Goal: Task Accomplishment & Management: Use online tool/utility

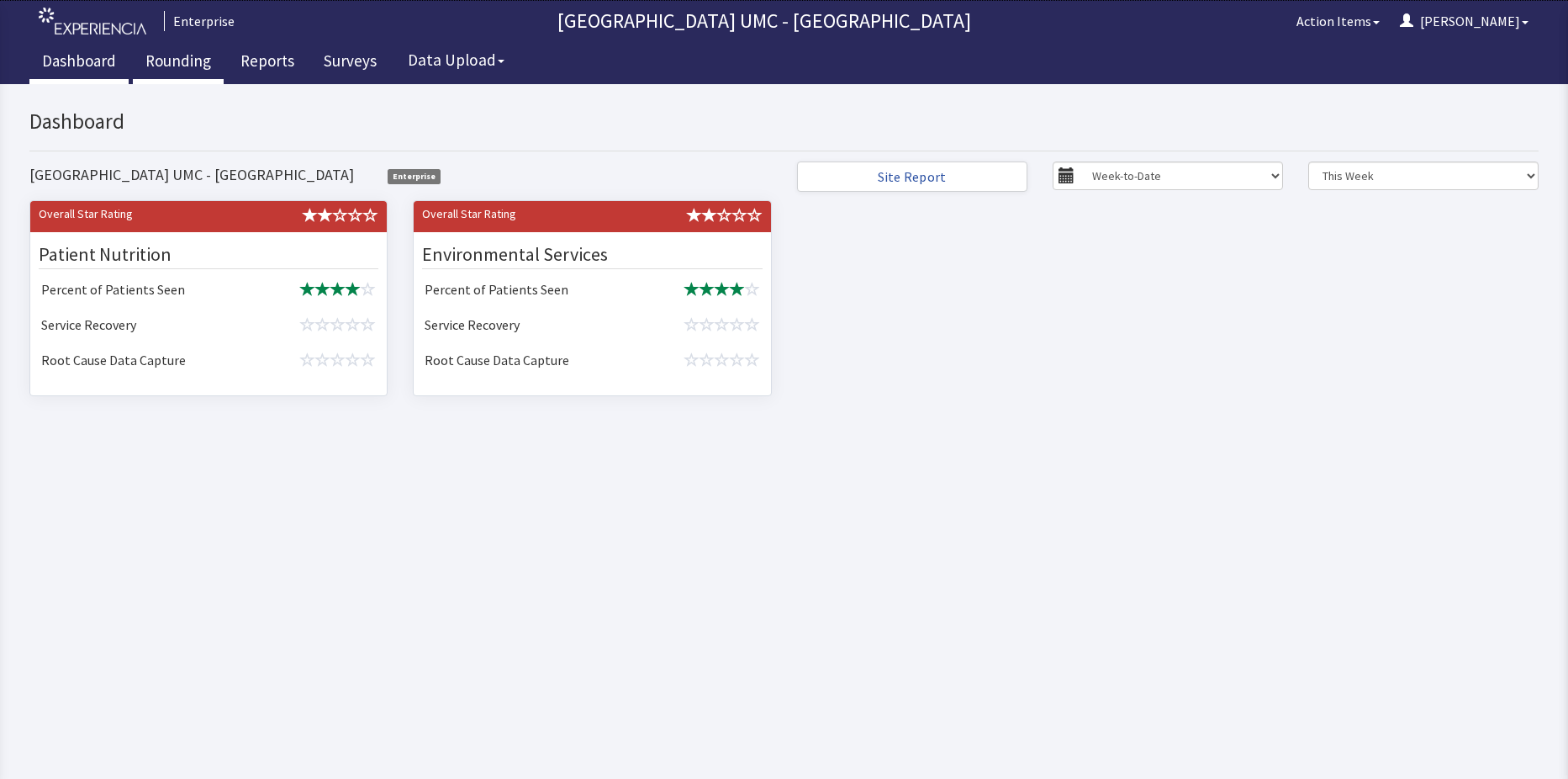
click at [187, 67] on link "Rounding" at bounding box center [178, 63] width 90 height 42
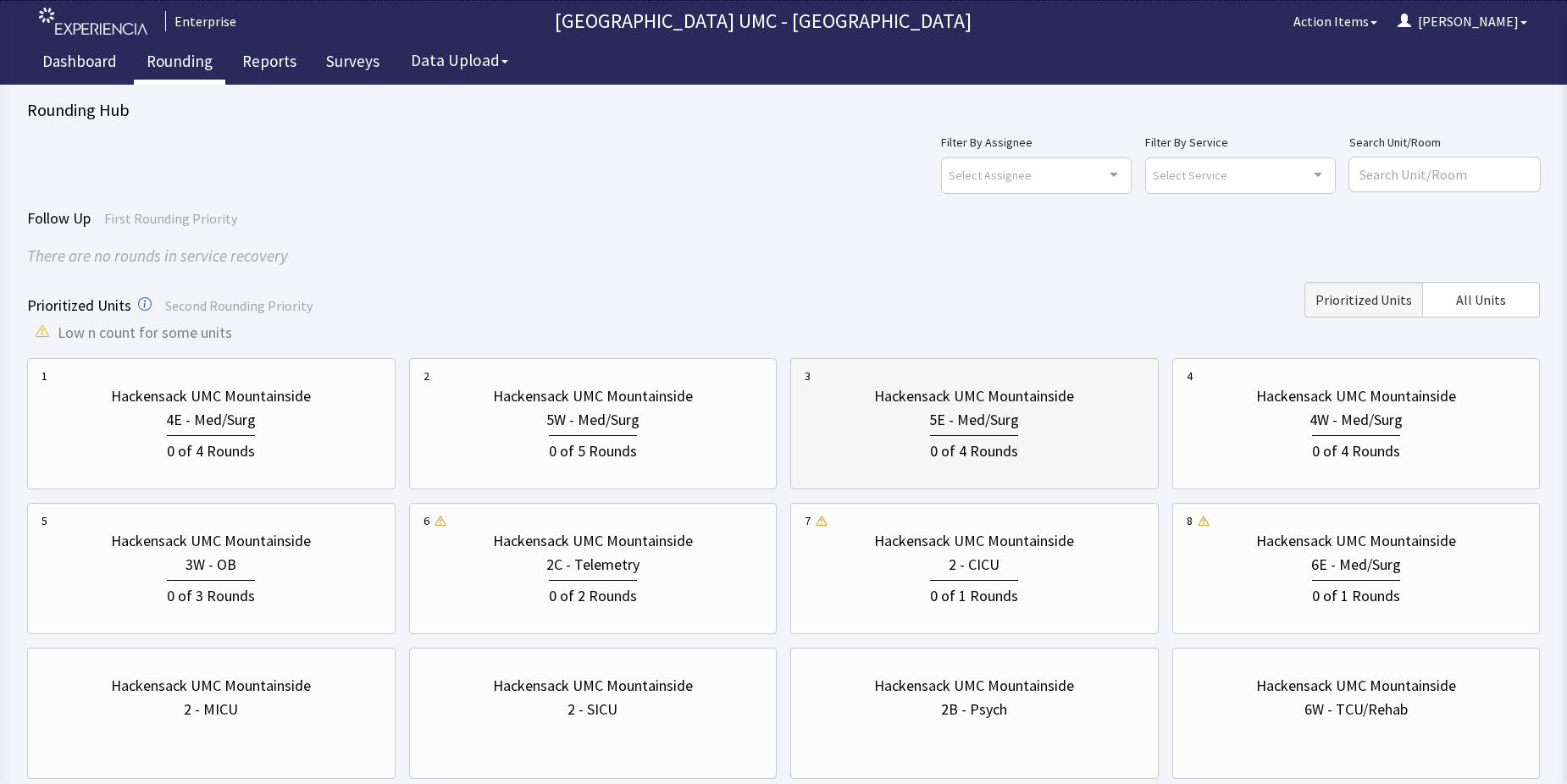
click at [998, 432] on div "0 of 4 Rounds" at bounding box center [975, 447] width 340 height 31
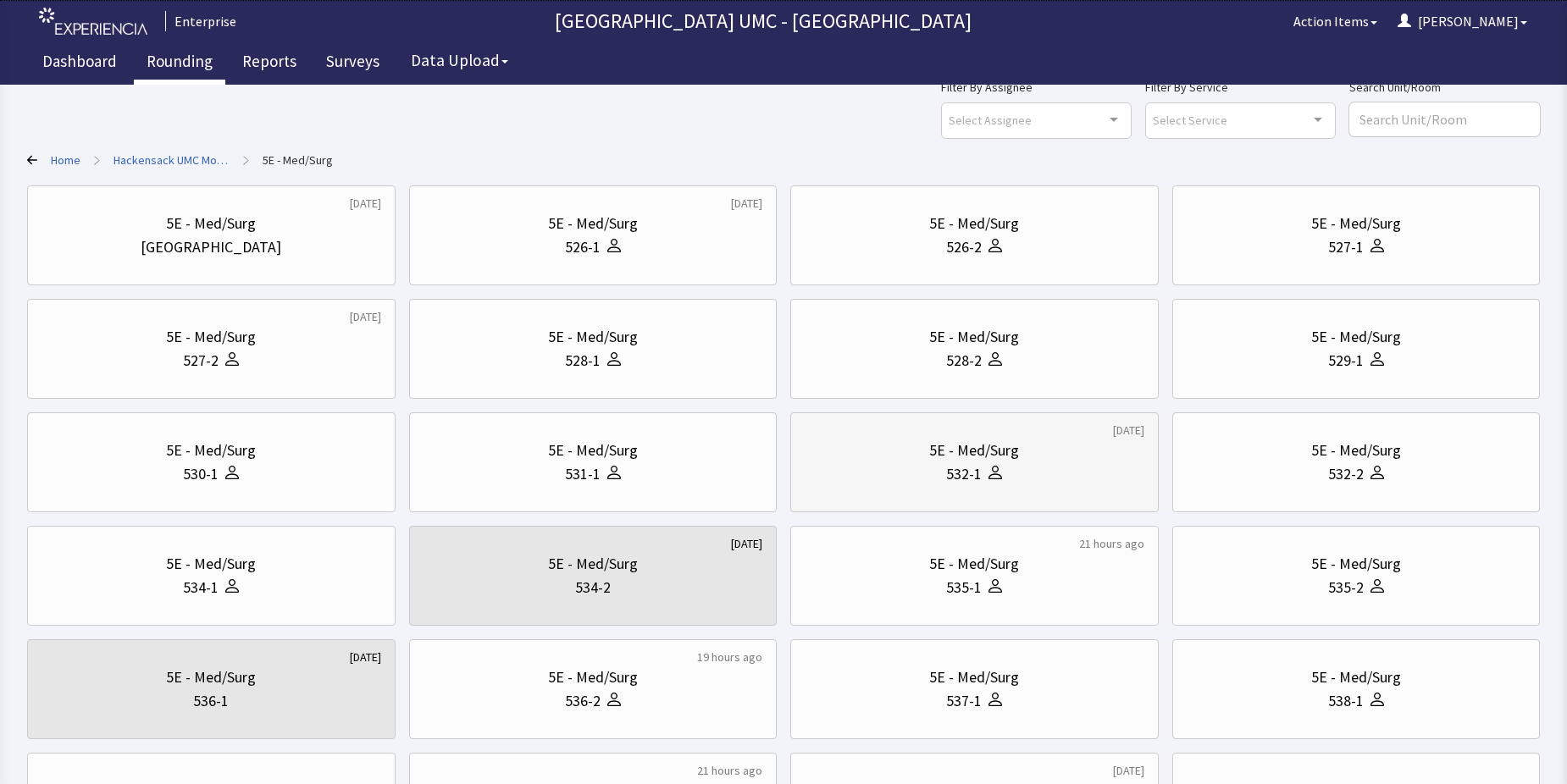
scroll to position [85, 0]
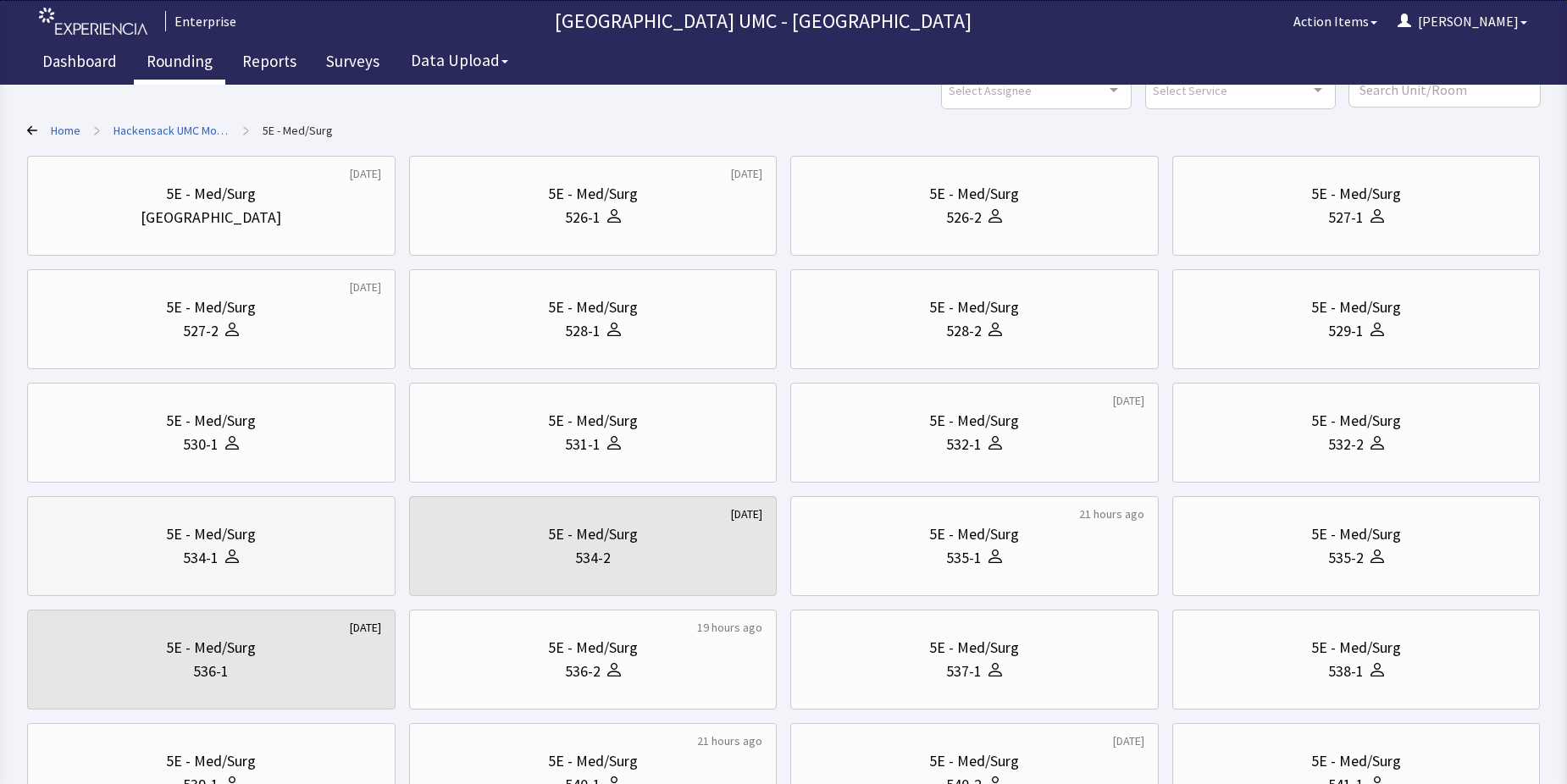
click at [226, 573] on div "5E - Med/Surg 534-1" at bounding box center [211, 546] width 340 height 81
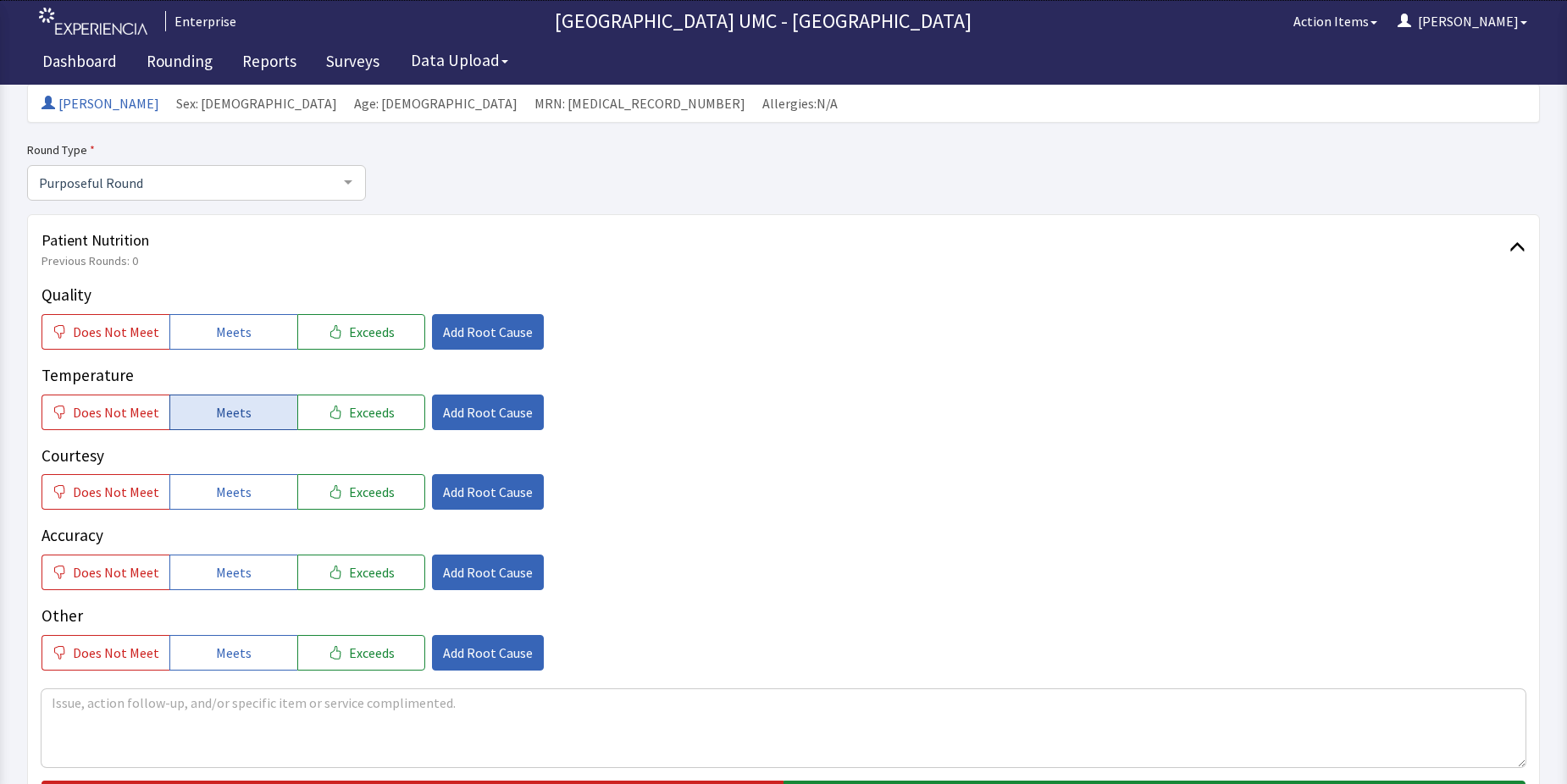
scroll to position [169, 0]
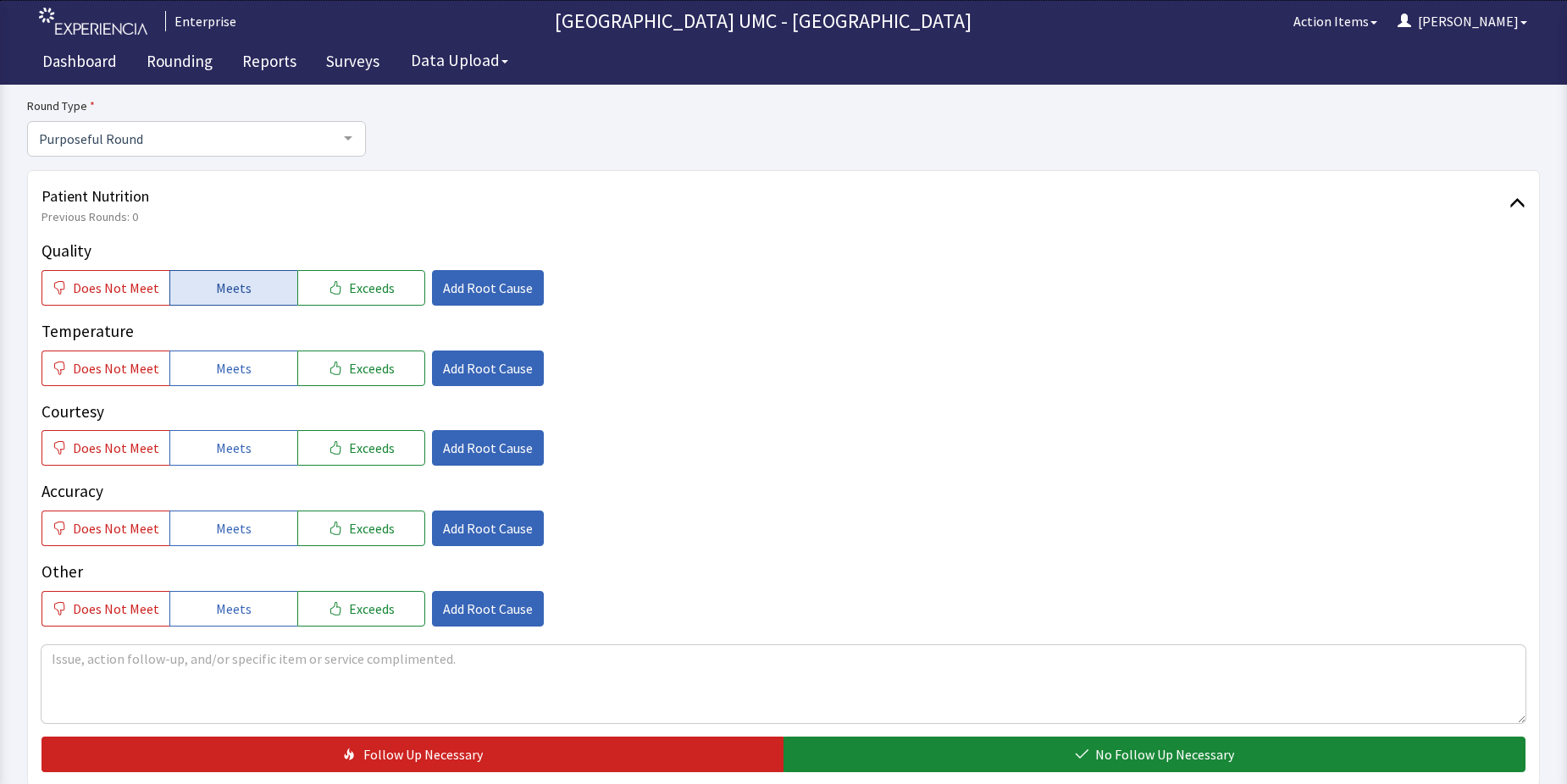
click at [241, 289] on span "Meets" at bounding box center [234, 288] width 36 height 20
click at [237, 351] on button "Meets" at bounding box center [233, 369] width 128 height 36
drag, startPoint x: 226, startPoint y: 445, endPoint x: 227, endPoint y: 508, distance: 63.5
click at [226, 446] on span "Meets" at bounding box center [234, 448] width 36 height 20
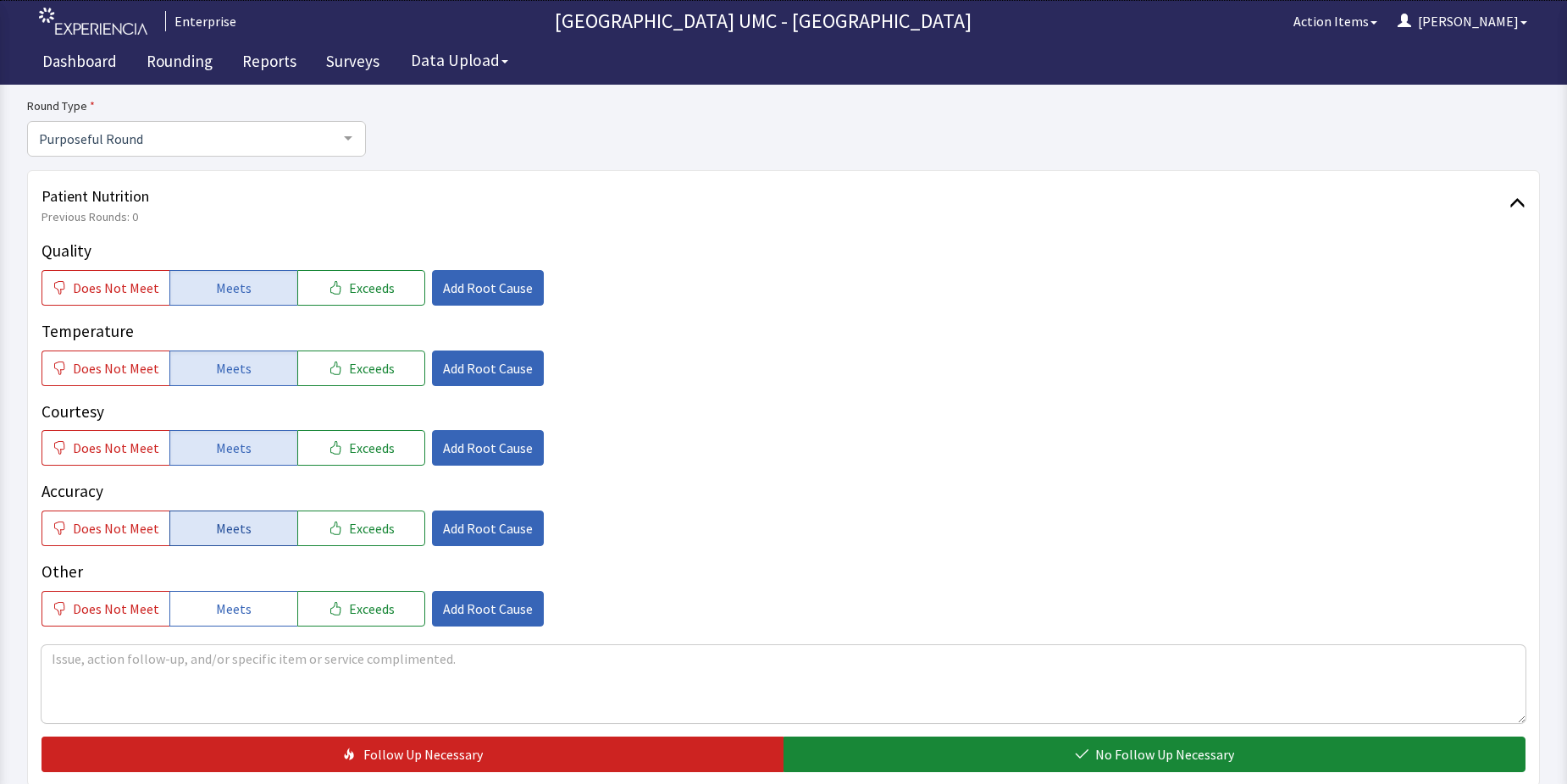
click at [227, 535] on span "Meets" at bounding box center [234, 528] width 36 height 20
click at [235, 602] on span "Meets" at bounding box center [234, 609] width 36 height 20
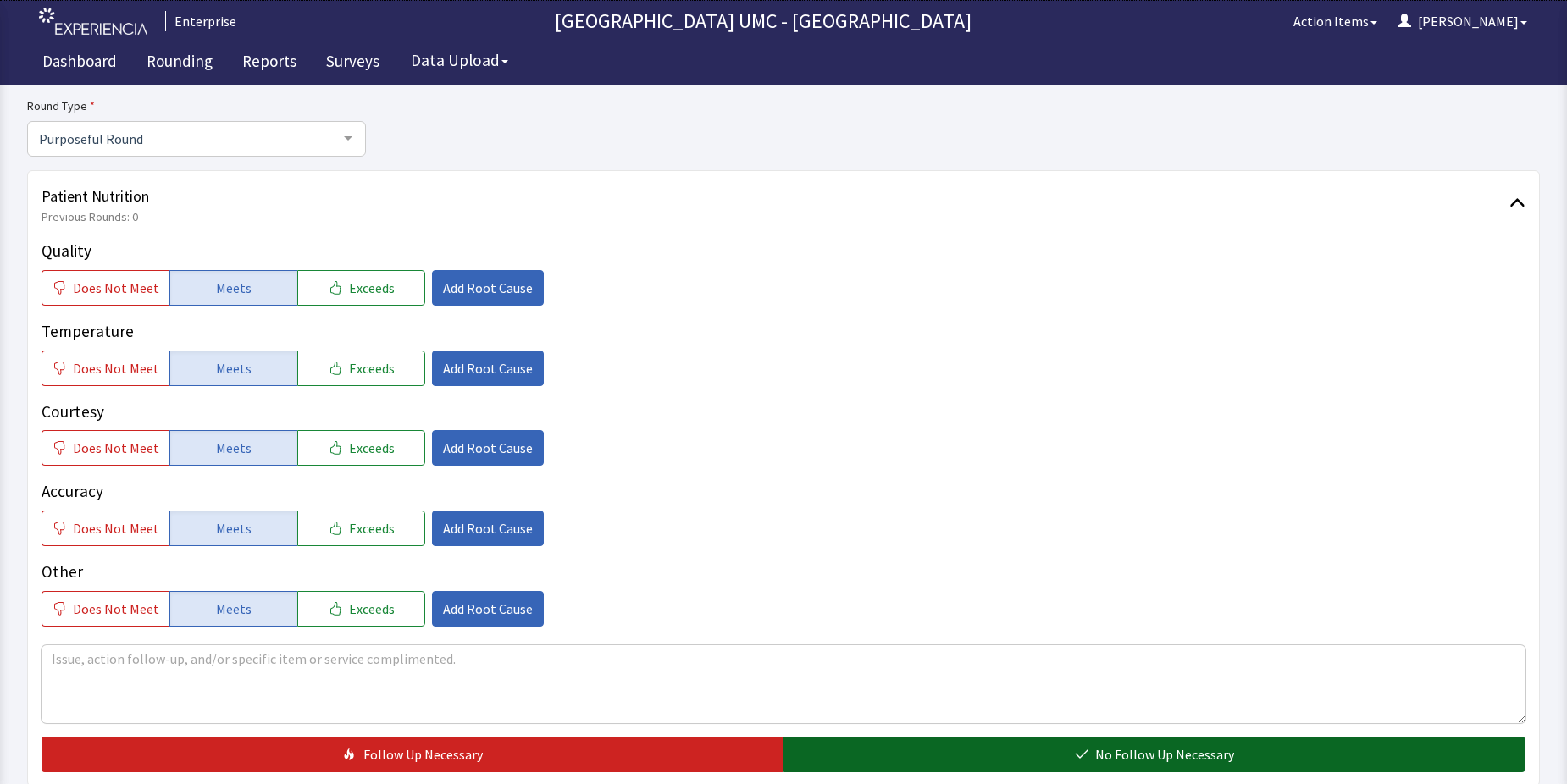
click at [1155, 759] on span "No Follow Up Necessary" at bounding box center [1164, 754] width 139 height 20
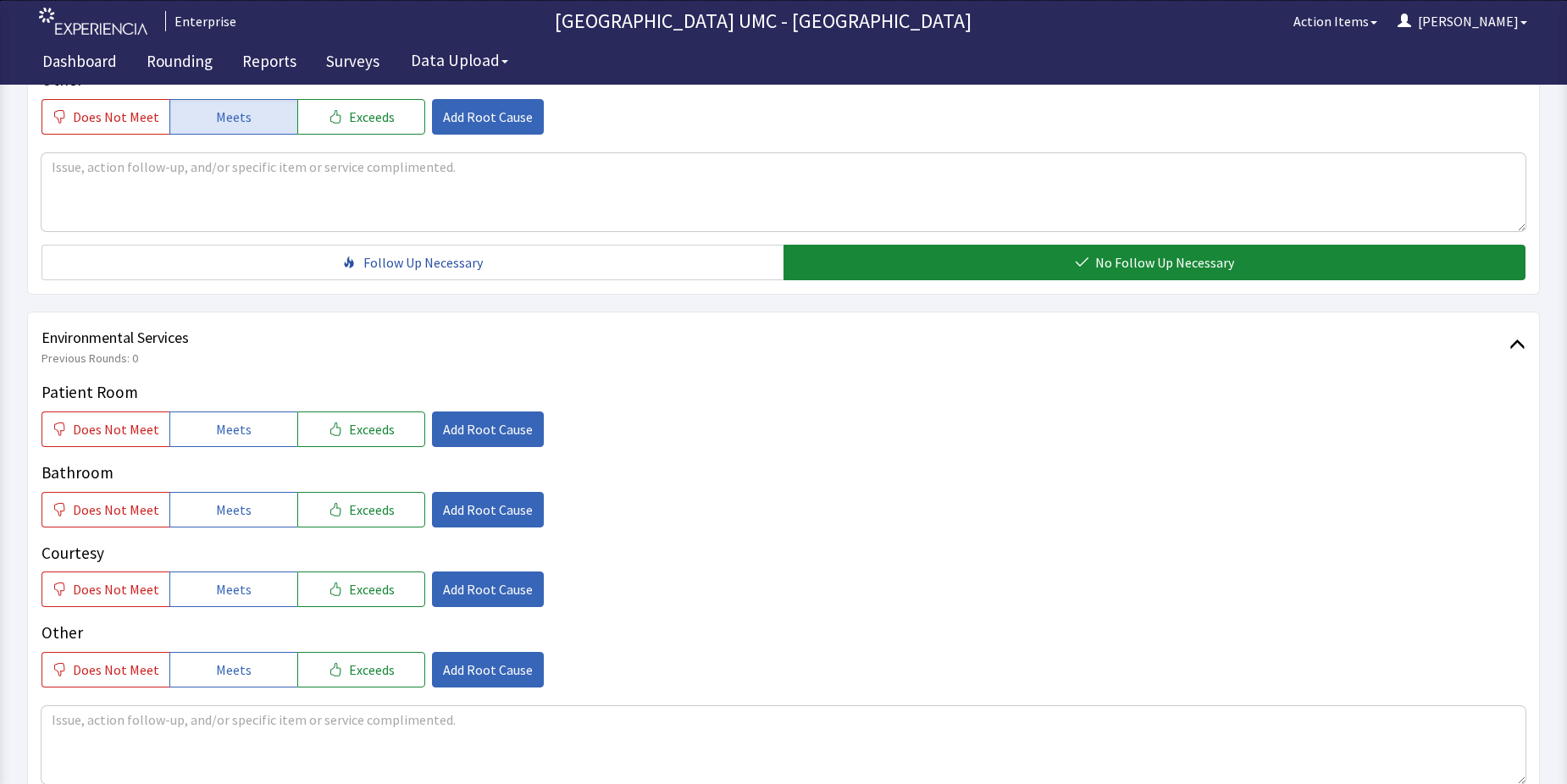
scroll to position [678, 0]
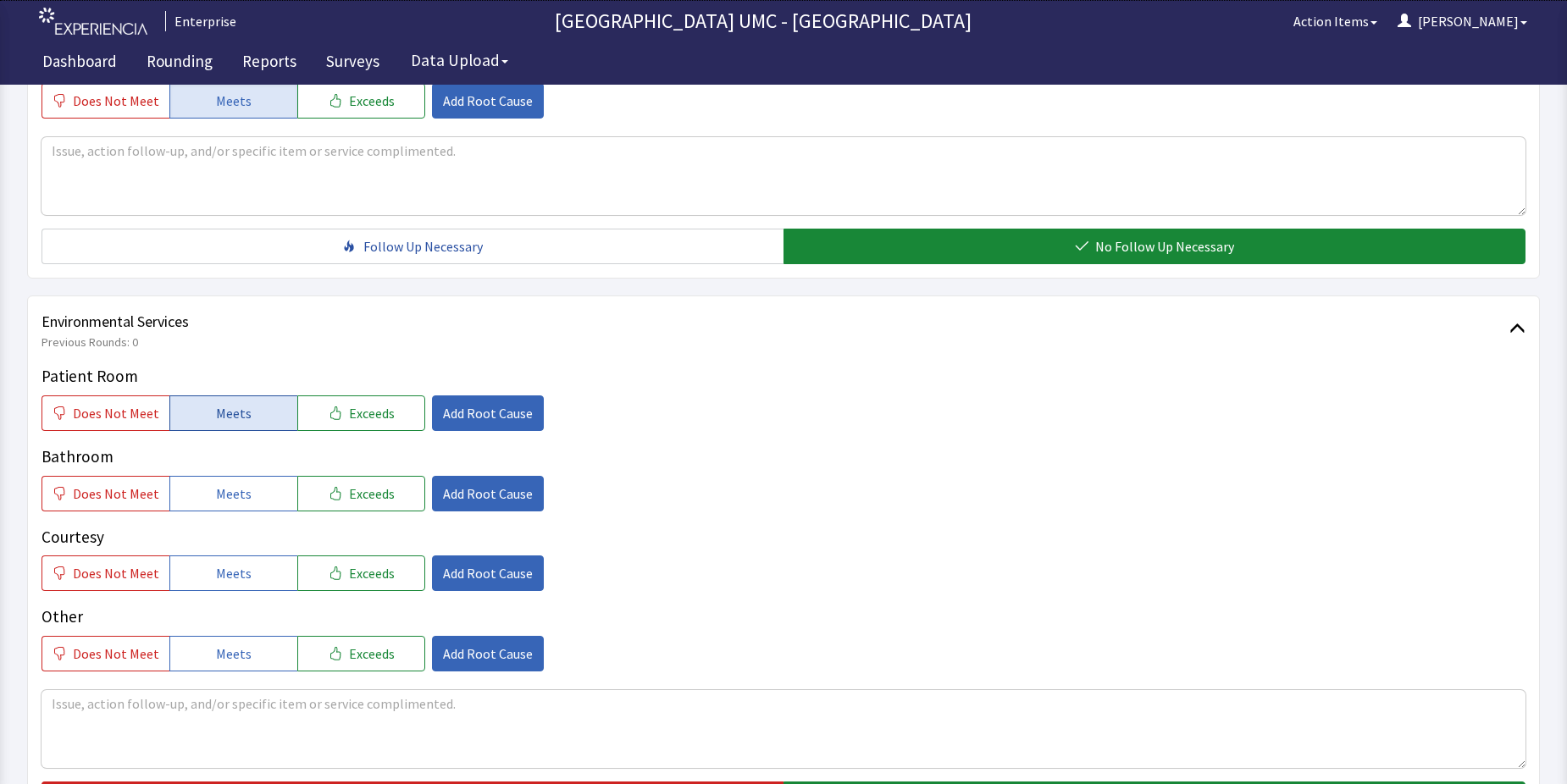
click at [227, 419] on span "Meets" at bounding box center [234, 413] width 36 height 20
click at [224, 502] on span "Meets" at bounding box center [234, 494] width 36 height 20
click at [224, 592] on div "Patient Room Does Not Meet Meets Exceeds Add Root Cause Bathroom Does Not Meet …" at bounding box center [783, 517] width 1484 height 307
click at [223, 573] on span "Meets" at bounding box center [234, 573] width 36 height 20
click at [227, 648] on span "Meets" at bounding box center [234, 654] width 36 height 20
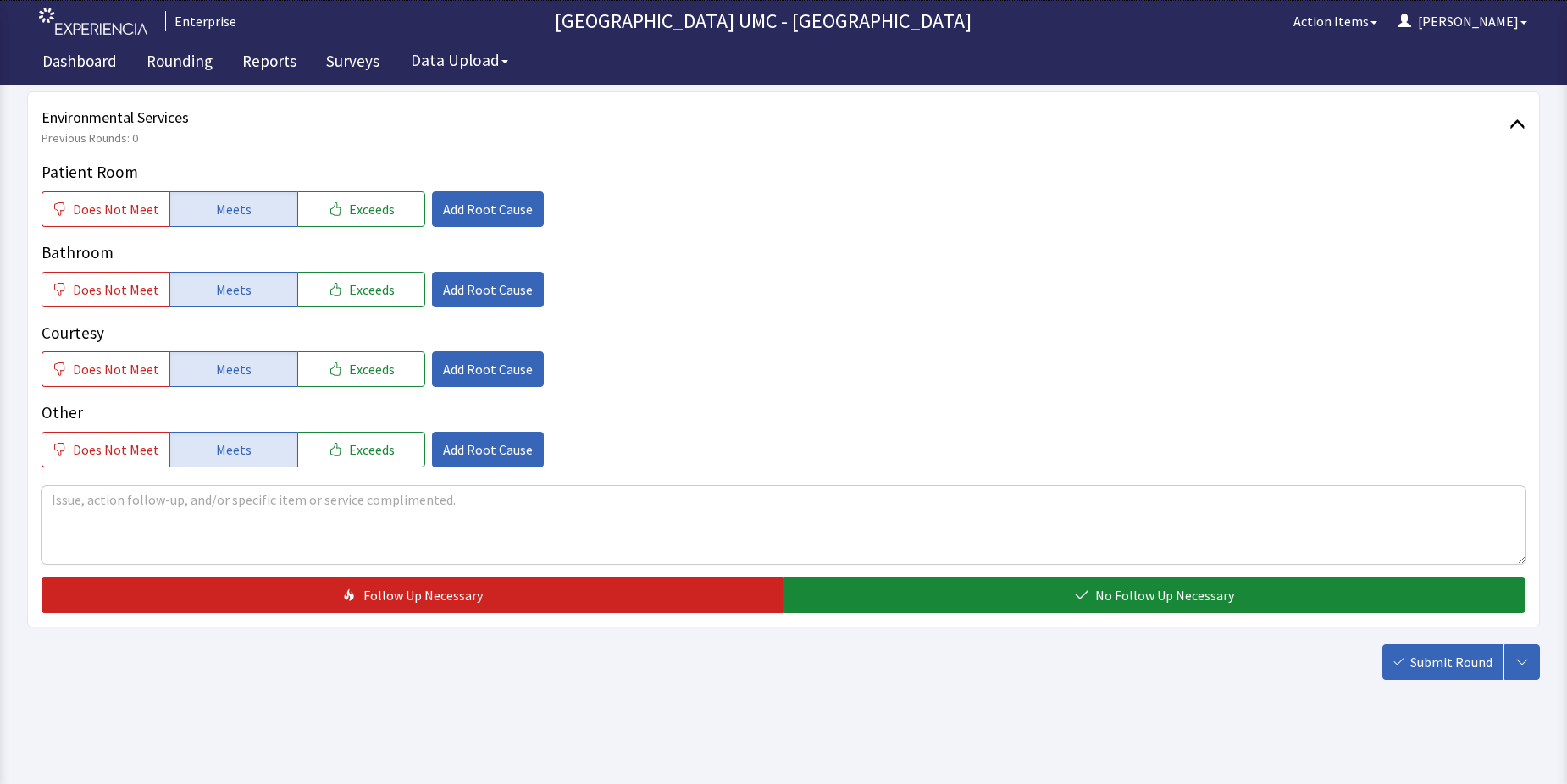
scroll to position [889, 0]
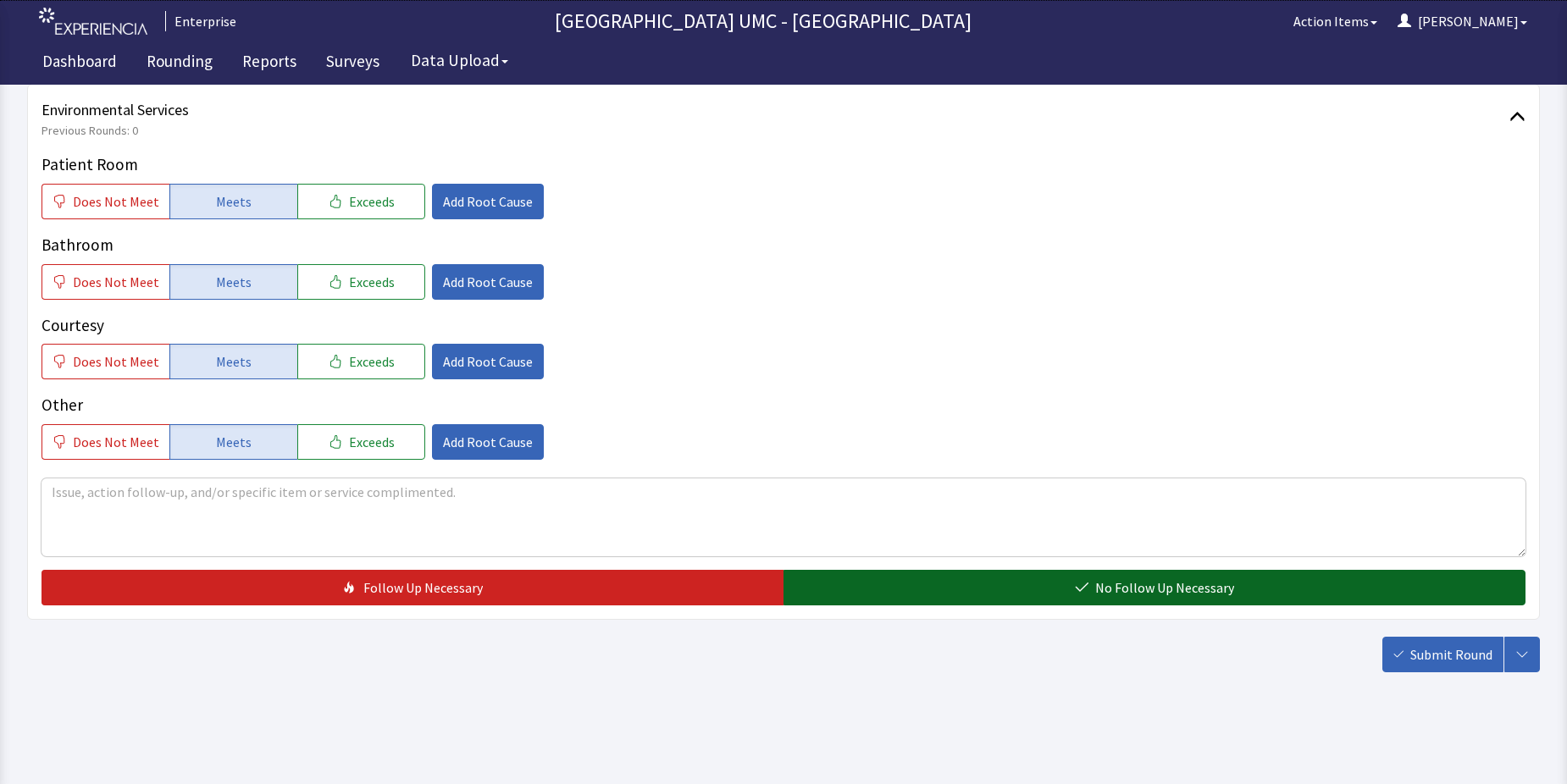
click at [1033, 588] on button "No Follow Up Necessary" at bounding box center [1154, 588] width 742 height 36
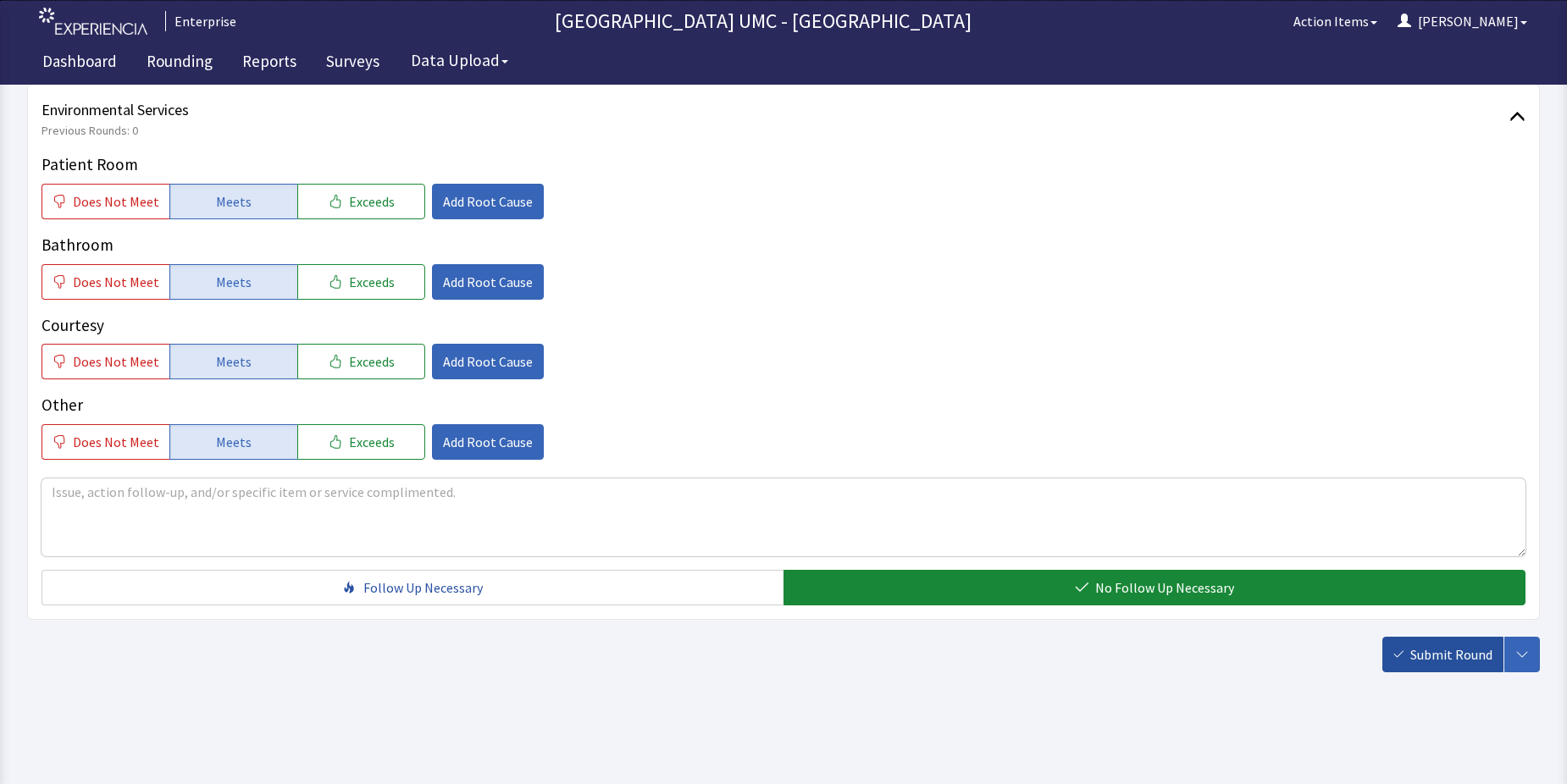
click at [1411, 658] on span "Submit Round" at bounding box center [1451, 654] width 82 height 20
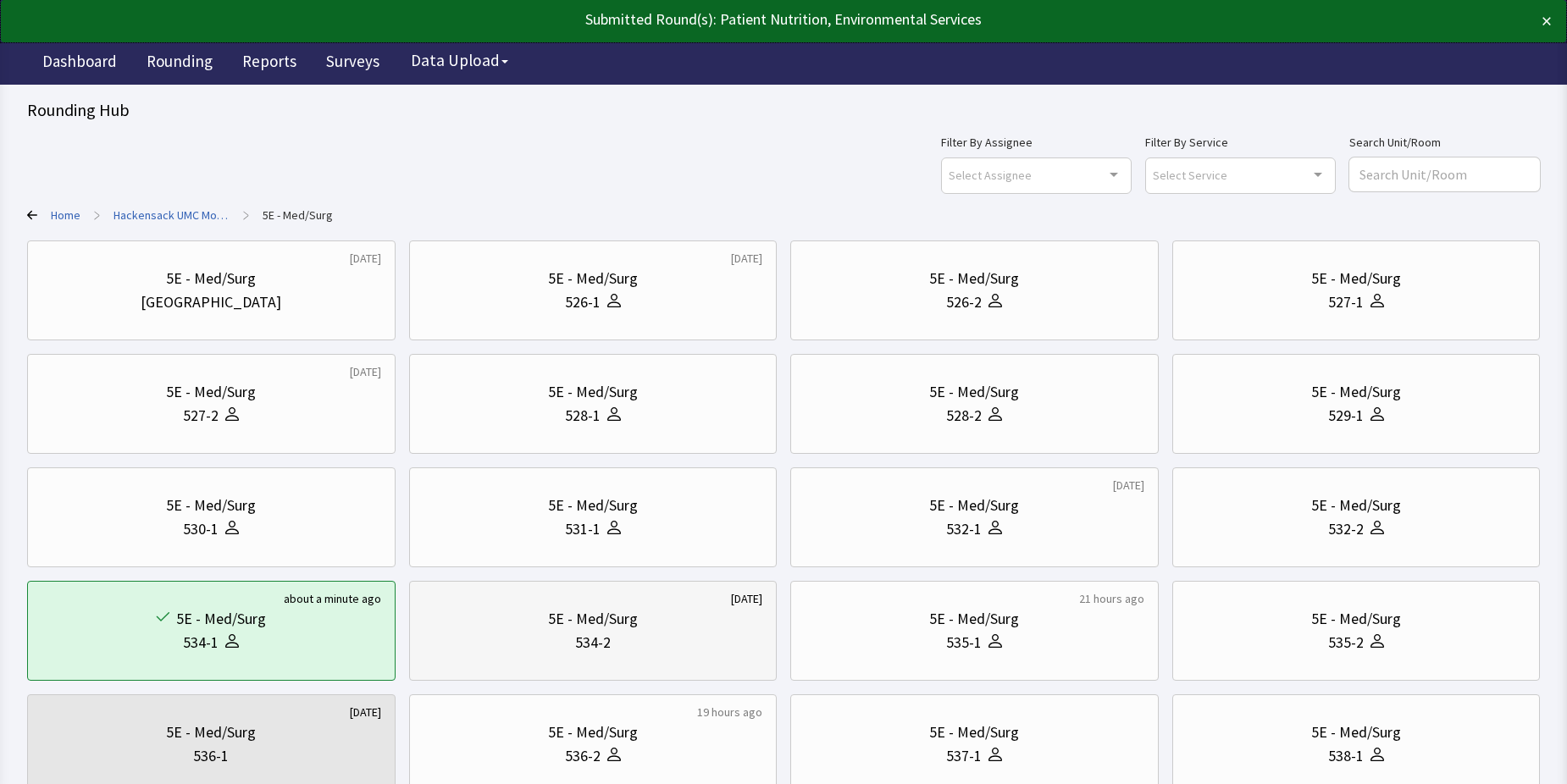
click at [629, 628] on div "5E - Med/Surg" at bounding box center [593, 619] width 90 height 24
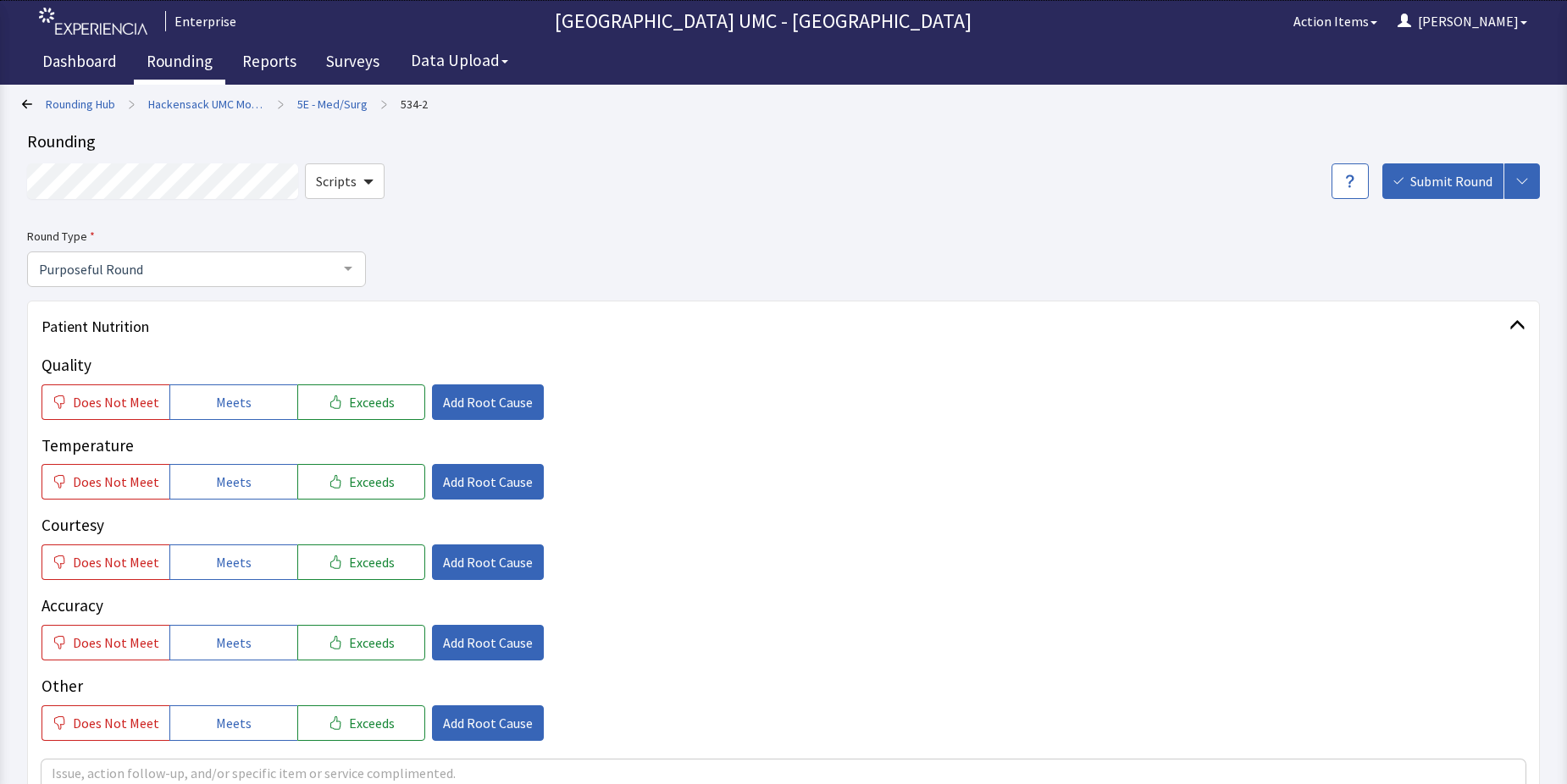
click at [177, 70] on link "Rounding" at bounding box center [179, 63] width 91 height 42
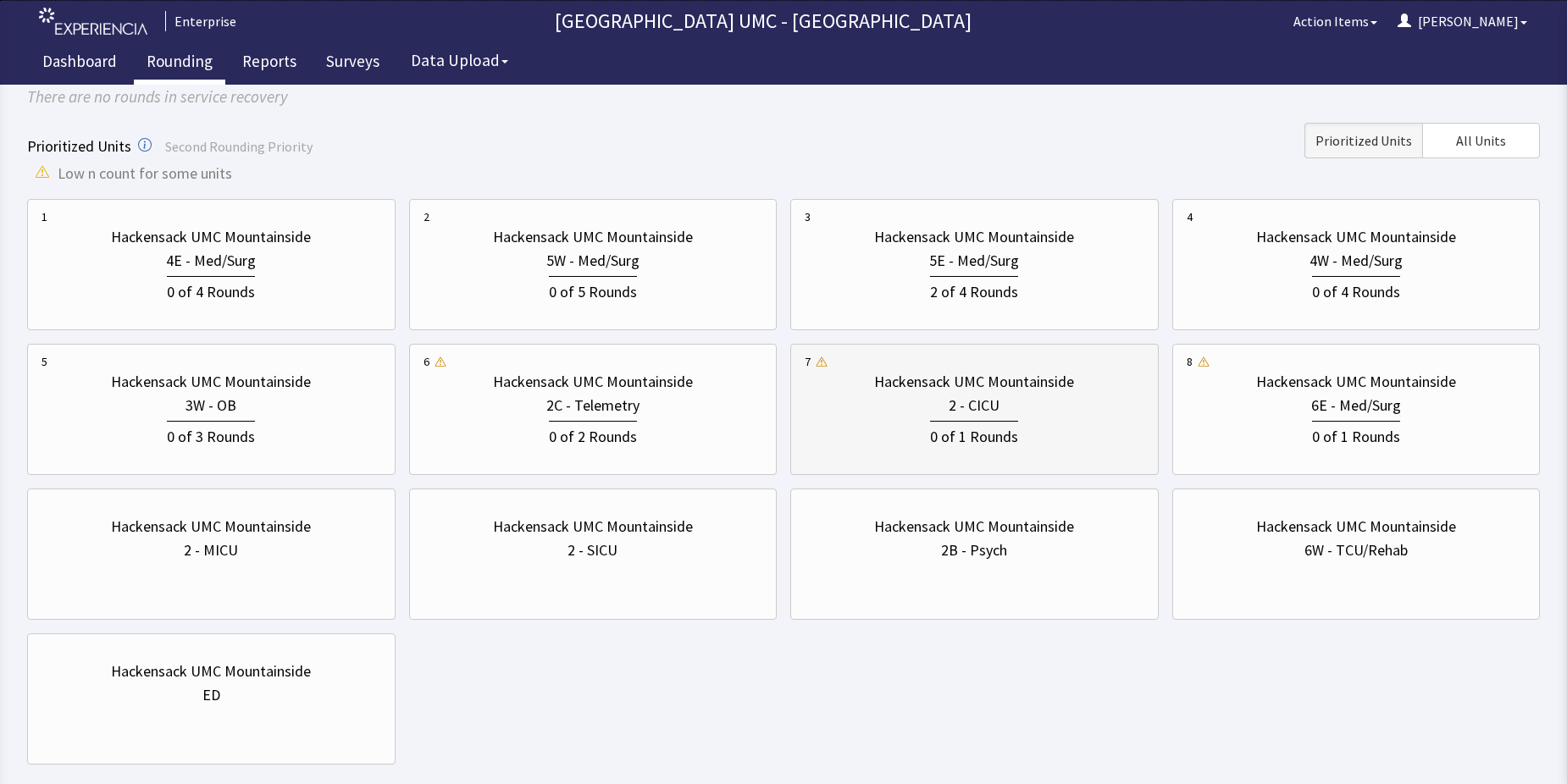
scroll to position [169, 0]
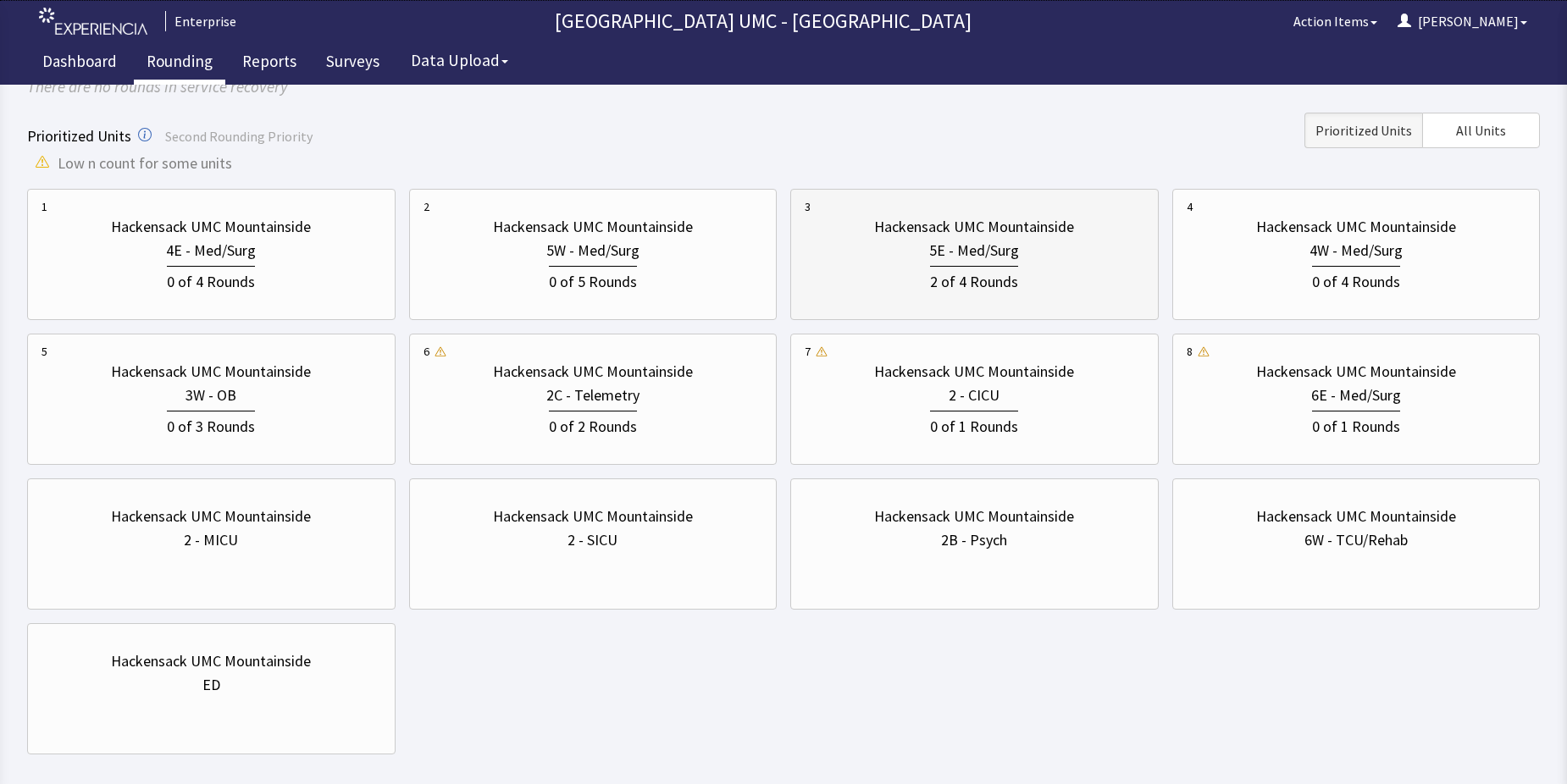
click at [947, 271] on div "2 of 4 Rounds" at bounding box center [974, 280] width 88 height 28
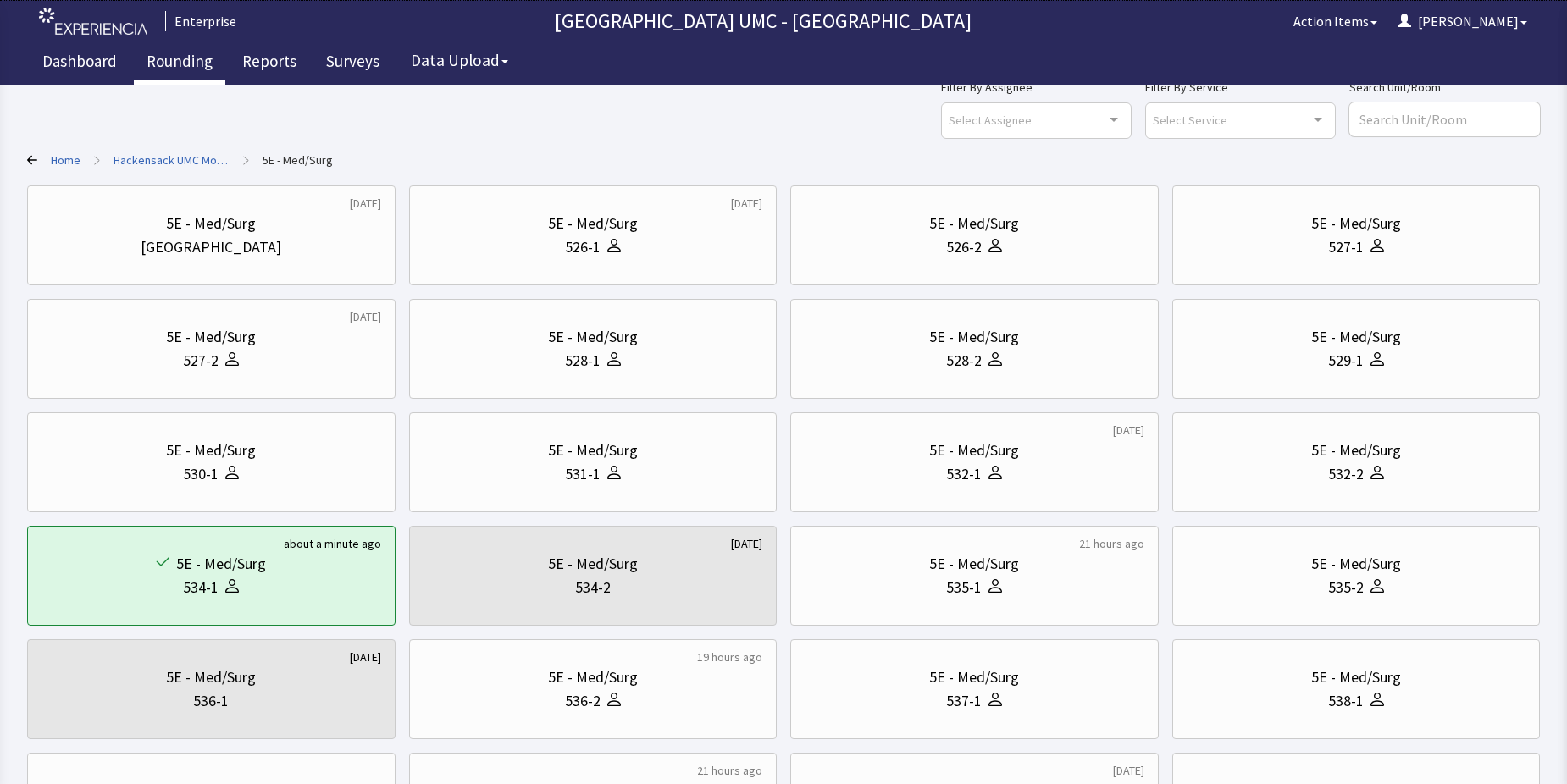
scroll to position [85, 0]
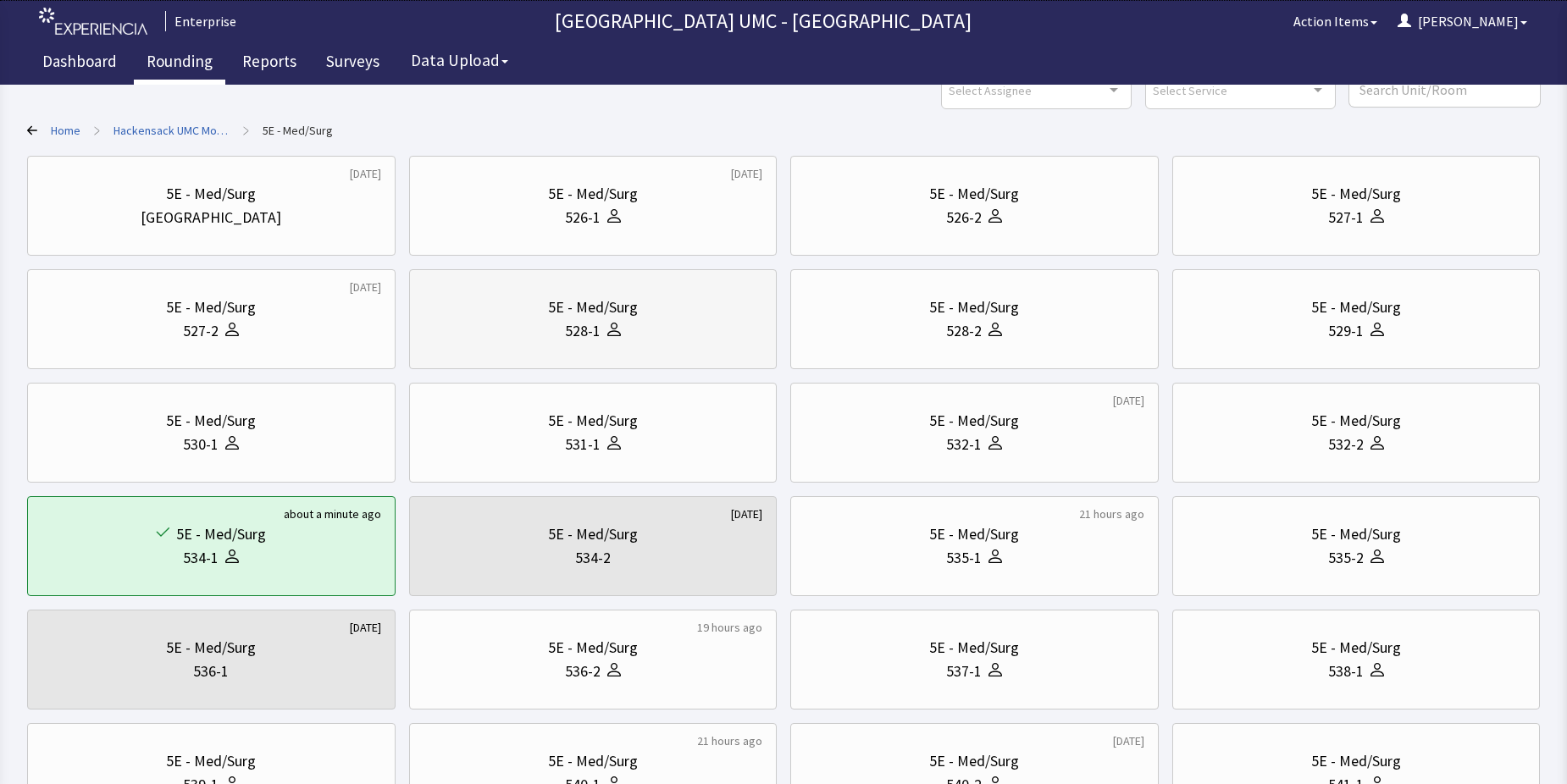
click at [604, 341] on div at bounding box center [610, 331] width 20 height 24
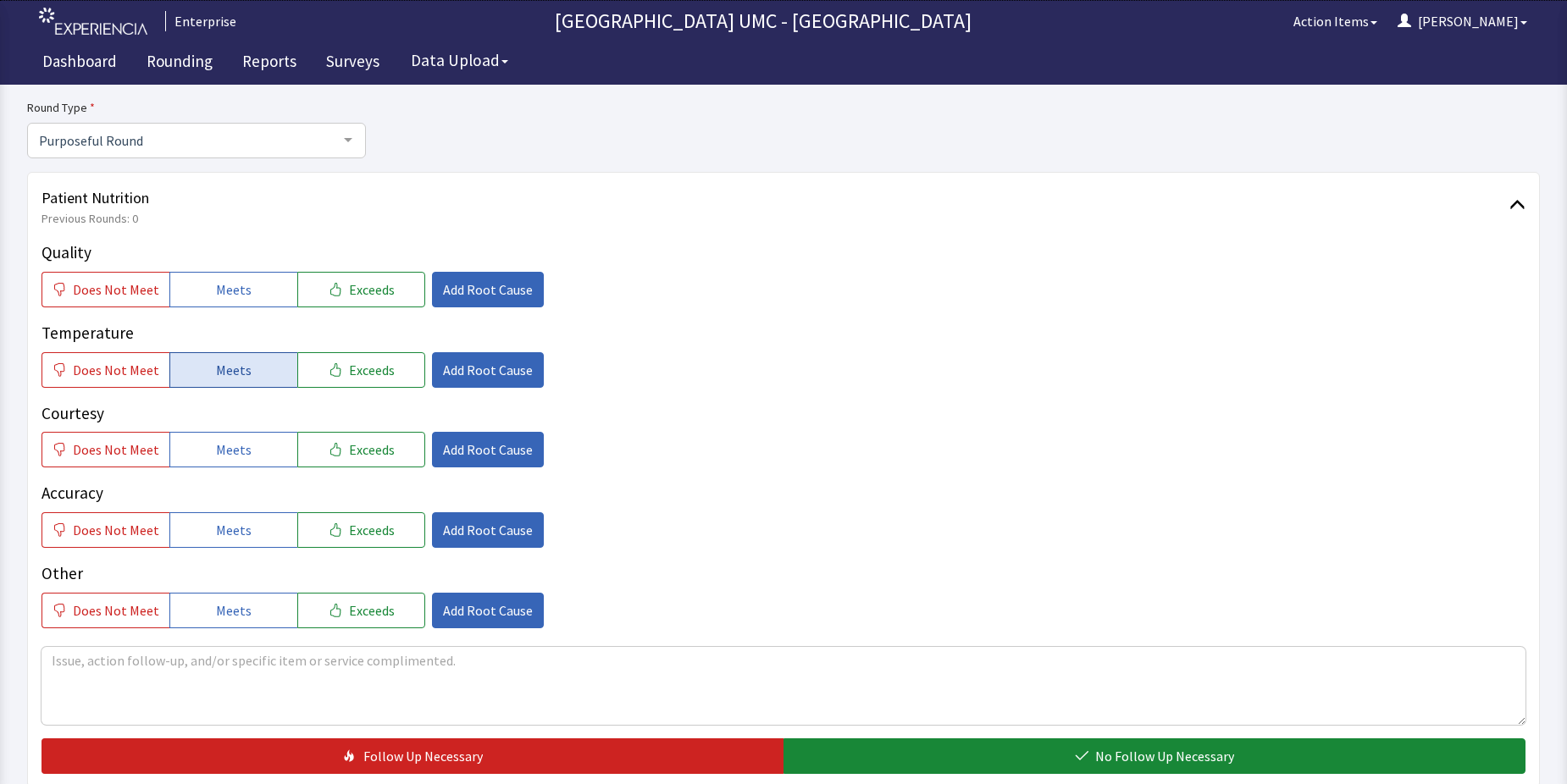
scroll to position [169, 0]
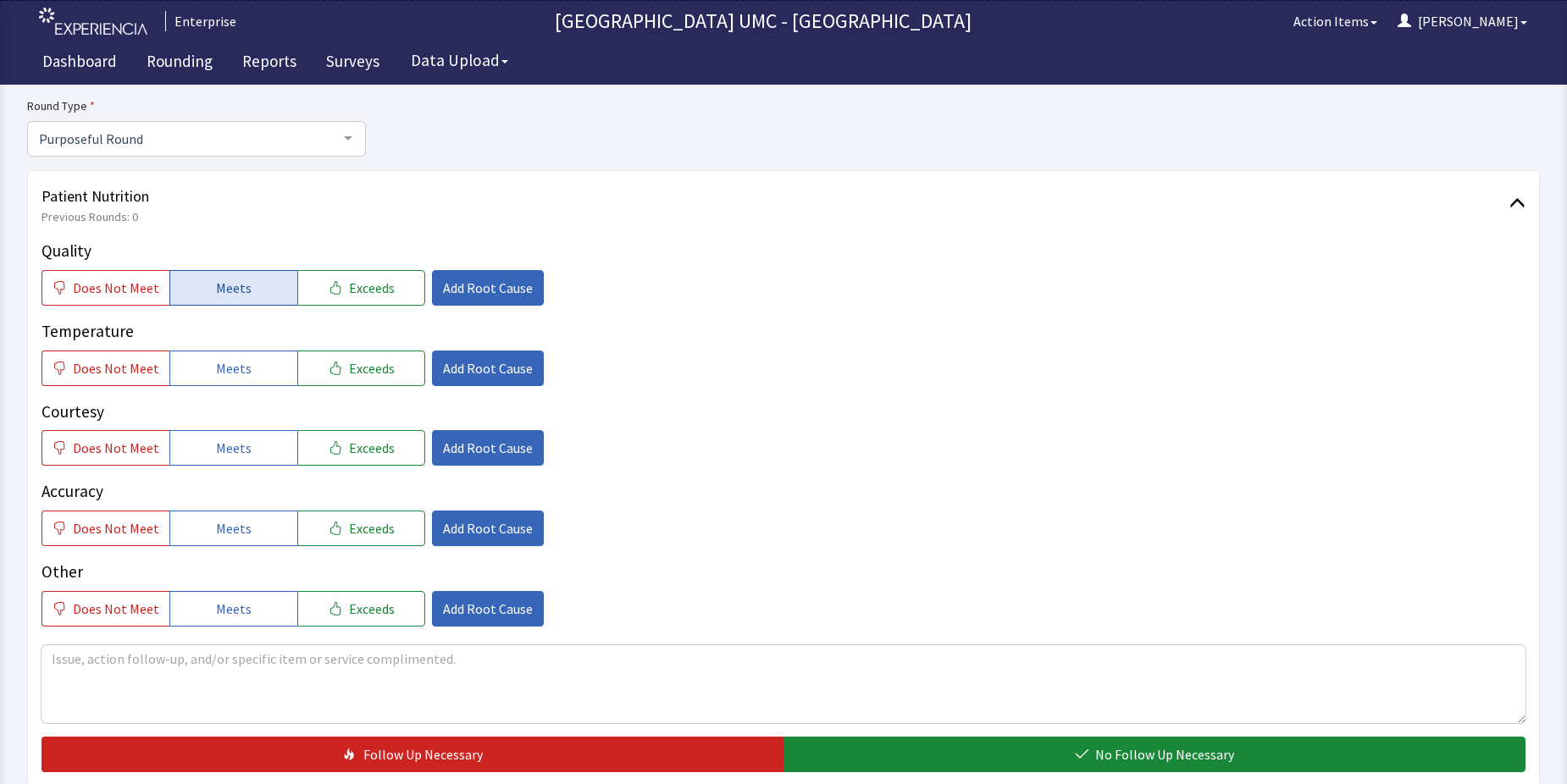
click at [246, 303] on button "Meets" at bounding box center [233, 288] width 128 height 36
click at [248, 366] on button "Meets" at bounding box center [233, 369] width 128 height 36
click at [262, 444] on button "Meets" at bounding box center [233, 448] width 128 height 36
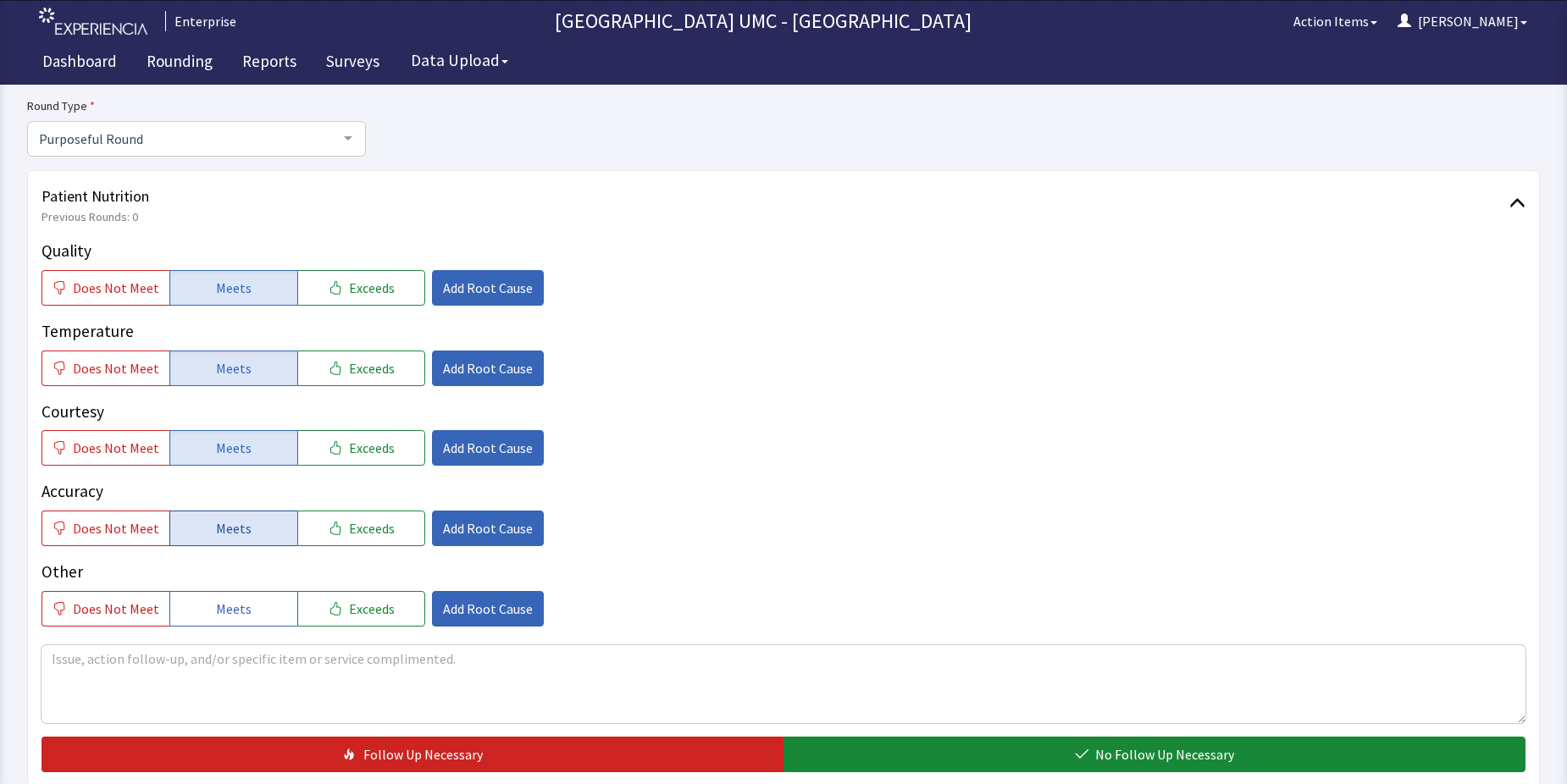
click at [236, 537] on span "Meets" at bounding box center [234, 528] width 36 height 20
click at [252, 611] on button "Meets" at bounding box center [233, 609] width 128 height 36
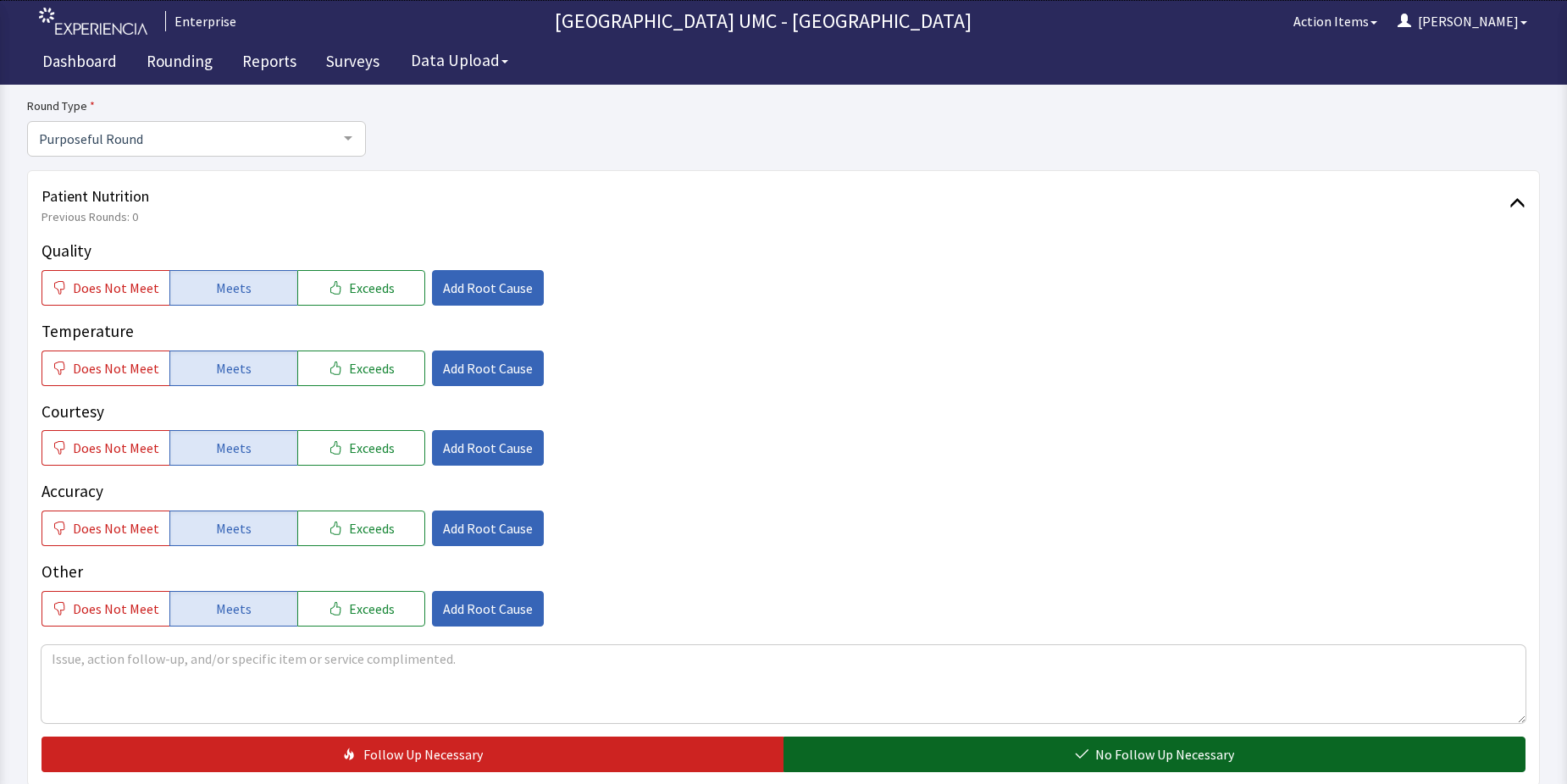
click at [975, 763] on button "No Follow Up Necessary" at bounding box center [1154, 755] width 742 height 36
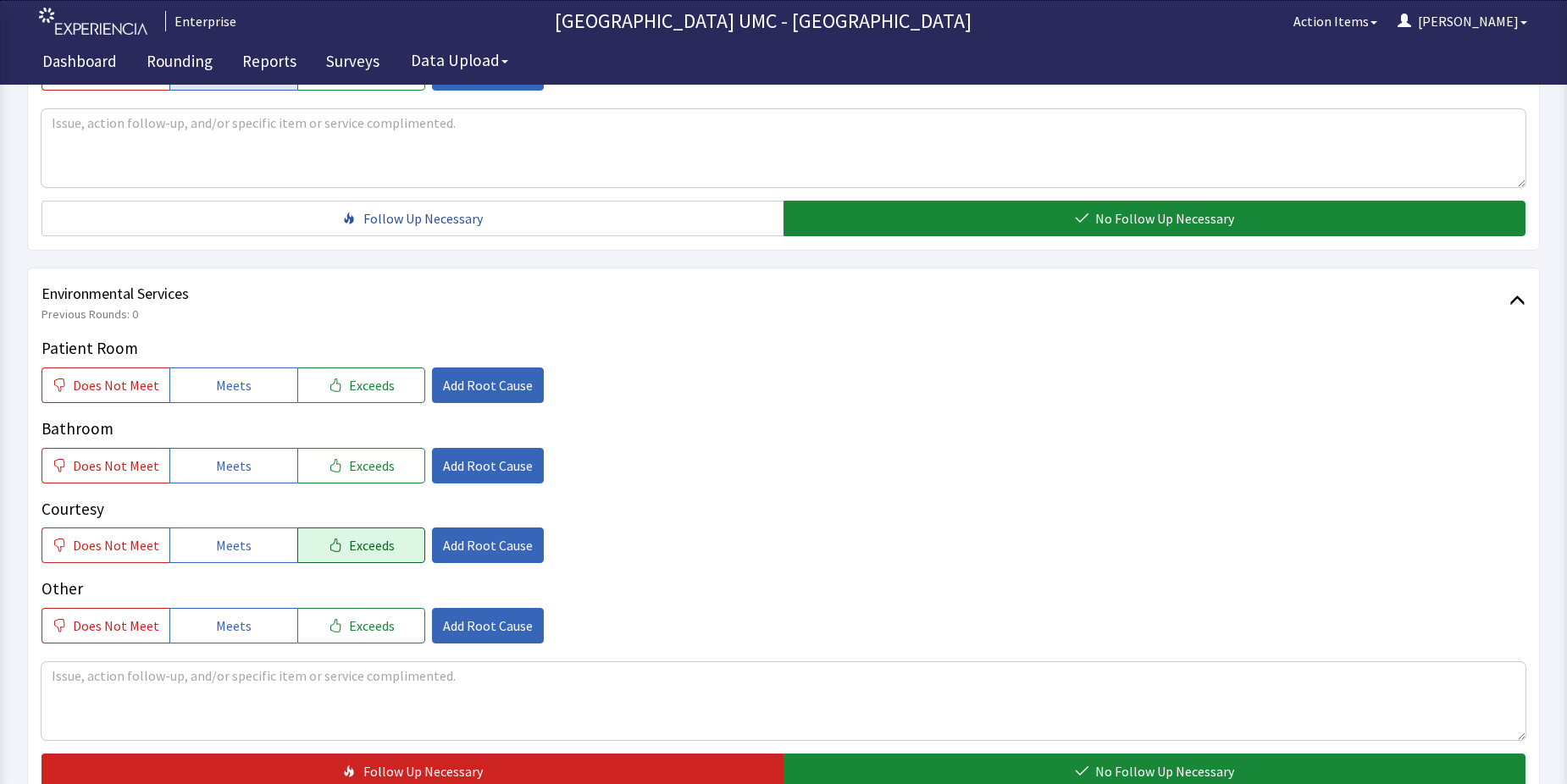
scroll to position [762, 0]
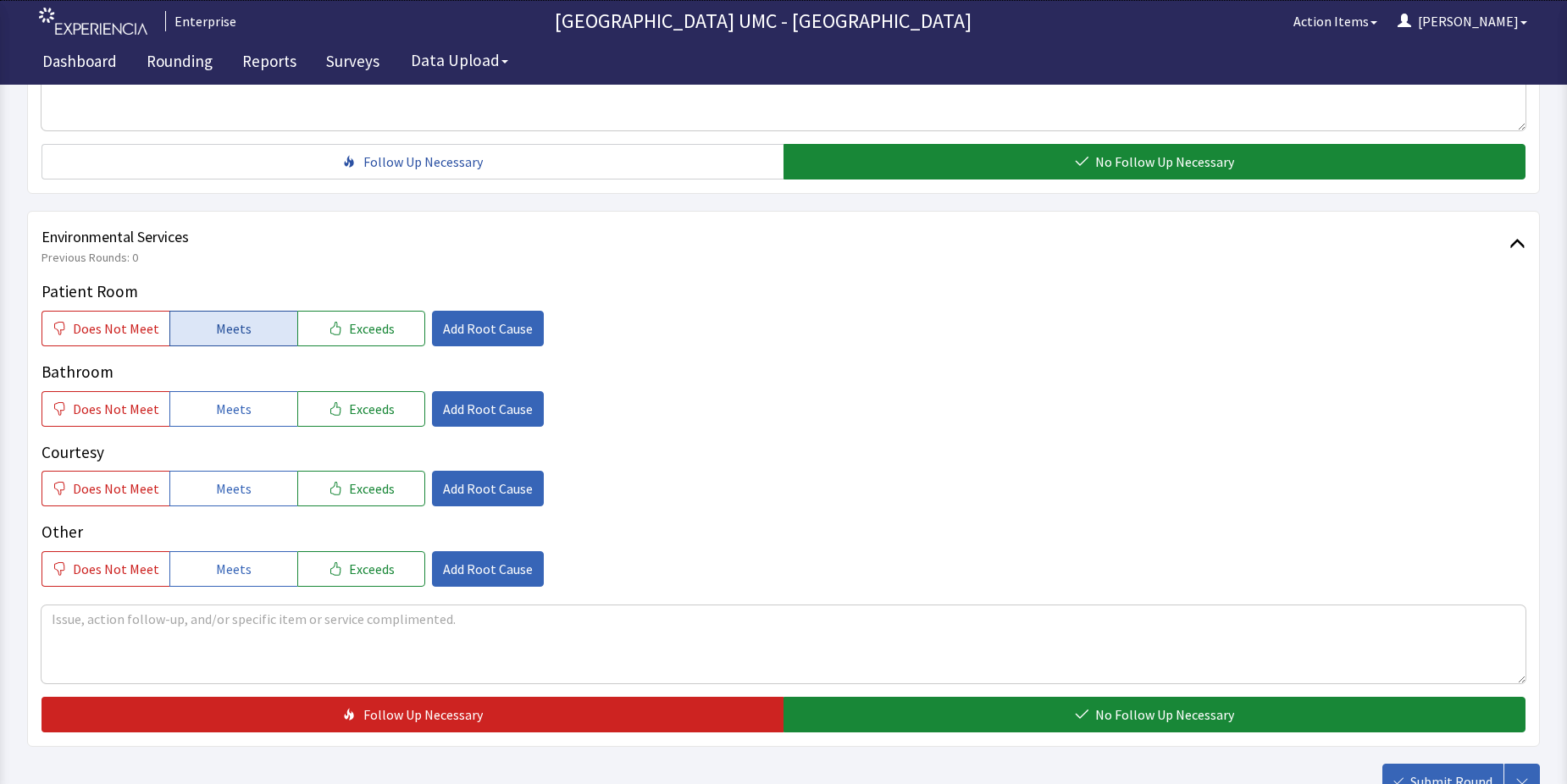
click at [260, 335] on button "Meets" at bounding box center [233, 329] width 128 height 36
click at [254, 412] on button "Meets" at bounding box center [233, 409] width 128 height 36
click at [234, 495] on span "Meets" at bounding box center [234, 488] width 36 height 20
click at [239, 566] on span "Meets" at bounding box center [234, 569] width 36 height 20
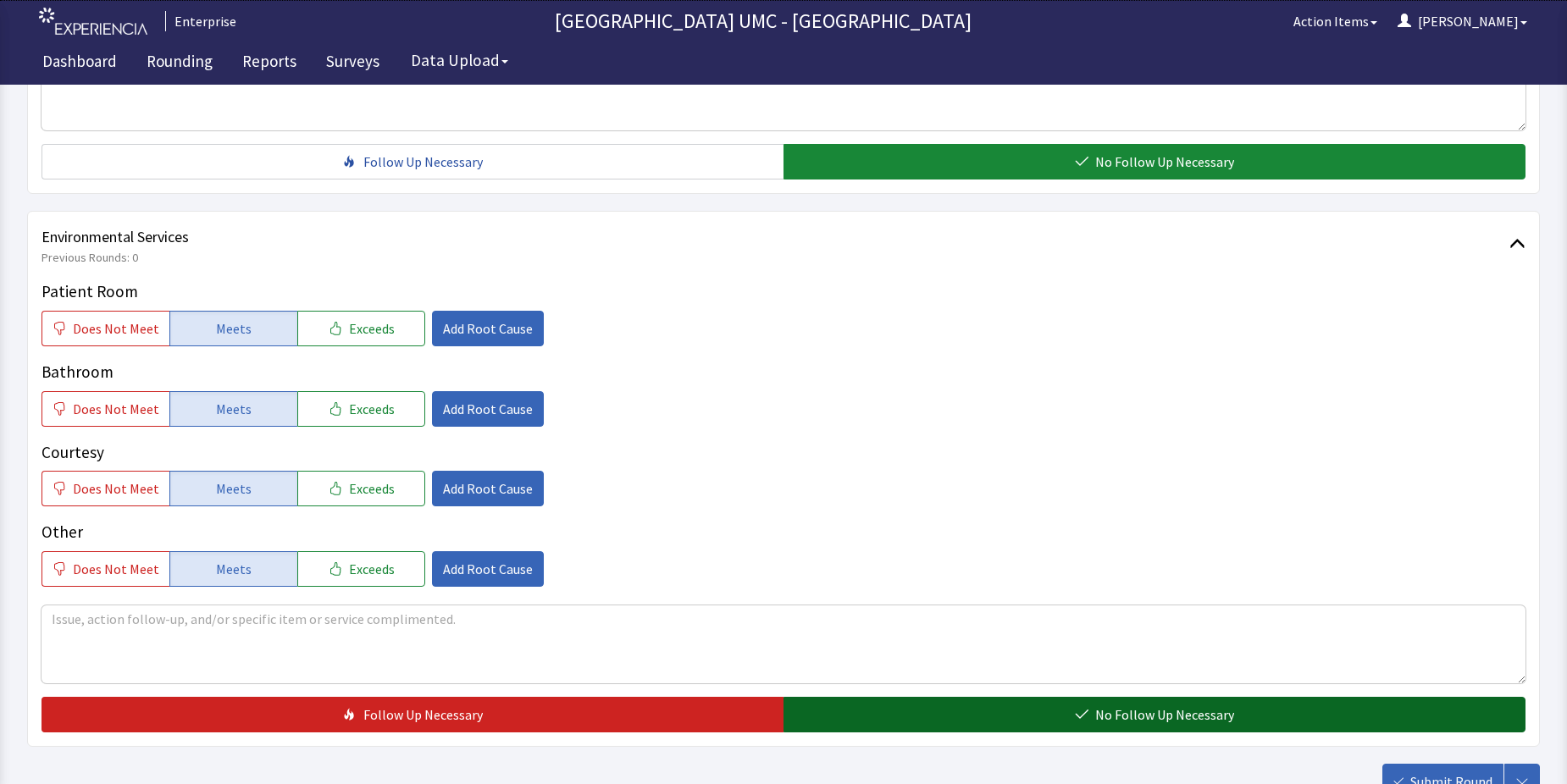
click at [1002, 705] on button "No Follow Up Necessary" at bounding box center [1154, 715] width 742 height 36
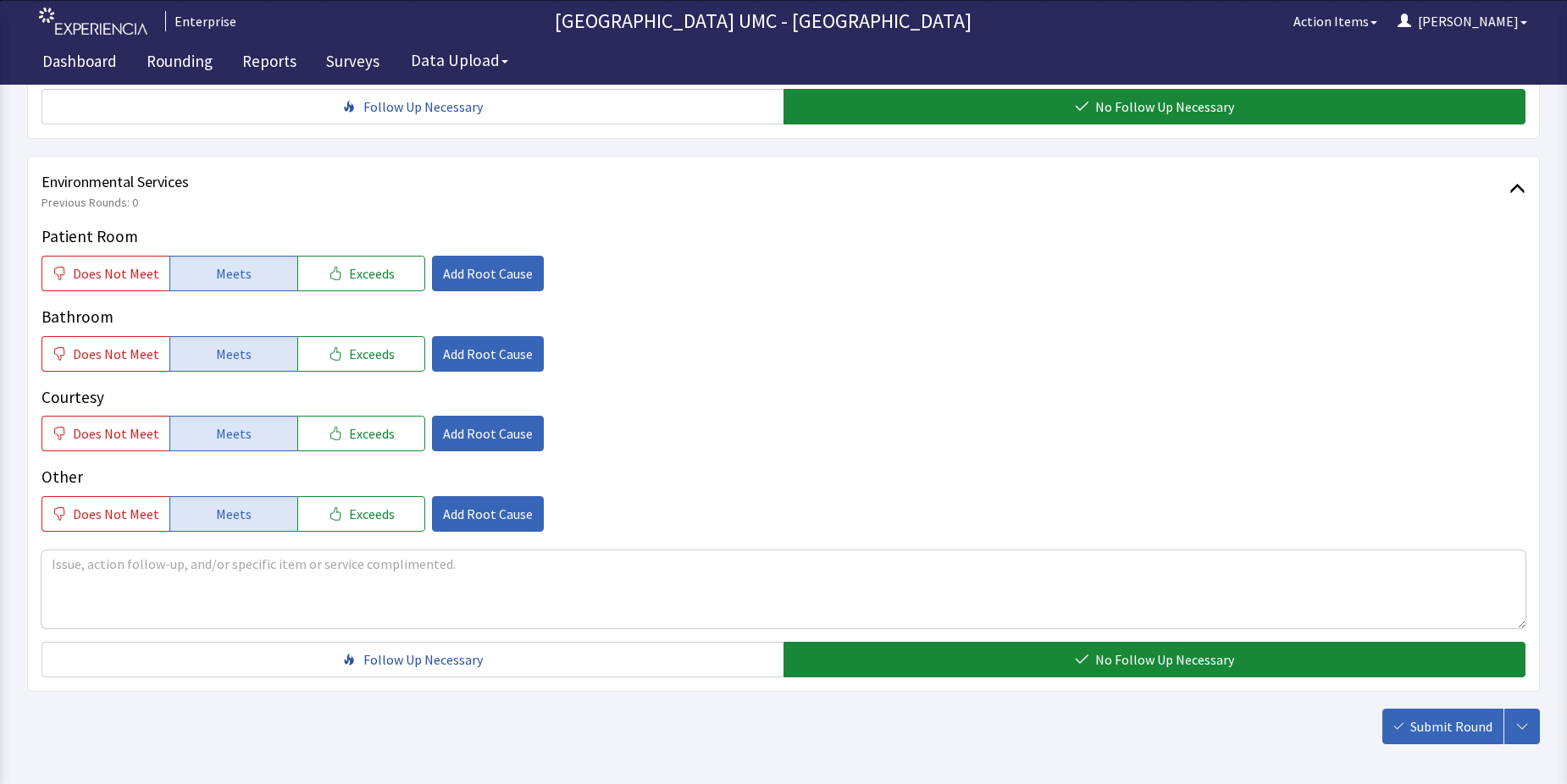
scroll to position [889, 0]
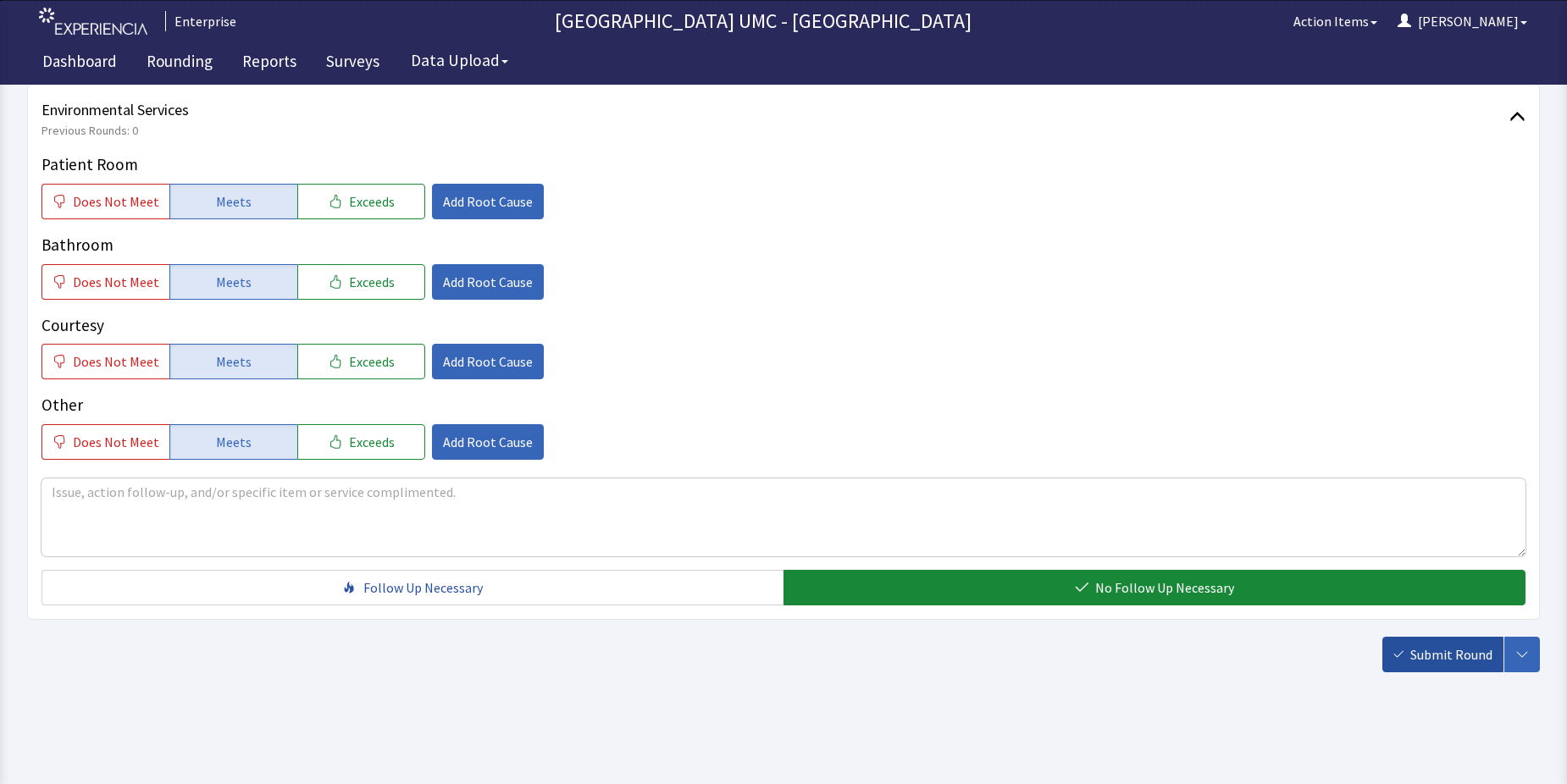
click at [1451, 658] on span "Submit Round" at bounding box center [1451, 654] width 82 height 20
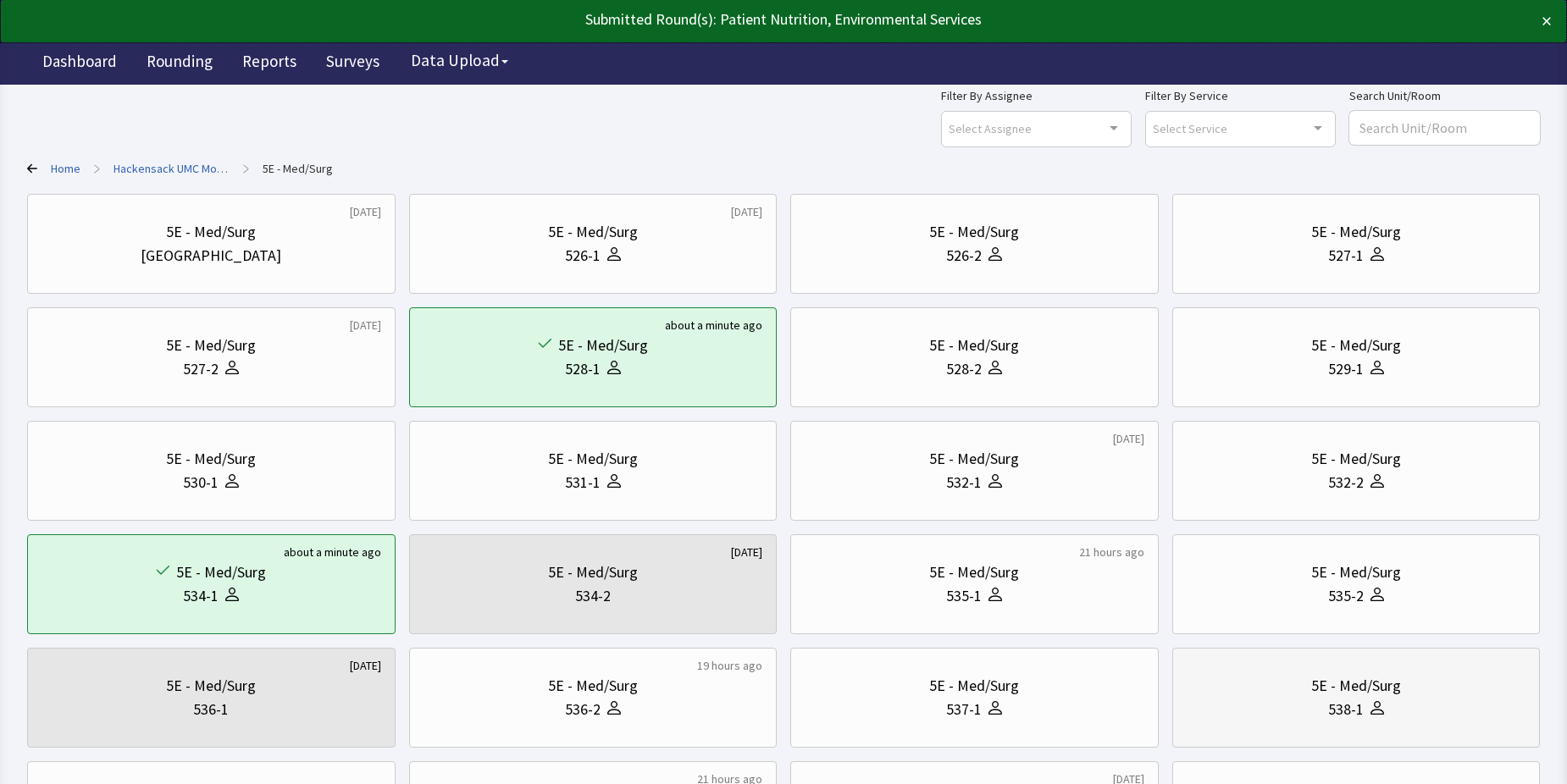
scroll to position [85, 0]
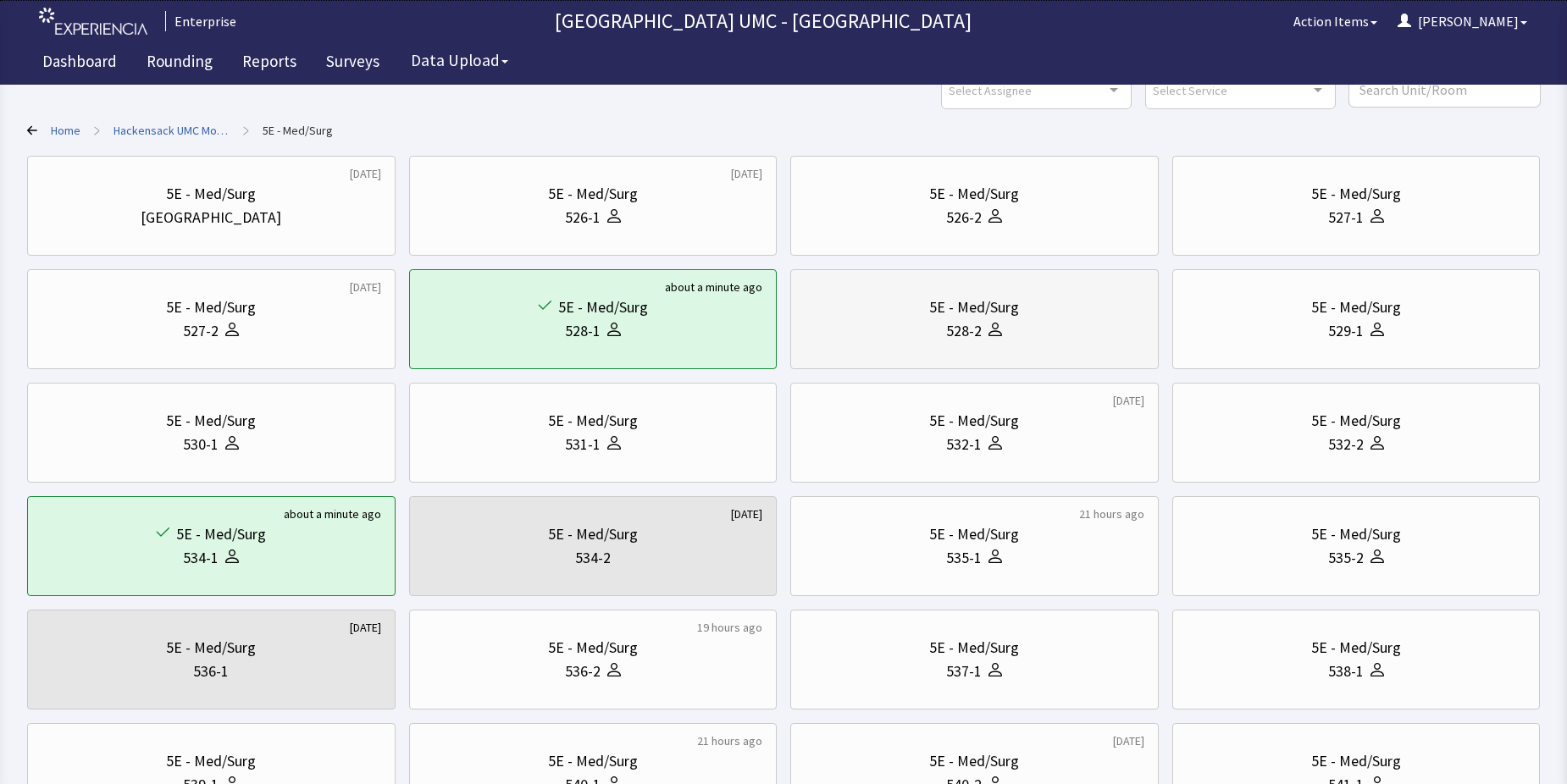
click at [1012, 324] on div "528-2" at bounding box center [975, 331] width 340 height 24
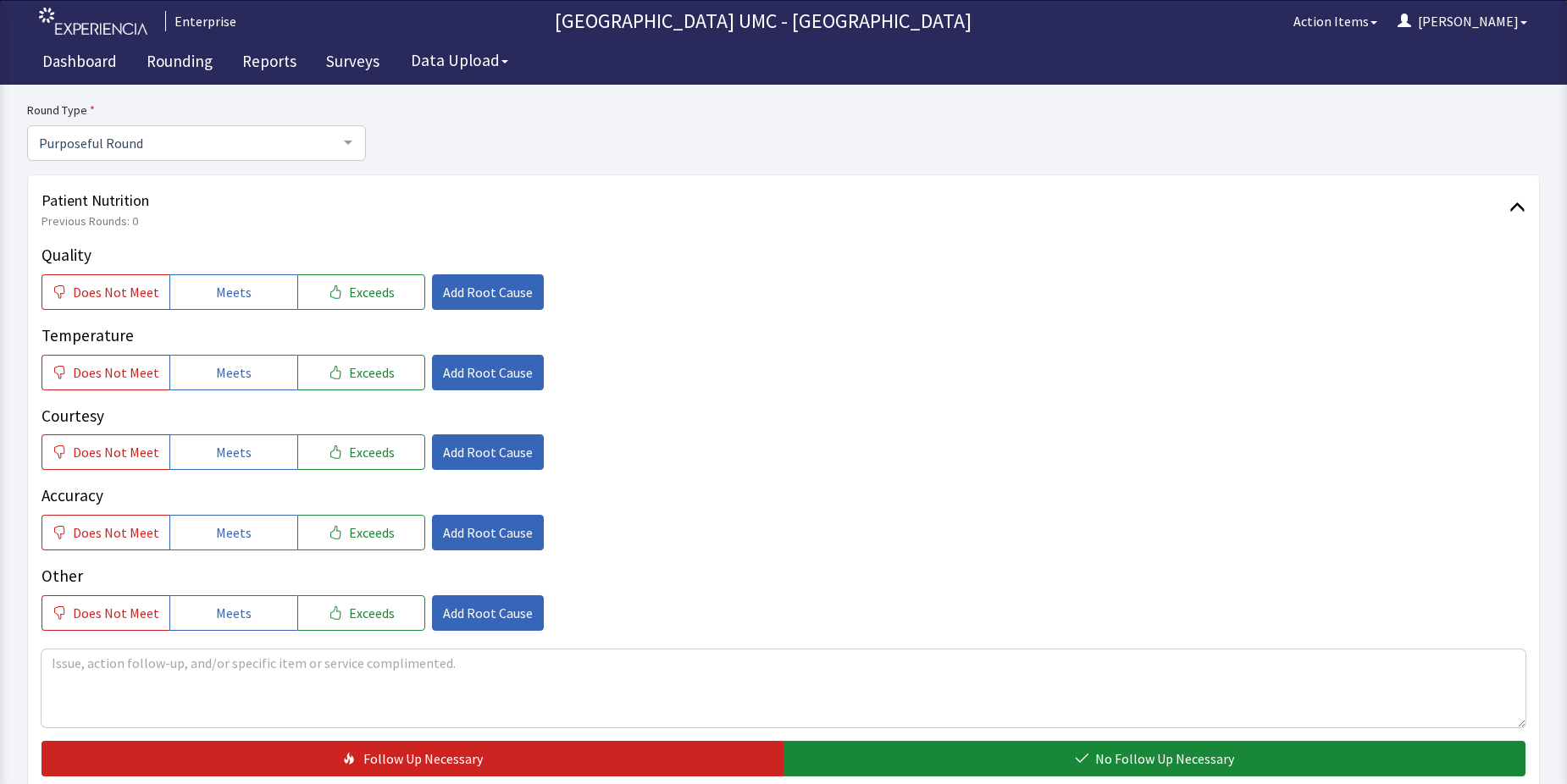
scroll to position [169, 0]
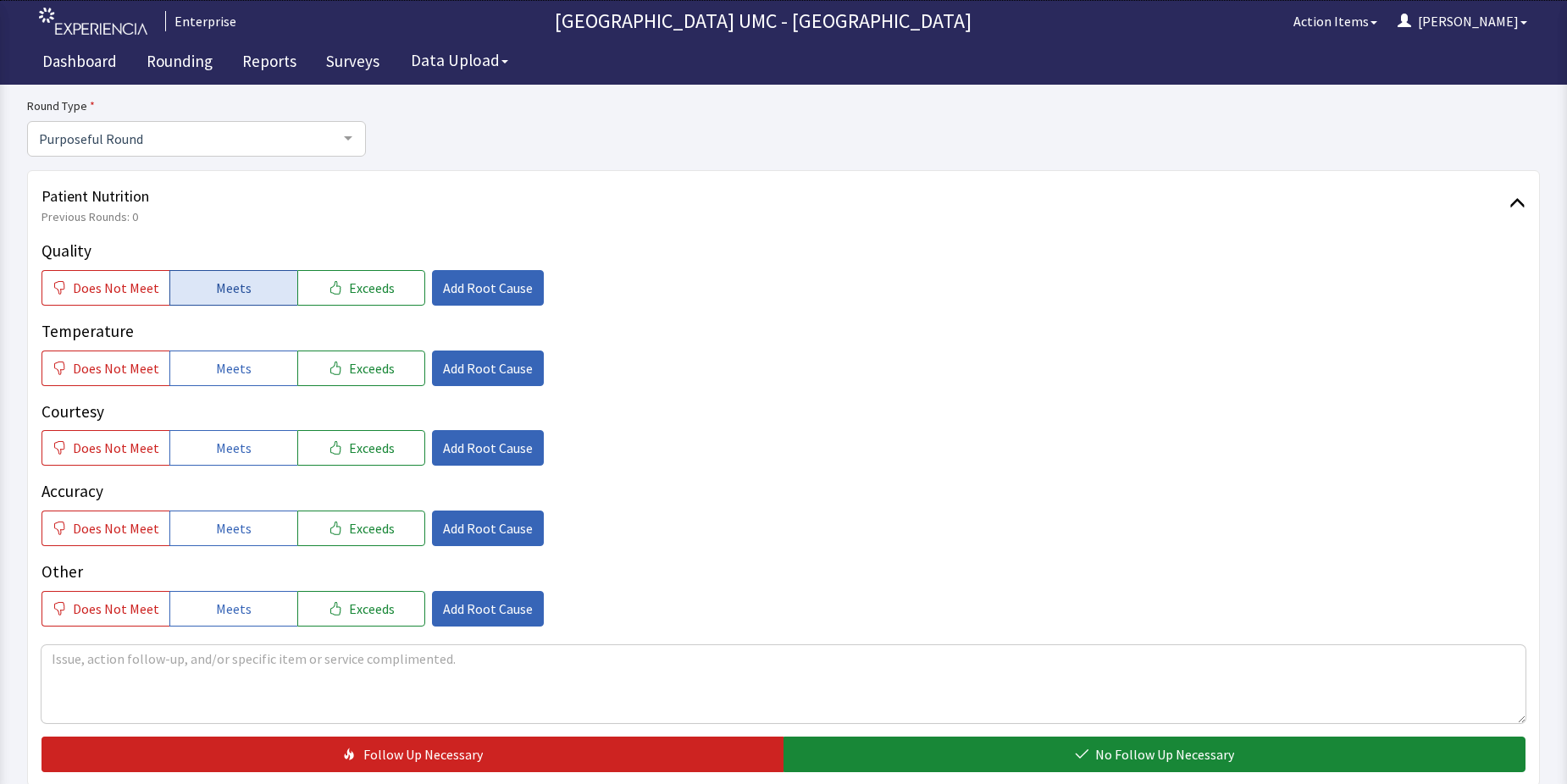
click at [249, 300] on button "Meets" at bounding box center [233, 288] width 128 height 36
click at [240, 381] on button "Meets" at bounding box center [233, 369] width 128 height 36
click at [231, 436] on button "Meets" at bounding box center [233, 448] width 128 height 36
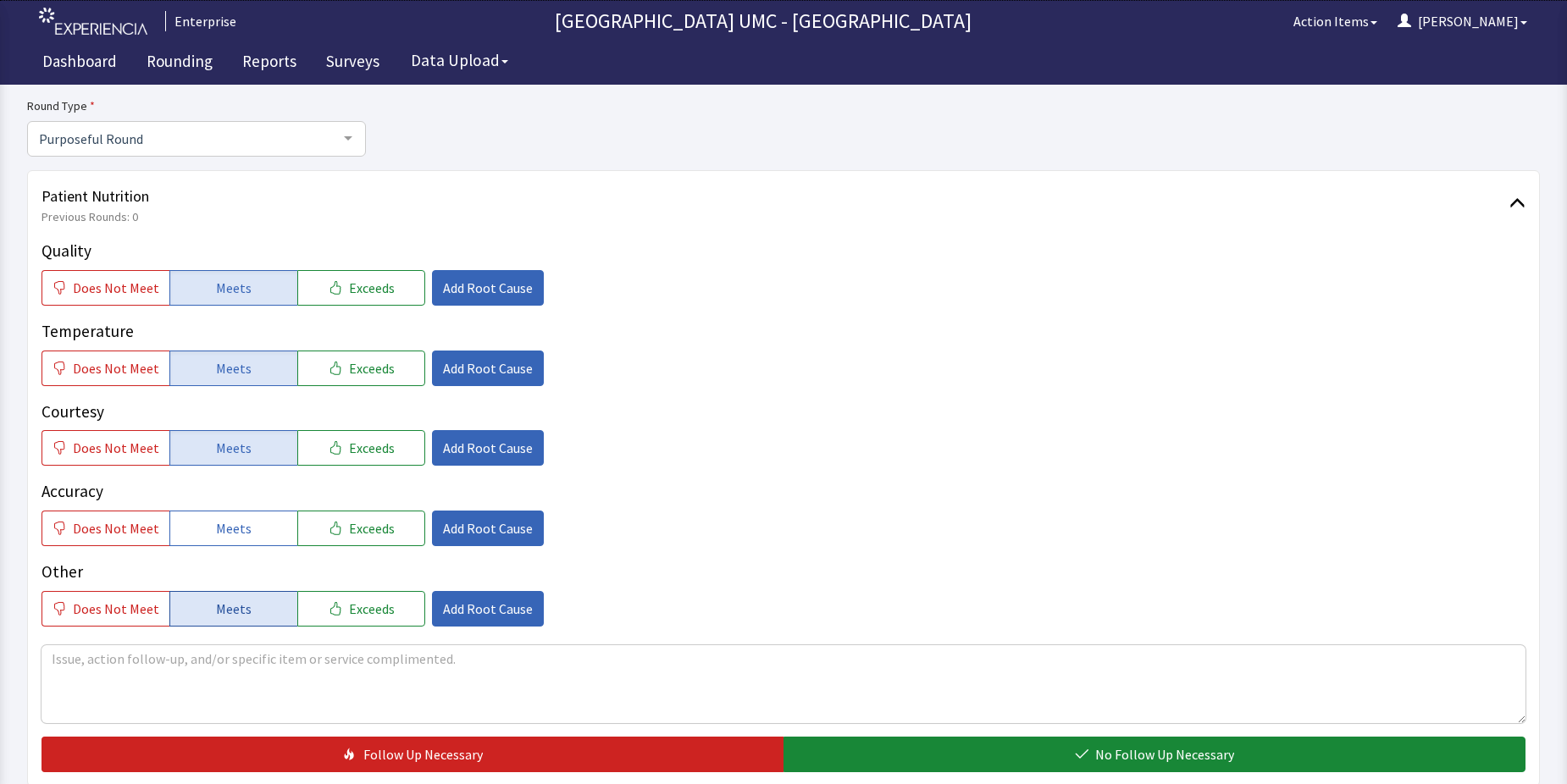
drag, startPoint x: 225, startPoint y: 512, endPoint x: 278, endPoint y: 604, distance: 106.2
click at [224, 520] on button "Meets" at bounding box center [233, 529] width 128 height 36
click at [251, 610] on button "Meets" at bounding box center [233, 609] width 128 height 36
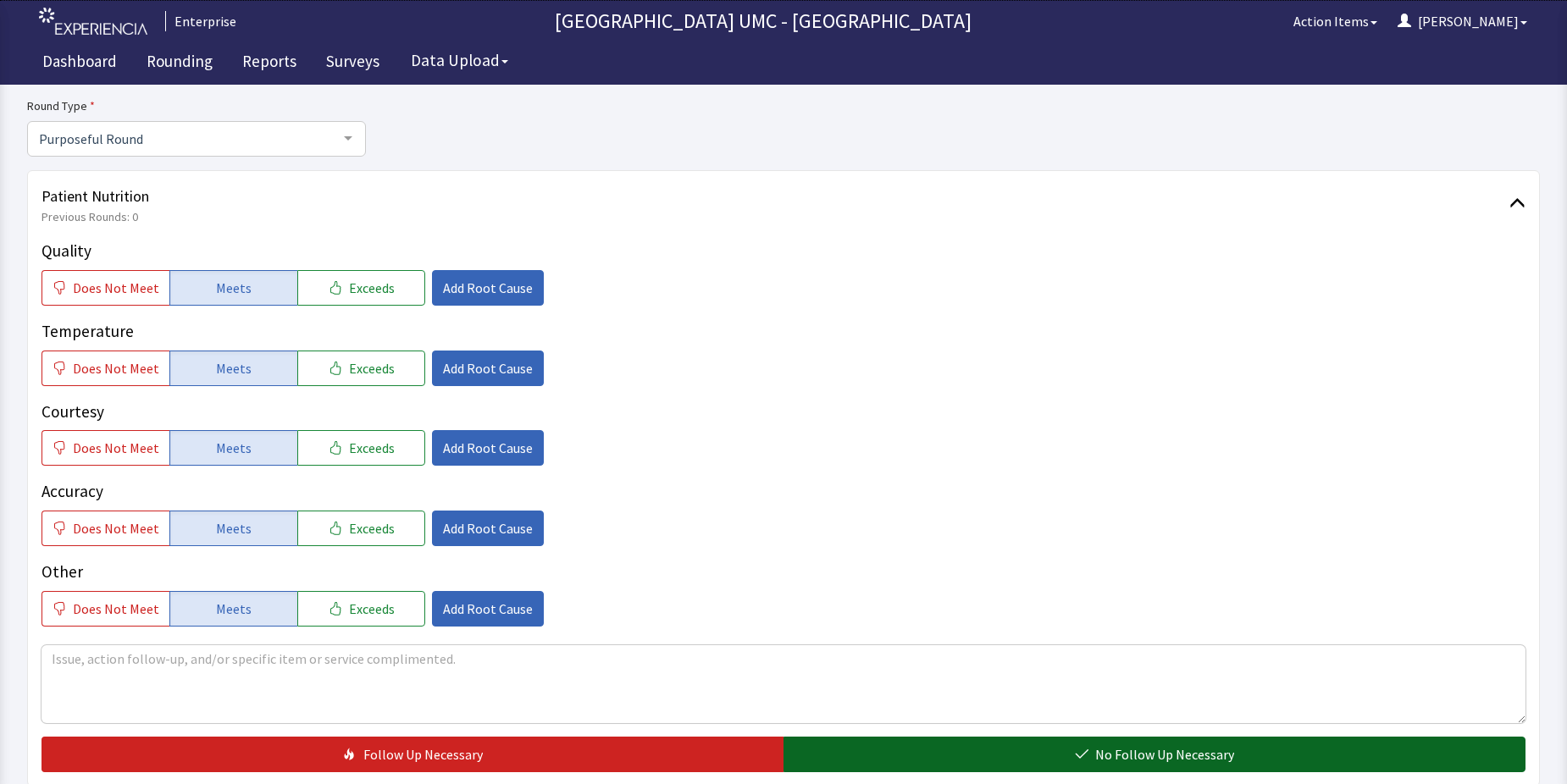
click at [846, 758] on button "No Follow Up Necessary" at bounding box center [1154, 755] width 742 height 36
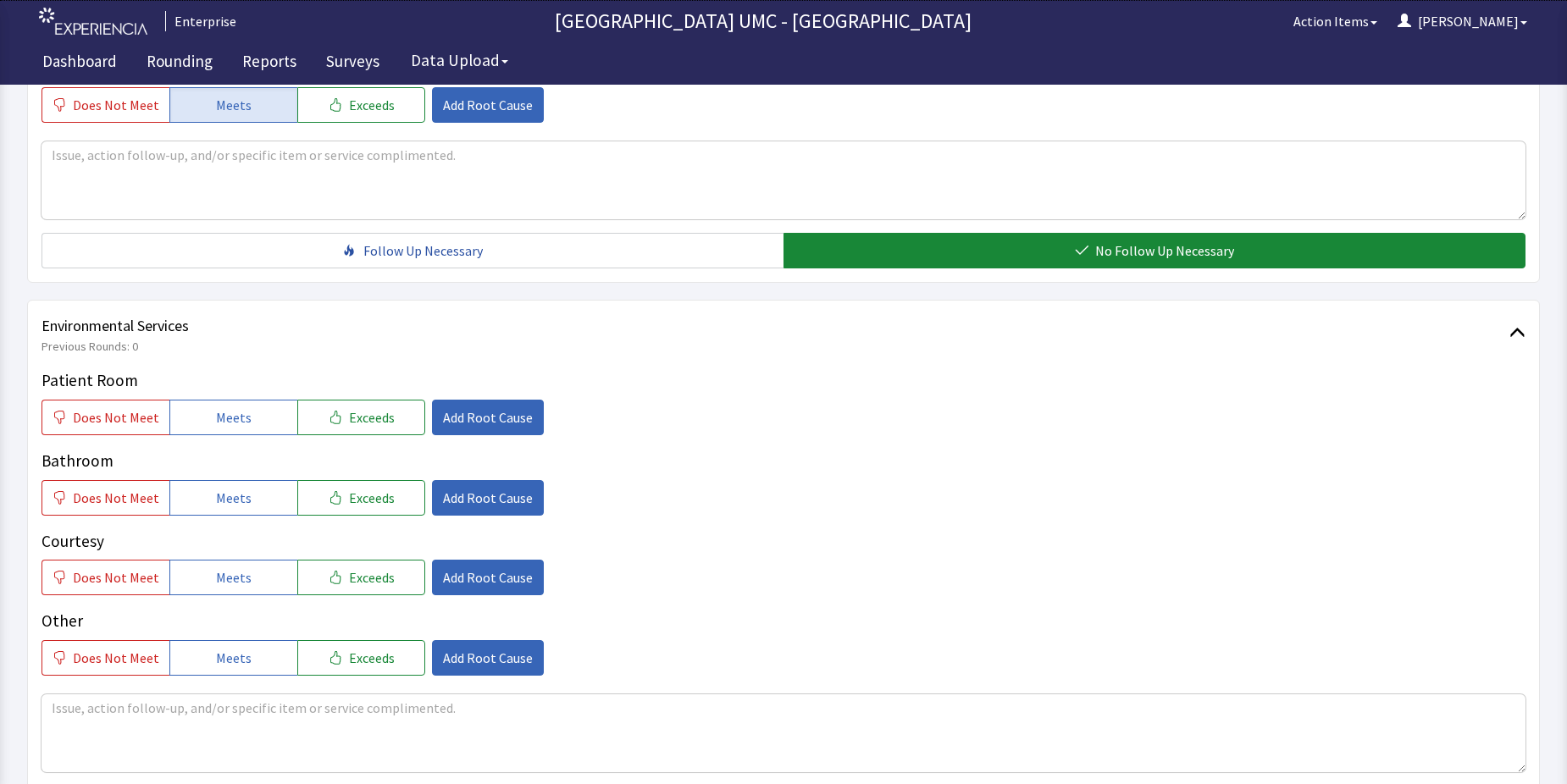
scroll to position [678, 0]
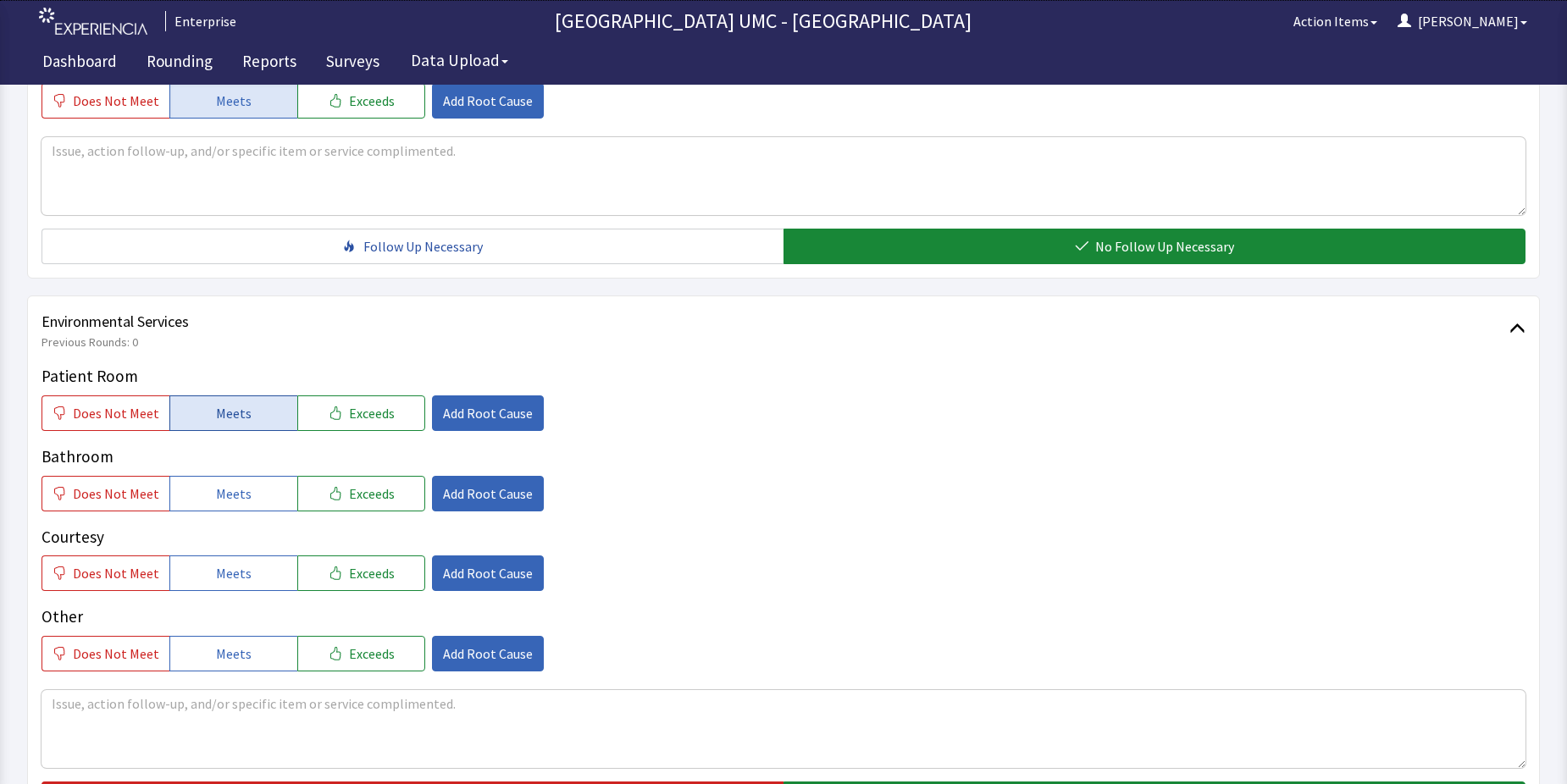
click at [257, 425] on button "Meets" at bounding box center [233, 414] width 128 height 36
click at [246, 500] on button "Meets" at bounding box center [233, 494] width 128 height 36
click at [247, 567] on button "Meets" at bounding box center [233, 574] width 128 height 36
drag, startPoint x: 239, startPoint y: 653, endPoint x: 541, endPoint y: 683, distance: 303.8
click at [239, 655] on span "Meets" at bounding box center [234, 654] width 36 height 20
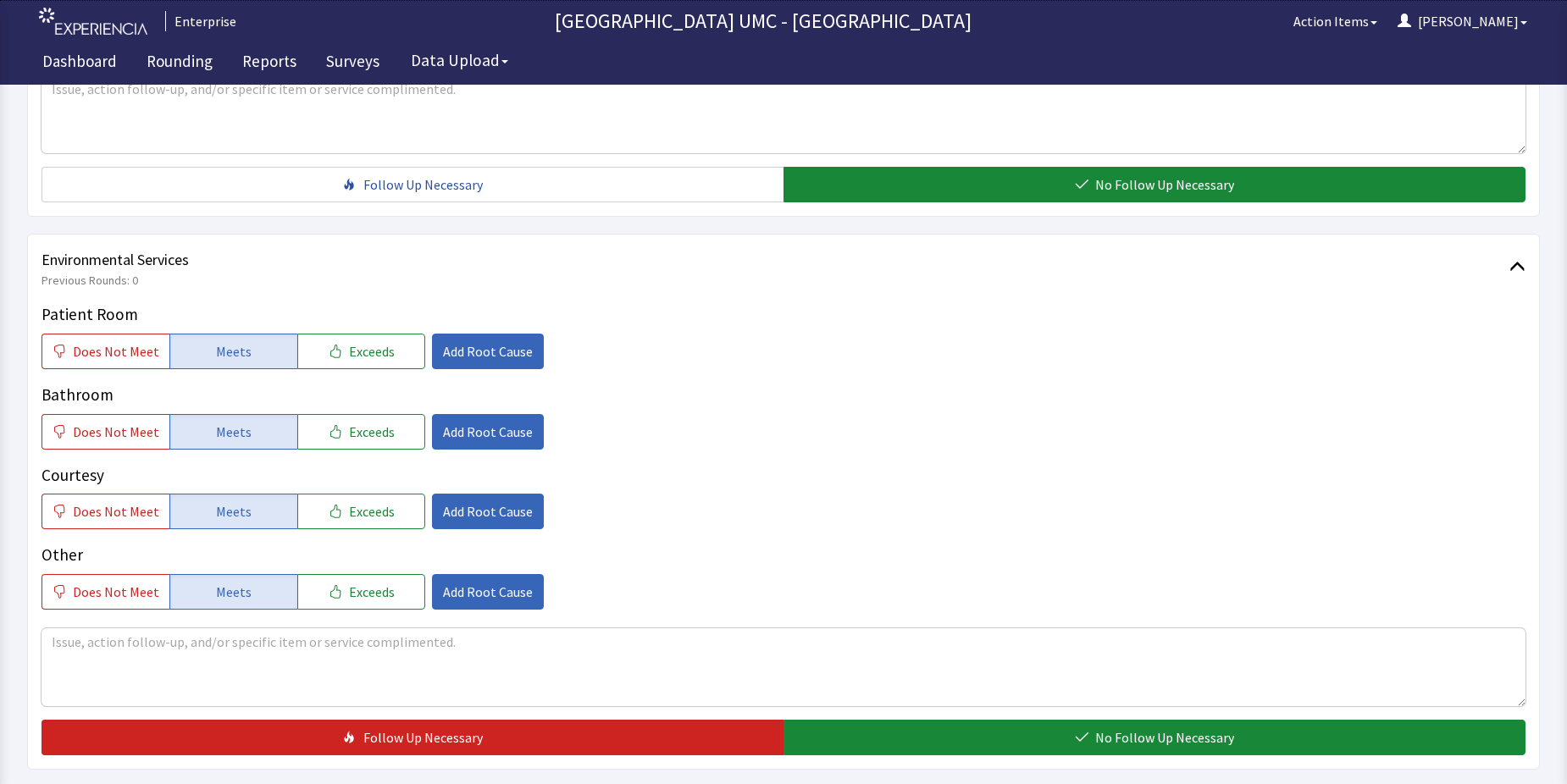
scroll to position [847, 0]
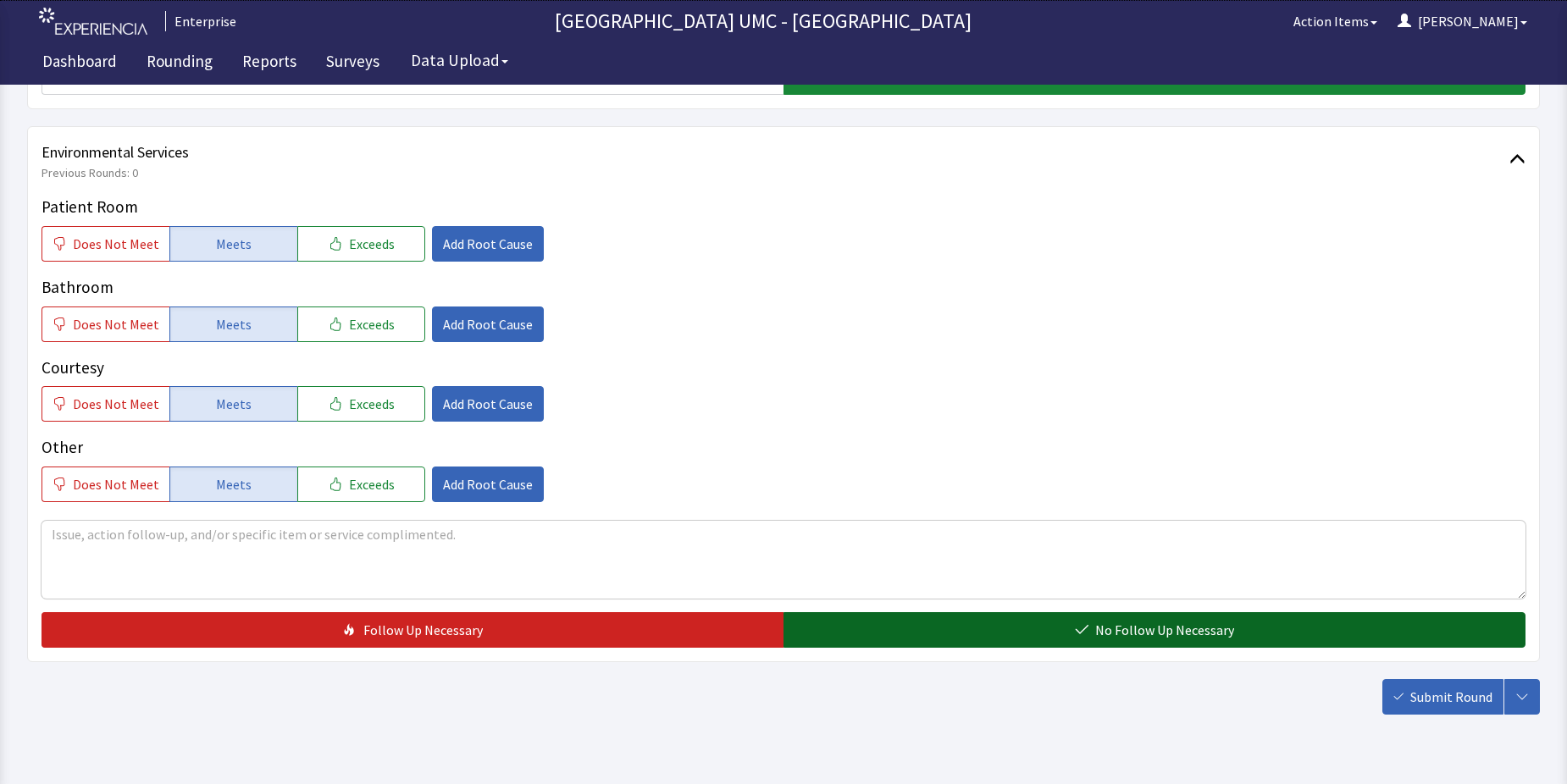
click at [979, 628] on button "No Follow Up Necessary" at bounding box center [1154, 630] width 742 height 36
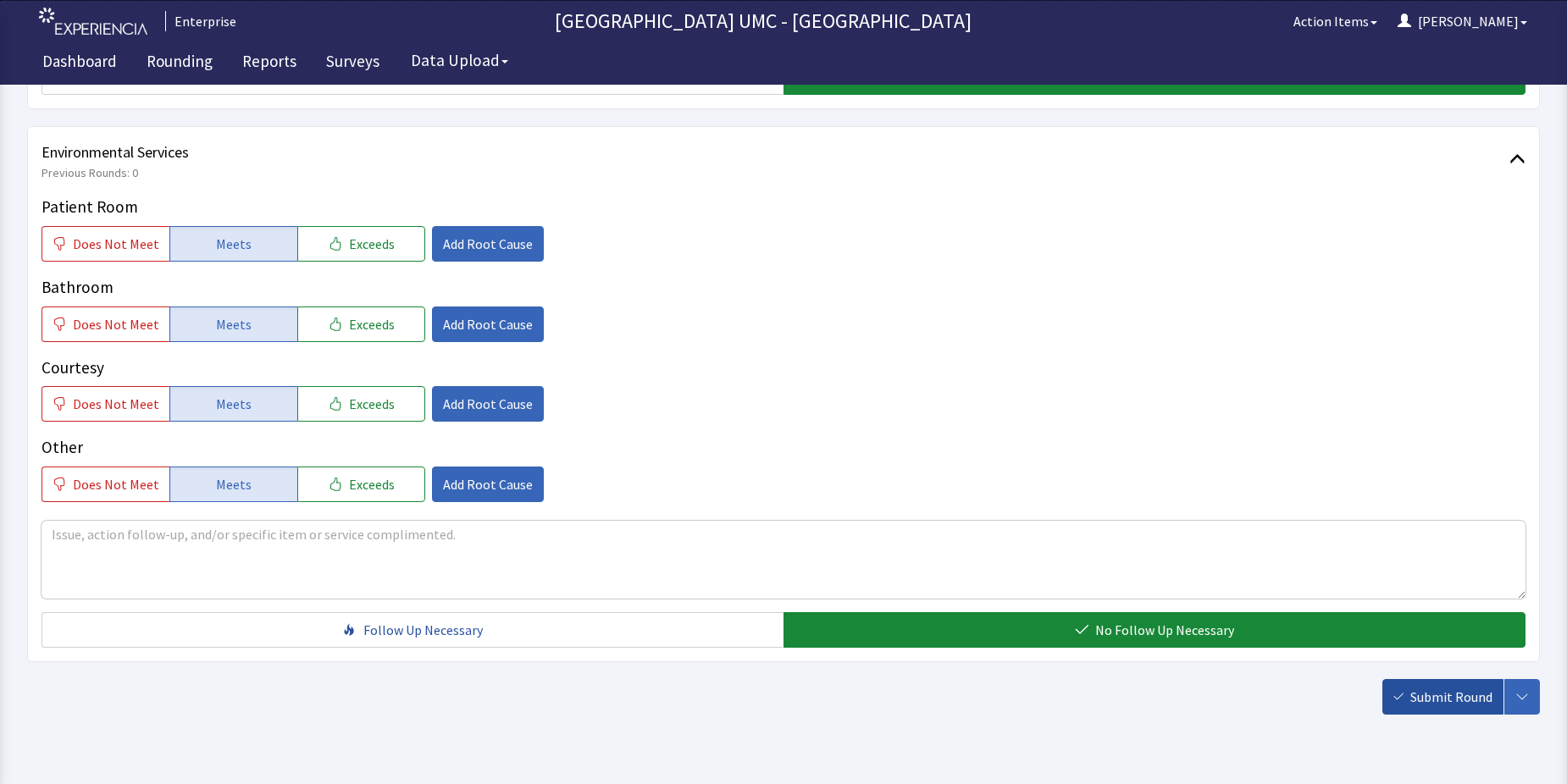
click at [1455, 692] on span "Submit Round" at bounding box center [1451, 697] width 82 height 20
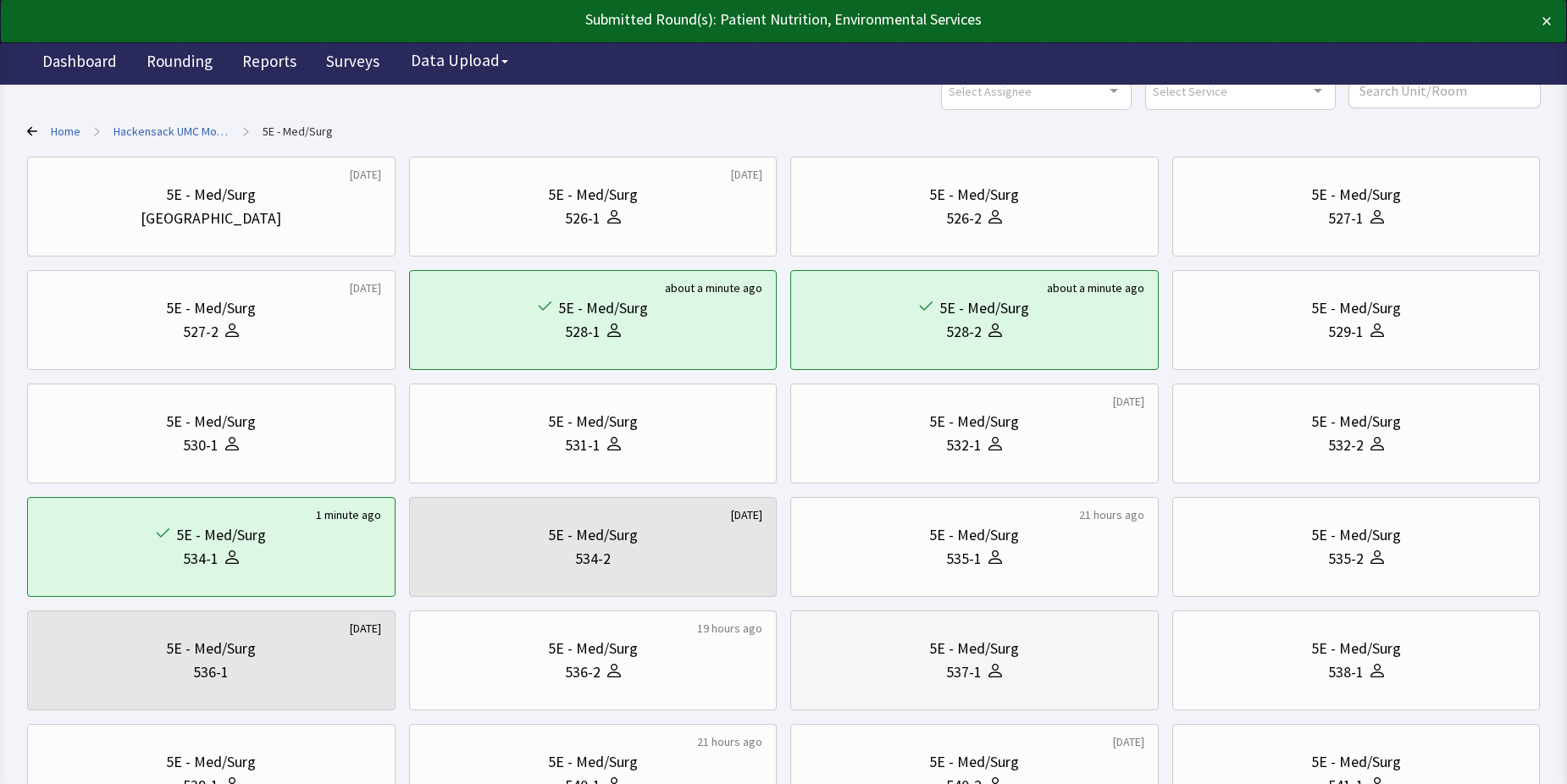
scroll to position [85, 0]
click at [186, 330] on div "527-2" at bounding box center [201, 331] width 36 height 24
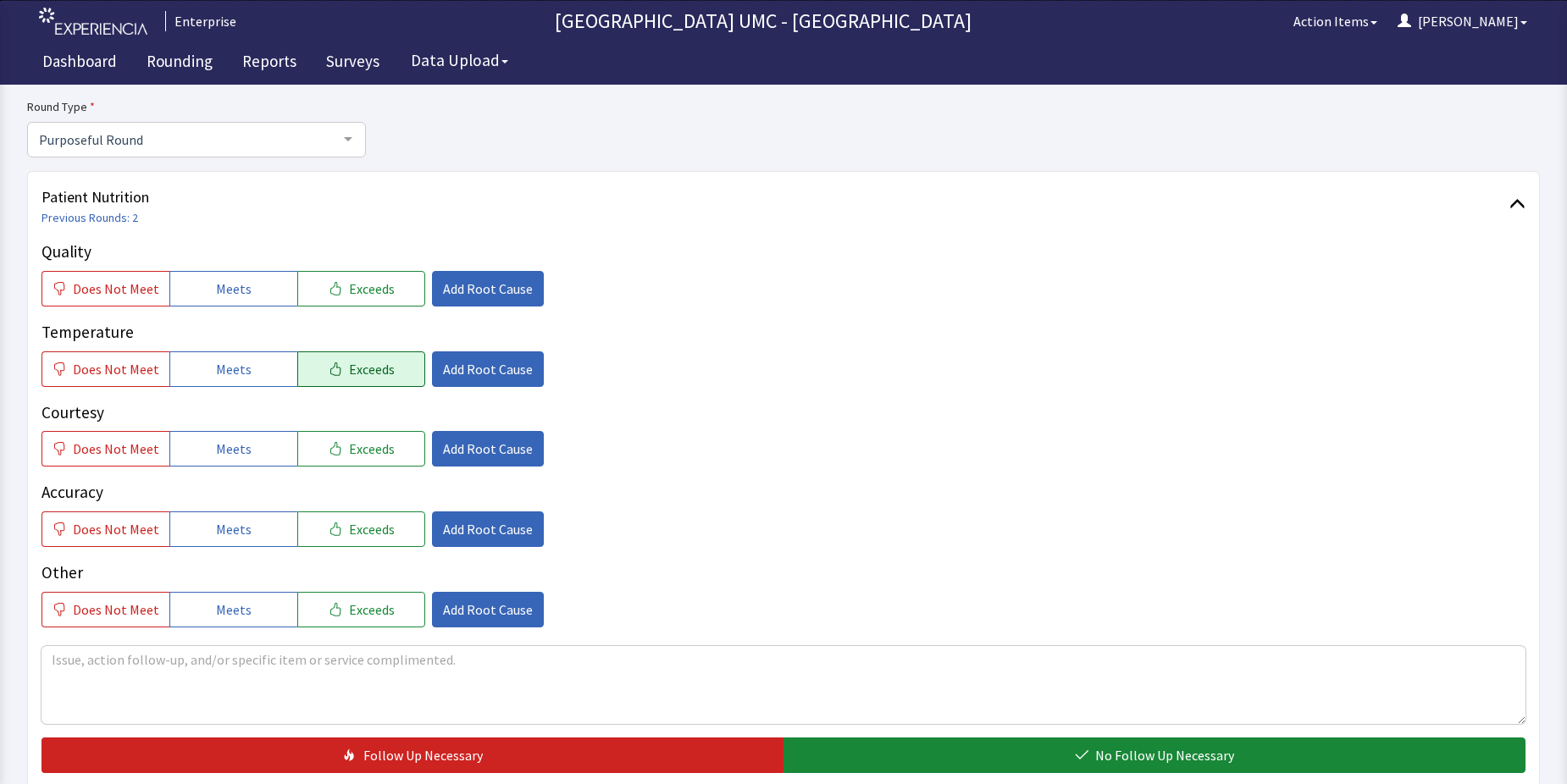
scroll to position [169, 0]
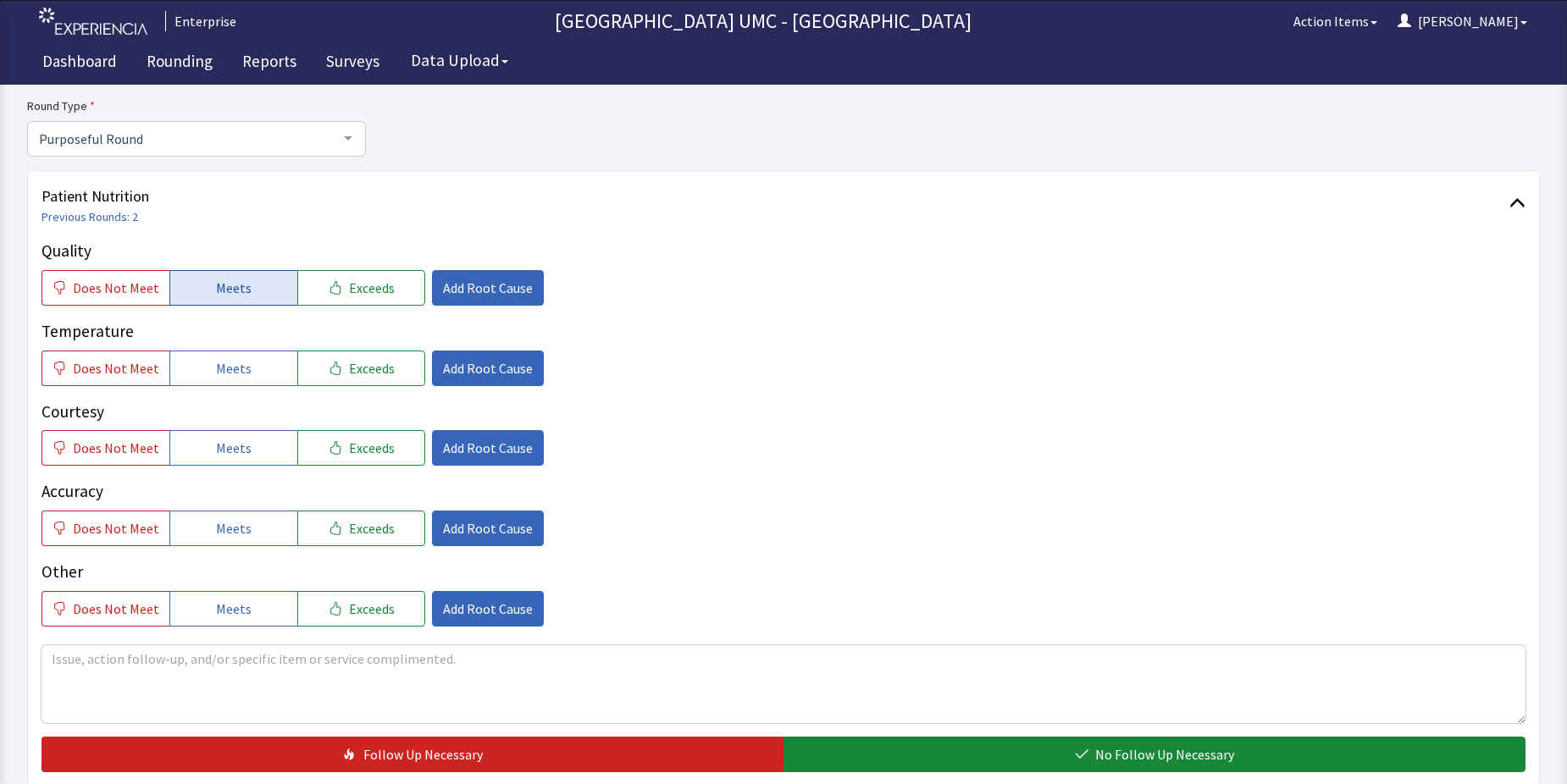
click at [240, 285] on span "Meets" at bounding box center [234, 288] width 36 height 20
click at [251, 369] on button "Meets" at bounding box center [233, 369] width 128 height 36
click at [263, 456] on button "Meets" at bounding box center [233, 448] width 128 height 36
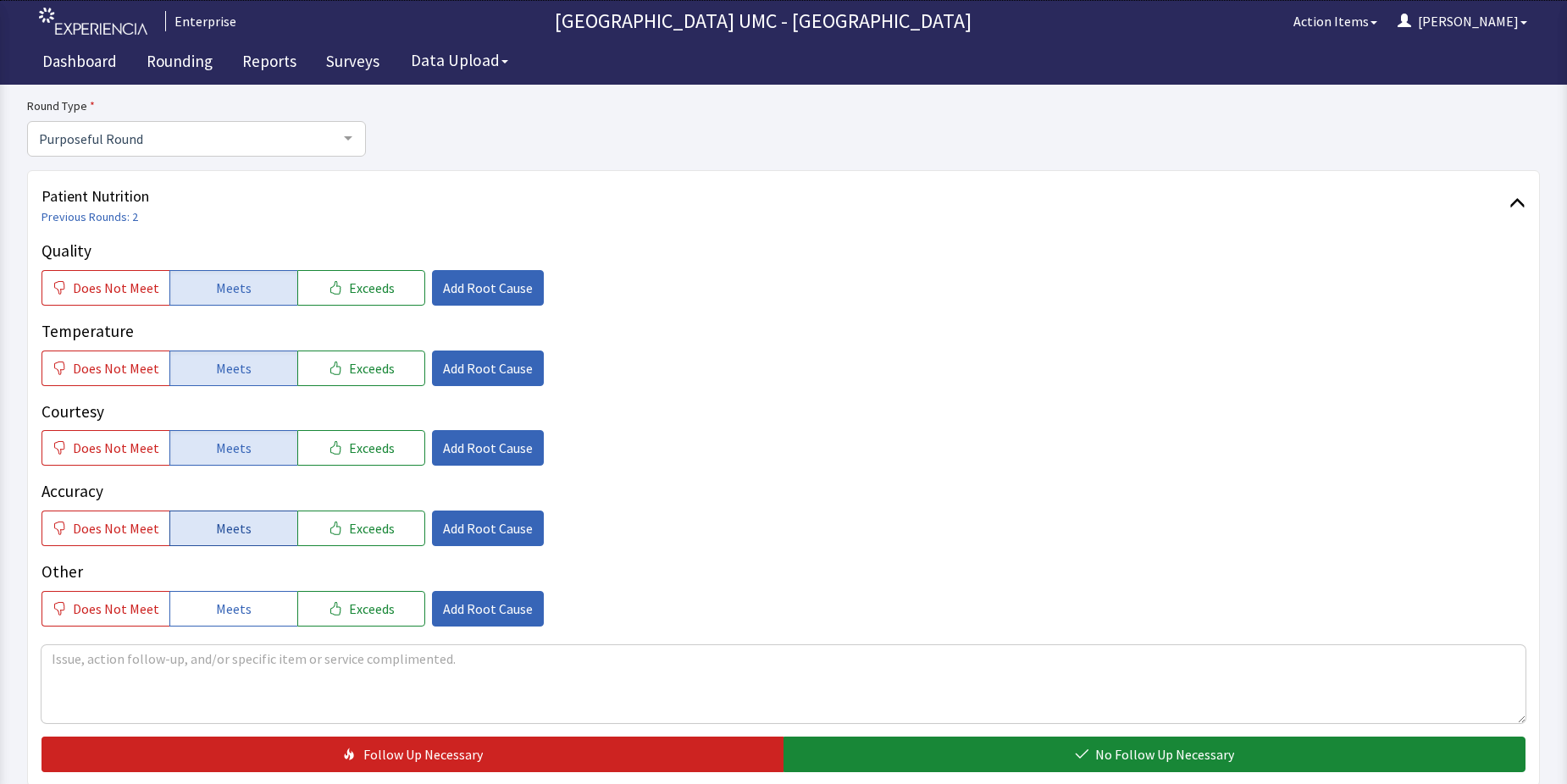
click at [261, 518] on button "Meets" at bounding box center [233, 529] width 128 height 36
click at [268, 604] on button "Meets" at bounding box center [233, 609] width 128 height 36
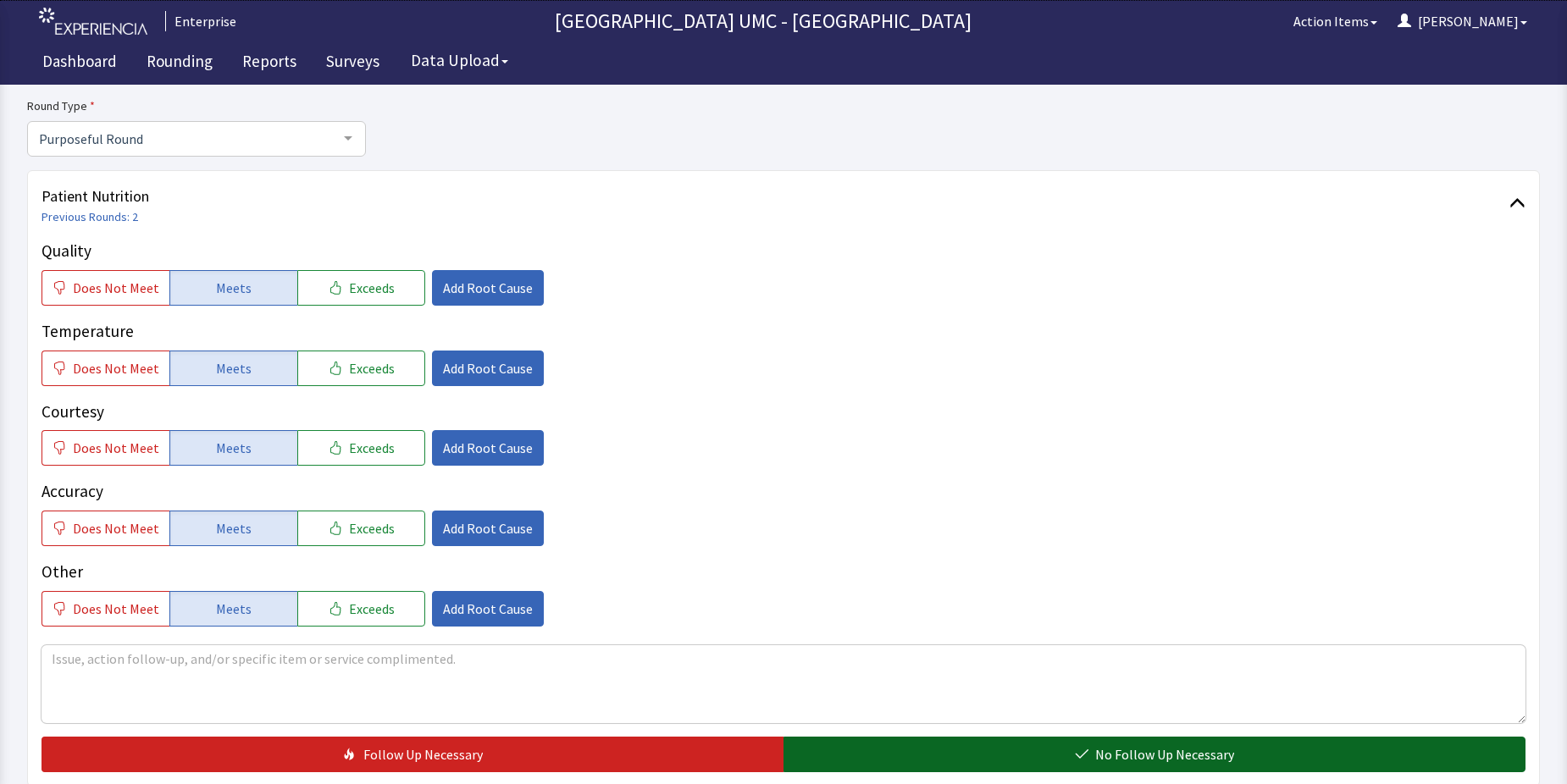
click at [938, 761] on button "No Follow Up Necessary" at bounding box center [1154, 755] width 742 height 36
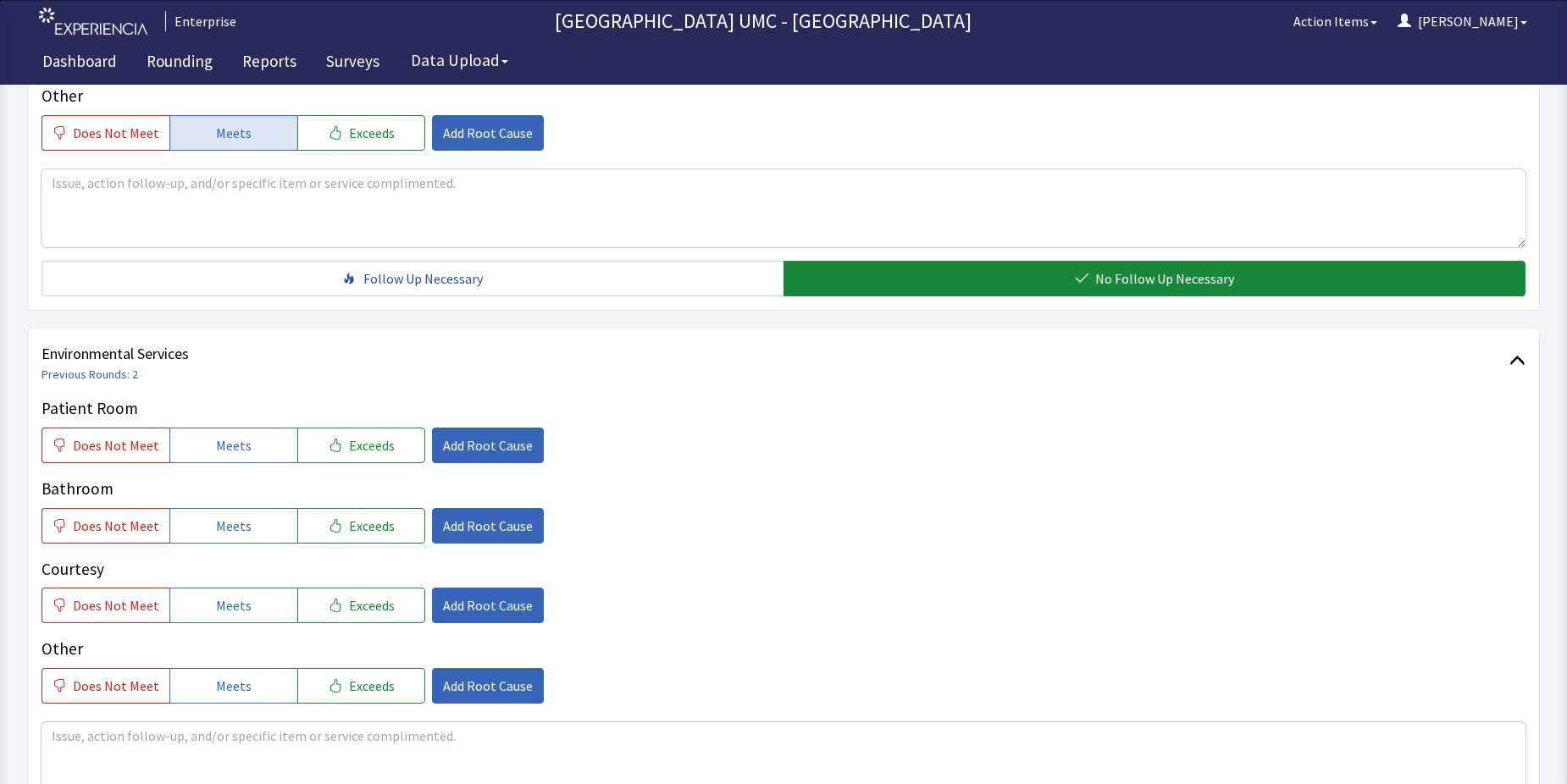
scroll to position [678, 0]
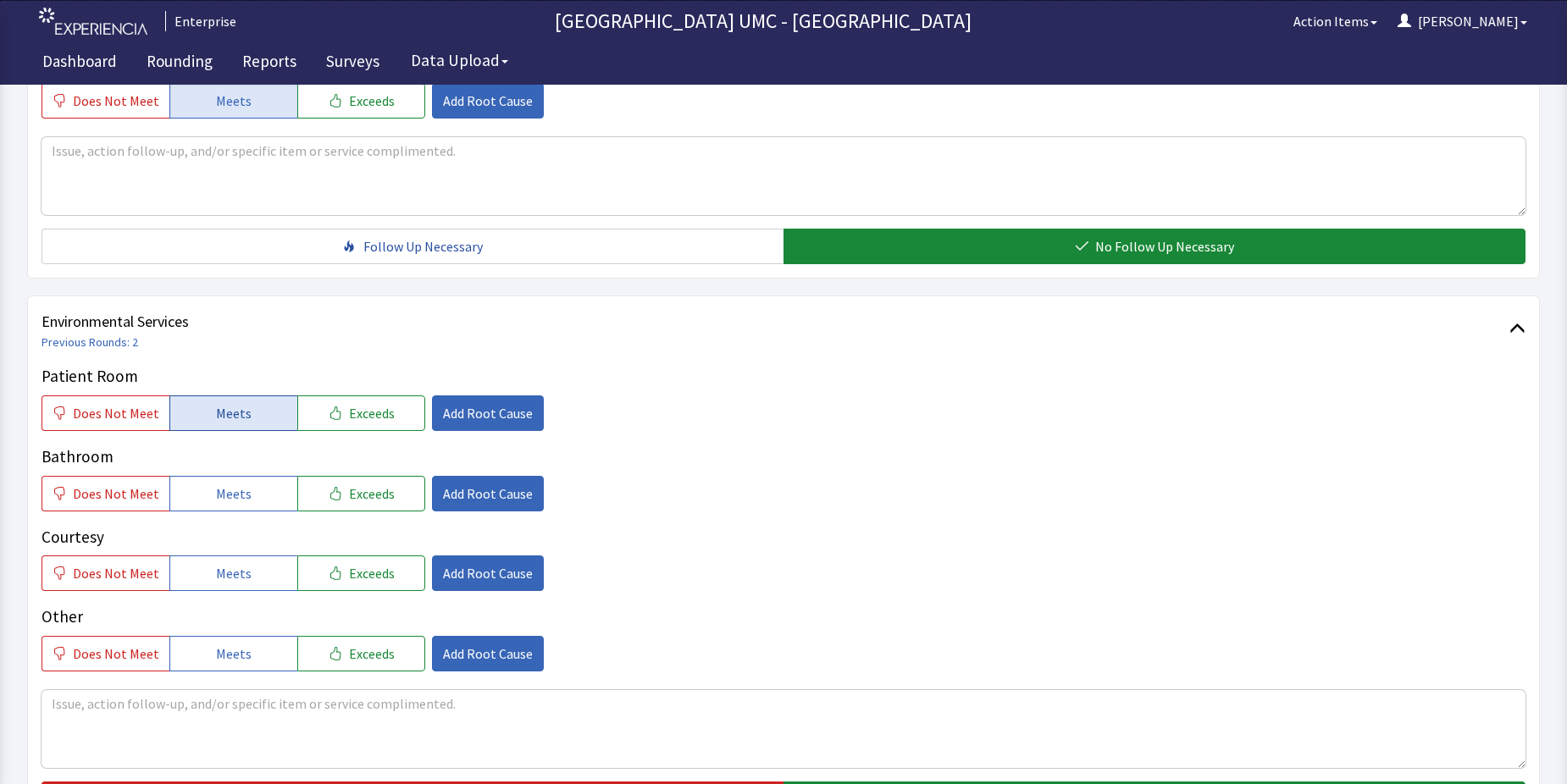
drag, startPoint x: 244, startPoint y: 412, endPoint x: 242, endPoint y: 433, distance: 20.4
click at [244, 413] on button "Meets" at bounding box center [233, 414] width 128 height 36
click at [235, 495] on span "Meets" at bounding box center [234, 494] width 36 height 20
click at [234, 564] on span "Meets" at bounding box center [234, 573] width 36 height 20
click at [224, 648] on span "Meets" at bounding box center [234, 654] width 36 height 20
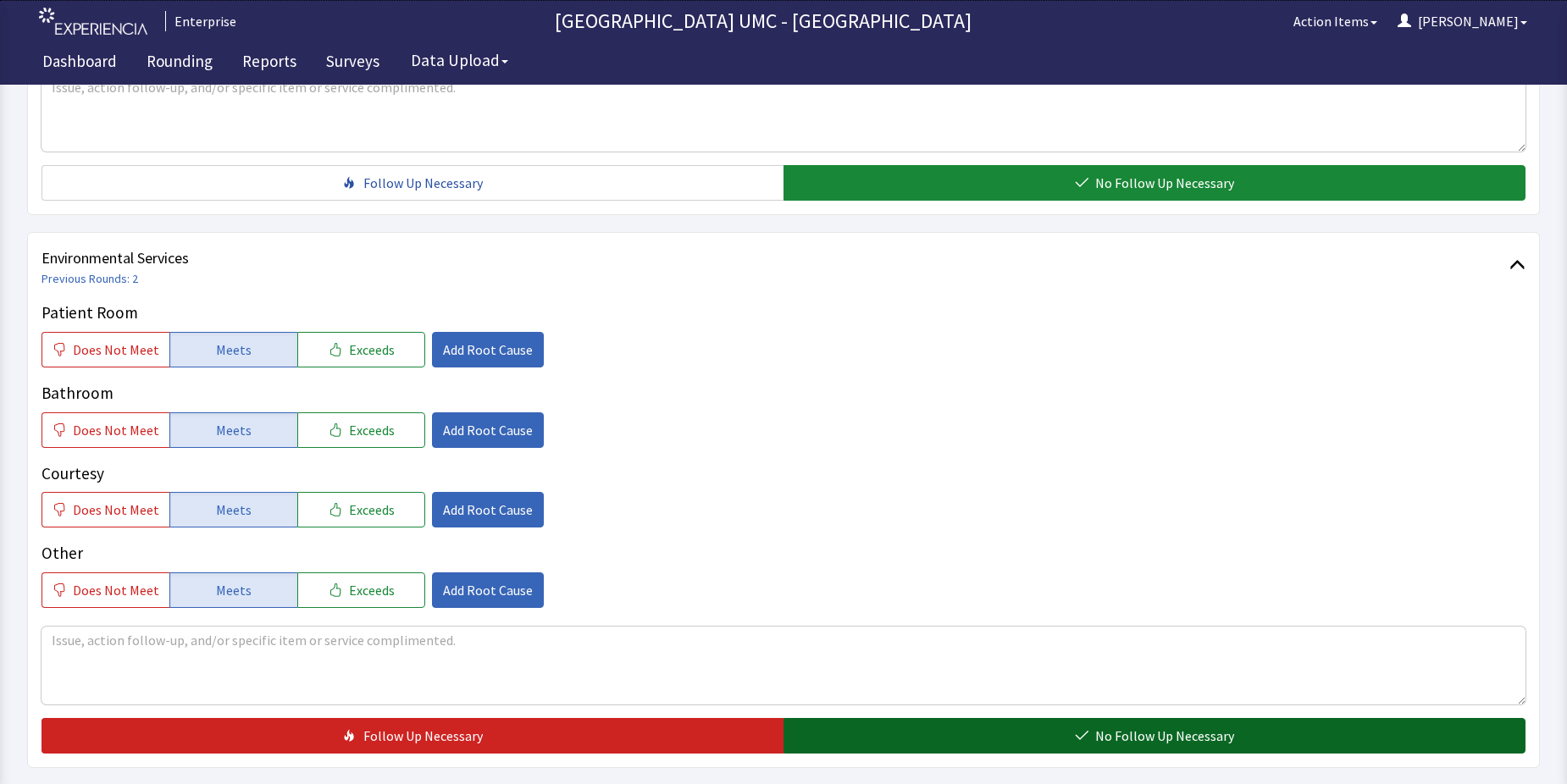
scroll to position [847, 0]
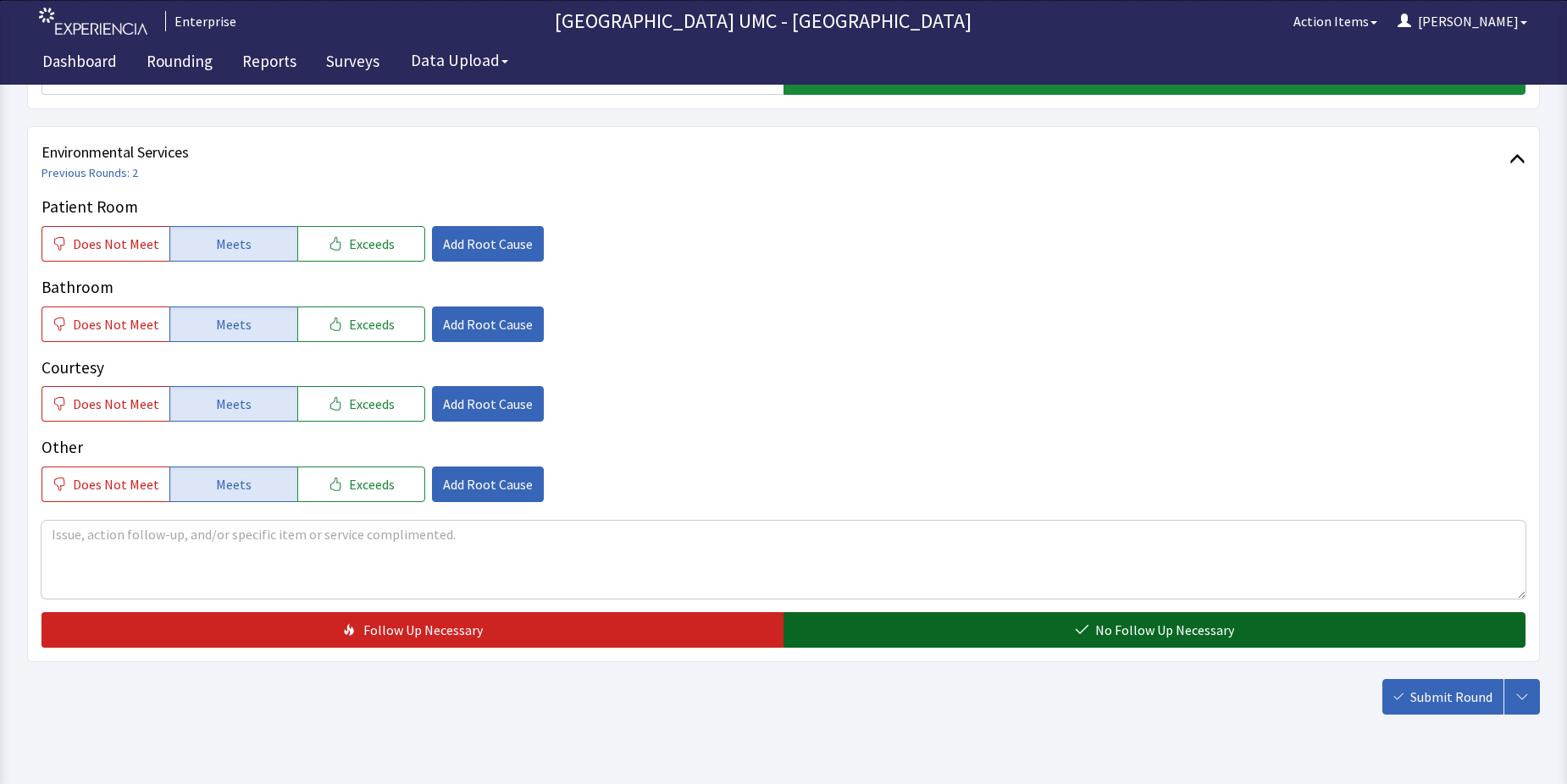
click at [981, 626] on button "No Follow Up Necessary" at bounding box center [1154, 630] width 742 height 36
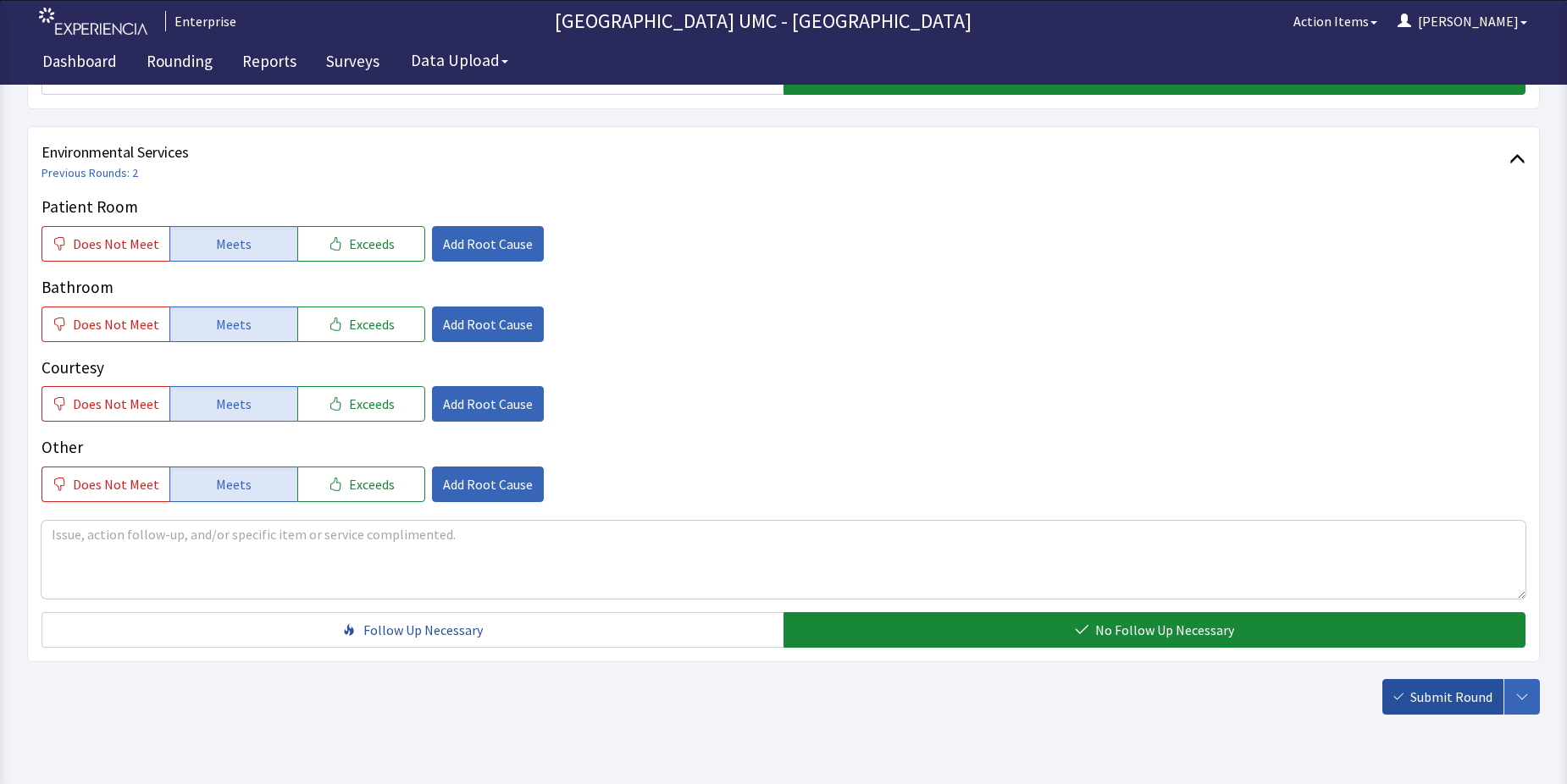
click at [1421, 702] on span "Submit Round" at bounding box center [1451, 697] width 82 height 20
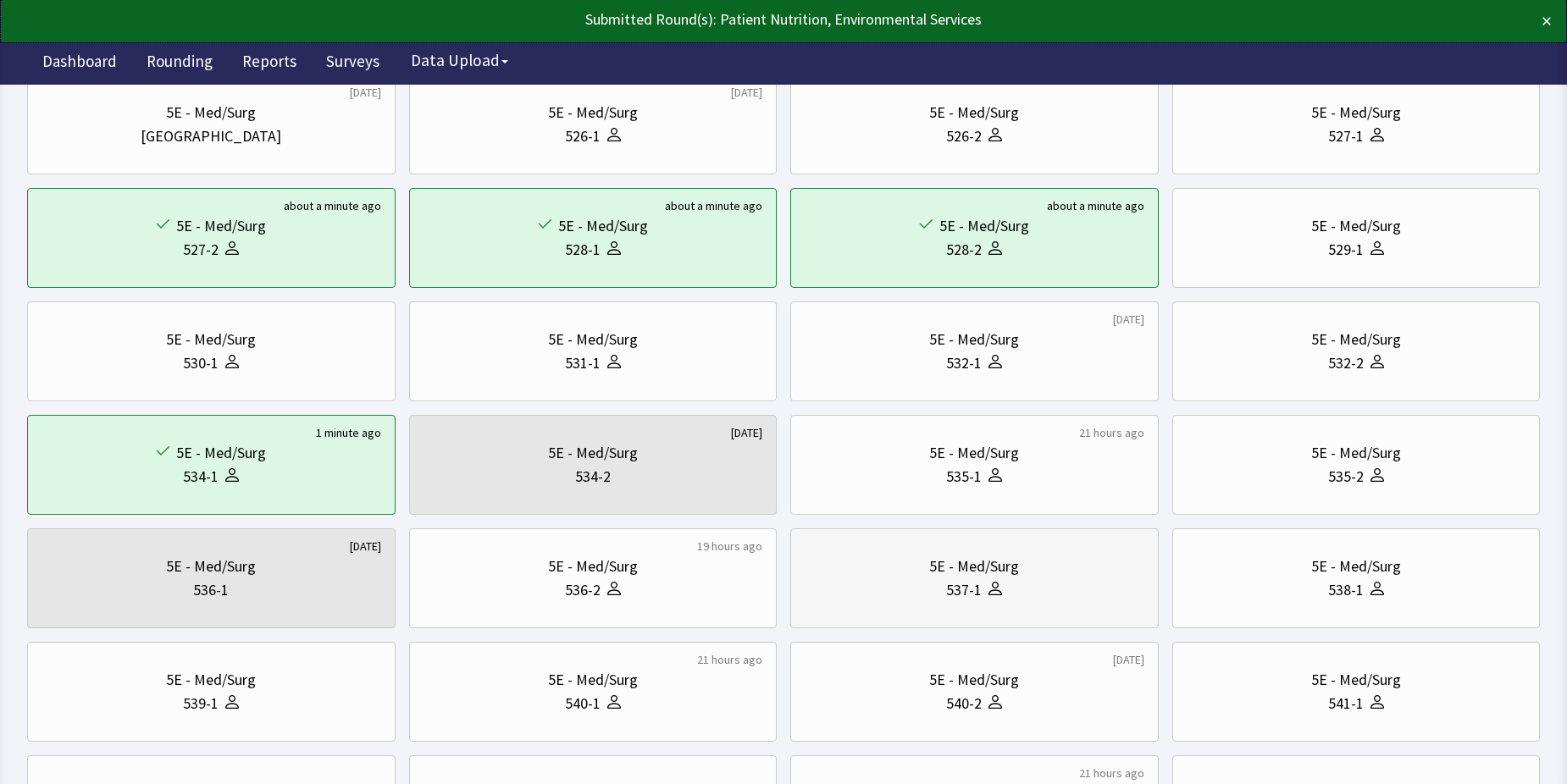
scroll to position [169, 0]
click at [1015, 603] on div "5E - Med/Surg 537-1" at bounding box center [975, 574] width 340 height 81
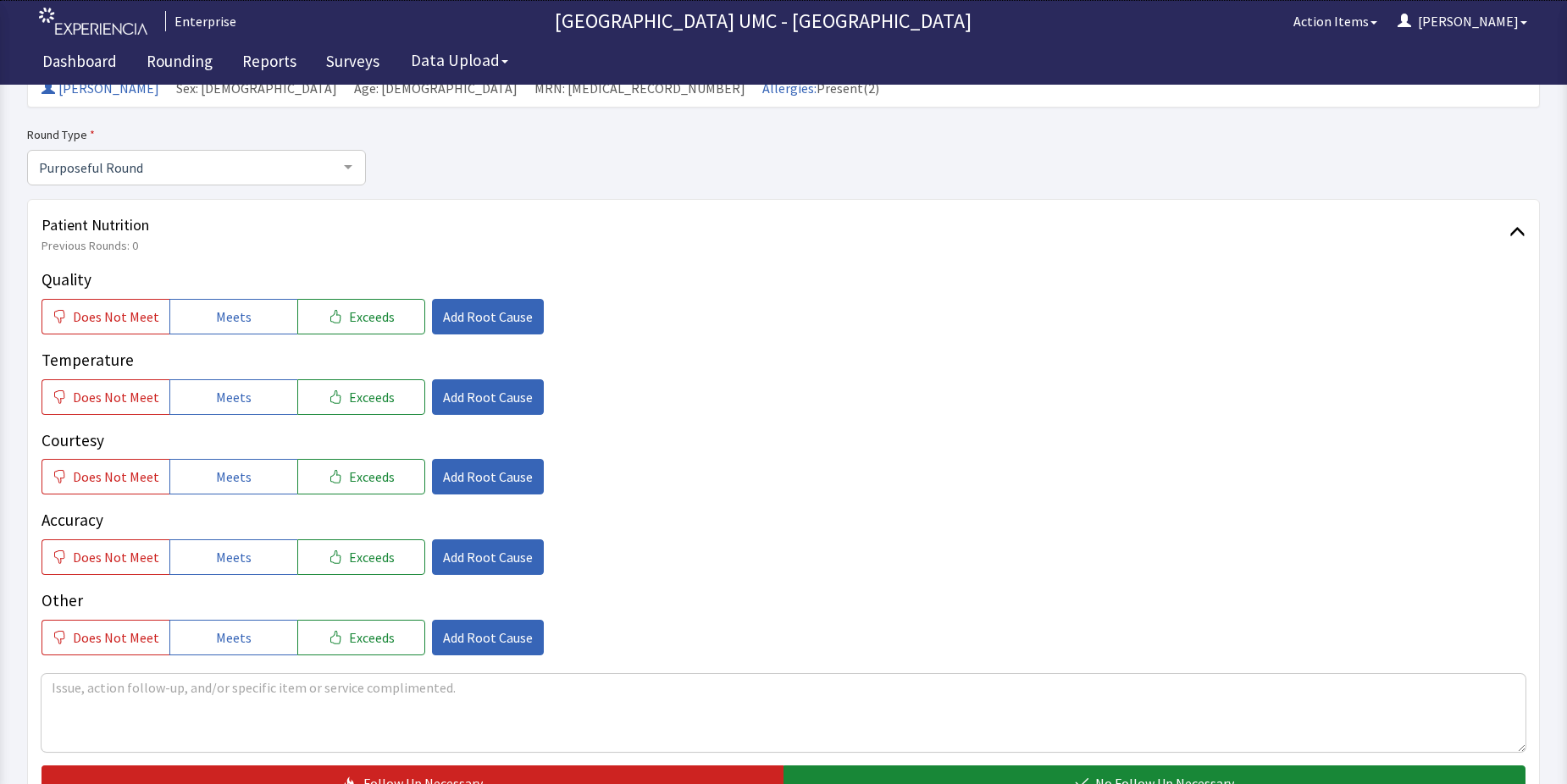
scroll to position [169, 0]
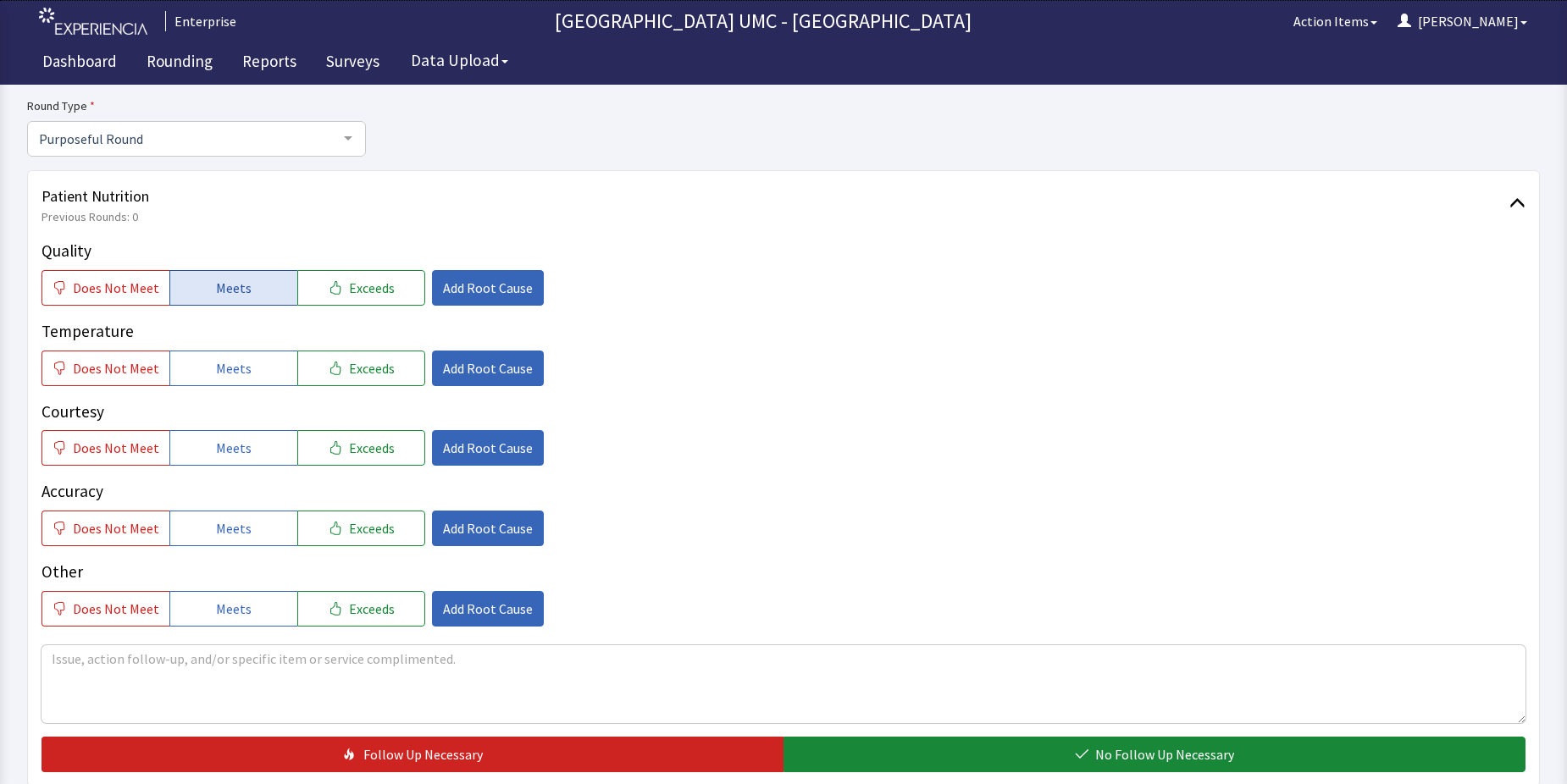
click at [252, 295] on button "Meets" at bounding box center [233, 288] width 128 height 36
click at [249, 378] on button "Meets" at bounding box center [233, 369] width 128 height 36
click at [248, 466] on button "Meets" at bounding box center [233, 448] width 128 height 36
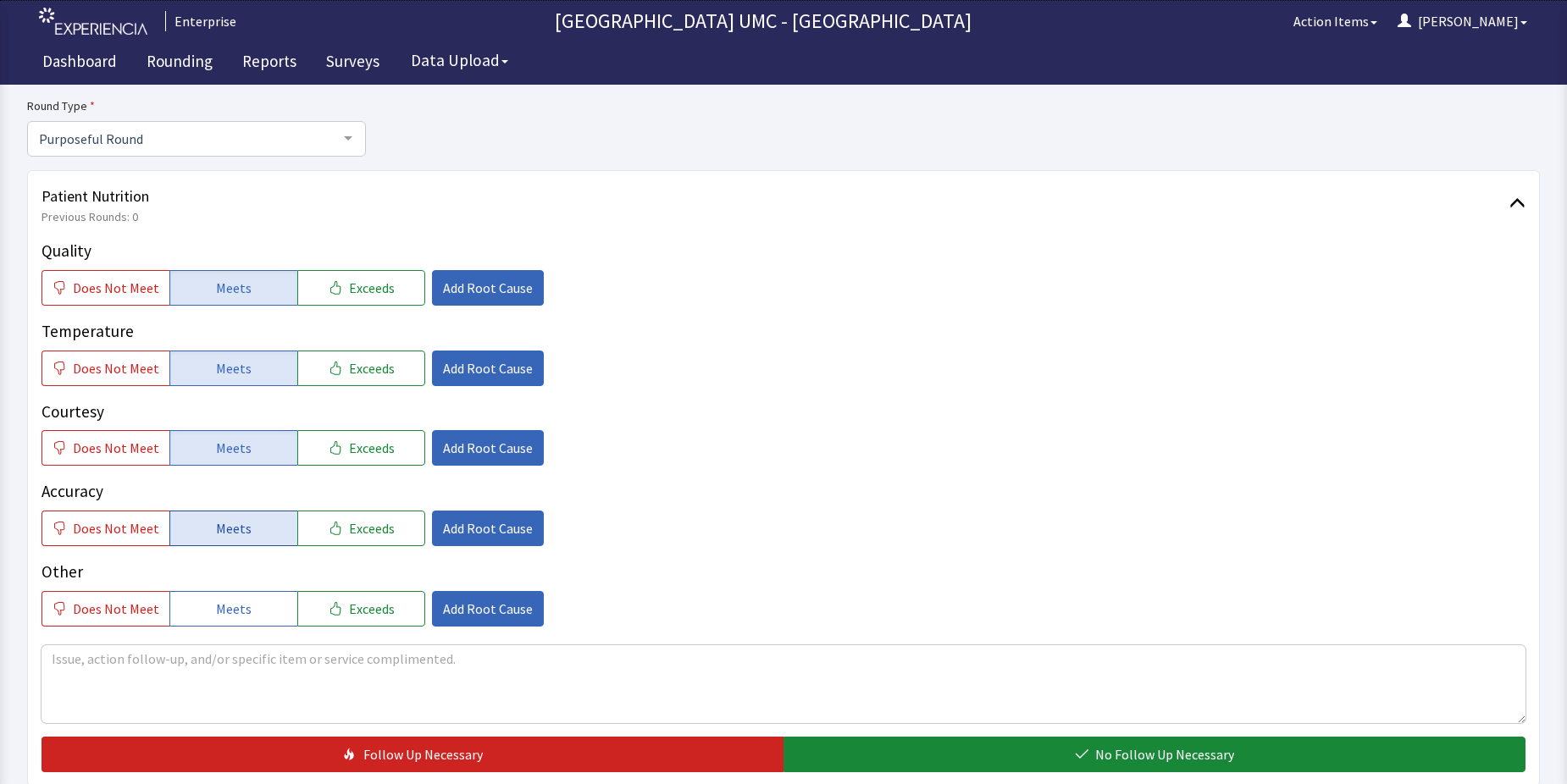
click at [226, 531] on span "Meets" at bounding box center [234, 528] width 36 height 20
click at [220, 609] on span "Meets" at bounding box center [234, 609] width 36 height 20
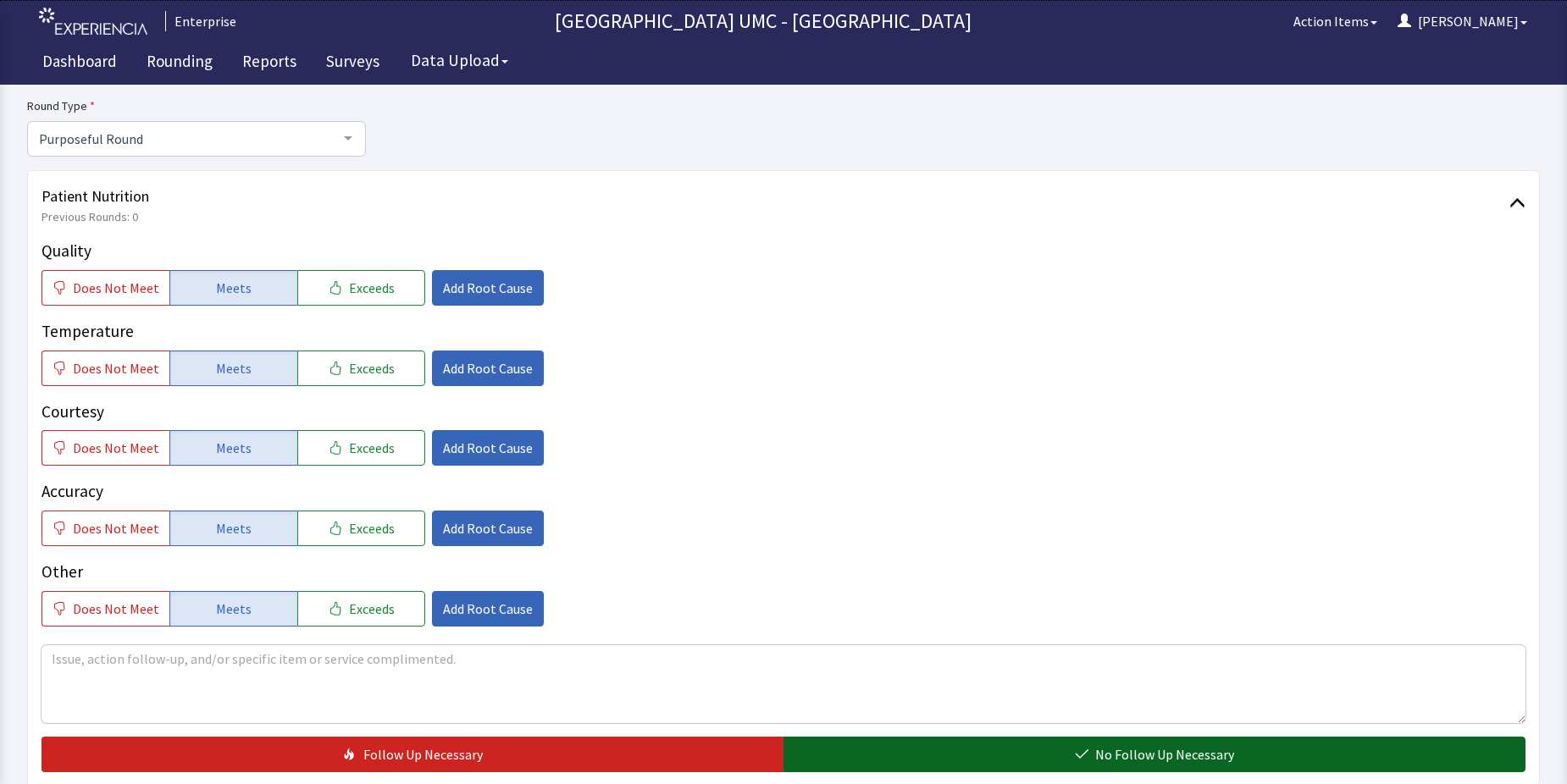
click at [859, 748] on button "No Follow Up Necessary" at bounding box center [1154, 755] width 742 height 36
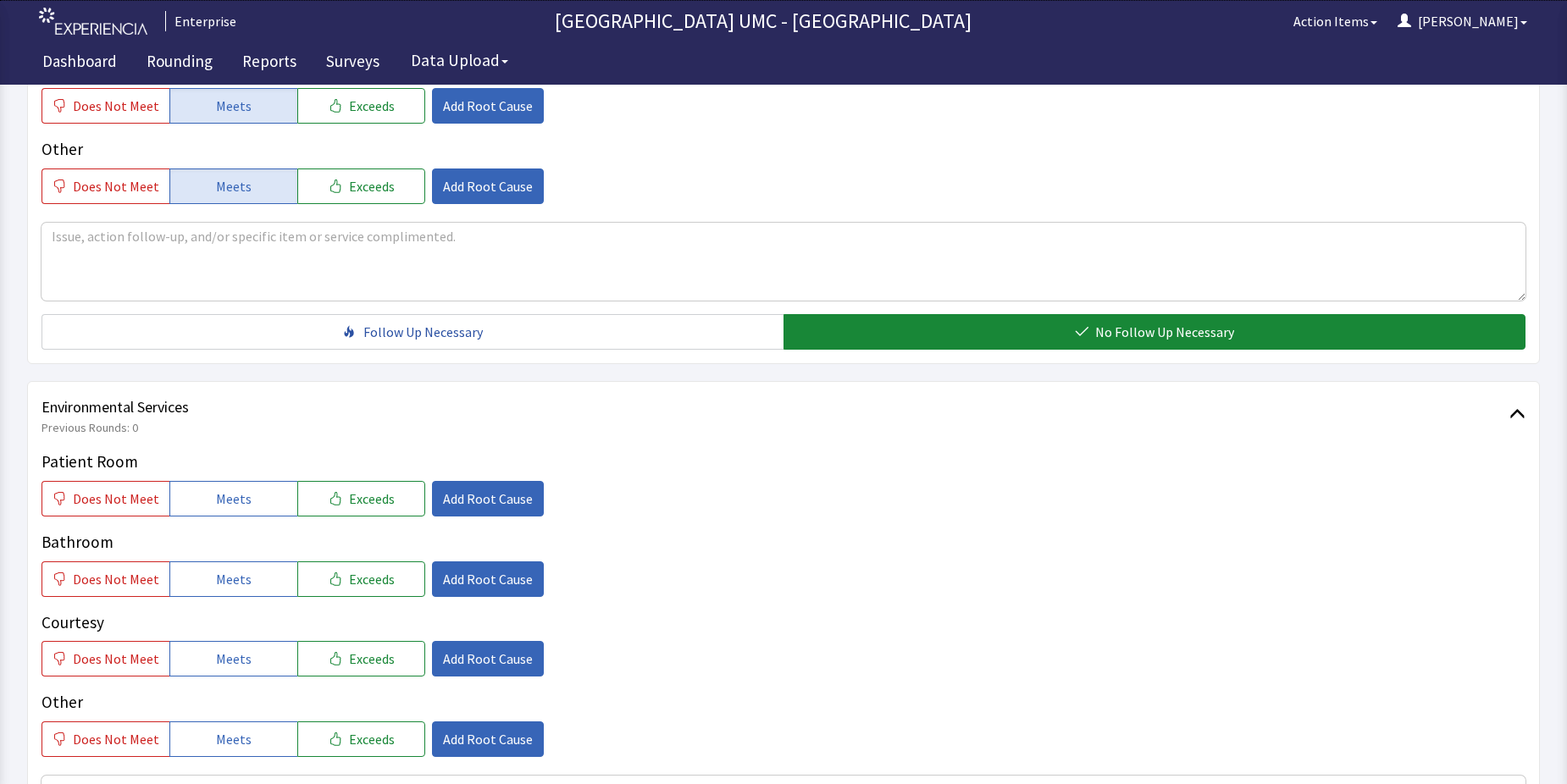
scroll to position [593, 0]
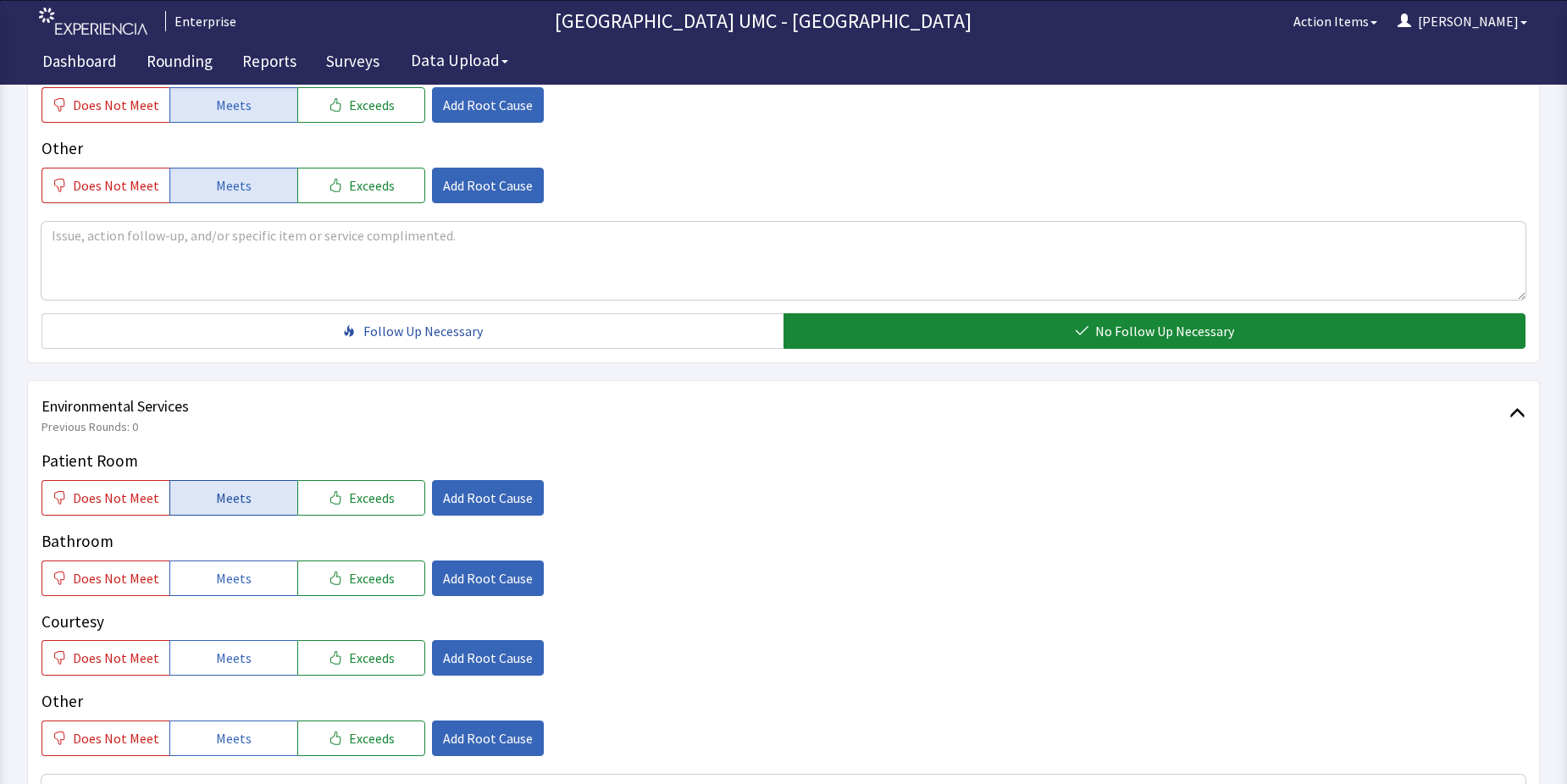
click at [254, 504] on button "Meets" at bounding box center [233, 498] width 128 height 36
drag, startPoint x: 235, startPoint y: 582, endPoint x: 248, endPoint y: 611, distance: 32.6
click at [234, 582] on span "Meets" at bounding box center [234, 578] width 36 height 20
click at [230, 650] on span "Meets" at bounding box center [234, 658] width 36 height 20
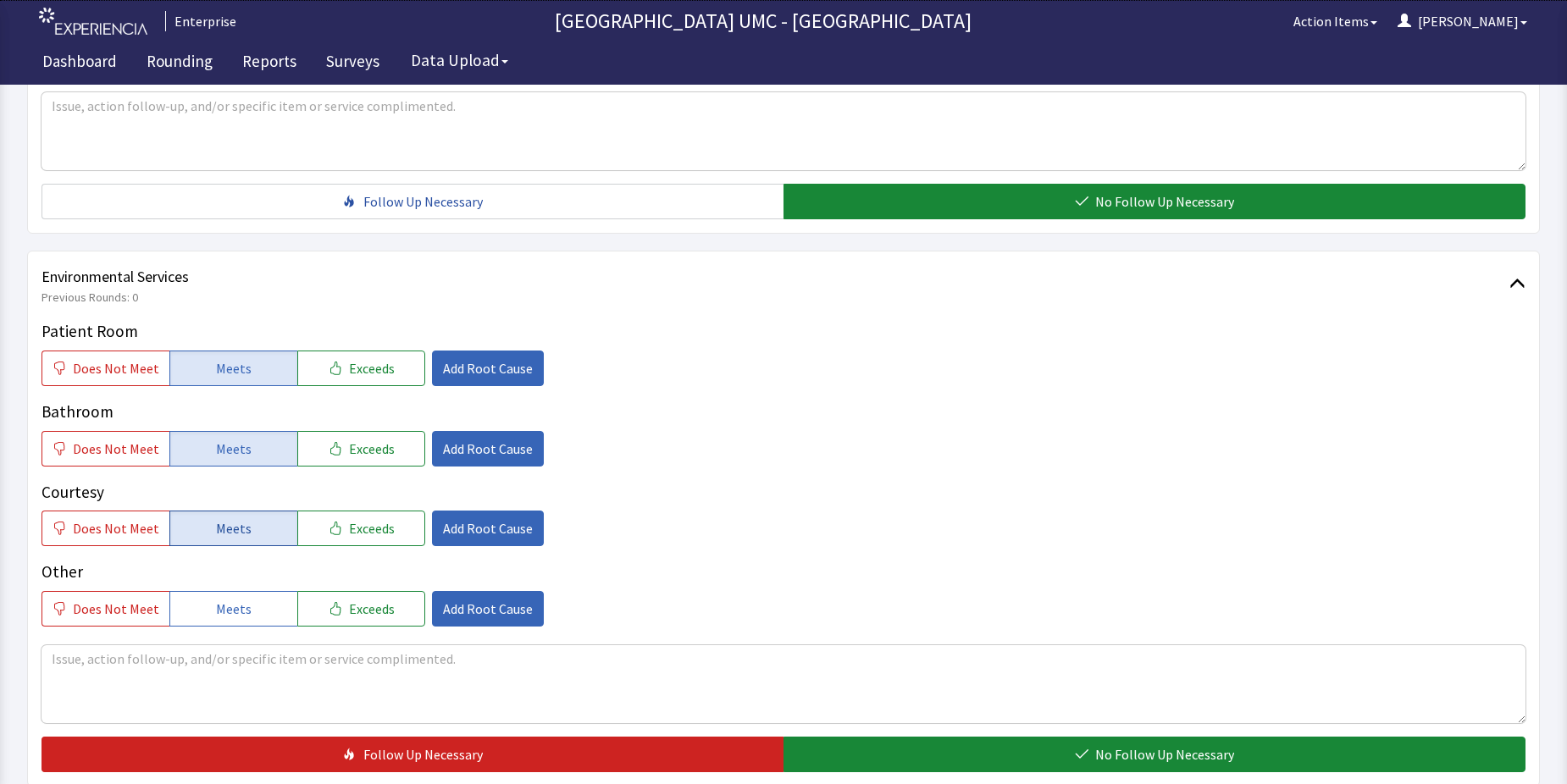
scroll to position [762, 0]
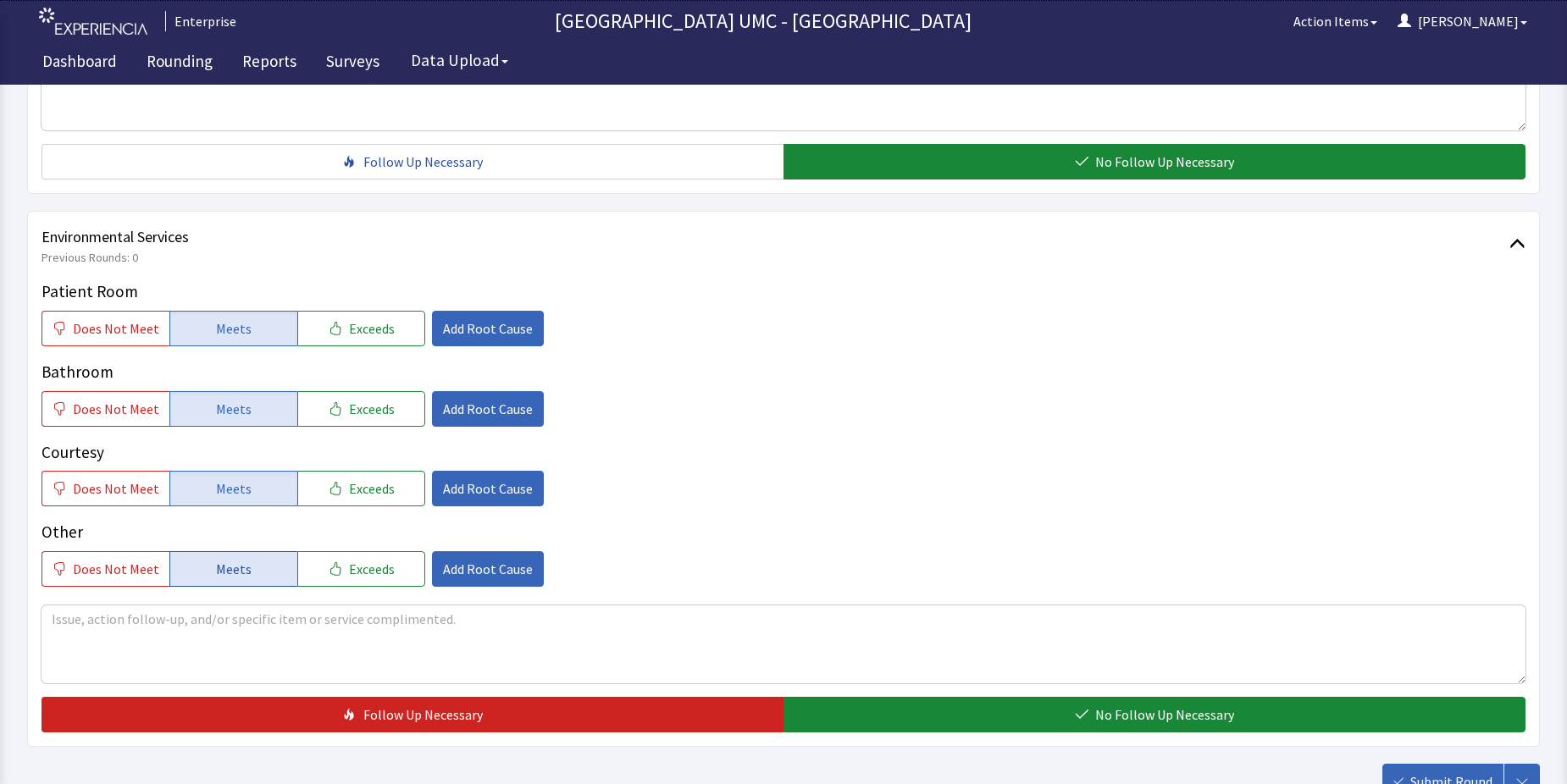
click at [233, 577] on span "Meets" at bounding box center [234, 569] width 36 height 20
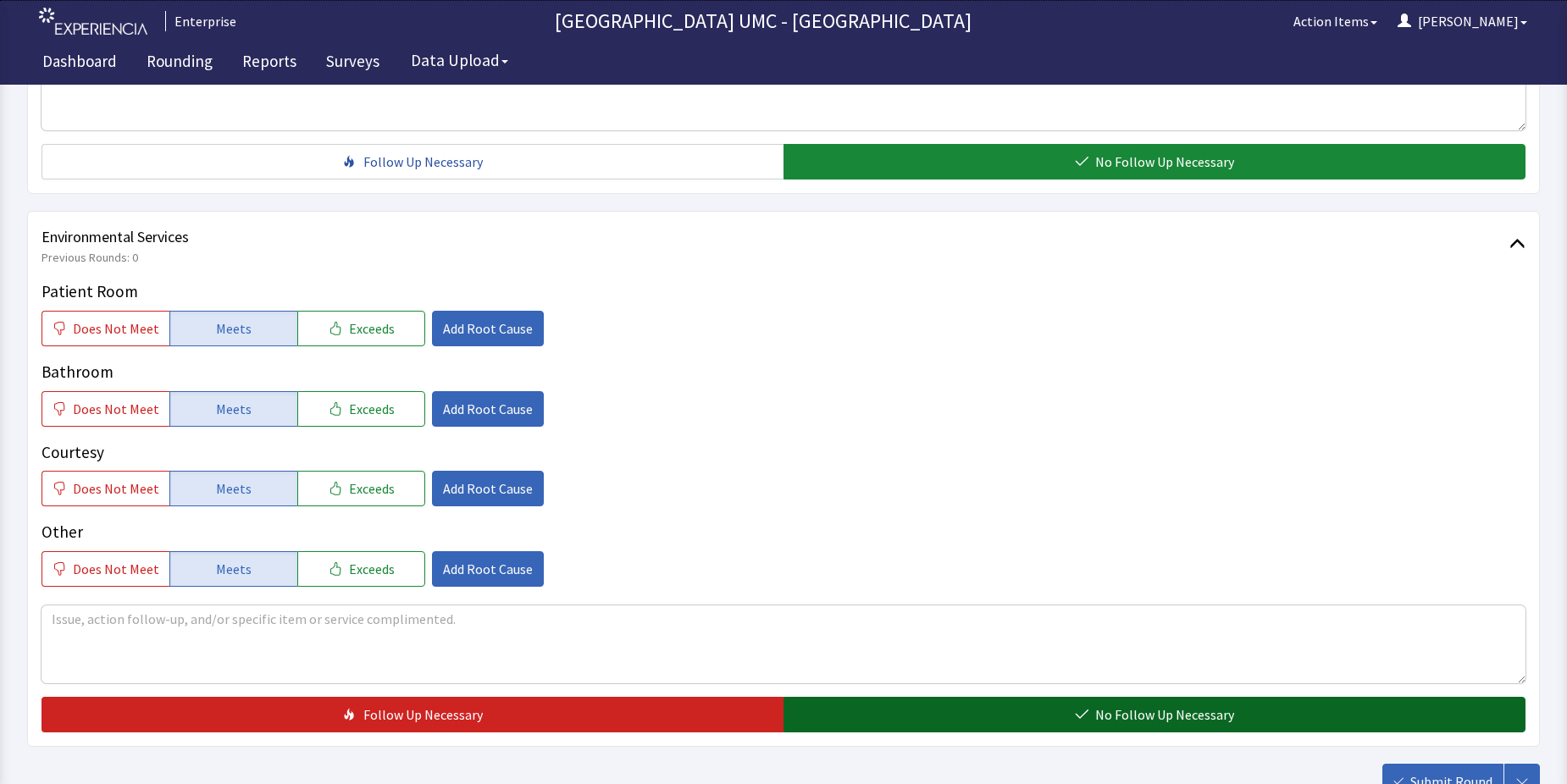
click at [878, 722] on button "No Follow Up Necessary" at bounding box center [1154, 715] width 742 height 36
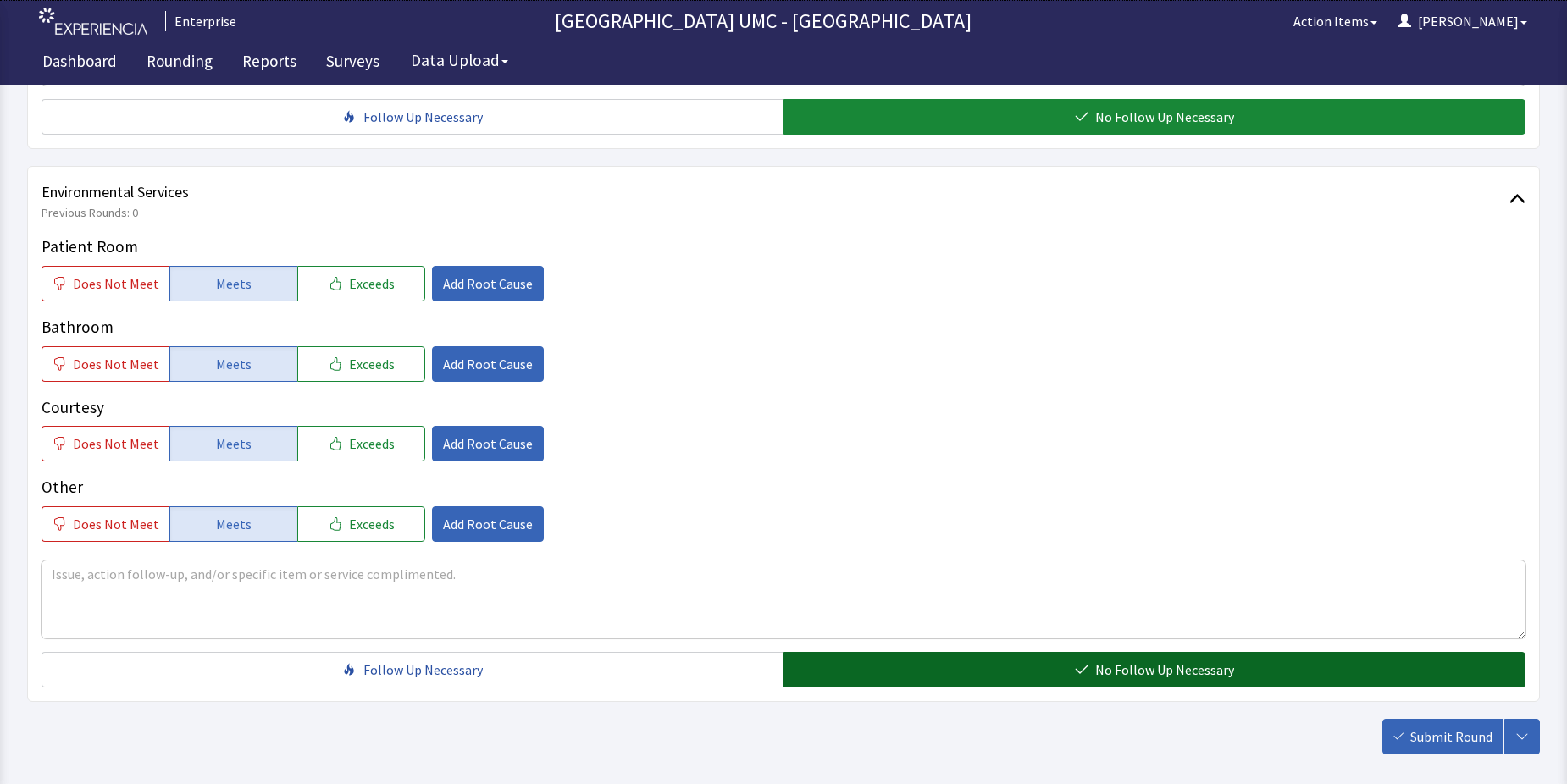
scroll to position [847, 0]
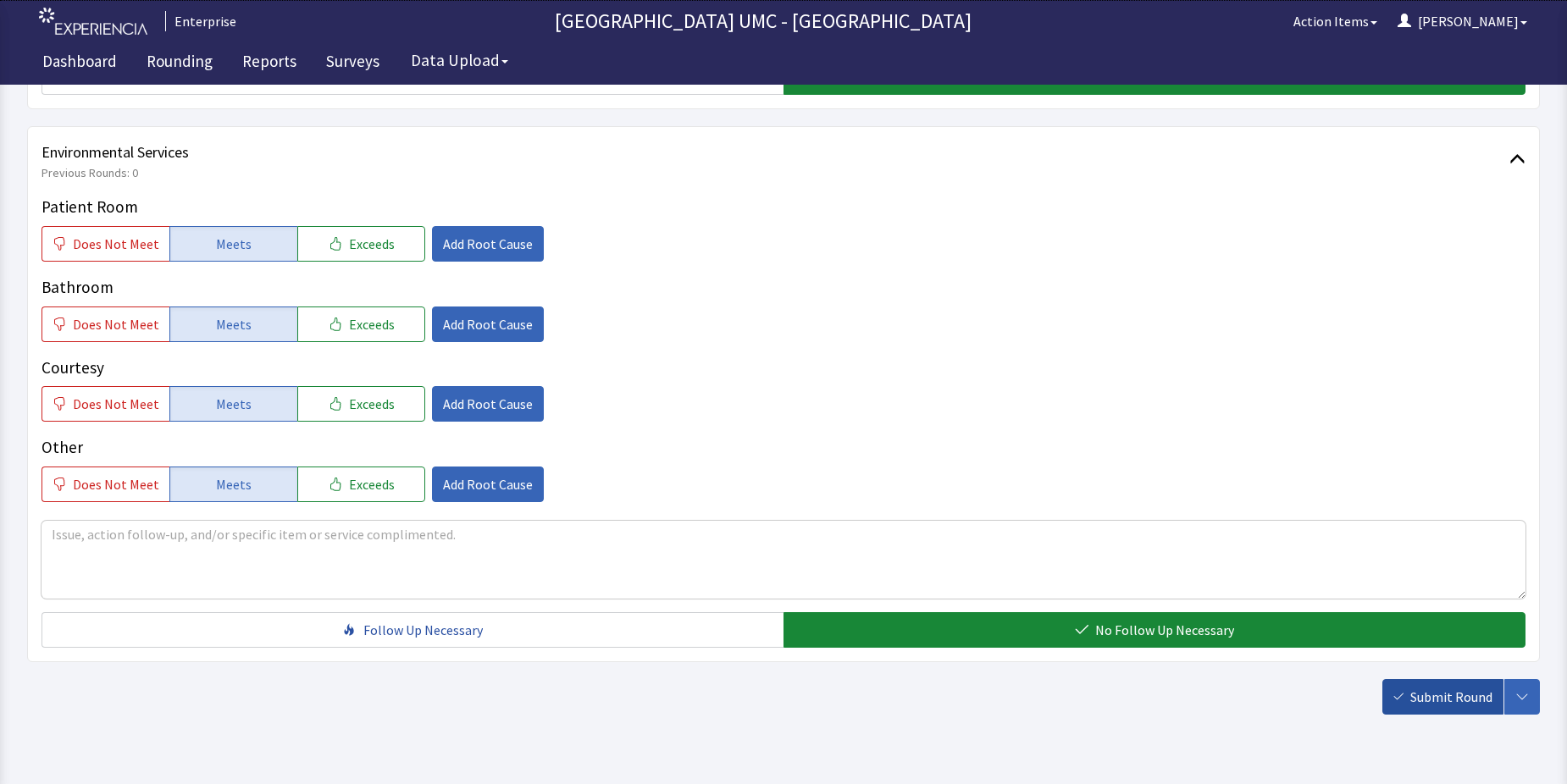
click at [1458, 703] on span "Submit Round" at bounding box center [1451, 697] width 82 height 20
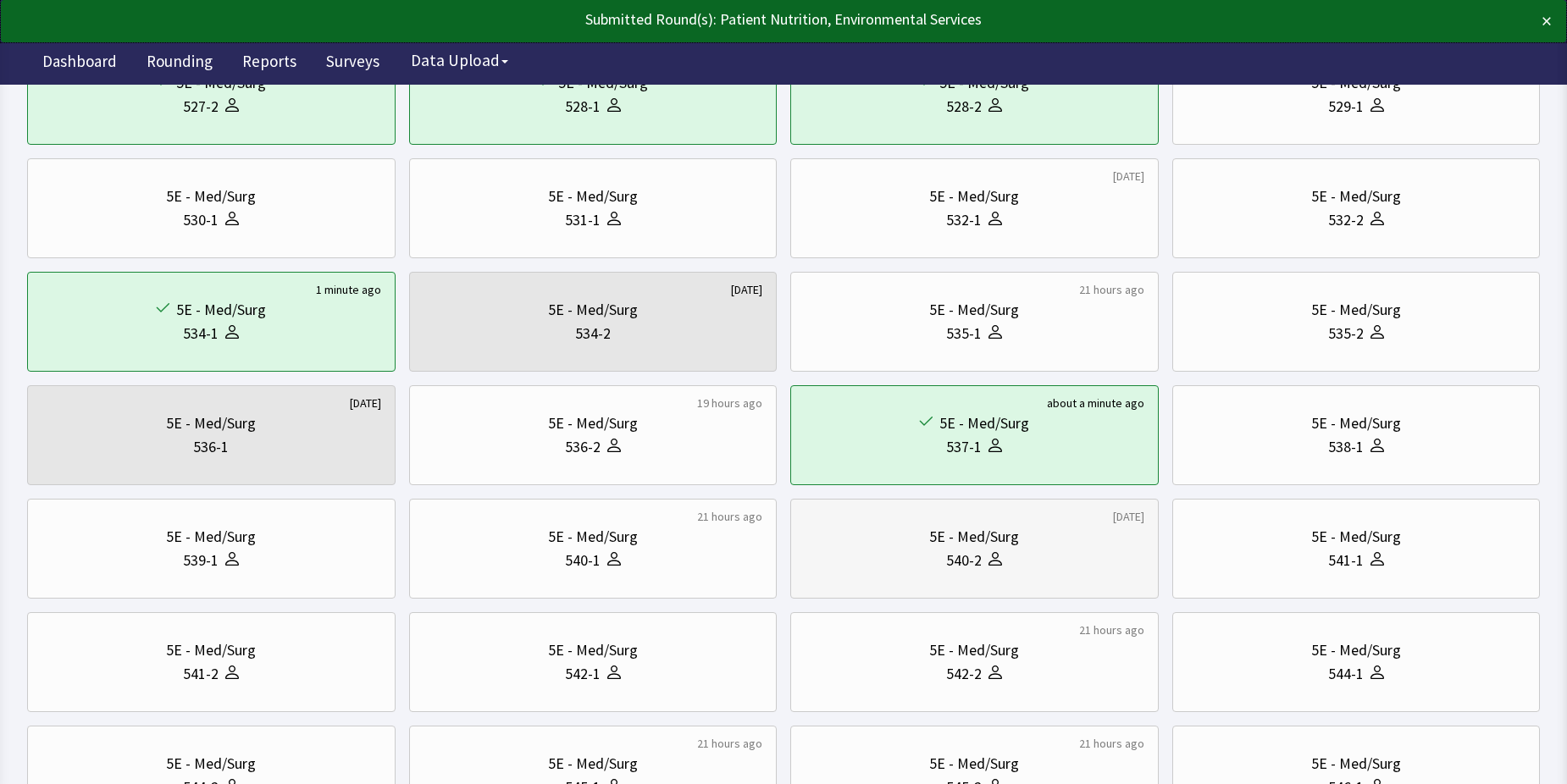
scroll to position [339, 0]
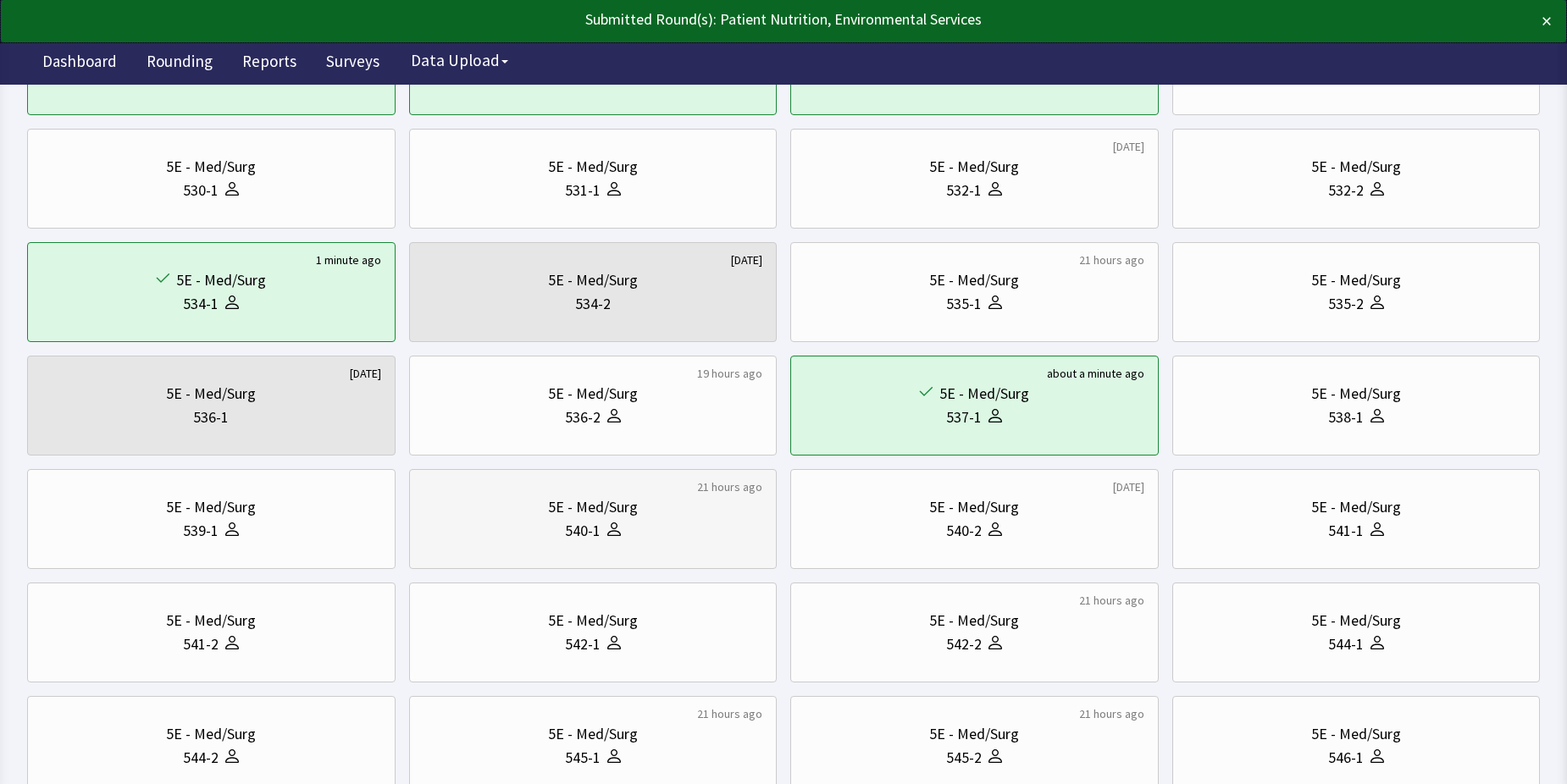
click at [657, 534] on div "540-1" at bounding box center [593, 531] width 340 height 24
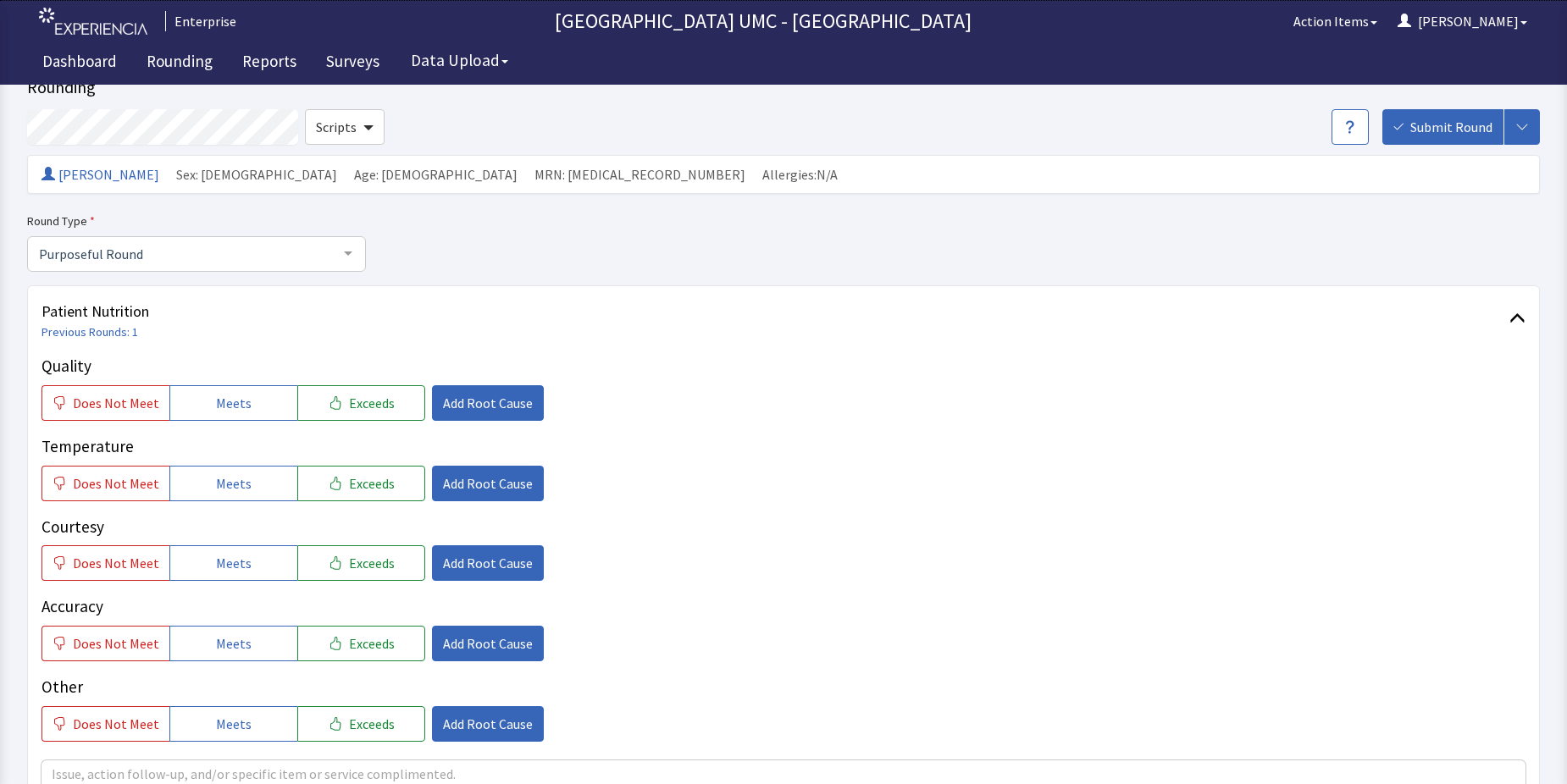
scroll to position [85, 0]
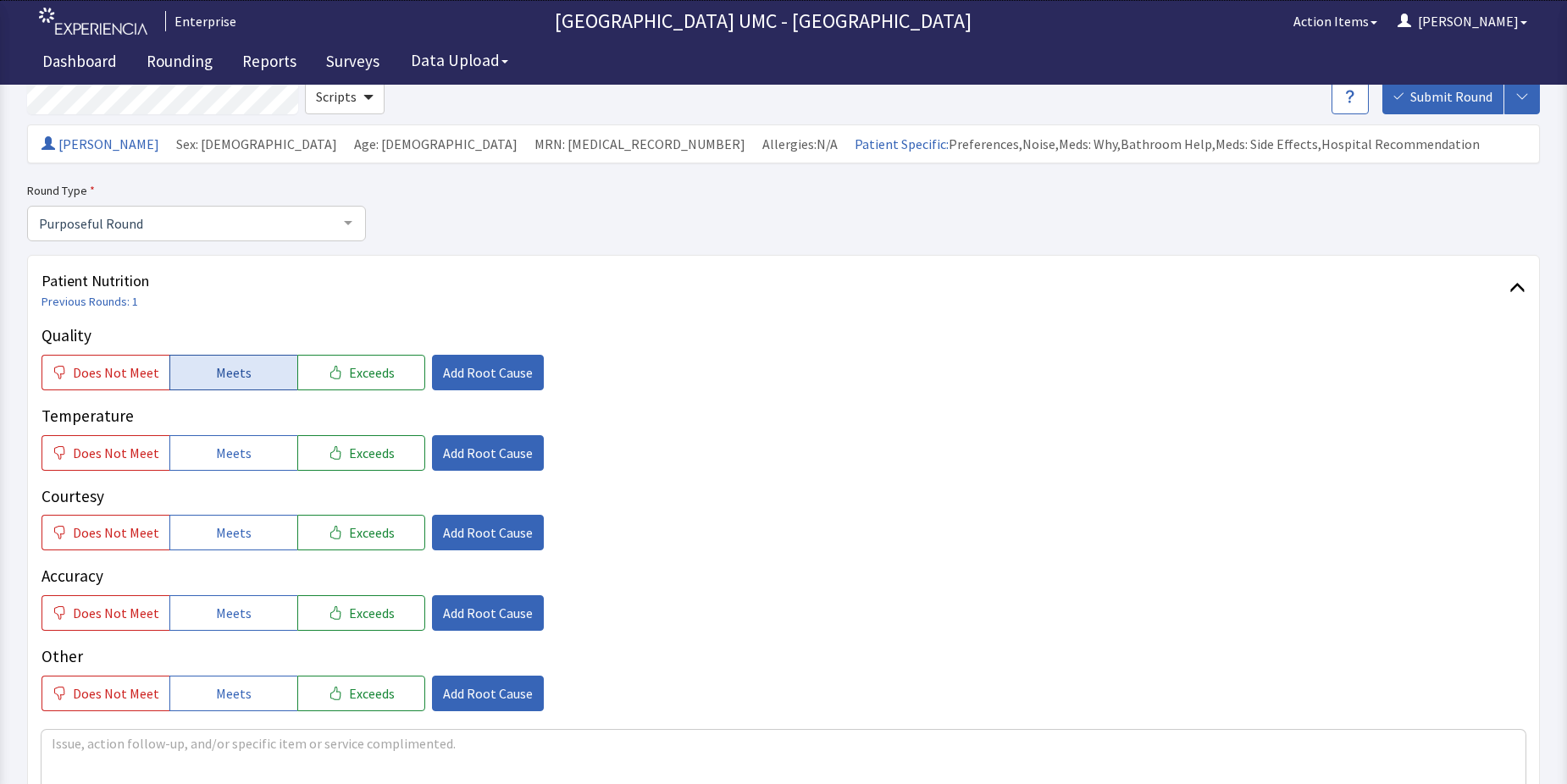
click at [224, 381] on span "Meets" at bounding box center [234, 372] width 36 height 20
click at [228, 443] on span "Meets" at bounding box center [234, 453] width 36 height 20
click at [240, 536] on span "Meets" at bounding box center [234, 533] width 36 height 20
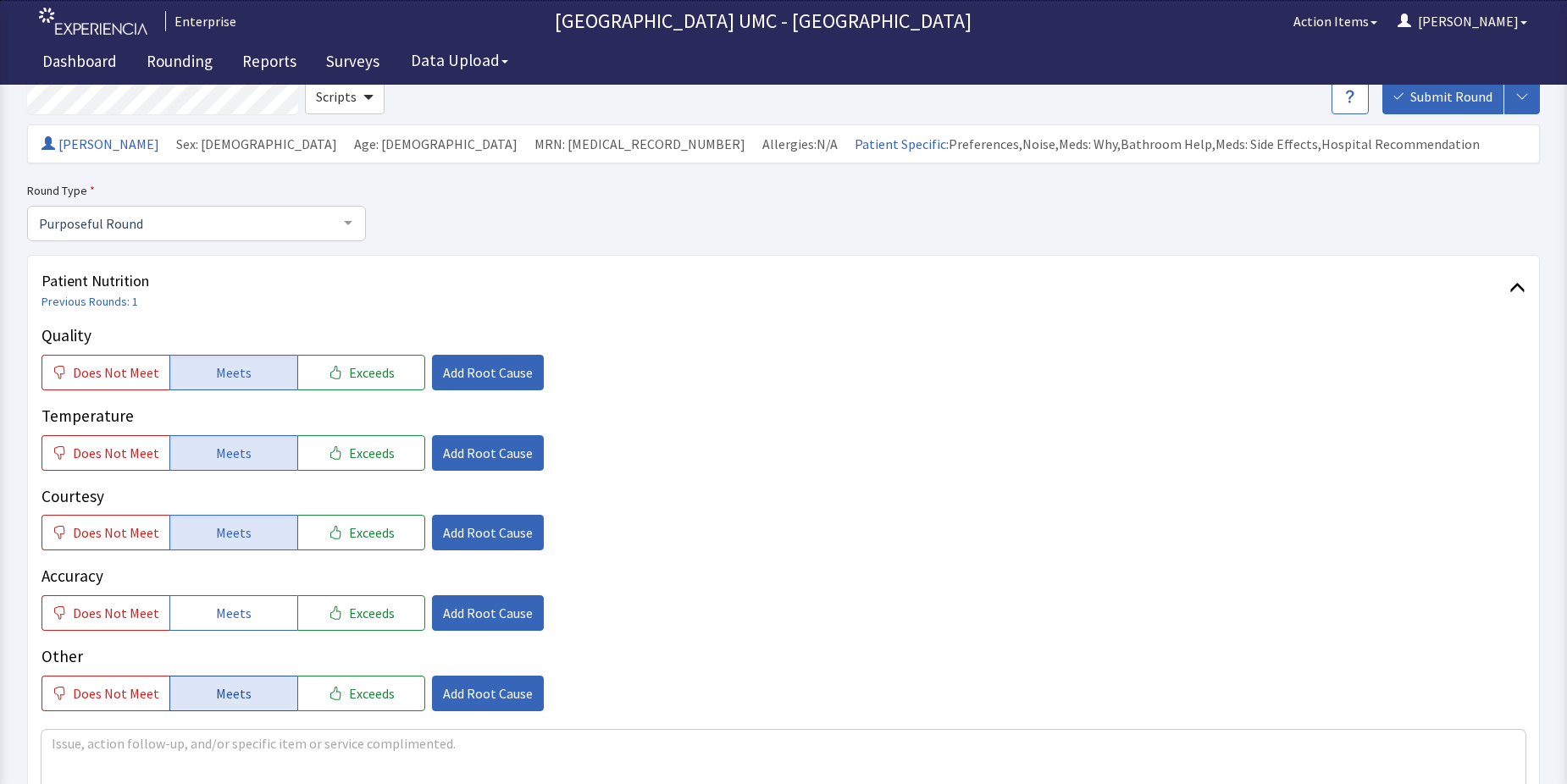
drag, startPoint x: 246, startPoint y: 604, endPoint x: 254, endPoint y: 683, distance: 80.1
click at [246, 609] on button "Meets" at bounding box center [233, 613] width 128 height 36
drag, startPoint x: 234, startPoint y: 691, endPoint x: 914, endPoint y: 733, distance: 681.3
click at [233, 691] on span "Meets" at bounding box center [234, 693] width 36 height 20
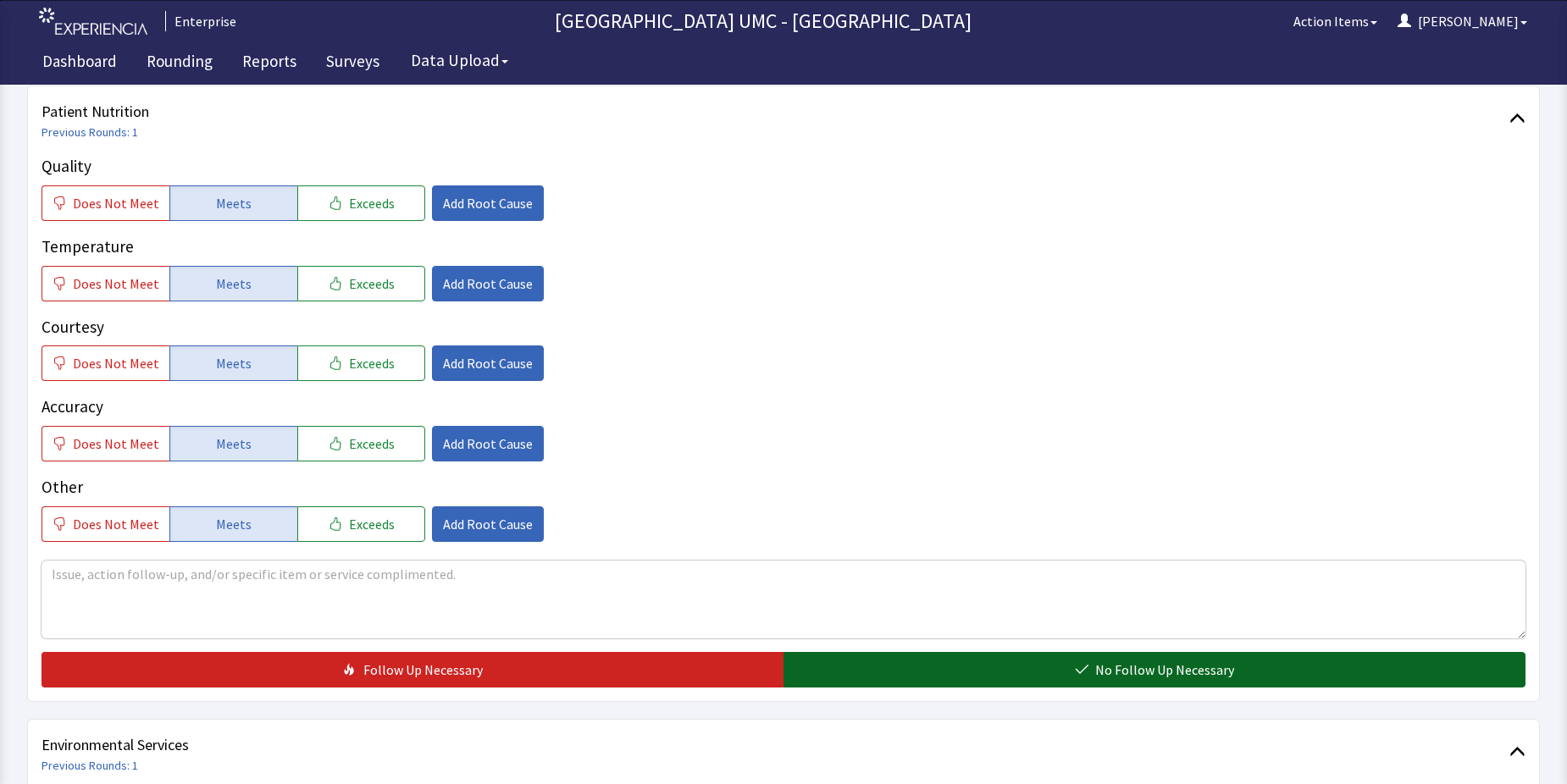
click at [1088, 667] on icon "button" at bounding box center [1082, 670] width 14 height 14
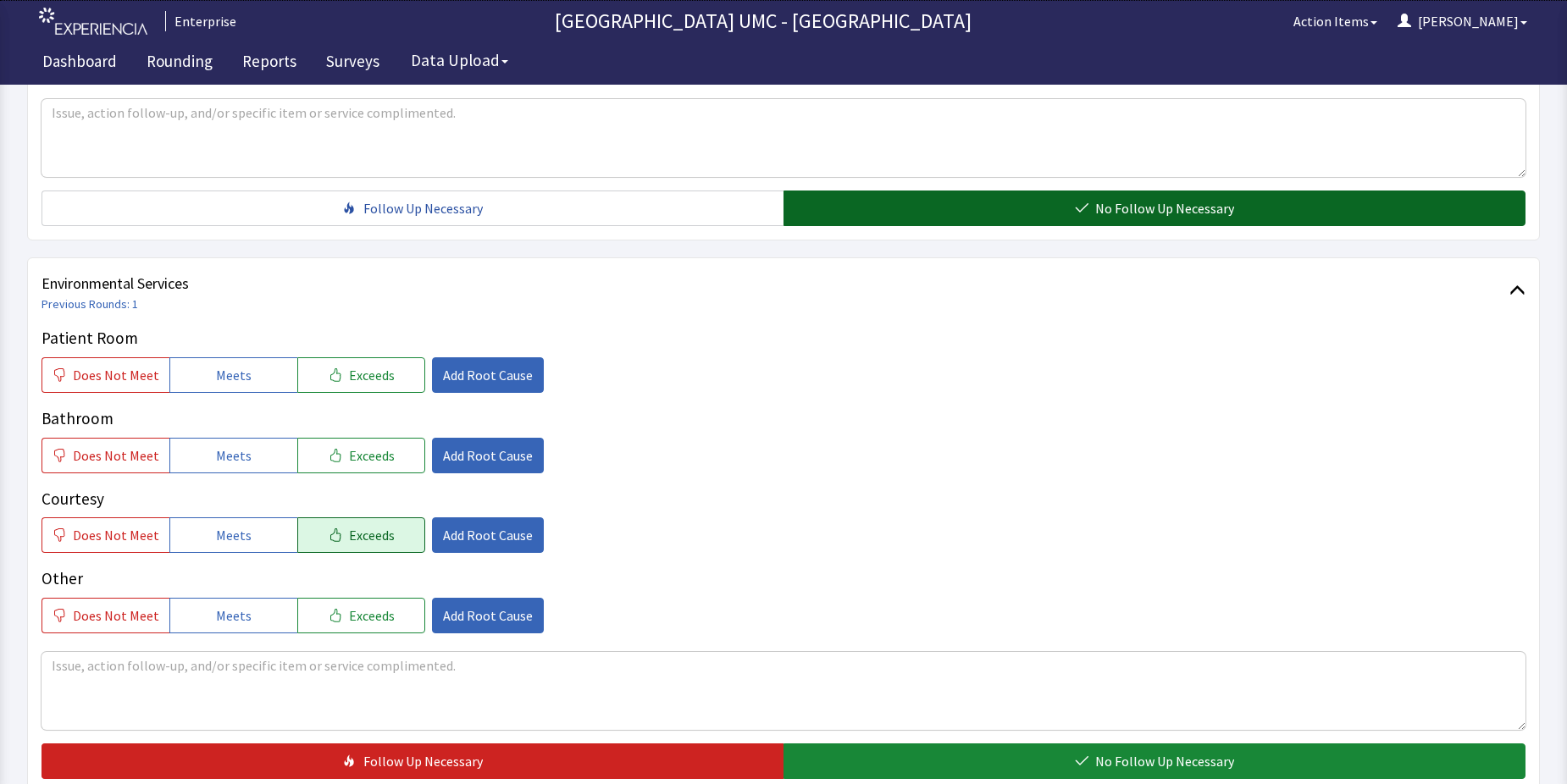
scroll to position [762, 0]
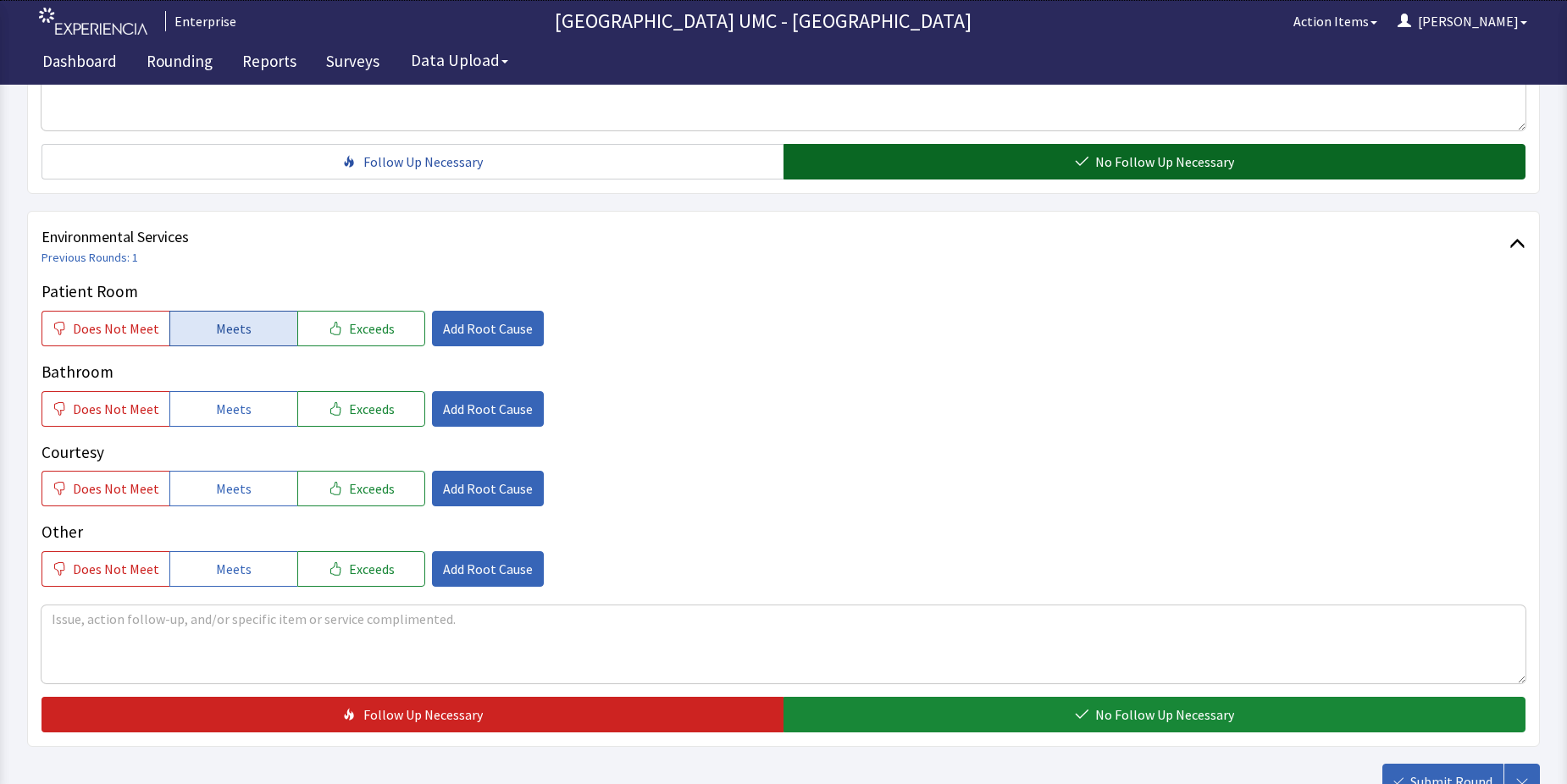
click at [229, 325] on span "Meets" at bounding box center [234, 328] width 36 height 20
drag, startPoint x: 230, startPoint y: 410, endPoint x: 222, endPoint y: 491, distance: 81.7
click at [230, 412] on span "Meets" at bounding box center [234, 409] width 36 height 20
click at [222, 491] on span "Meets" at bounding box center [234, 488] width 36 height 20
click at [231, 578] on span "Meets" at bounding box center [234, 569] width 36 height 20
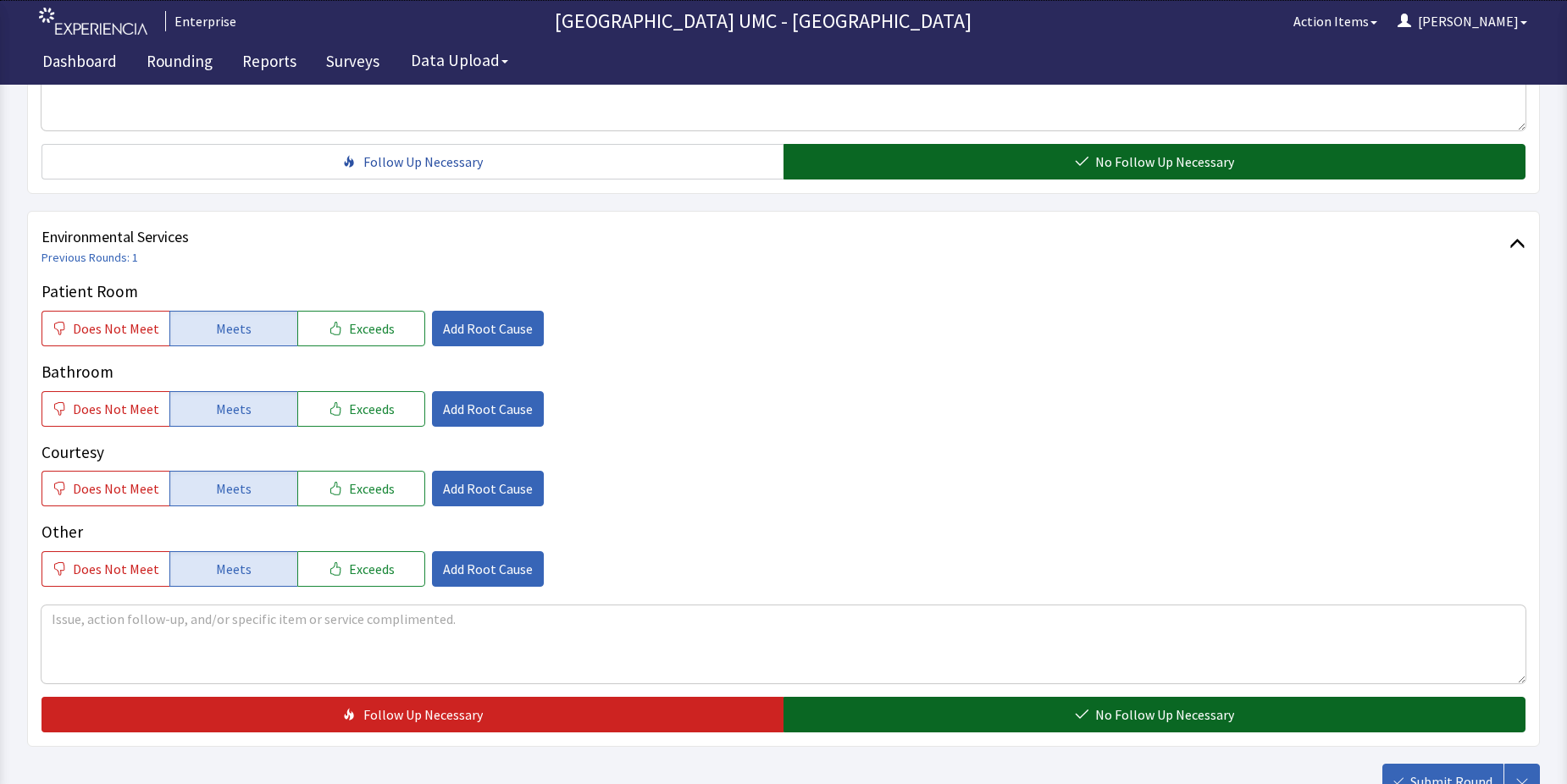
click at [882, 719] on button "No Follow Up Necessary" at bounding box center [1154, 715] width 742 height 36
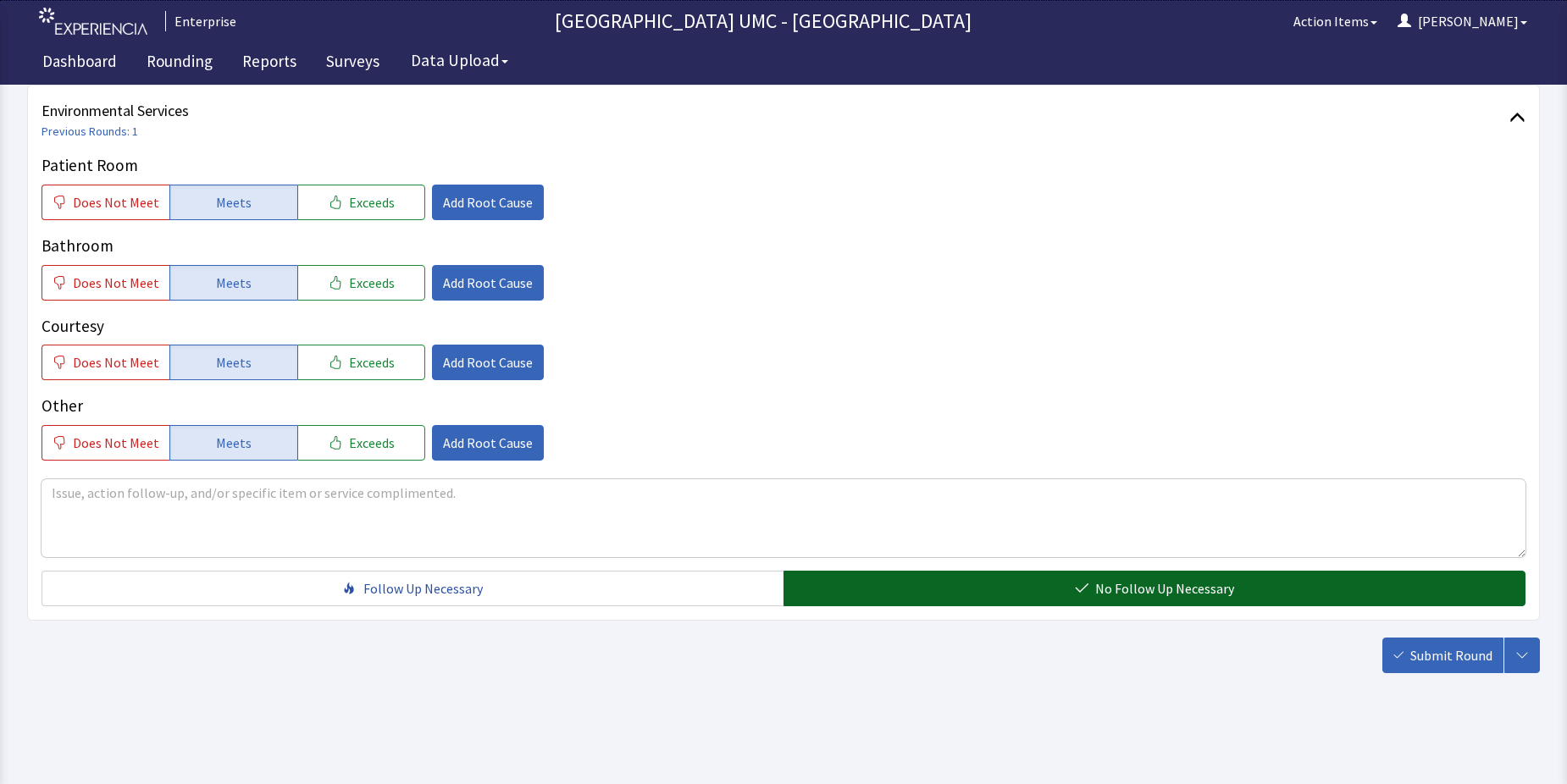
scroll to position [889, 0]
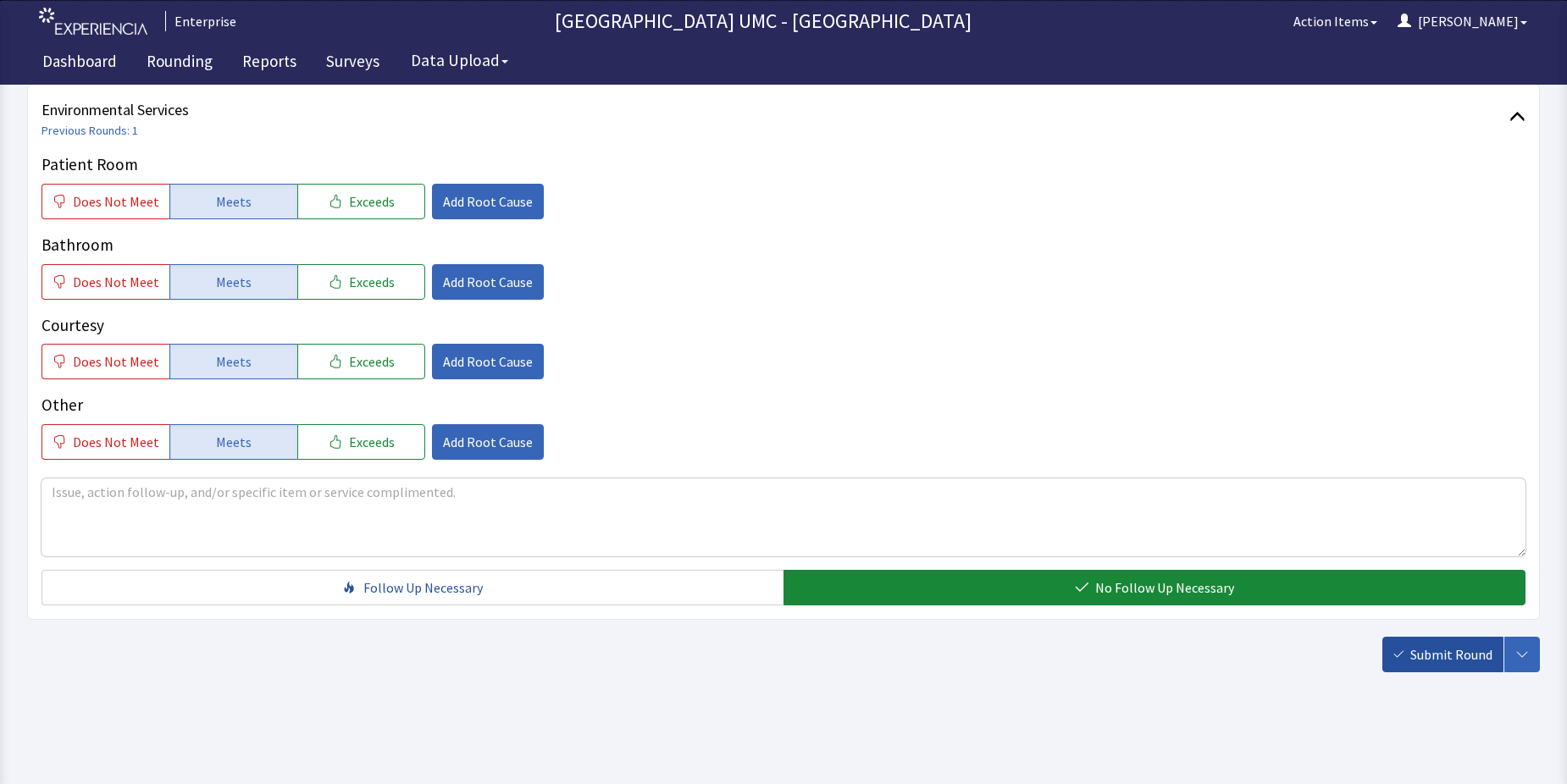
click at [1413, 651] on span "Submit Round" at bounding box center [1451, 654] width 82 height 20
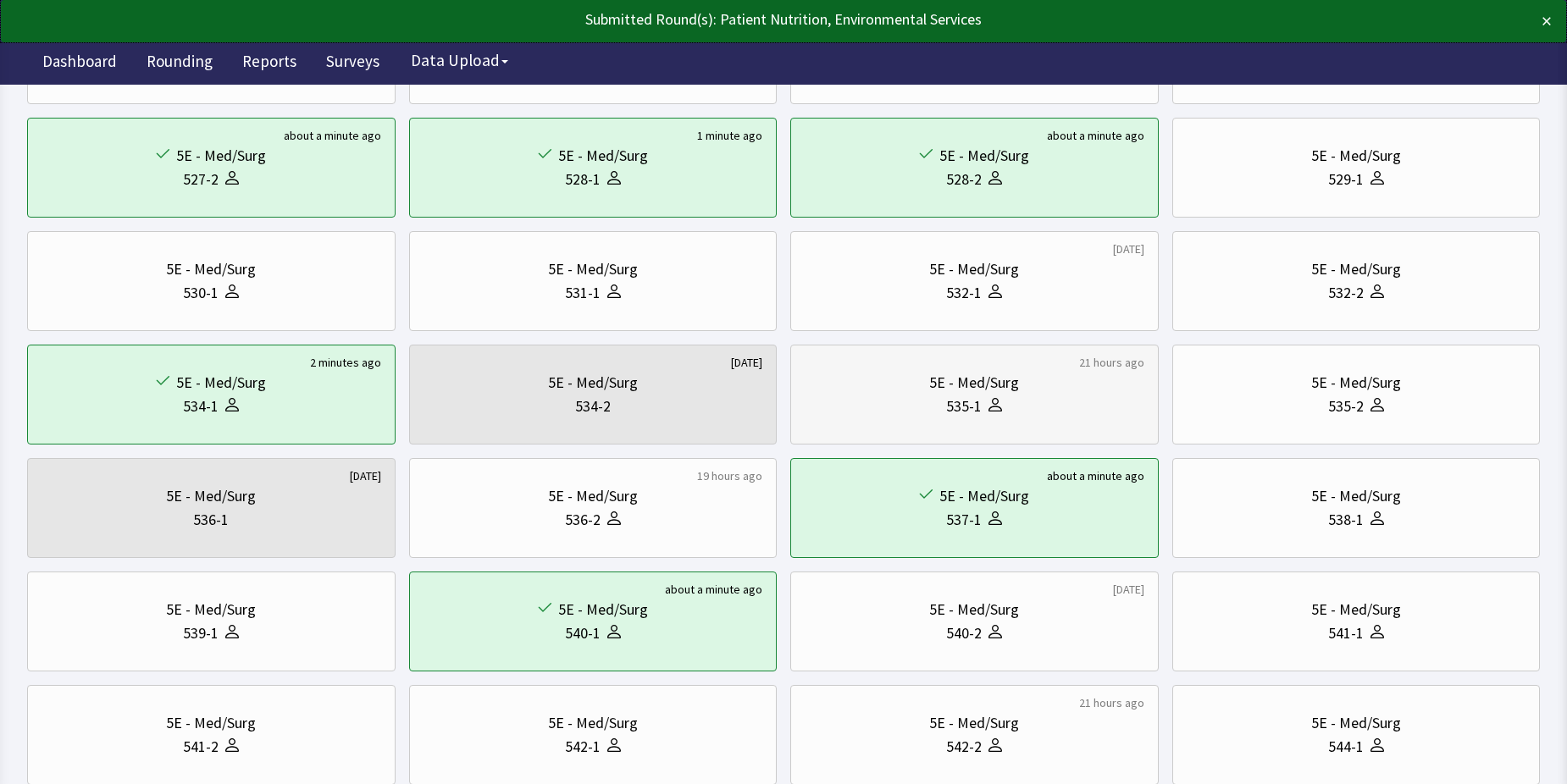
scroll to position [254, 0]
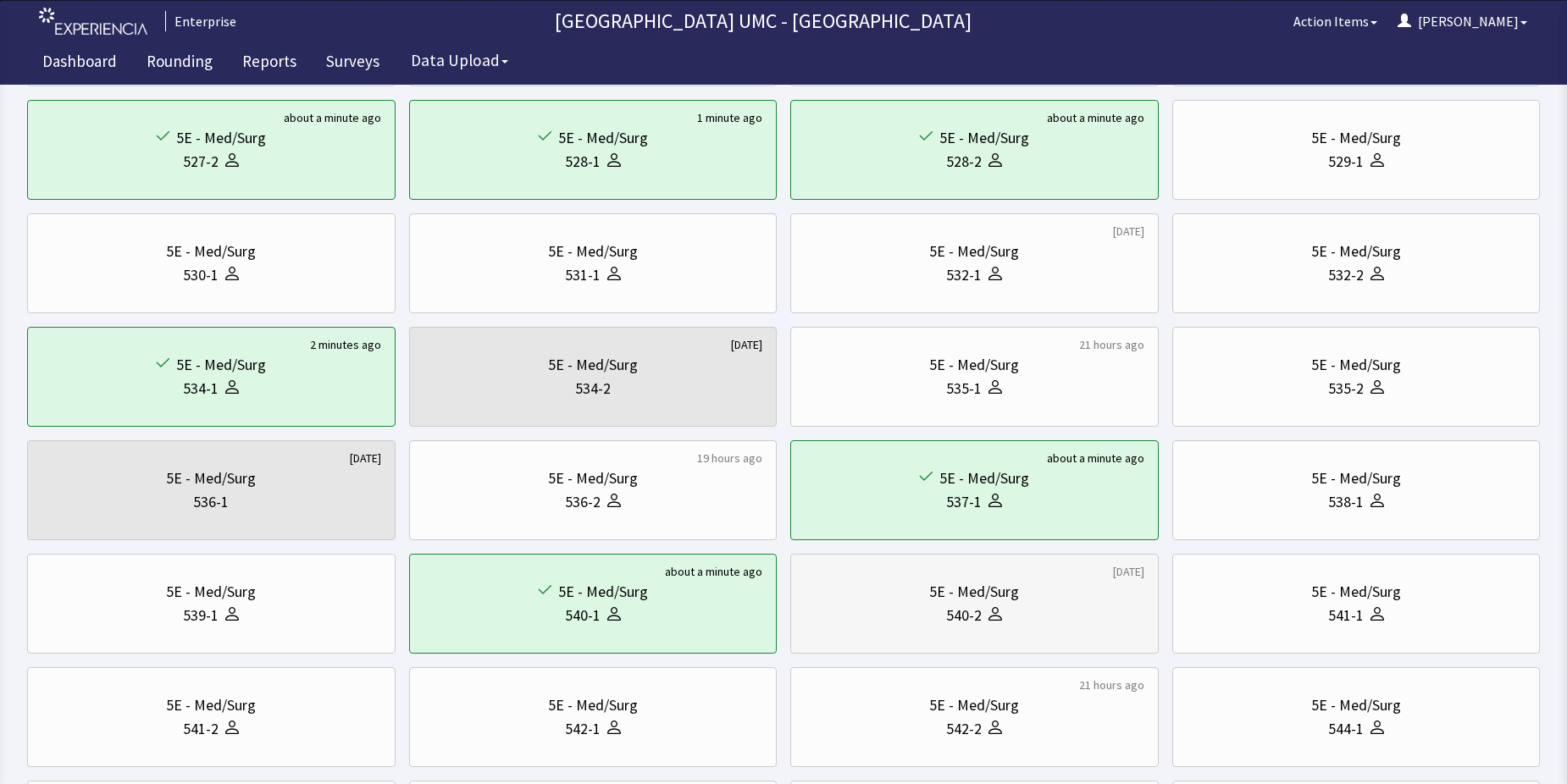
click at [971, 600] on div "5E - Med/Surg" at bounding box center [974, 592] width 90 height 24
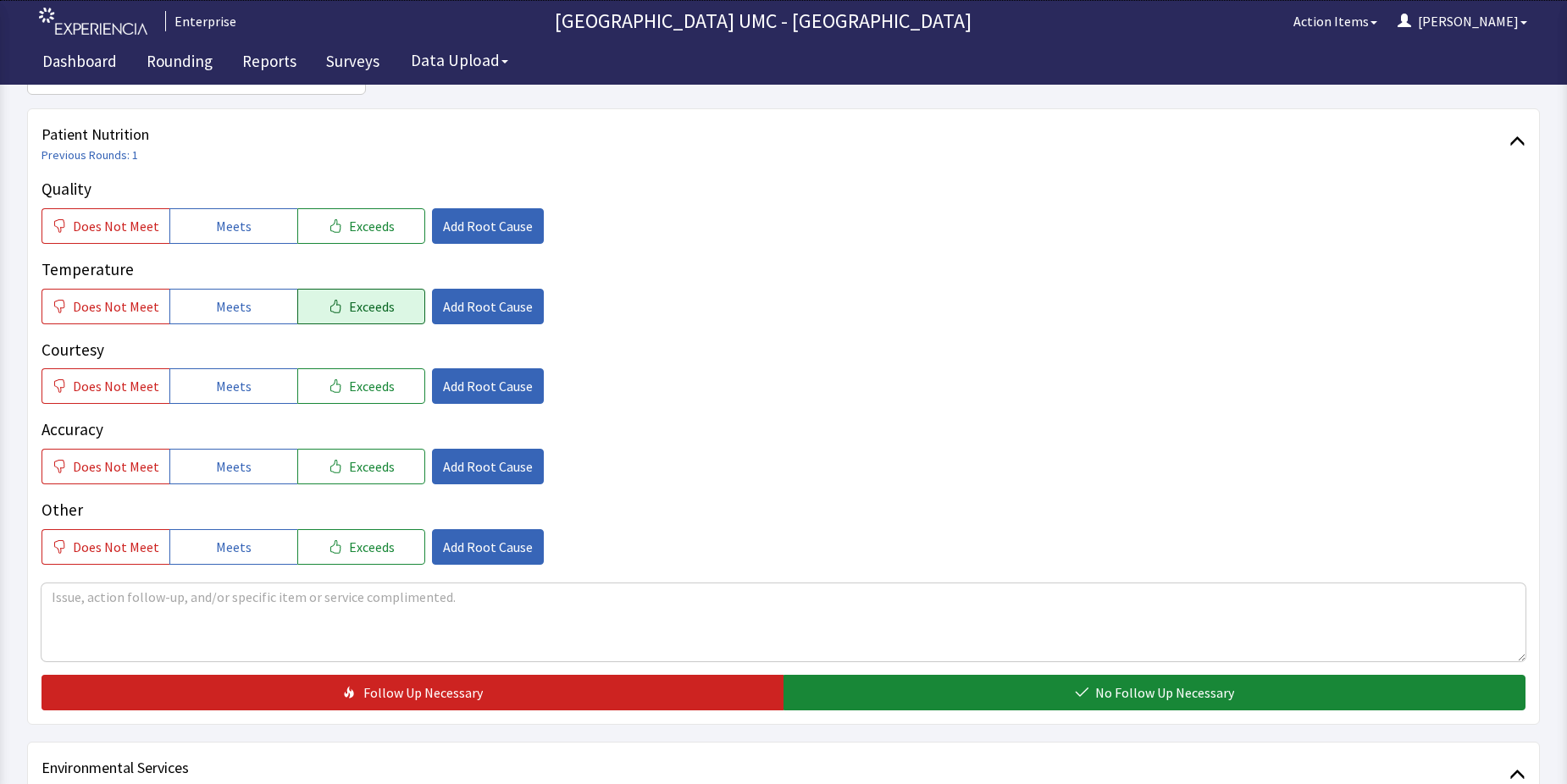
scroll to position [254, 0]
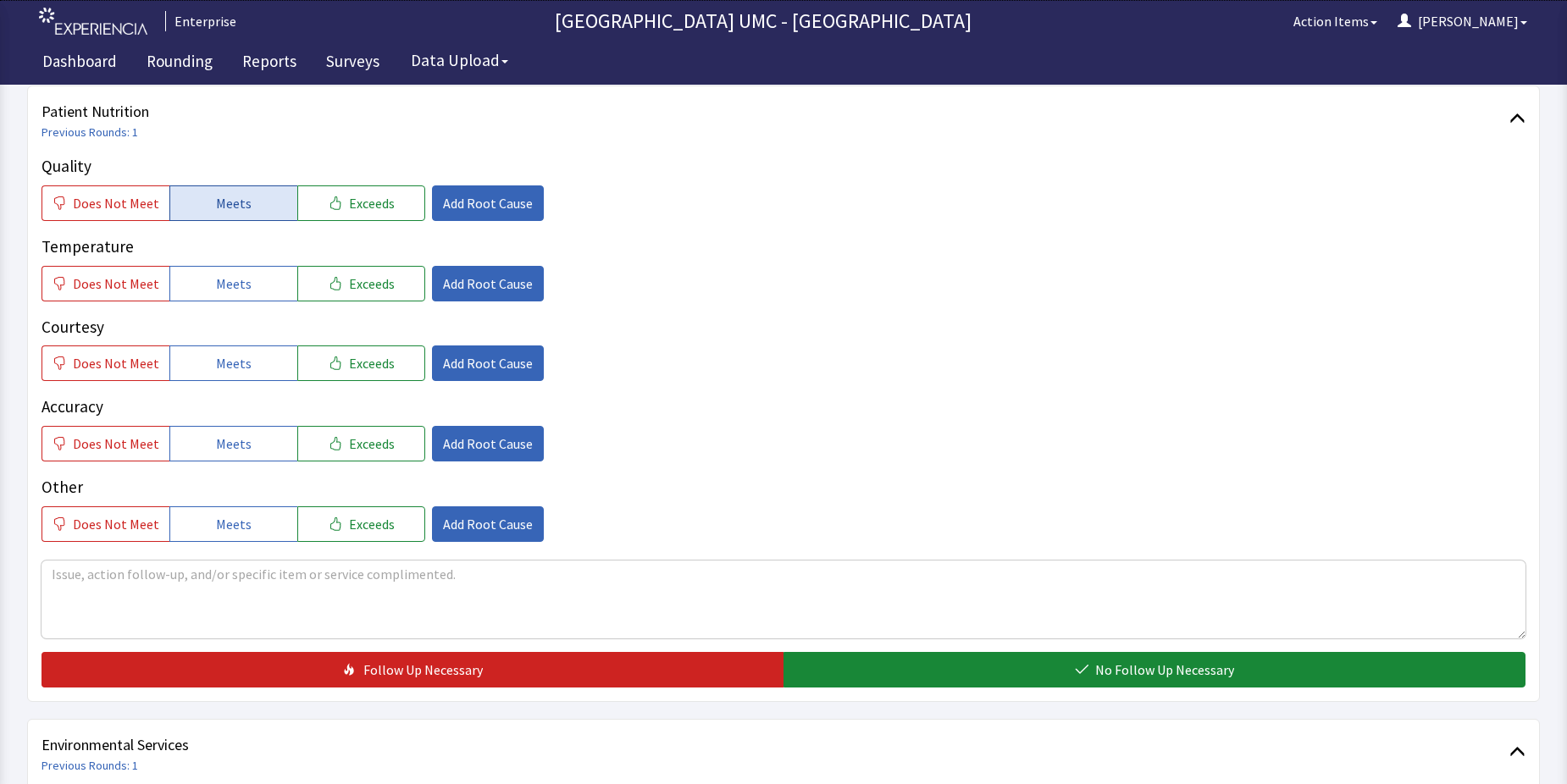
click at [222, 201] on span "Meets" at bounding box center [234, 203] width 36 height 20
click at [249, 283] on button "Meets" at bounding box center [233, 284] width 128 height 36
click at [232, 361] on span "Meets" at bounding box center [234, 363] width 36 height 20
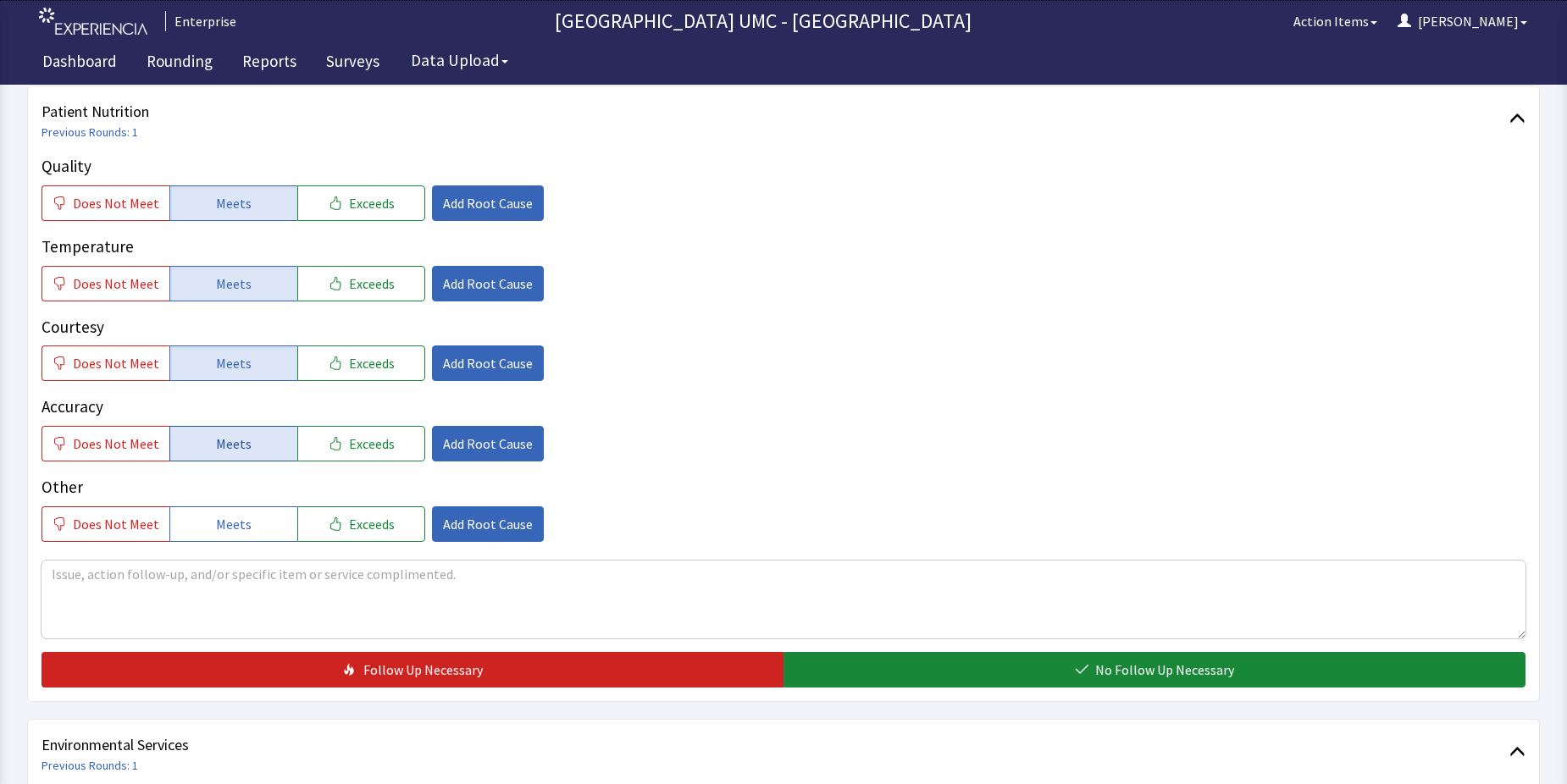
click at [226, 440] on span "Meets" at bounding box center [234, 444] width 36 height 20
click at [233, 517] on span "Meets" at bounding box center [234, 524] width 36 height 20
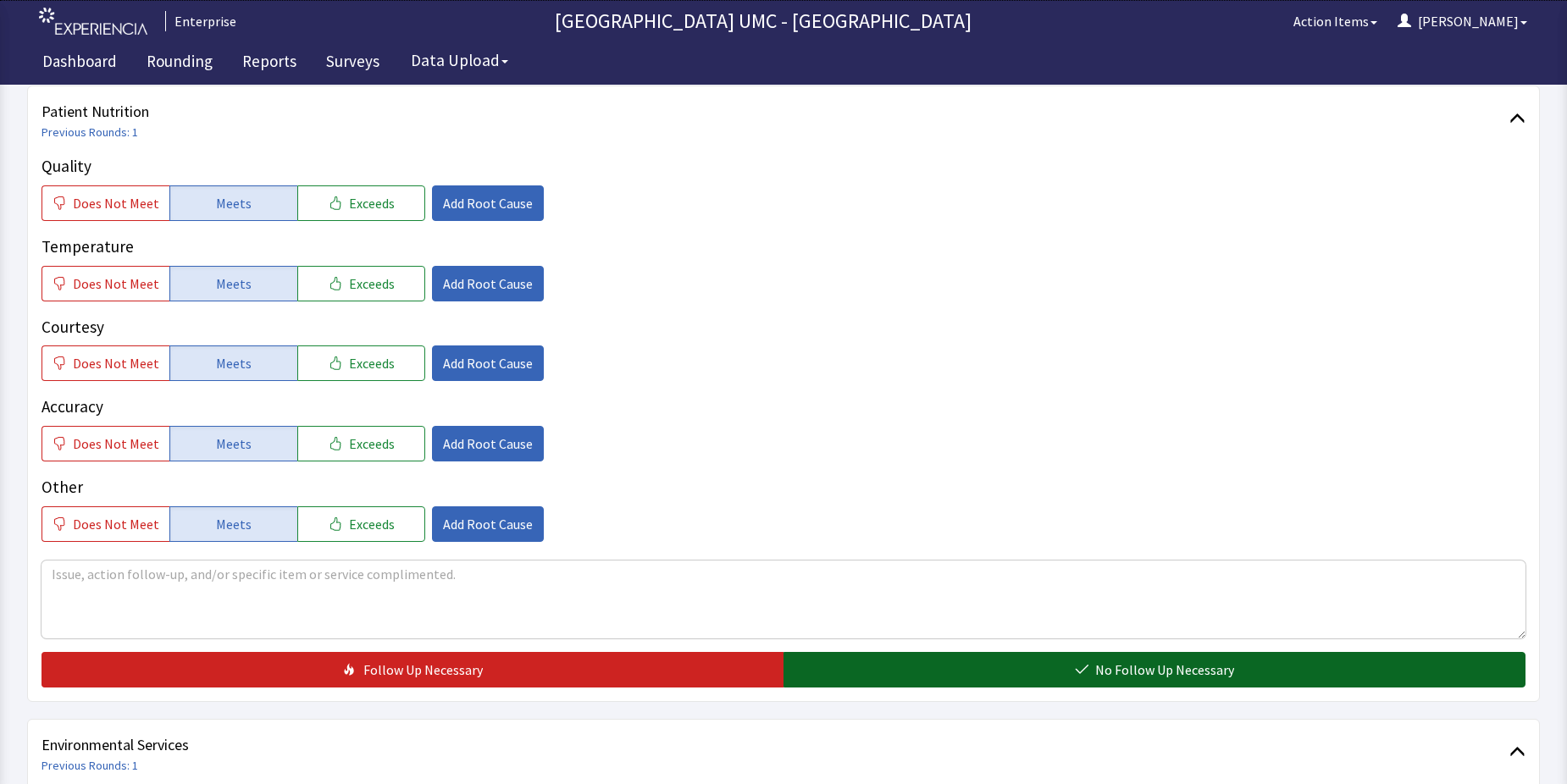
click at [1115, 675] on span "No Follow Up Necessary" at bounding box center [1164, 670] width 139 height 20
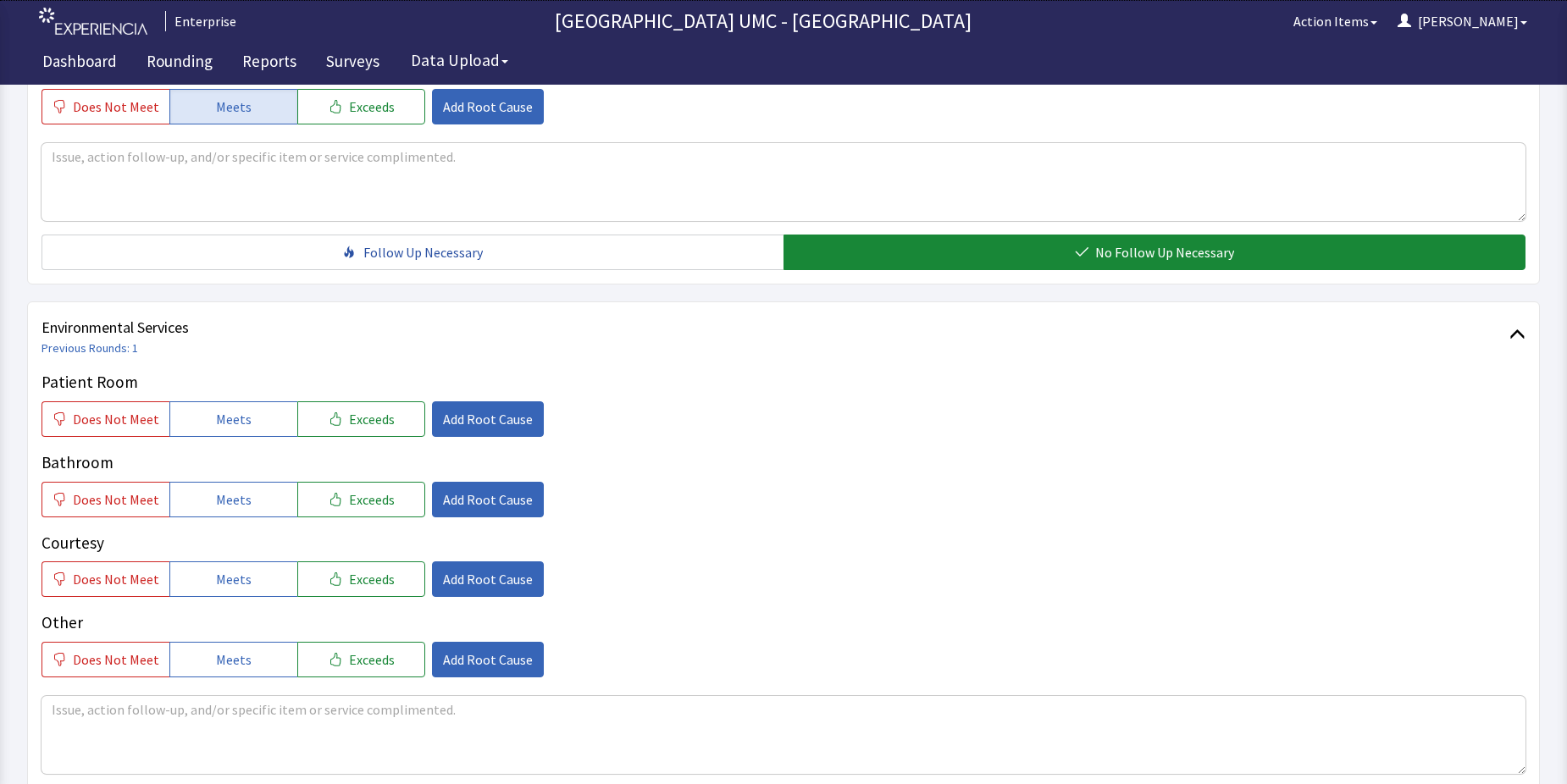
scroll to position [678, 0]
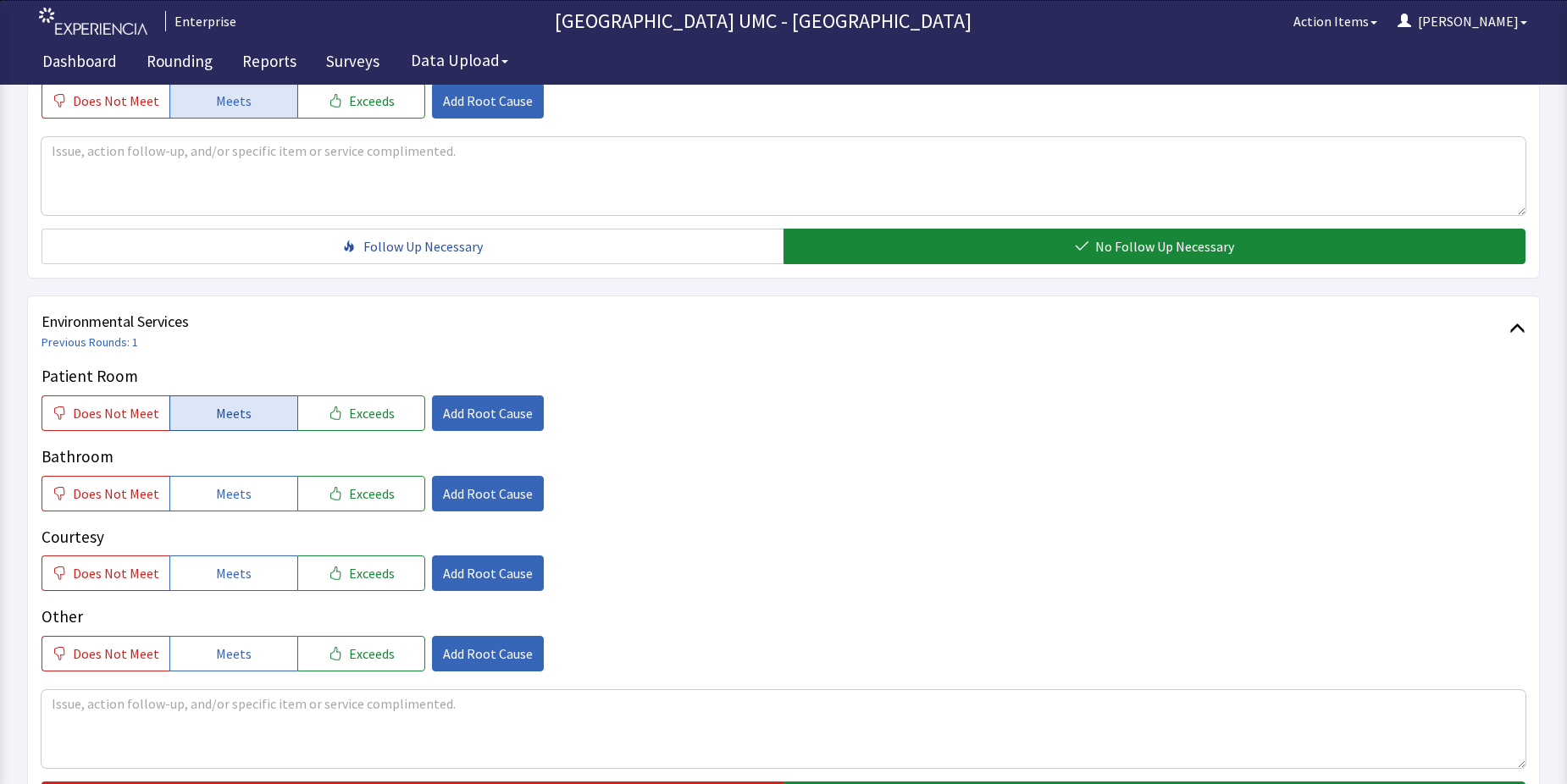
click at [218, 415] on span "Meets" at bounding box center [234, 413] width 36 height 20
click at [218, 495] on span "Meets" at bounding box center [234, 494] width 36 height 20
click at [230, 567] on span "Meets" at bounding box center [234, 573] width 36 height 20
click at [242, 663] on span "Meets" at bounding box center [234, 654] width 36 height 20
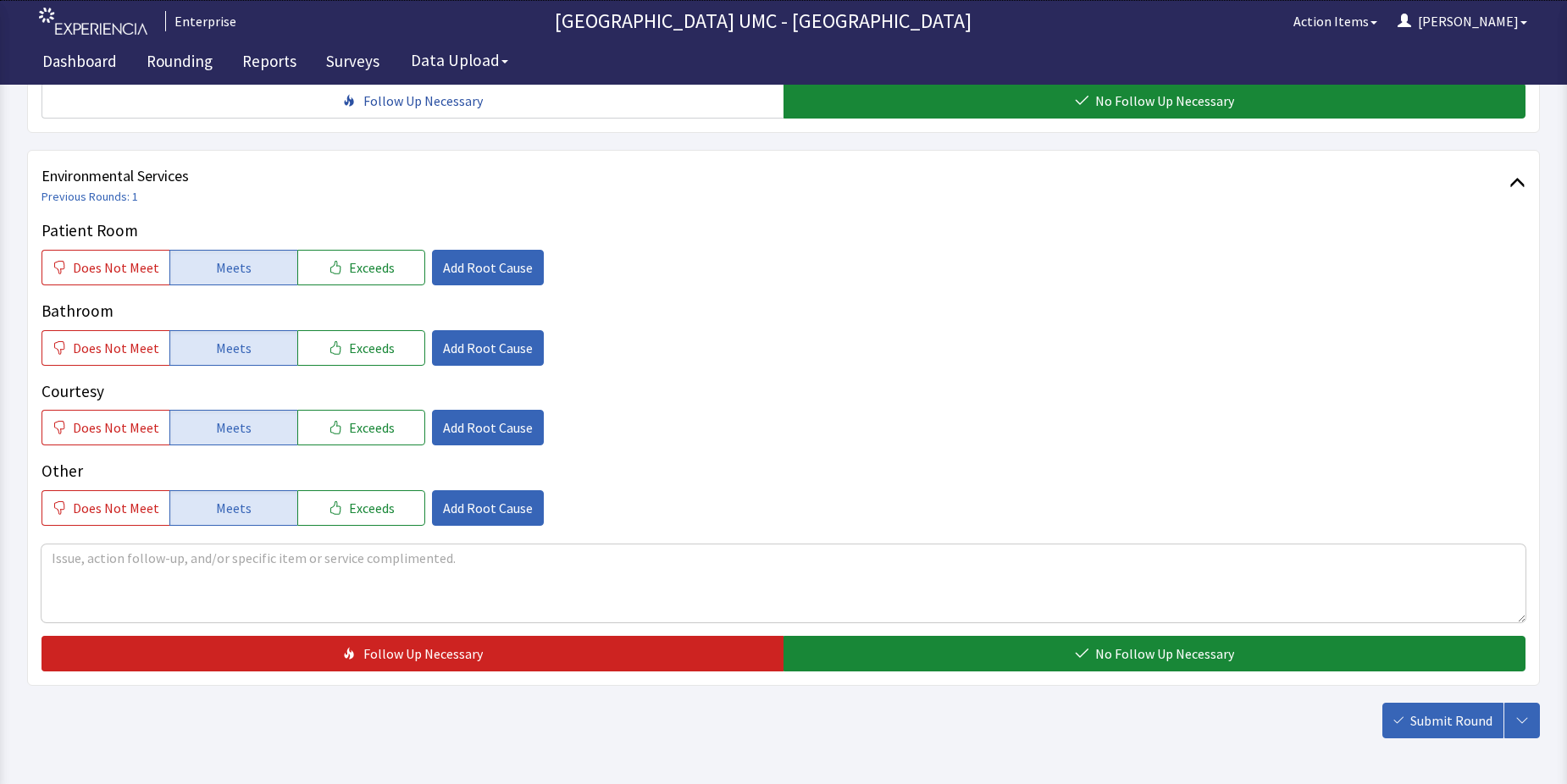
scroll to position [847, 0]
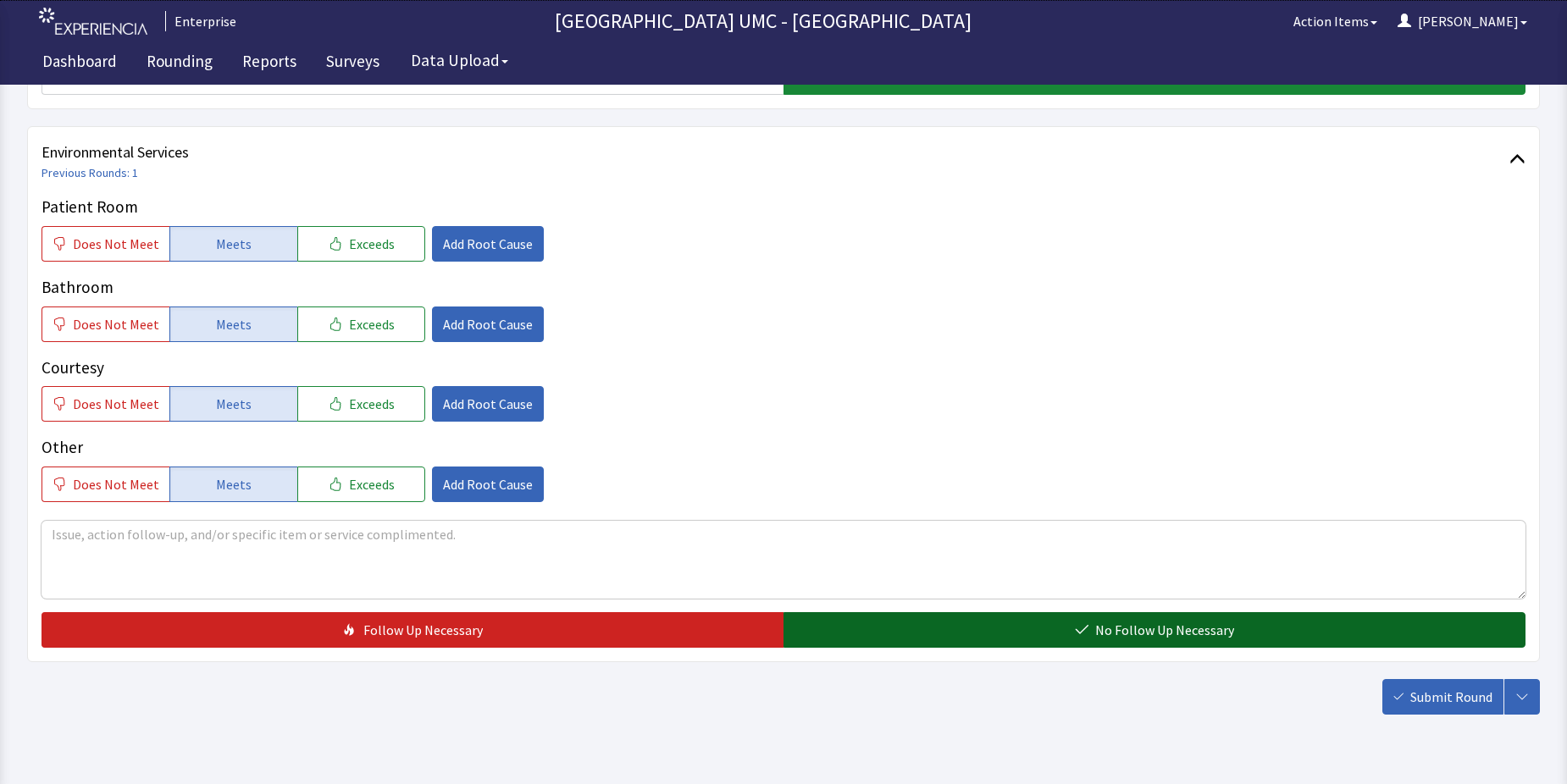
drag, startPoint x: 1113, startPoint y: 625, endPoint x: 1452, endPoint y: 728, distance: 355.0
click at [1113, 626] on span "No Follow Up Necessary" at bounding box center [1164, 630] width 139 height 20
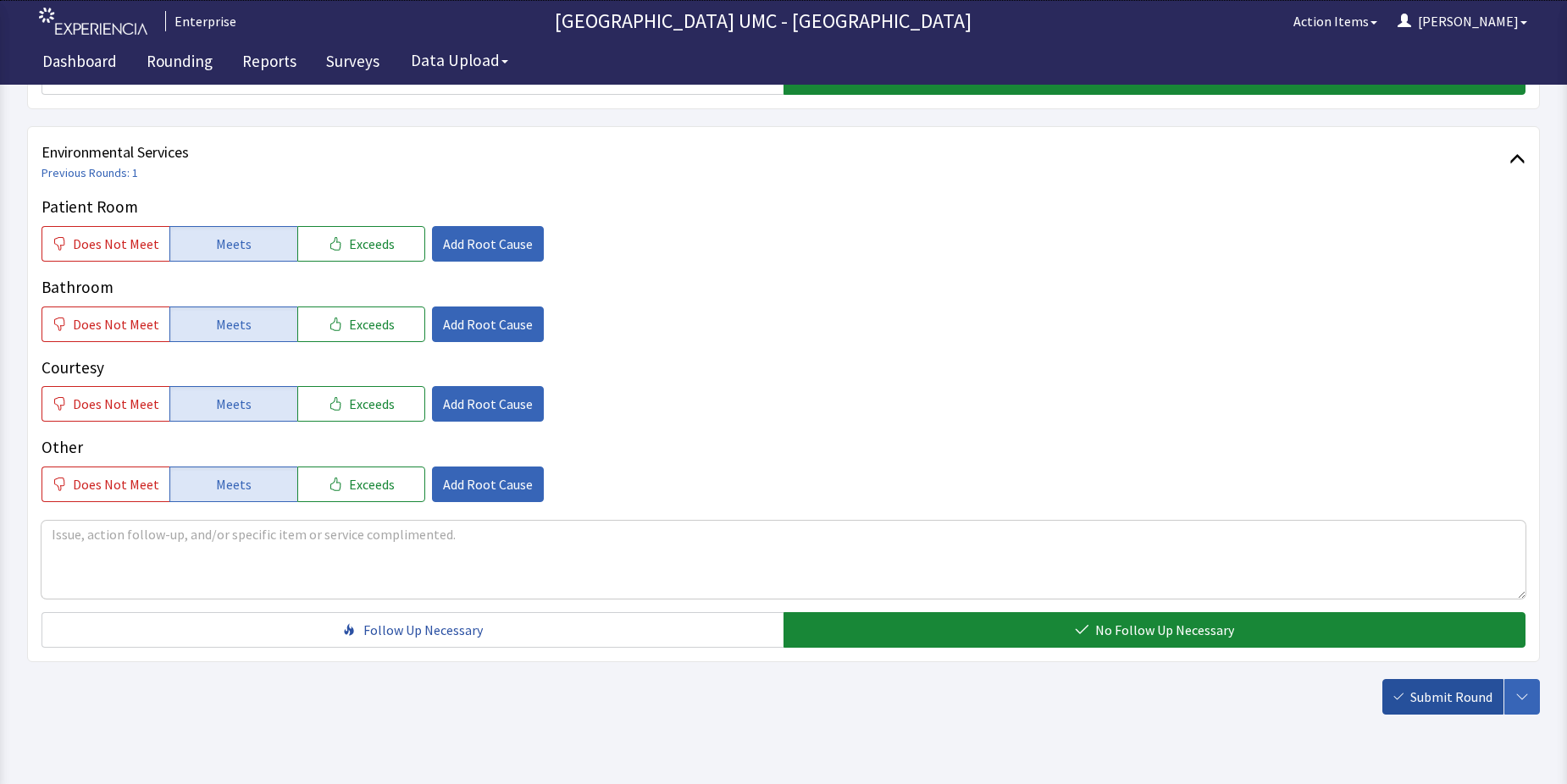
click at [1427, 692] on span "Submit Round" at bounding box center [1451, 697] width 82 height 20
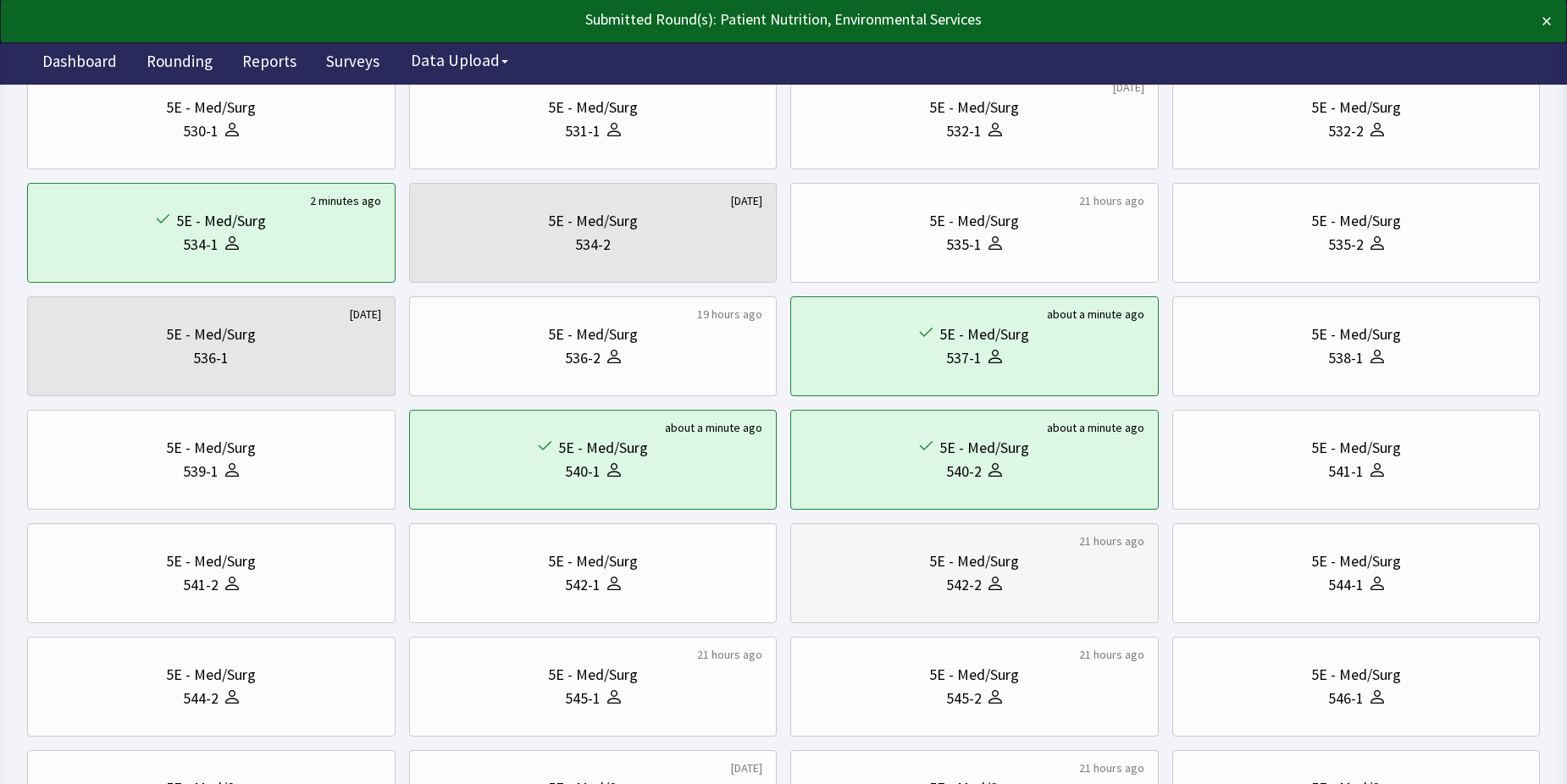
scroll to position [423, 0]
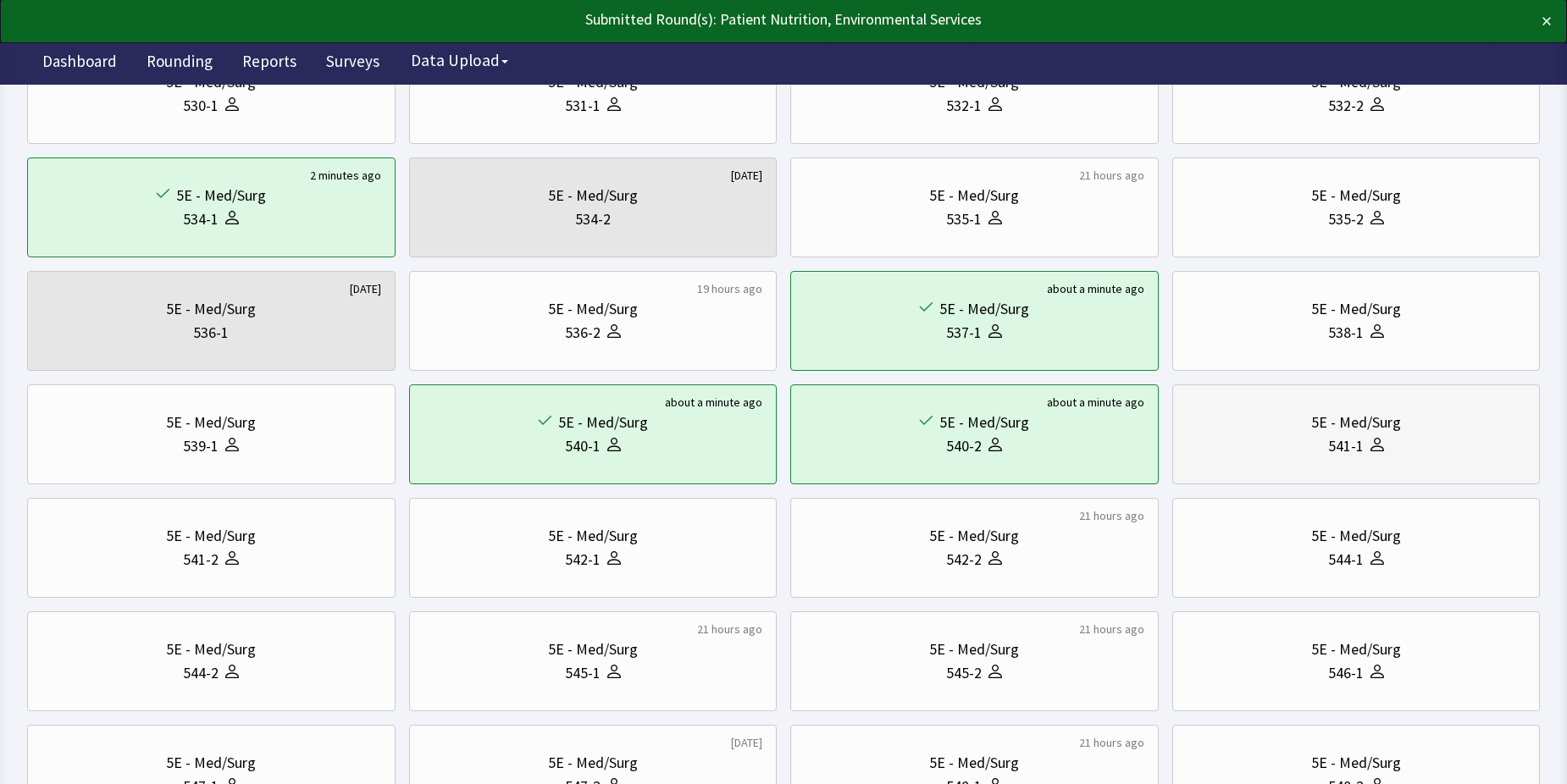
click at [1284, 439] on div "541-1" at bounding box center [1357, 446] width 340 height 24
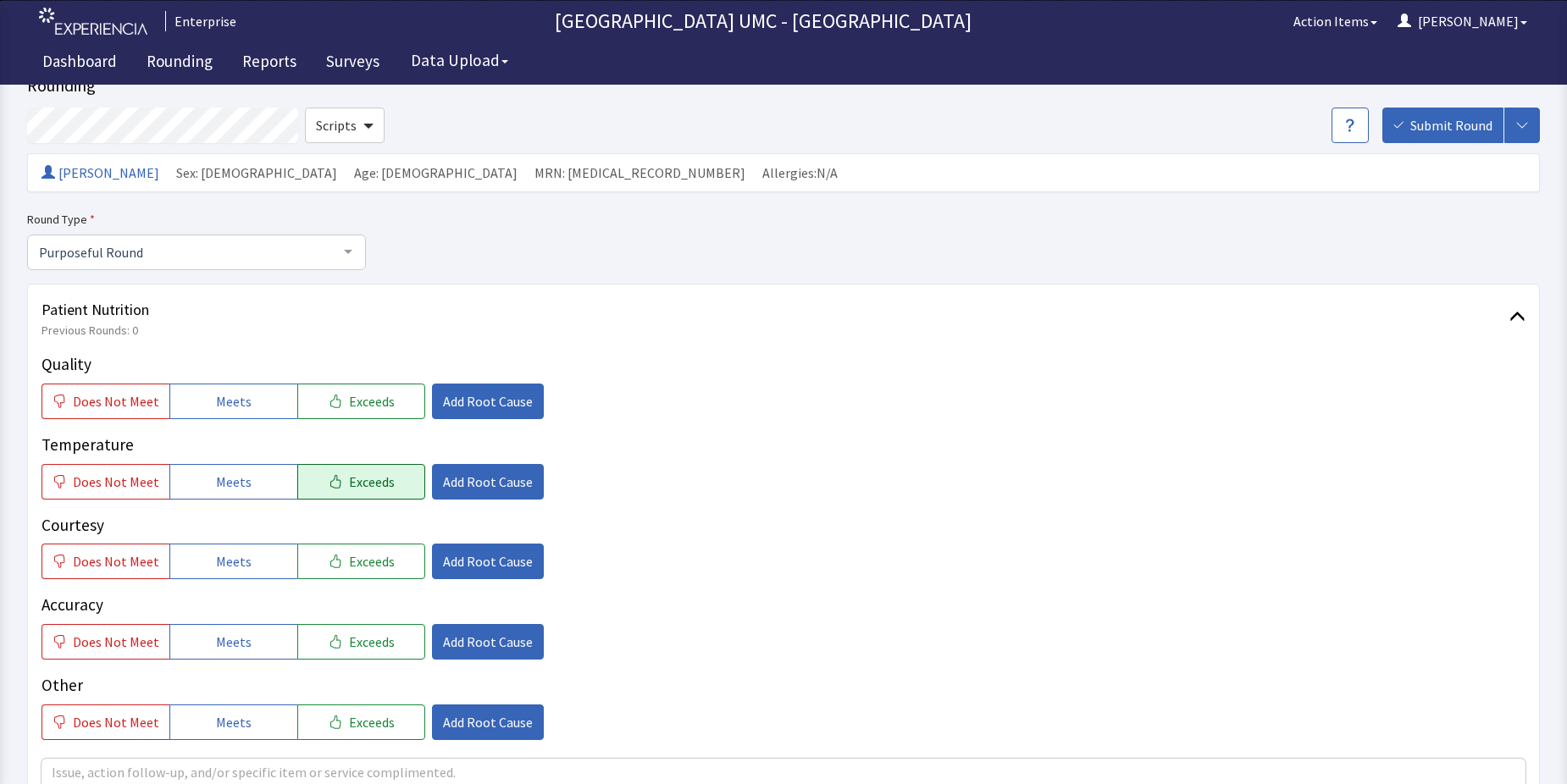
scroll to position [85, 0]
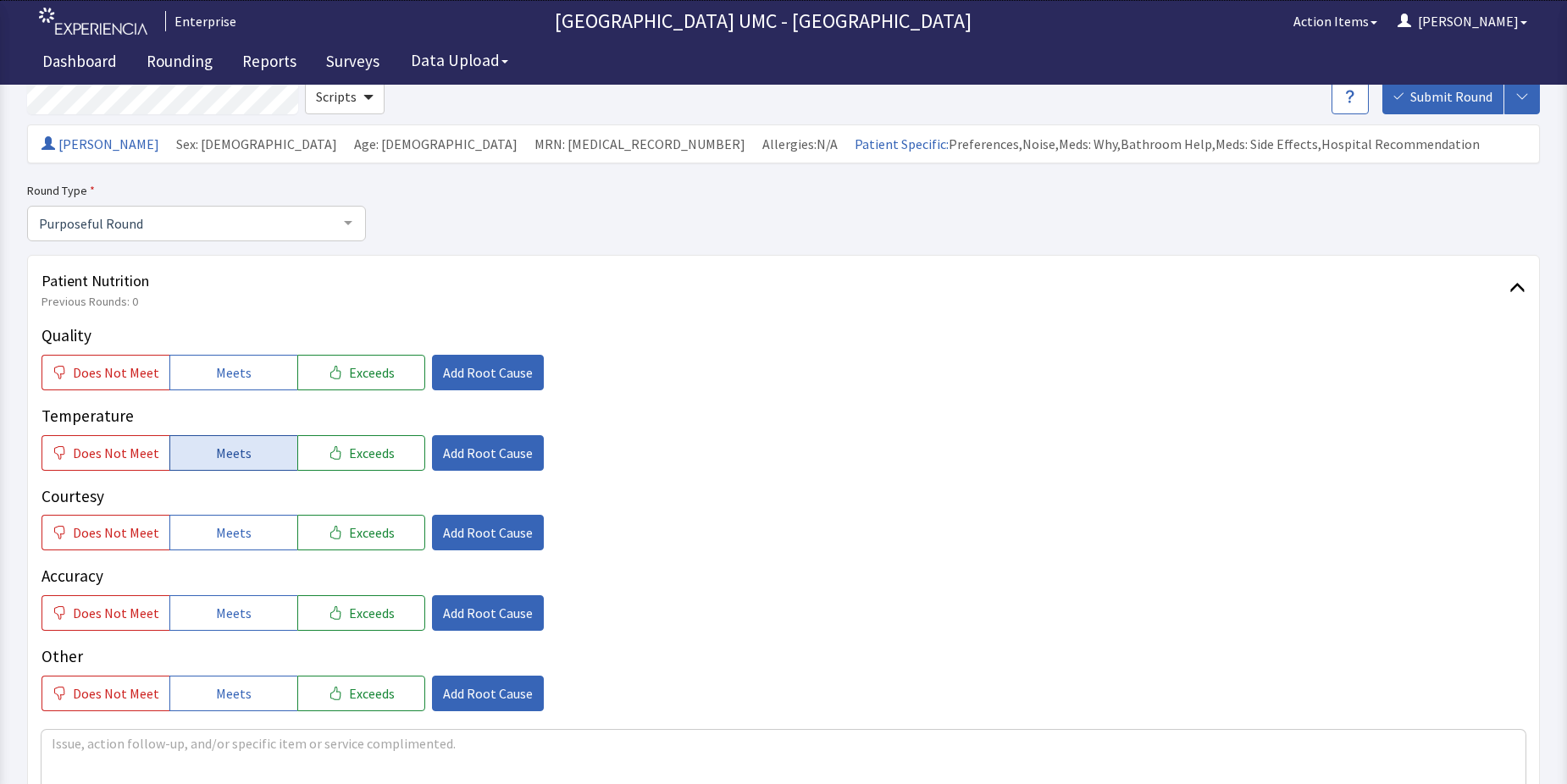
drag, startPoint x: 223, startPoint y: 377, endPoint x: 224, endPoint y: 445, distance: 68.6
click at [220, 377] on span "Meets" at bounding box center [234, 372] width 36 height 20
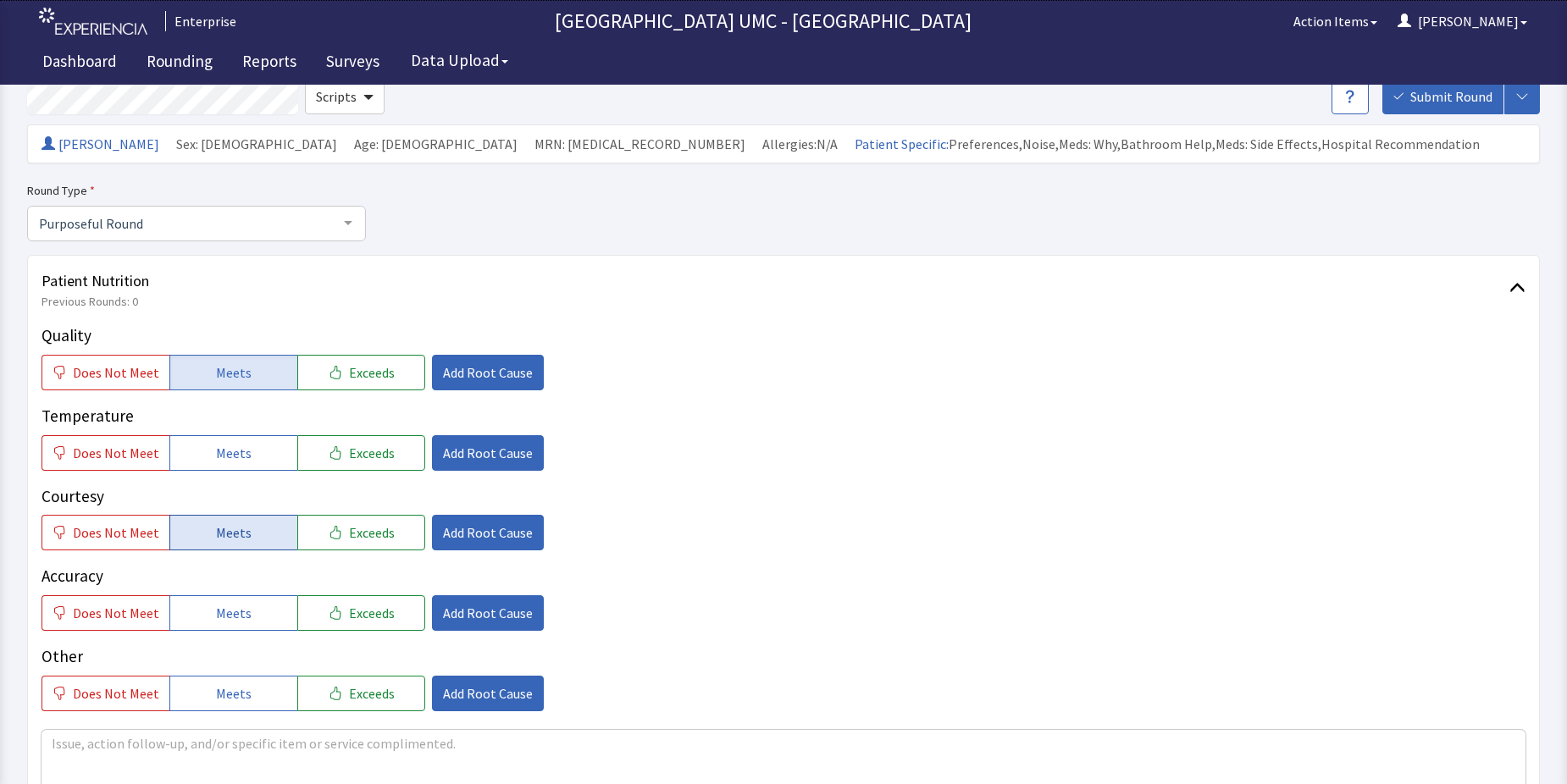
drag, startPoint x: 225, startPoint y: 448, endPoint x: 241, endPoint y: 546, distance: 99.4
click at [225, 451] on span "Meets" at bounding box center [234, 453] width 36 height 20
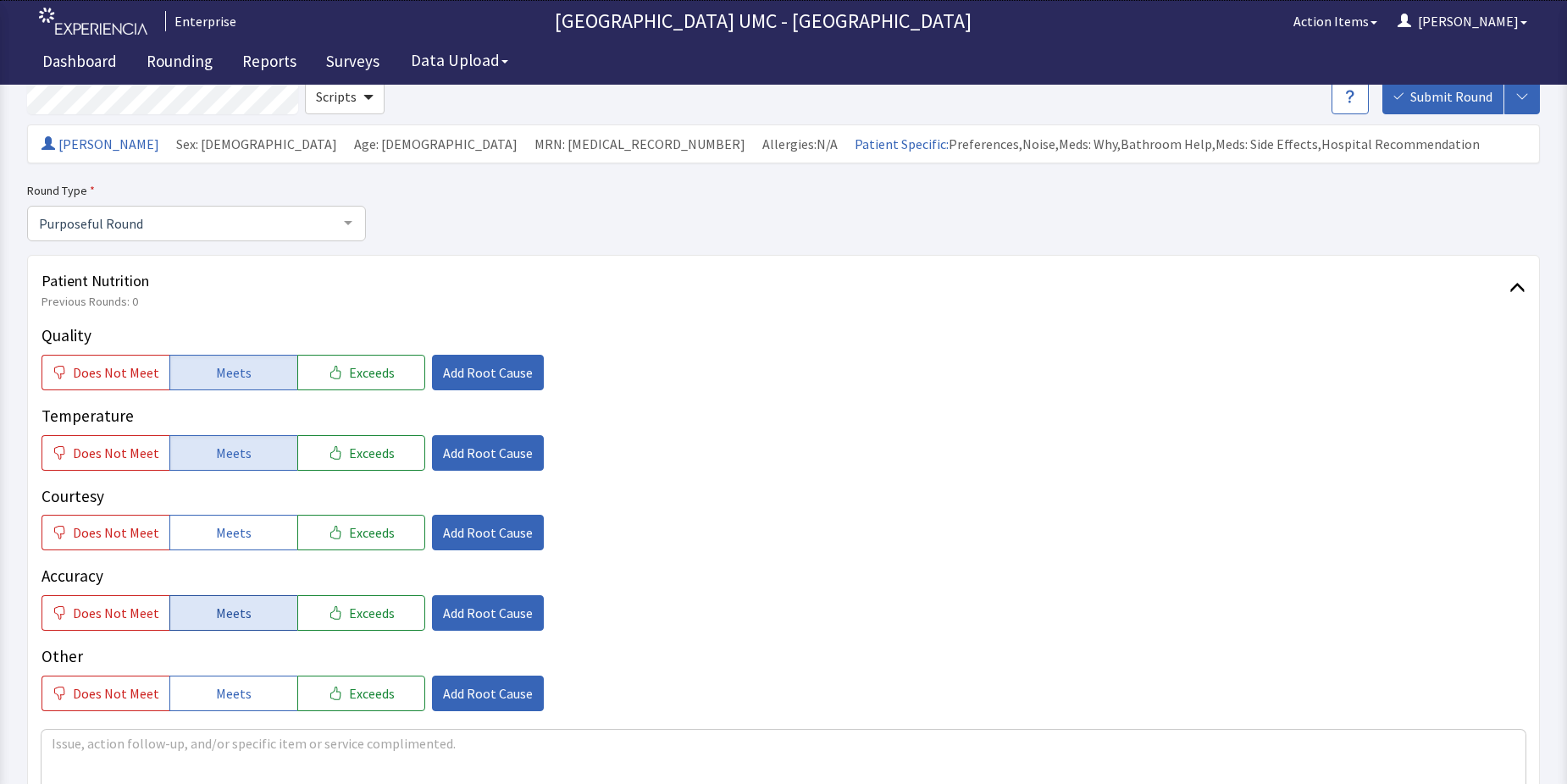
drag, startPoint x: 241, startPoint y: 542, endPoint x: 231, endPoint y: 627, distance: 85.3
click at [233, 569] on div "Quality Does Not Meet Meets Exceeds Add Root Cause Temperature Does Not Meet Me…" at bounding box center [783, 518] width 1484 height 388
click at [231, 627] on button "Meets" at bounding box center [233, 613] width 128 height 36
drag, startPoint x: 246, startPoint y: 539, endPoint x: 233, endPoint y: 620, distance: 81.5
click at [239, 548] on button "Meets" at bounding box center [233, 533] width 128 height 36
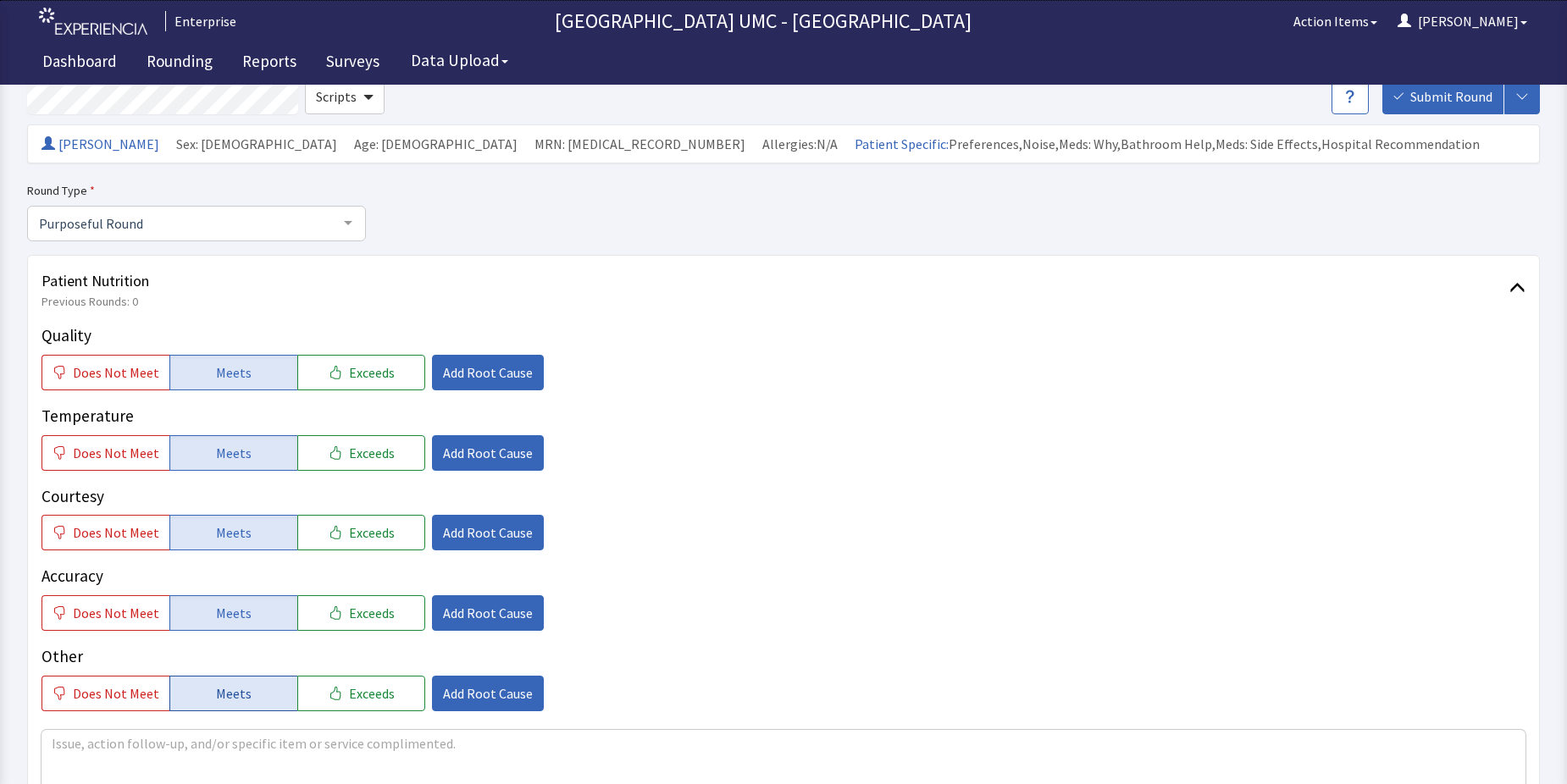
click at [225, 684] on span "Meets" at bounding box center [234, 693] width 36 height 20
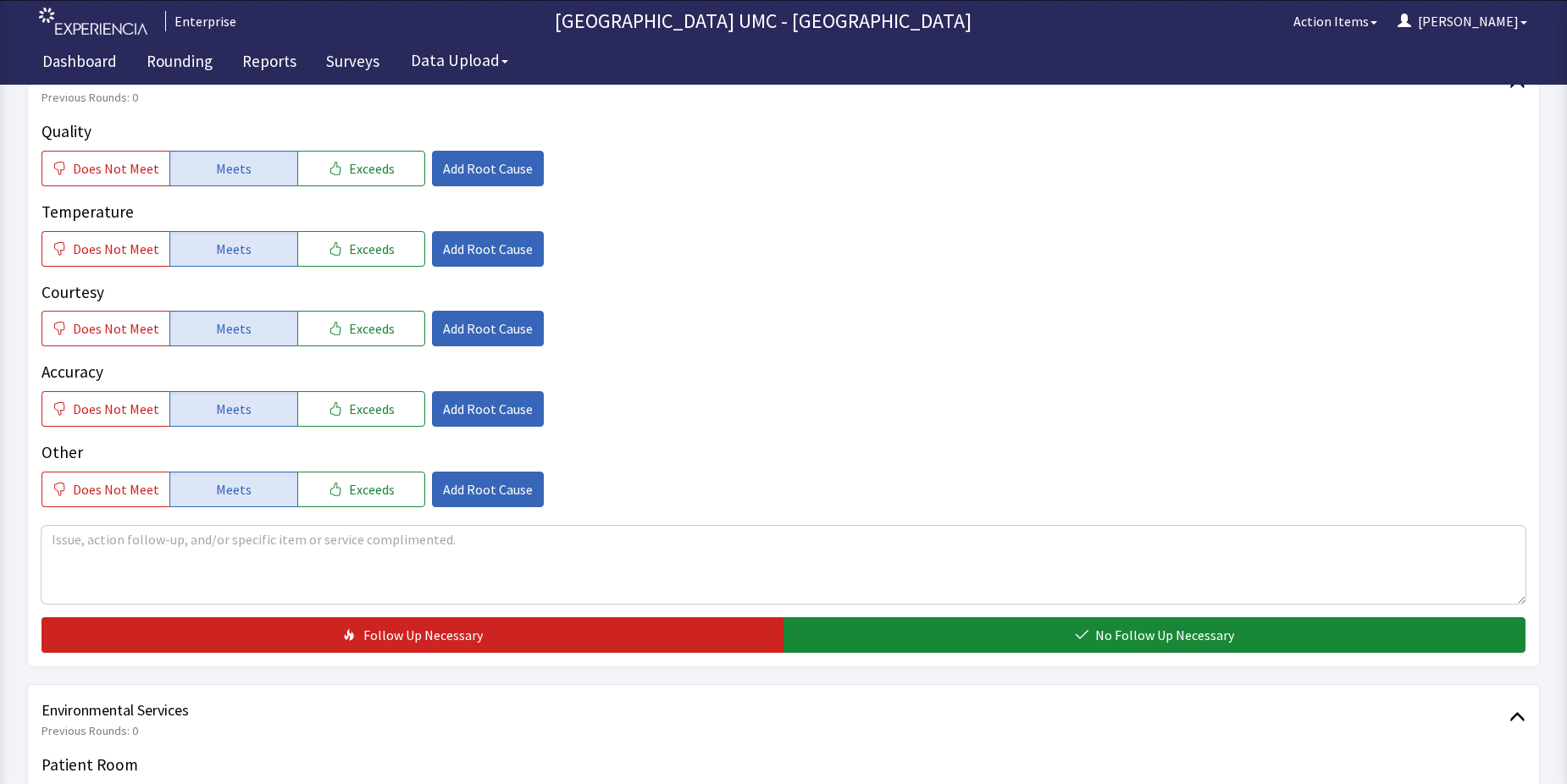
scroll to position [339, 0]
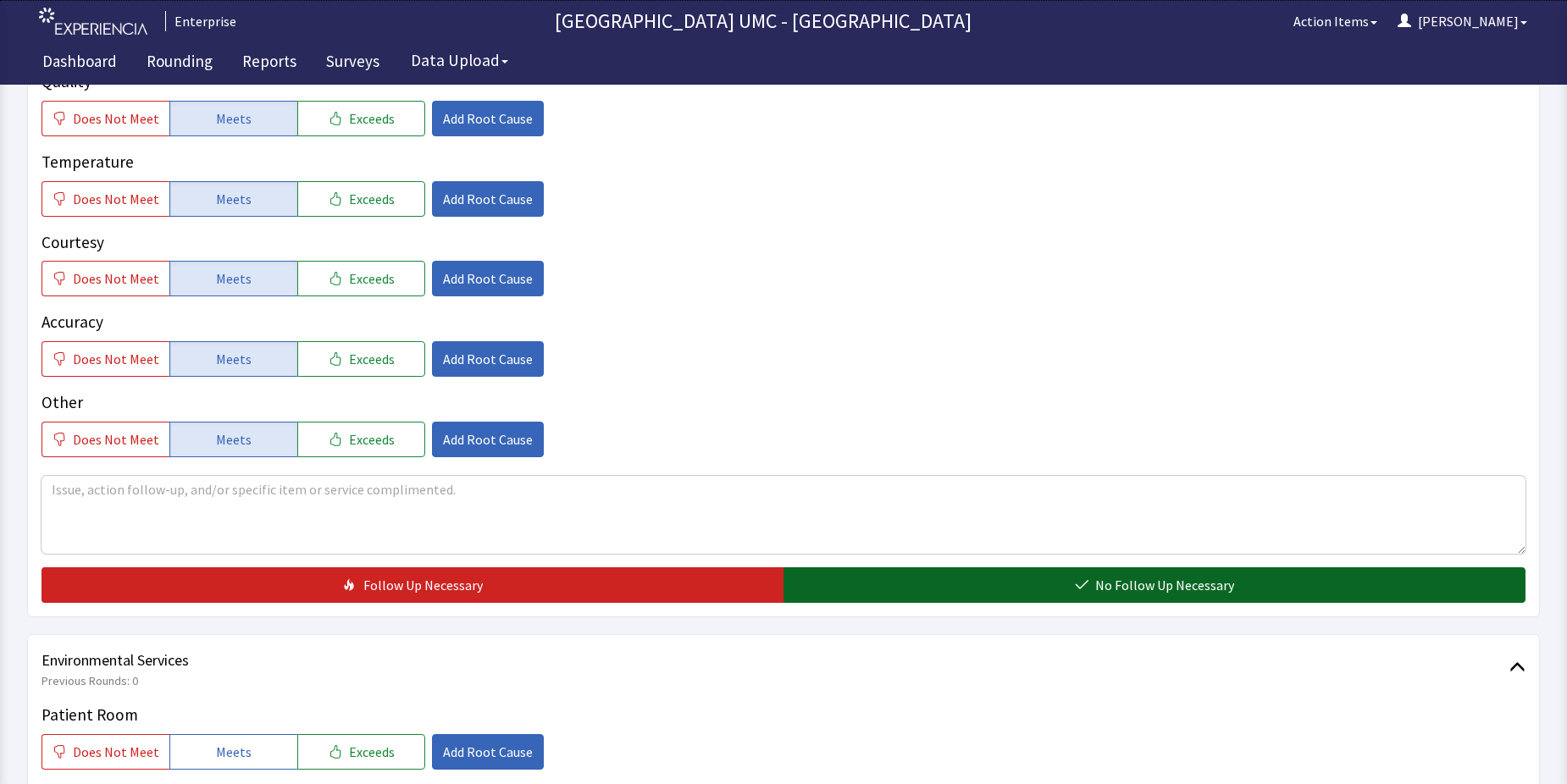
click at [1004, 584] on button "No Follow Up Necessary" at bounding box center [1154, 585] width 742 height 36
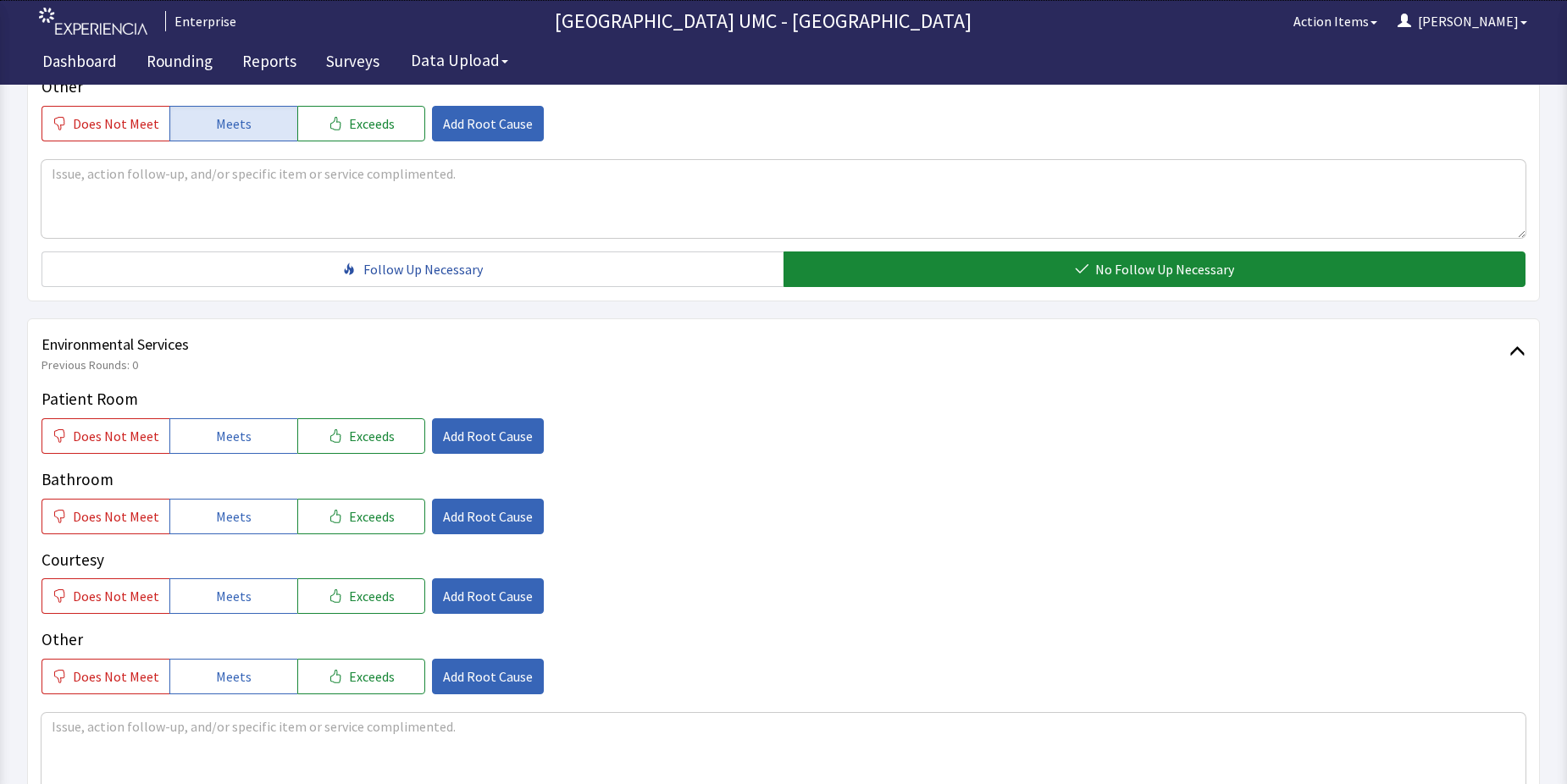
scroll to position [678, 0]
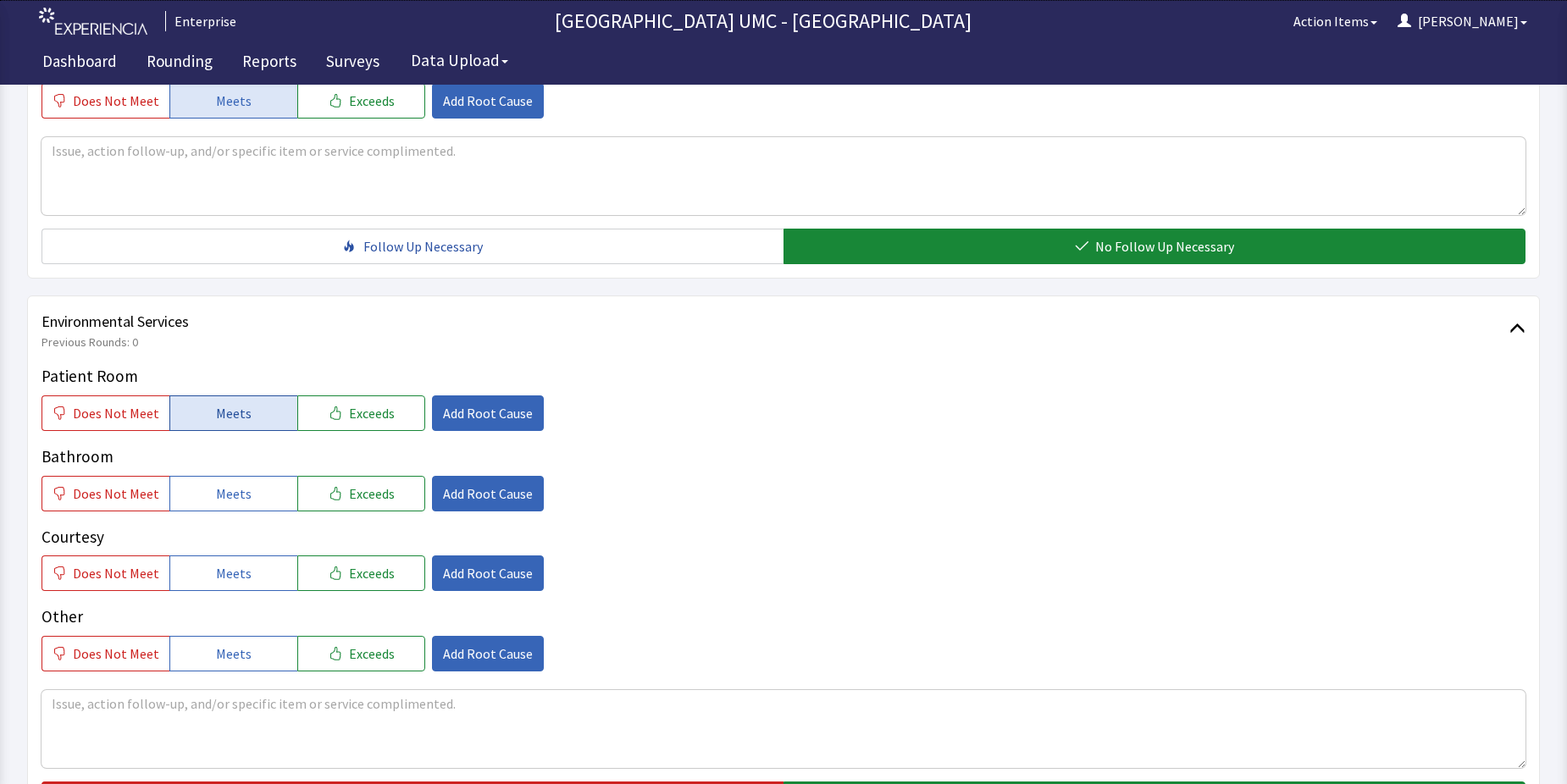
click at [221, 423] on span "Meets" at bounding box center [234, 413] width 36 height 20
click at [227, 496] on span "Meets" at bounding box center [234, 494] width 36 height 20
click at [235, 578] on span "Meets" at bounding box center [234, 573] width 36 height 20
click at [244, 665] on button "Meets" at bounding box center [233, 654] width 128 height 36
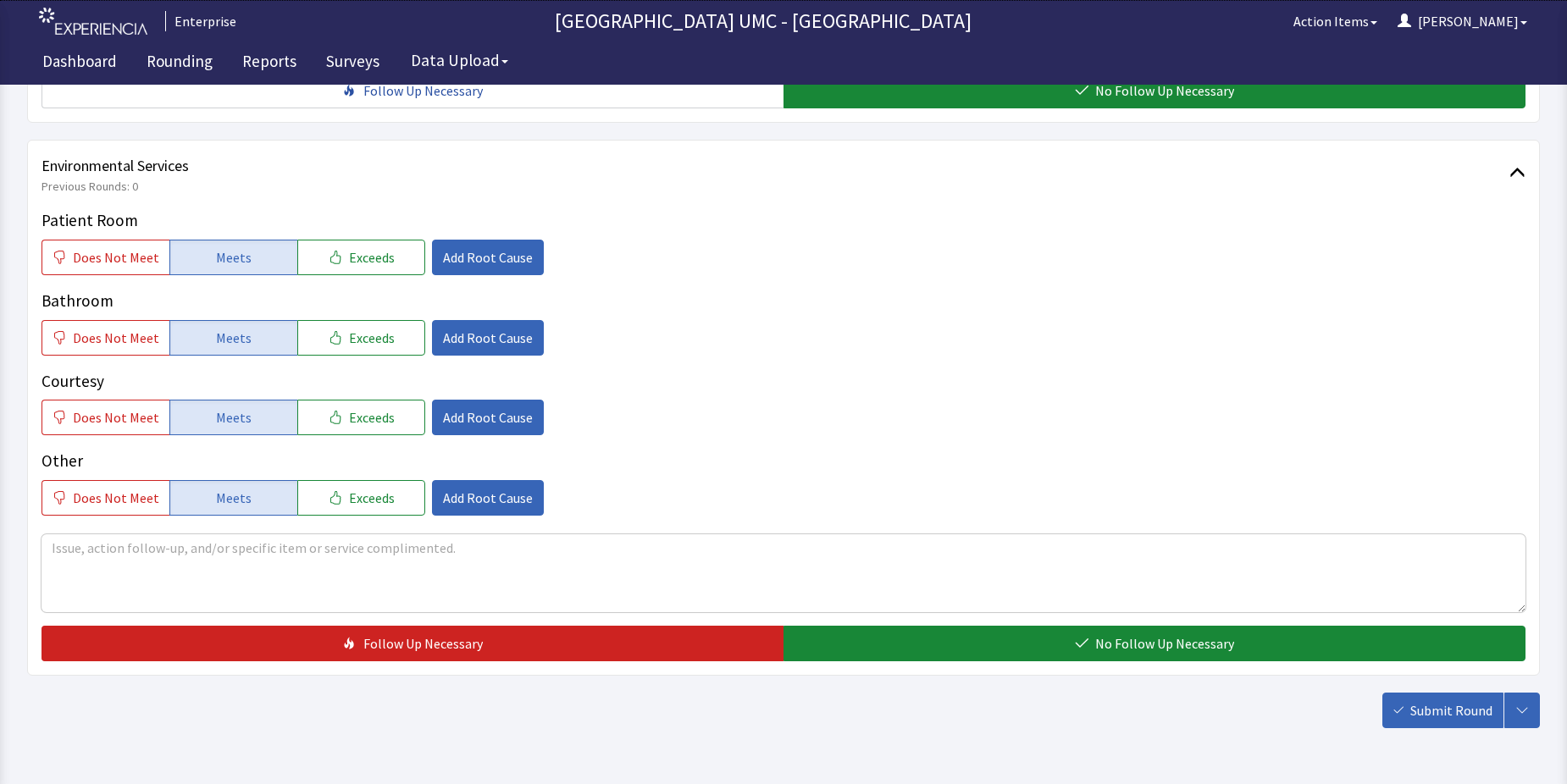
scroll to position [847, 0]
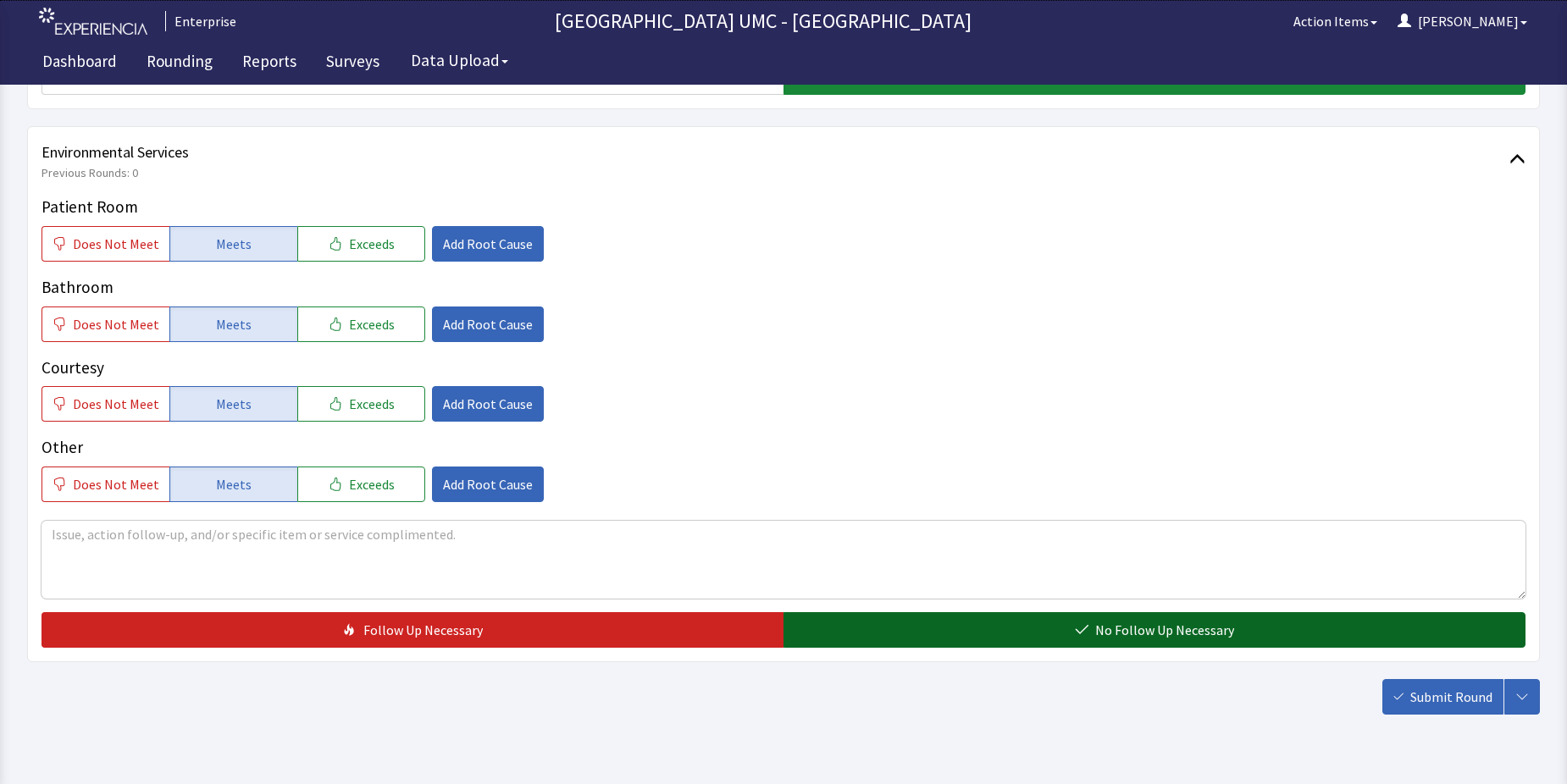
click at [903, 621] on button "No Follow Up Necessary" at bounding box center [1154, 630] width 742 height 36
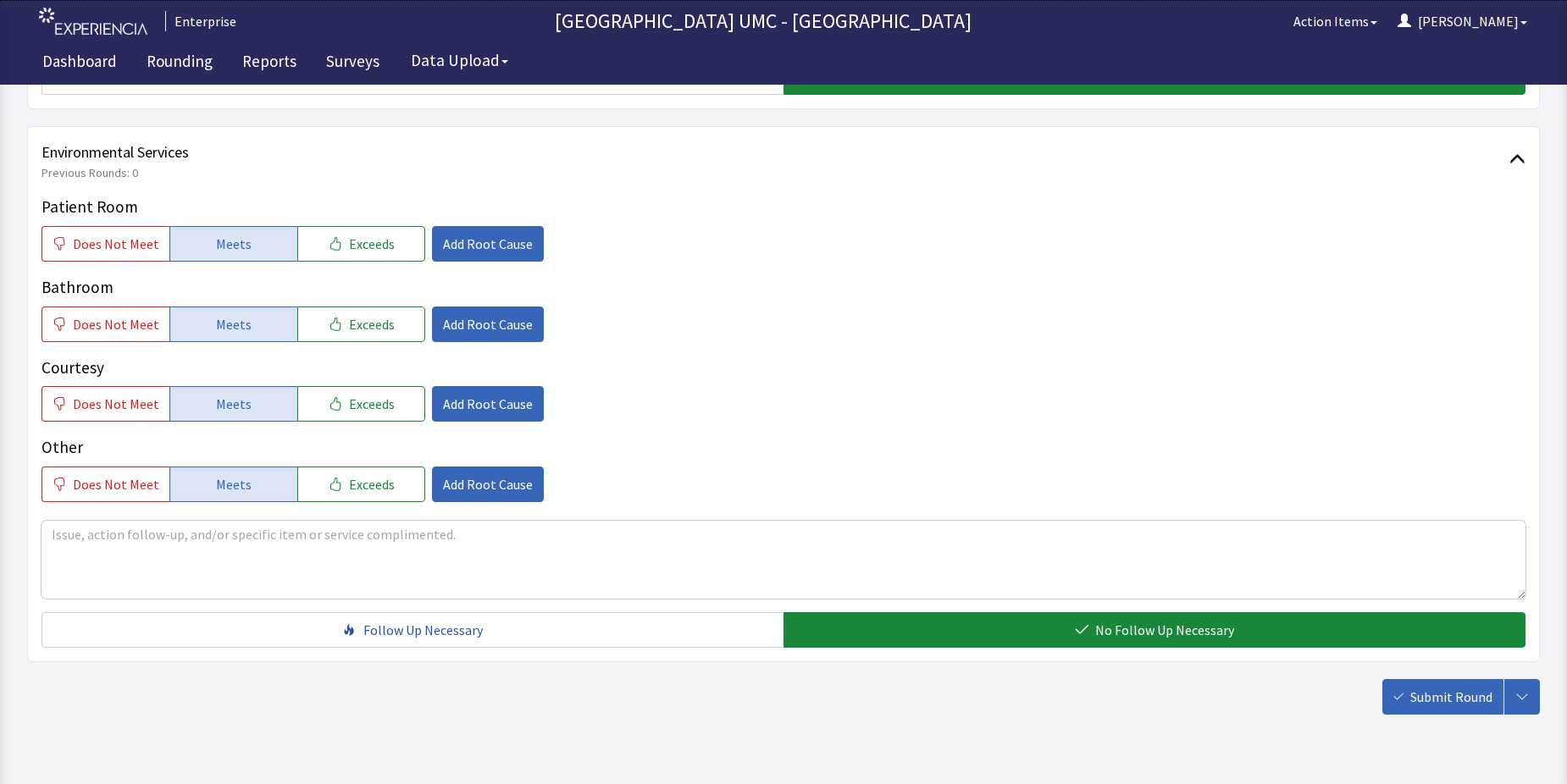
scroll to position [889, 0]
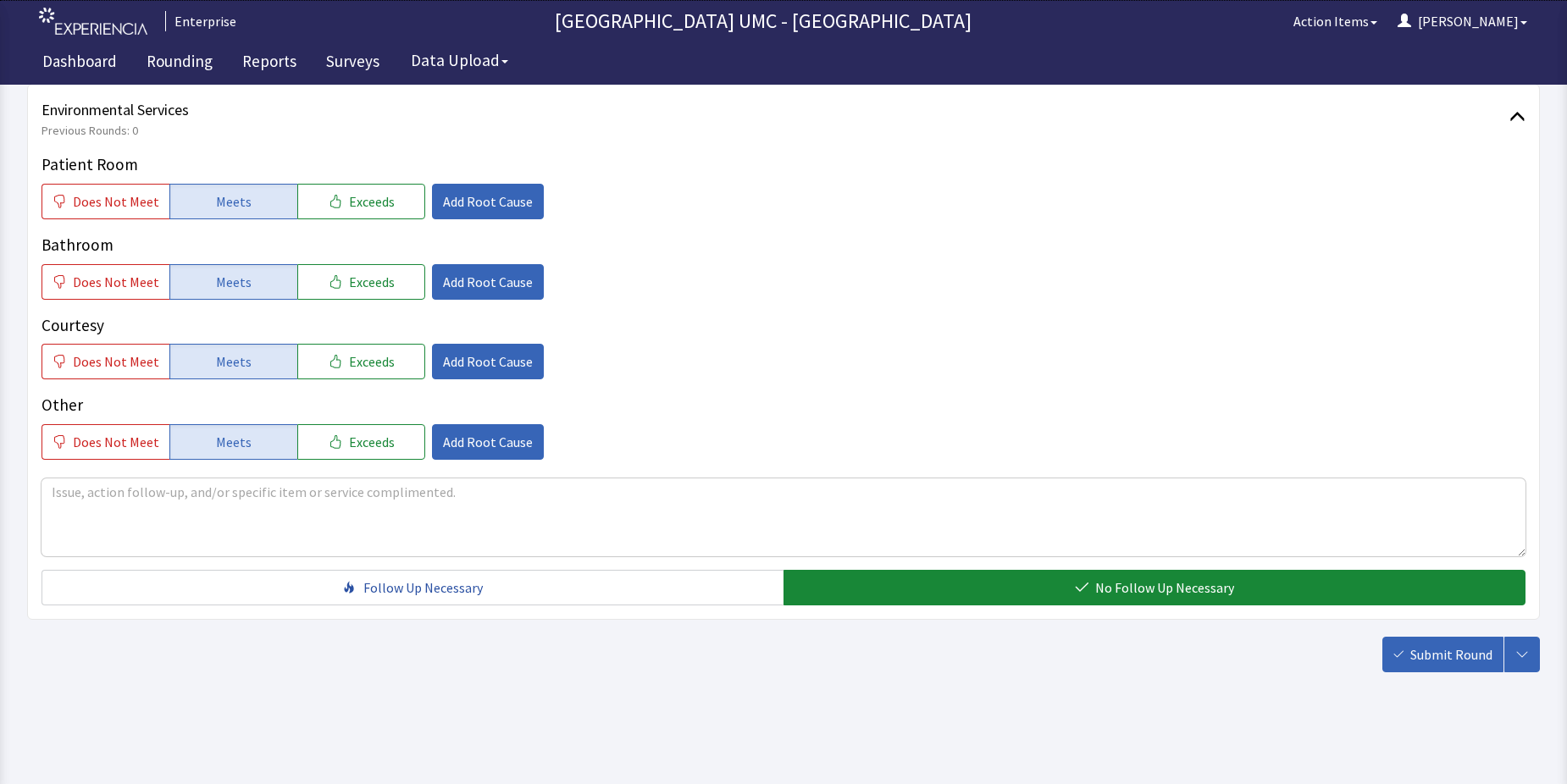
drag, startPoint x: 1435, startPoint y: 642, endPoint x: 1424, endPoint y: 646, distance: 11.0
click at [1430, 645] on button "Submit Round" at bounding box center [1442, 655] width 121 height 36
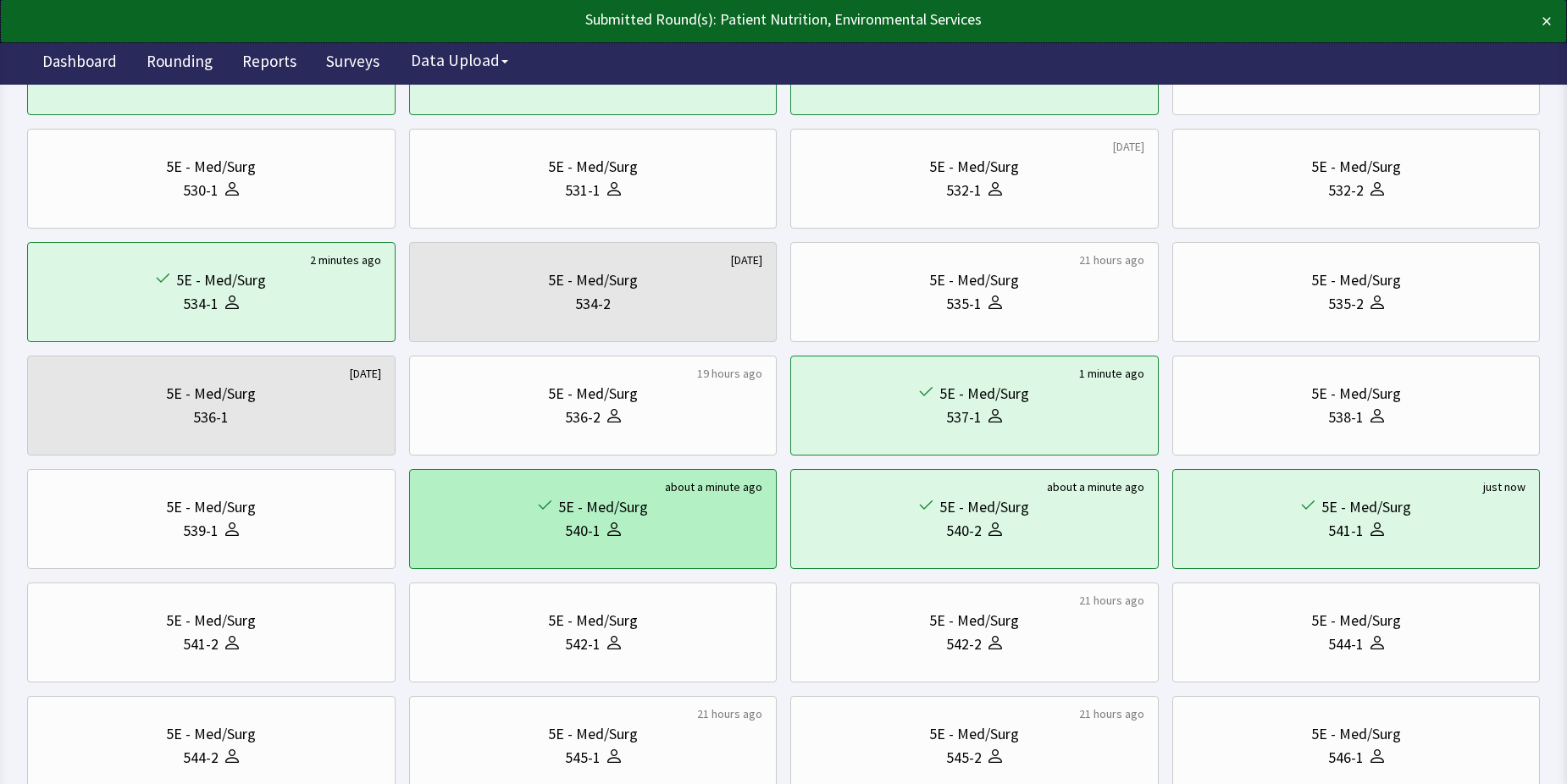
scroll to position [423, 0]
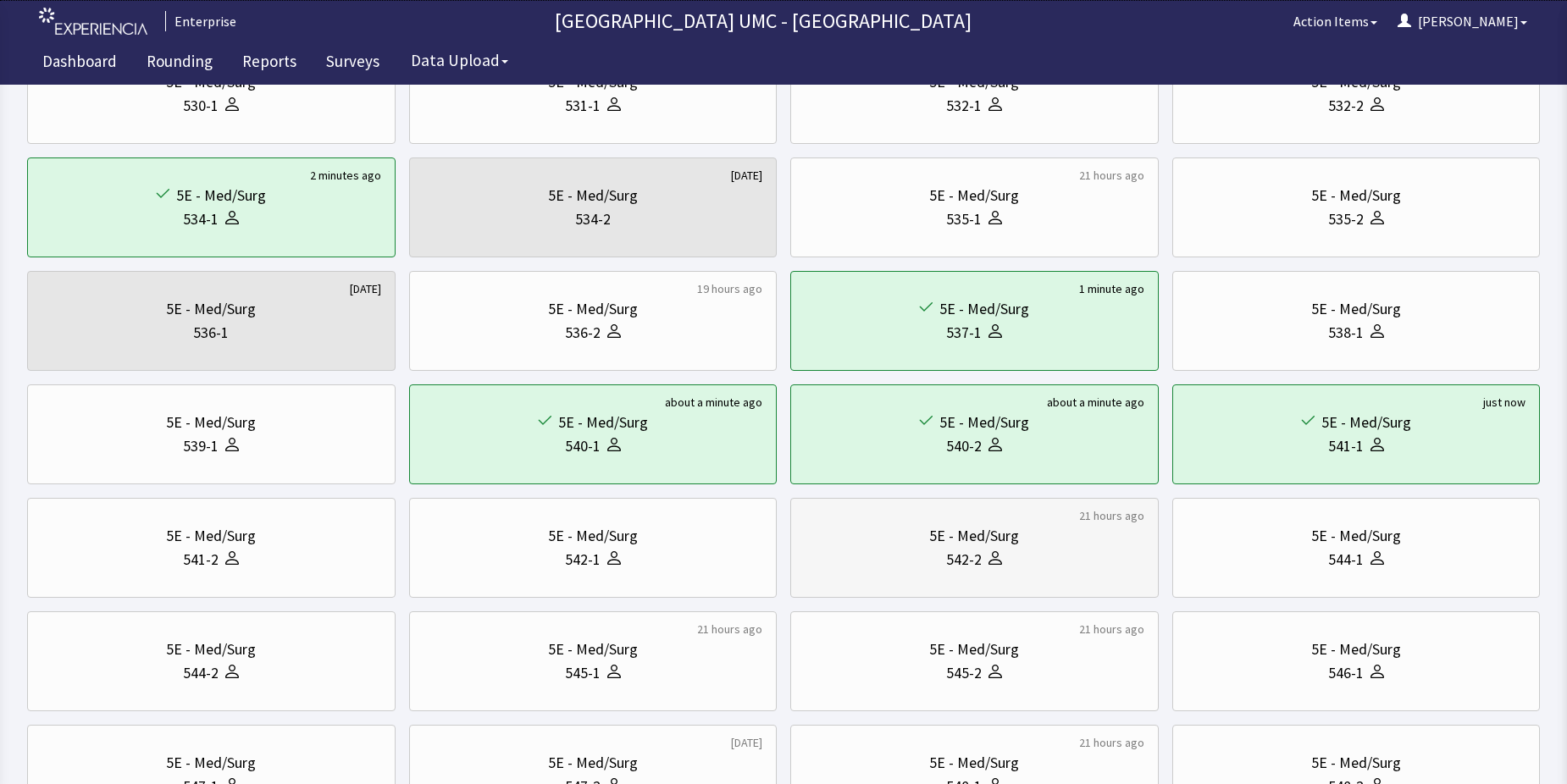
click at [953, 571] on div "542-2" at bounding box center [964, 560] width 36 height 24
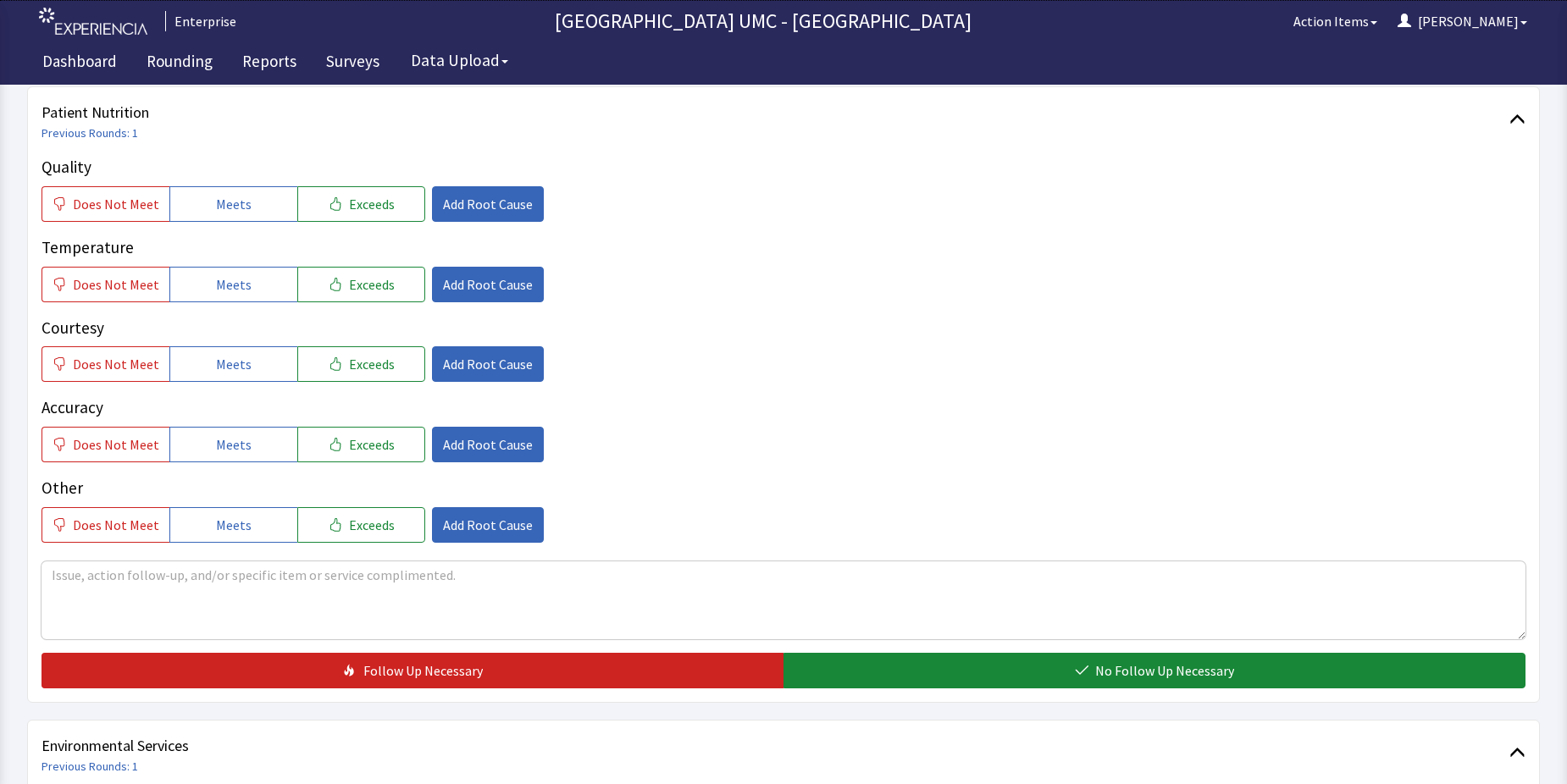
scroll to position [254, 0]
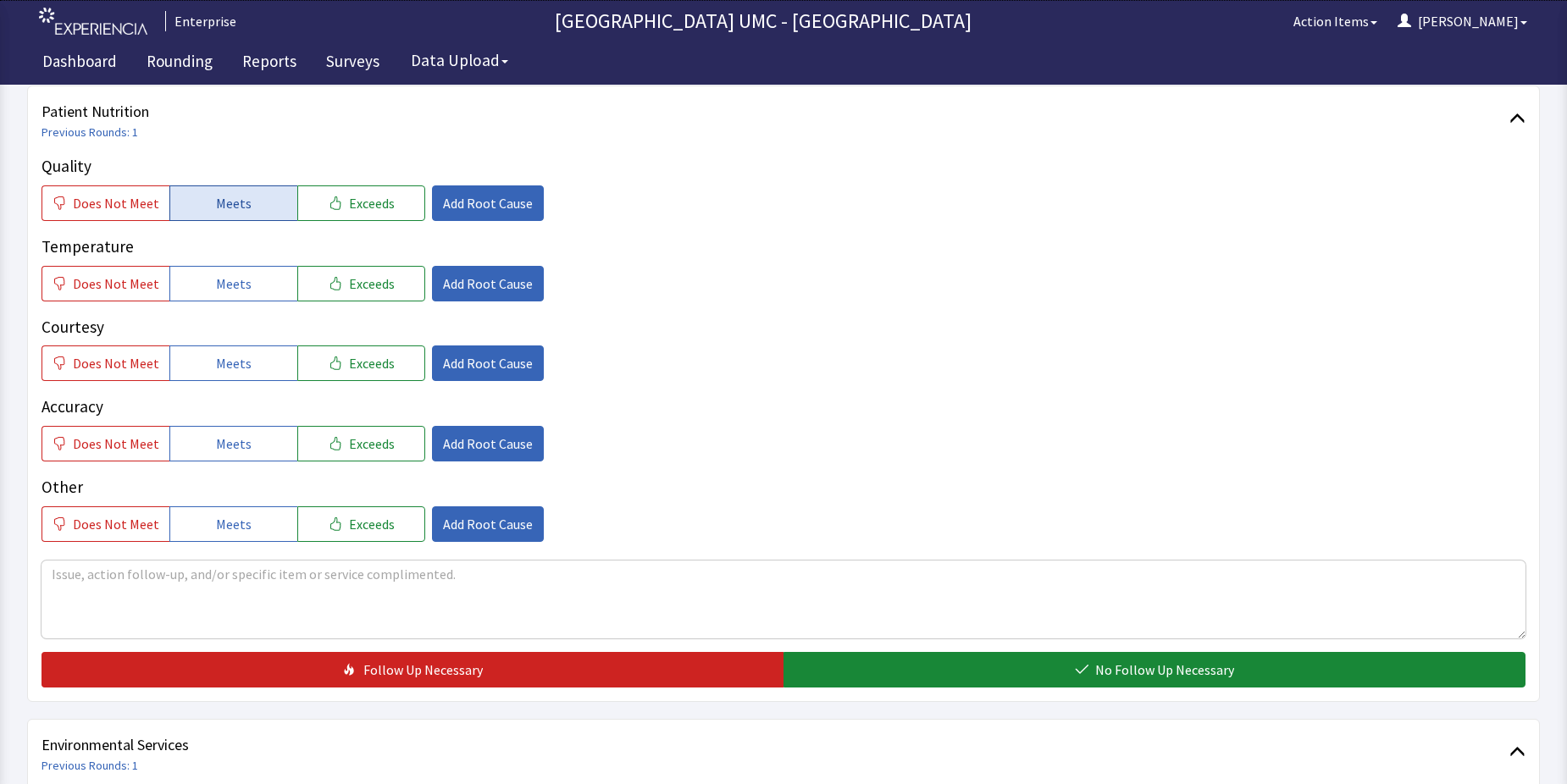
click at [269, 213] on button "Meets" at bounding box center [233, 203] width 128 height 36
click at [239, 292] on span "Meets" at bounding box center [234, 284] width 36 height 20
drag, startPoint x: 235, startPoint y: 353, endPoint x: 230, endPoint y: 415, distance: 62.0
click at [233, 357] on span "Meets" at bounding box center [234, 363] width 36 height 20
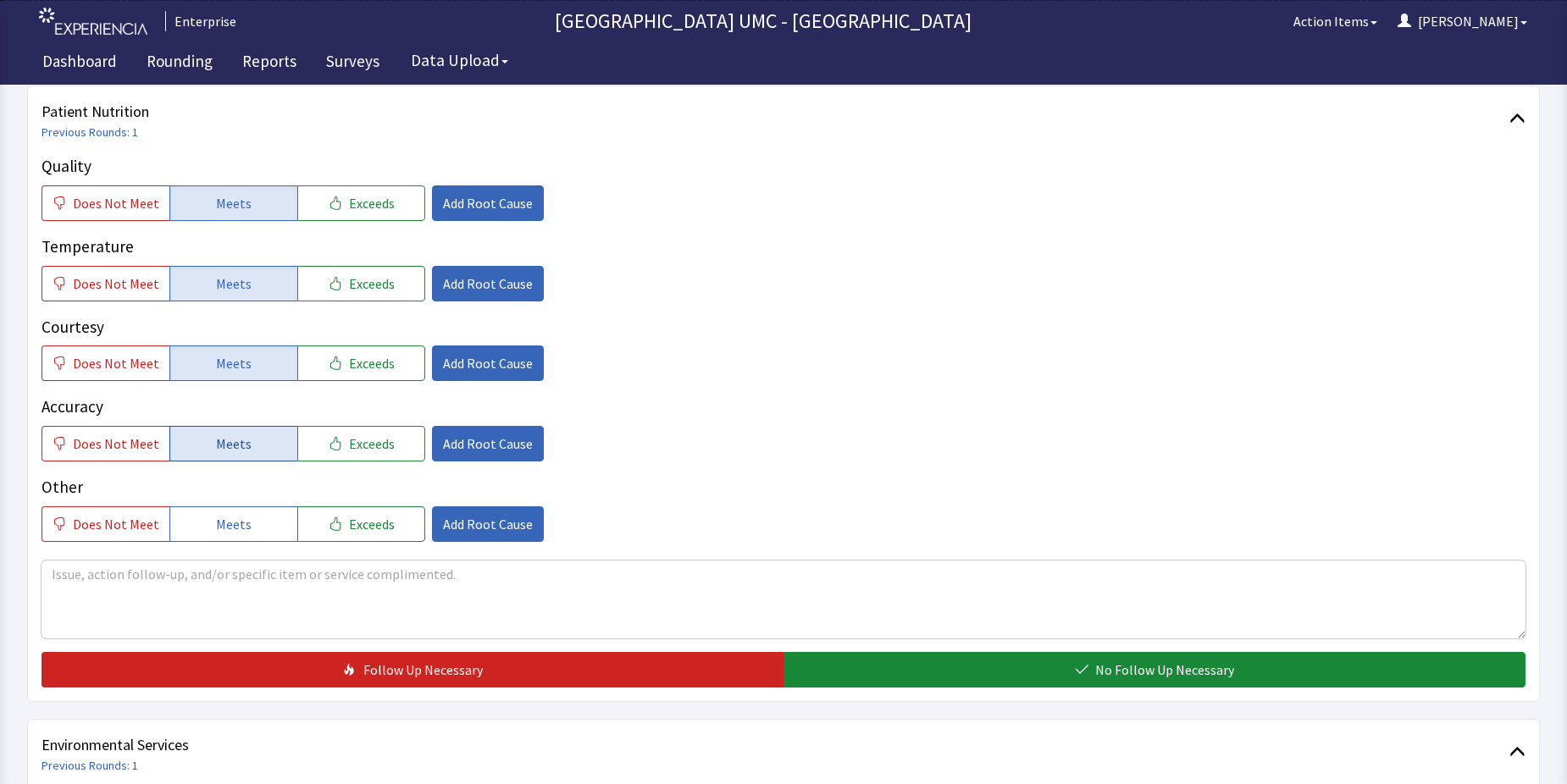
click at [228, 444] on span "Meets" at bounding box center [234, 444] width 36 height 20
click at [216, 521] on span "Meets" at bounding box center [234, 524] width 36 height 20
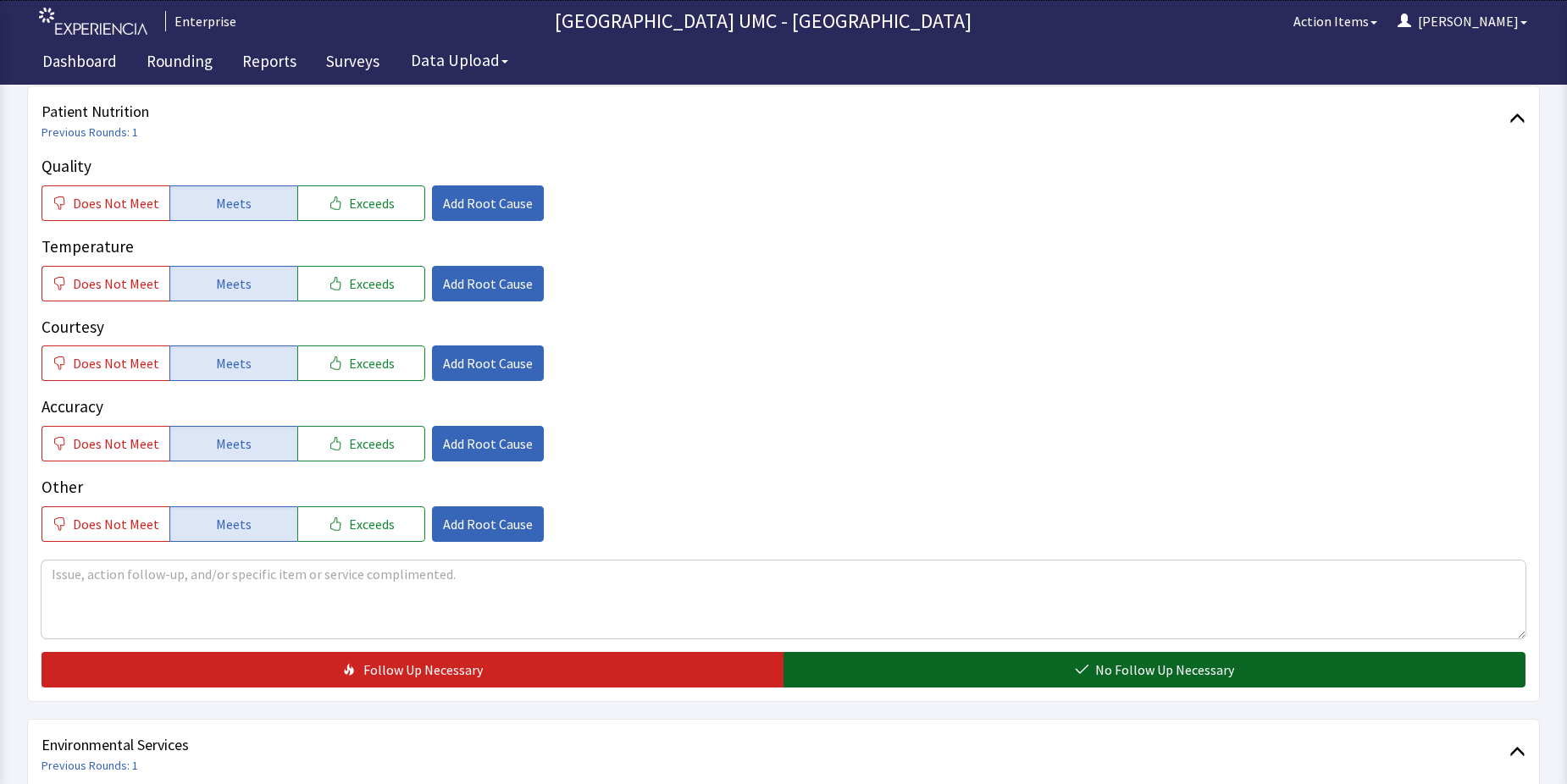
click at [891, 677] on button "No Follow Up Necessary" at bounding box center [1154, 670] width 742 height 36
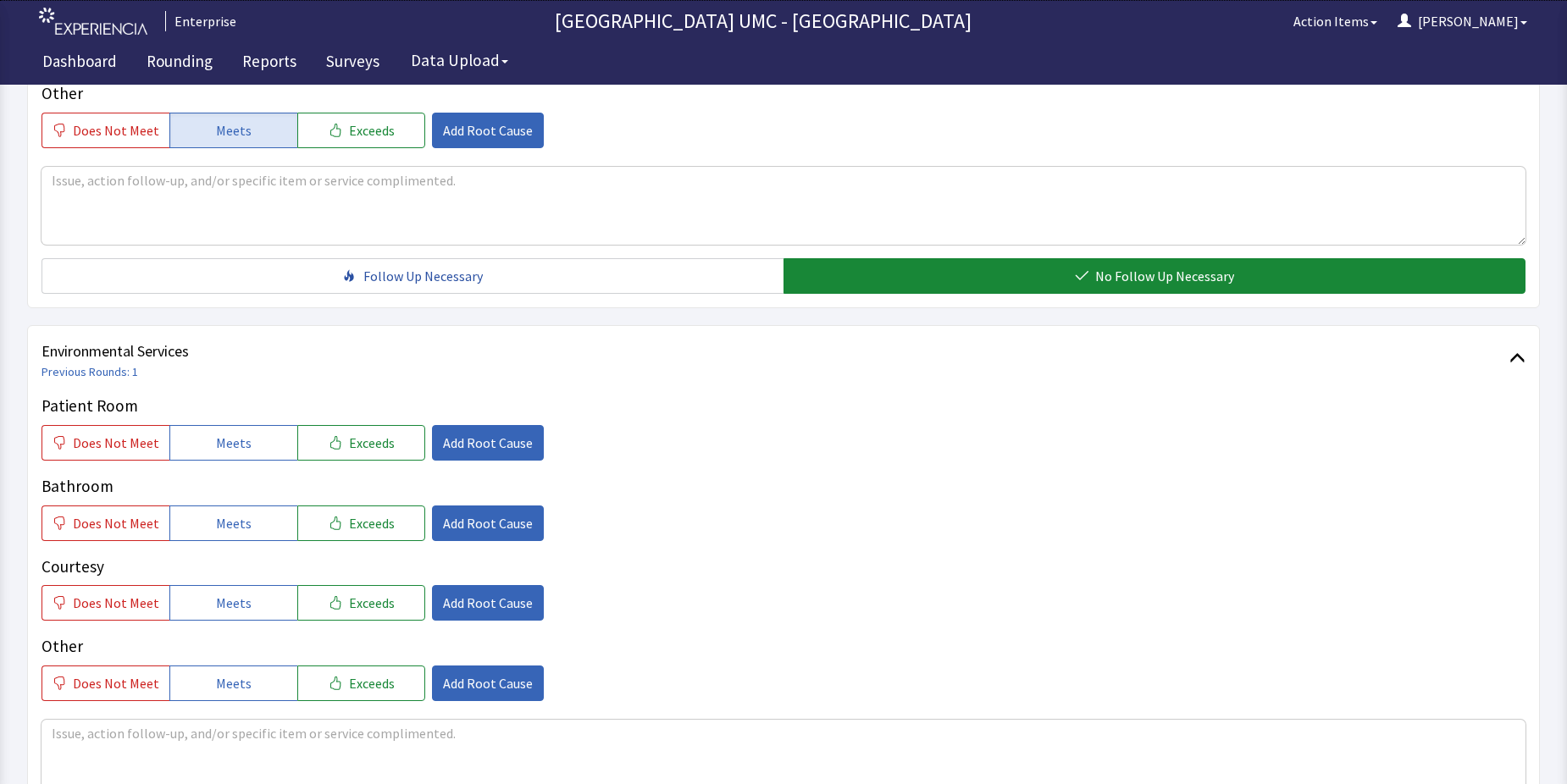
scroll to position [678, 0]
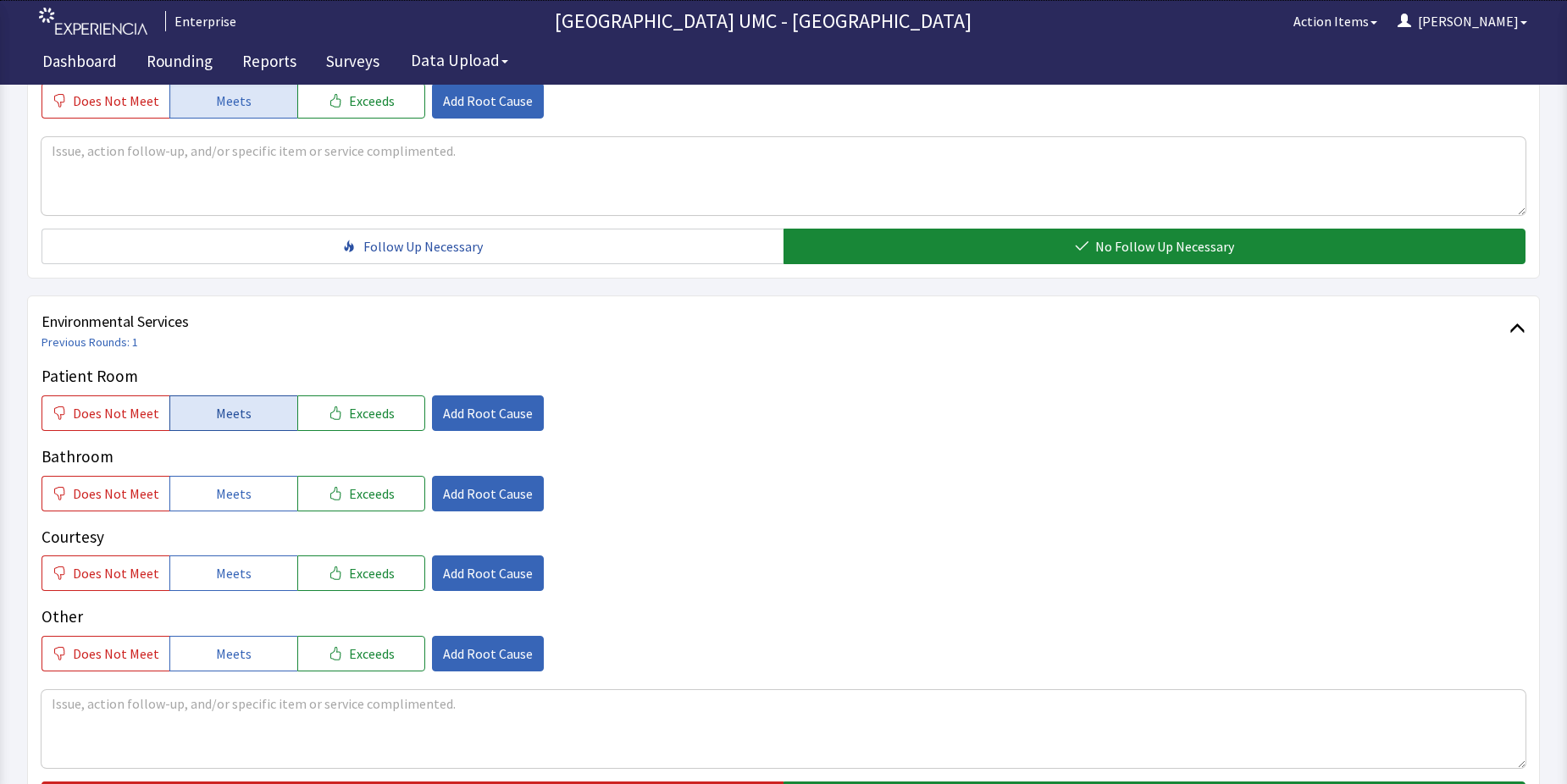
click at [239, 414] on span "Meets" at bounding box center [234, 413] width 36 height 20
click at [232, 505] on button "Meets" at bounding box center [233, 494] width 128 height 36
click at [233, 586] on button "Meets" at bounding box center [233, 574] width 128 height 36
click at [216, 664] on span "Meets" at bounding box center [234, 654] width 36 height 20
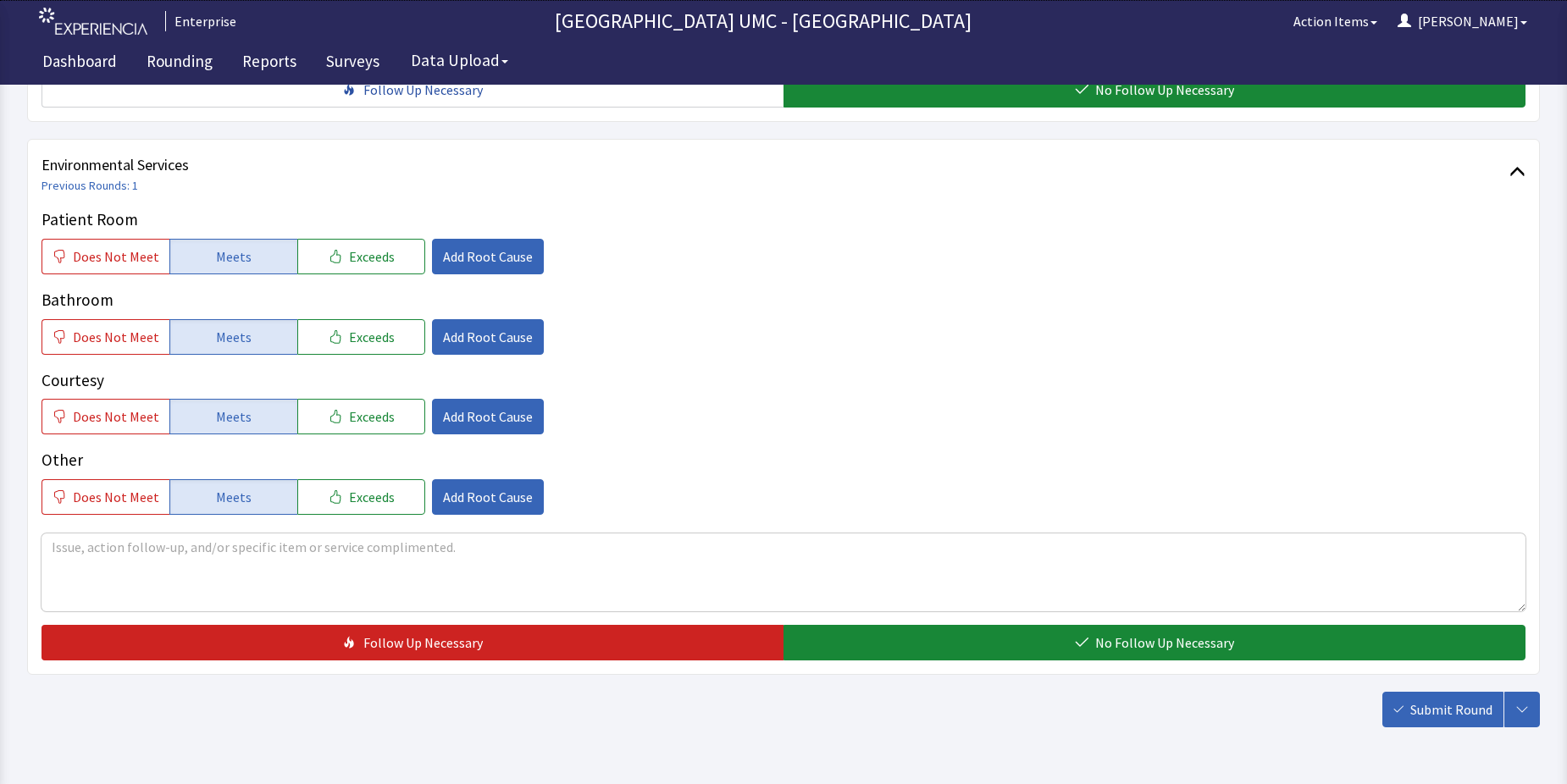
scroll to position [847, 0]
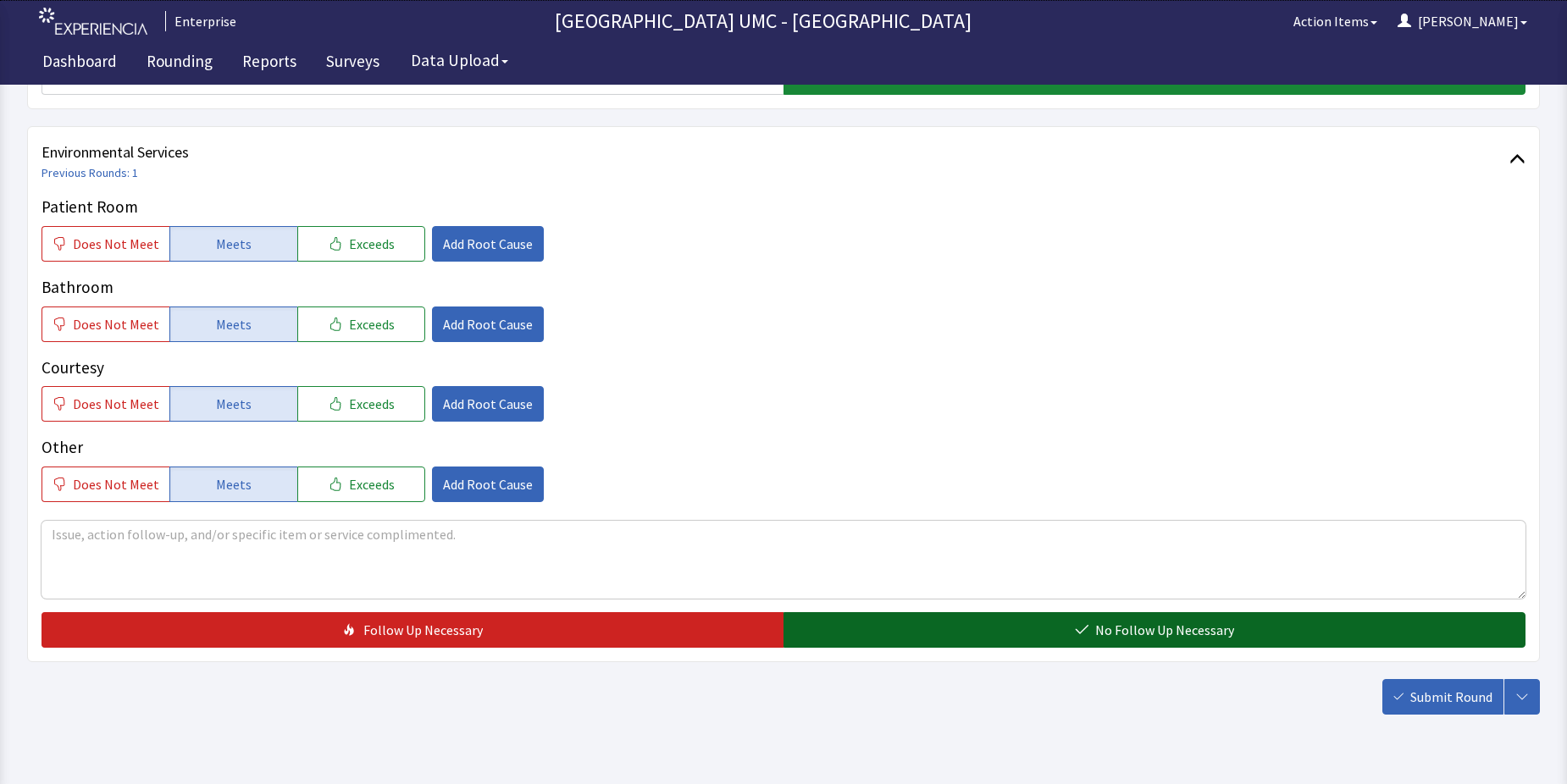
click at [833, 626] on button "No Follow Up Necessary" at bounding box center [1154, 630] width 742 height 36
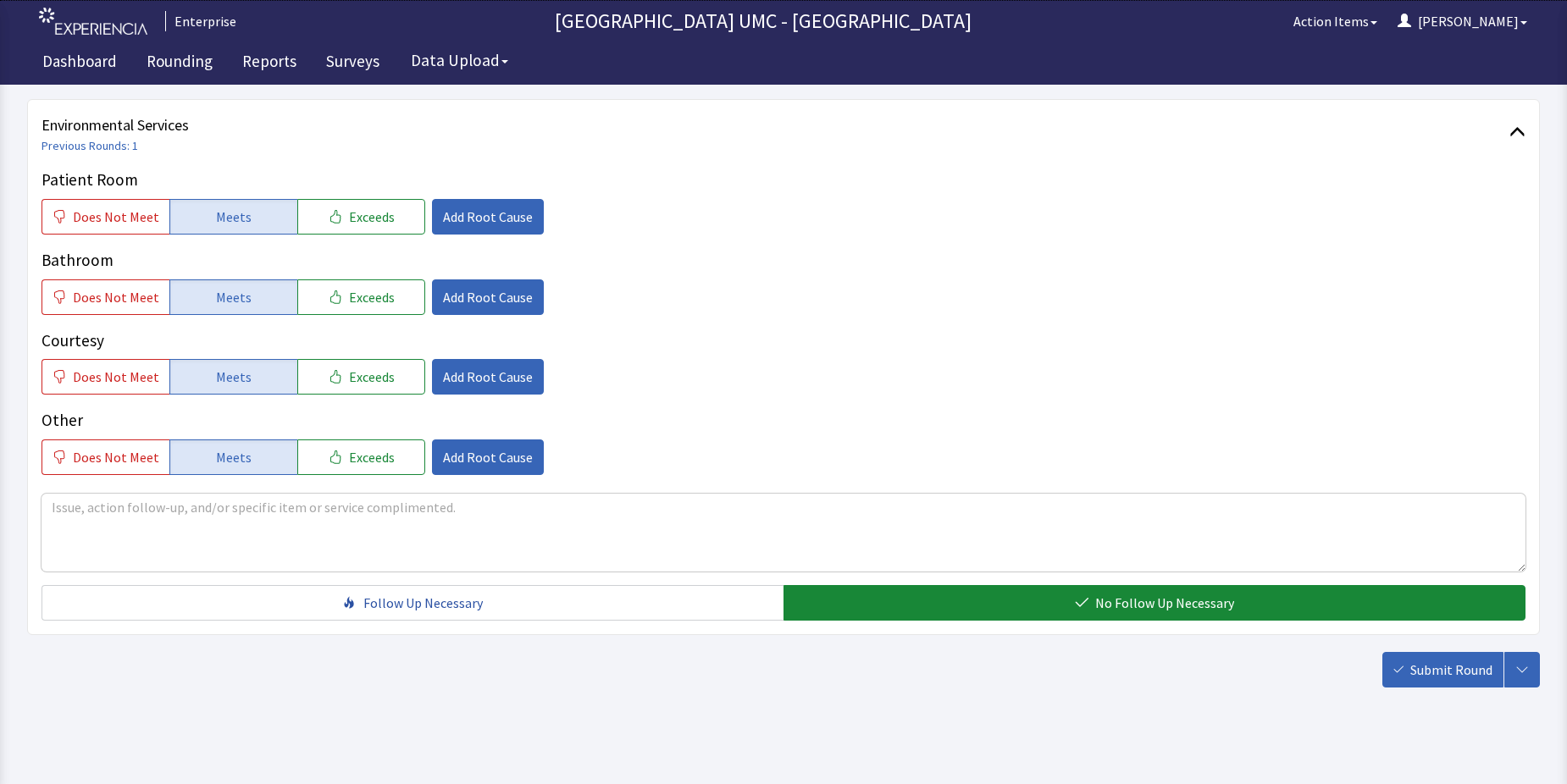
scroll to position [889, 0]
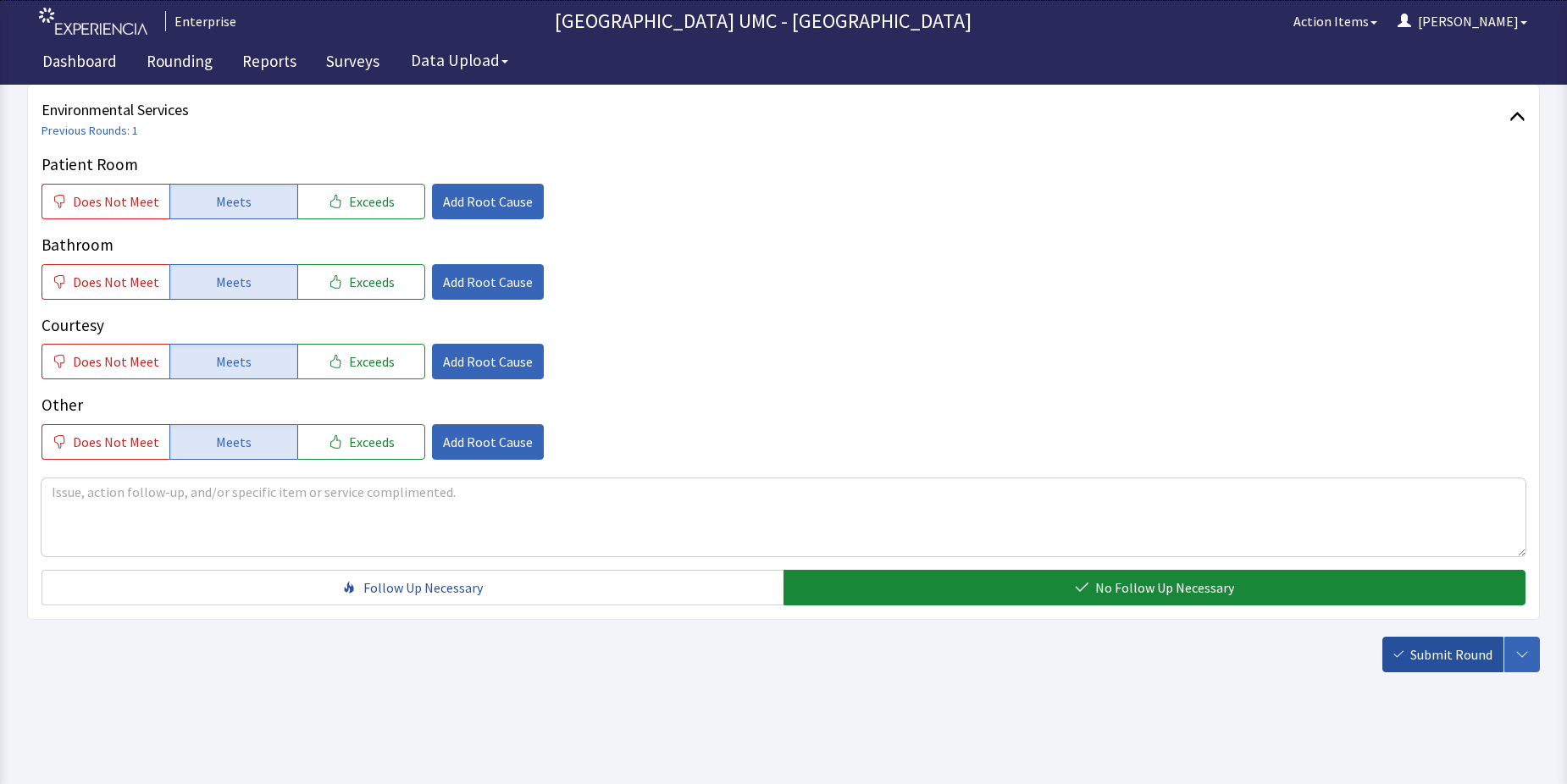
click at [1441, 666] on button "Submit Round" at bounding box center [1442, 655] width 121 height 36
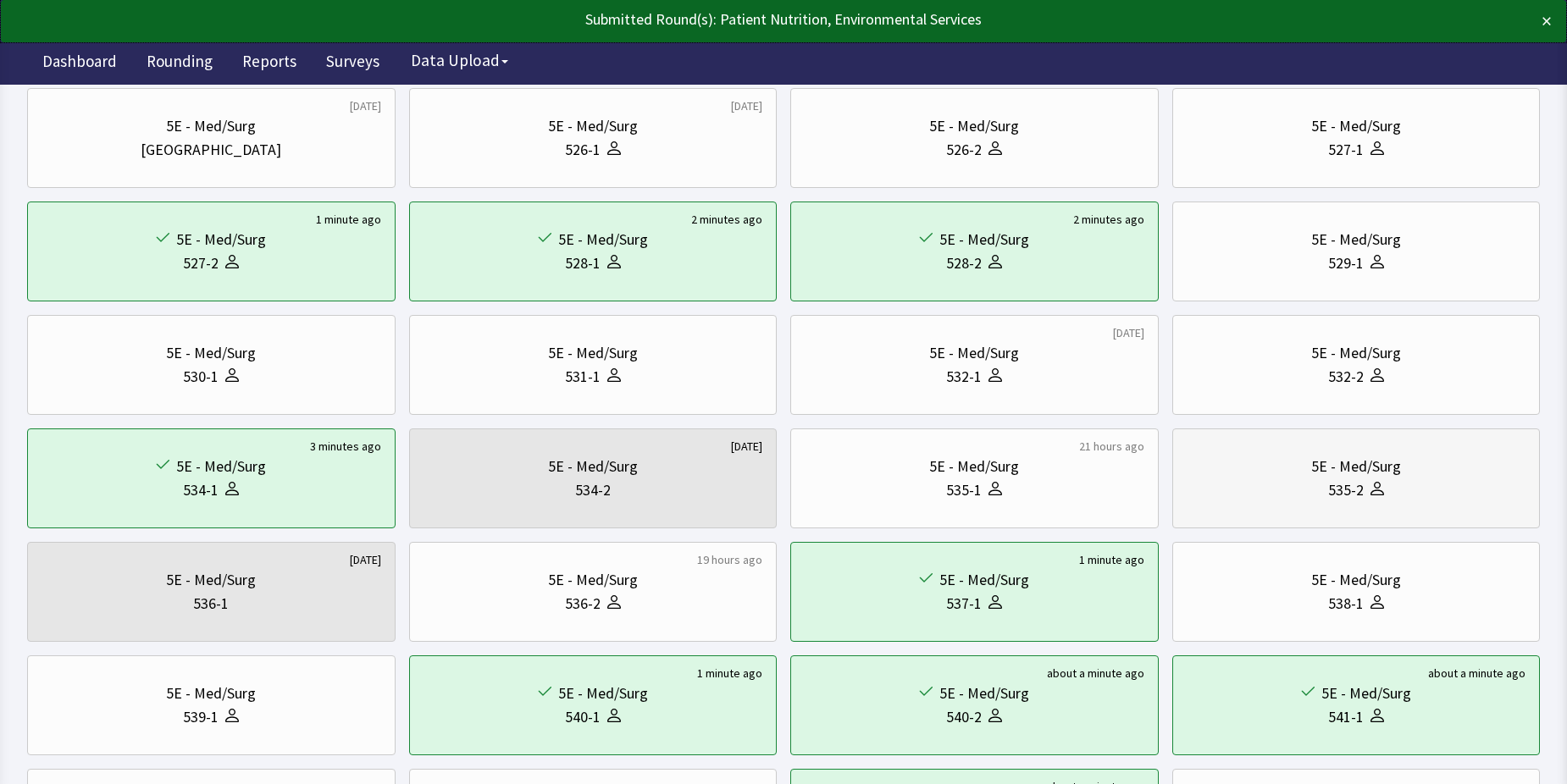
scroll to position [169, 0]
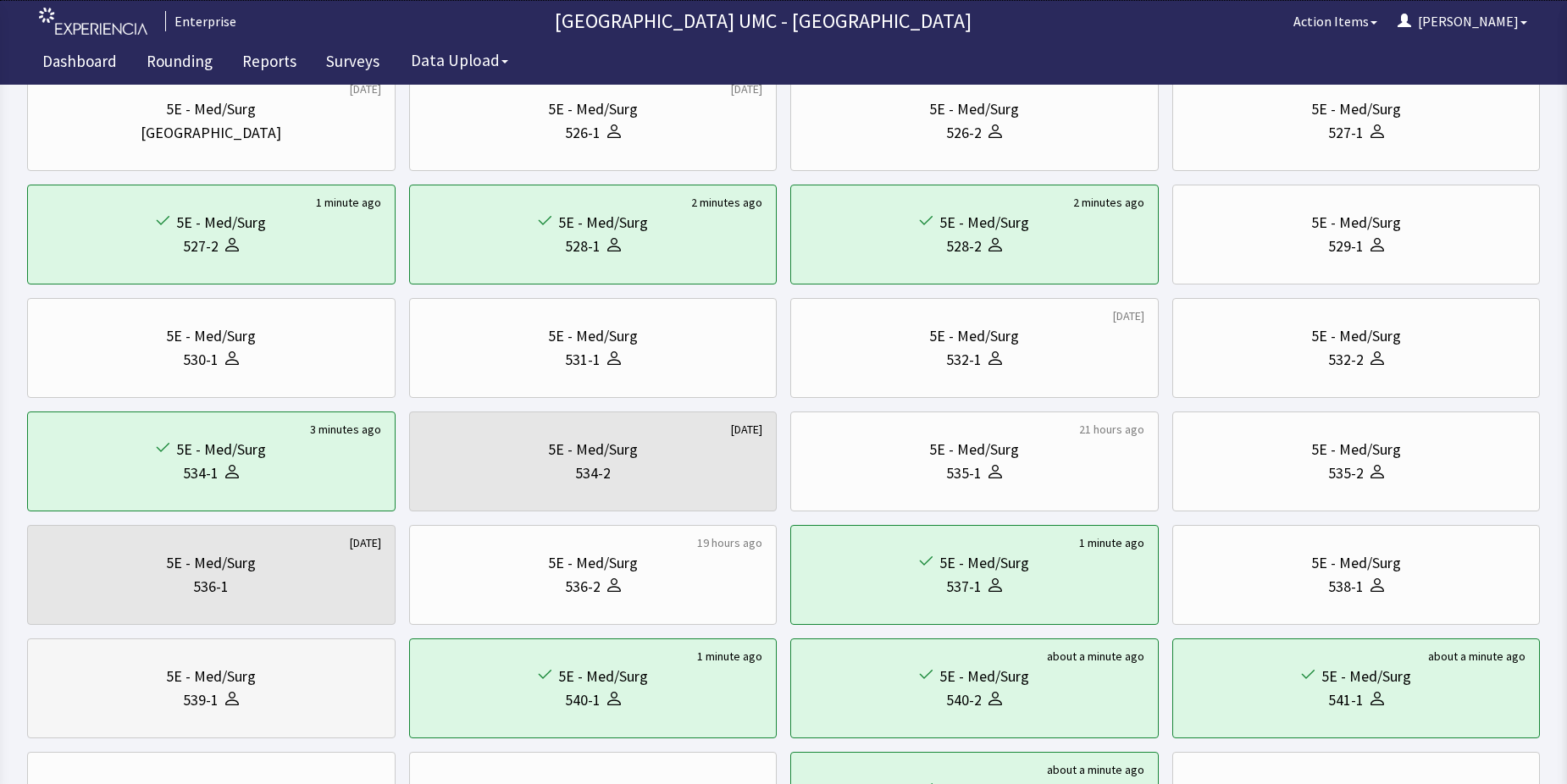
click at [173, 700] on div "539-1" at bounding box center [211, 701] width 340 height 24
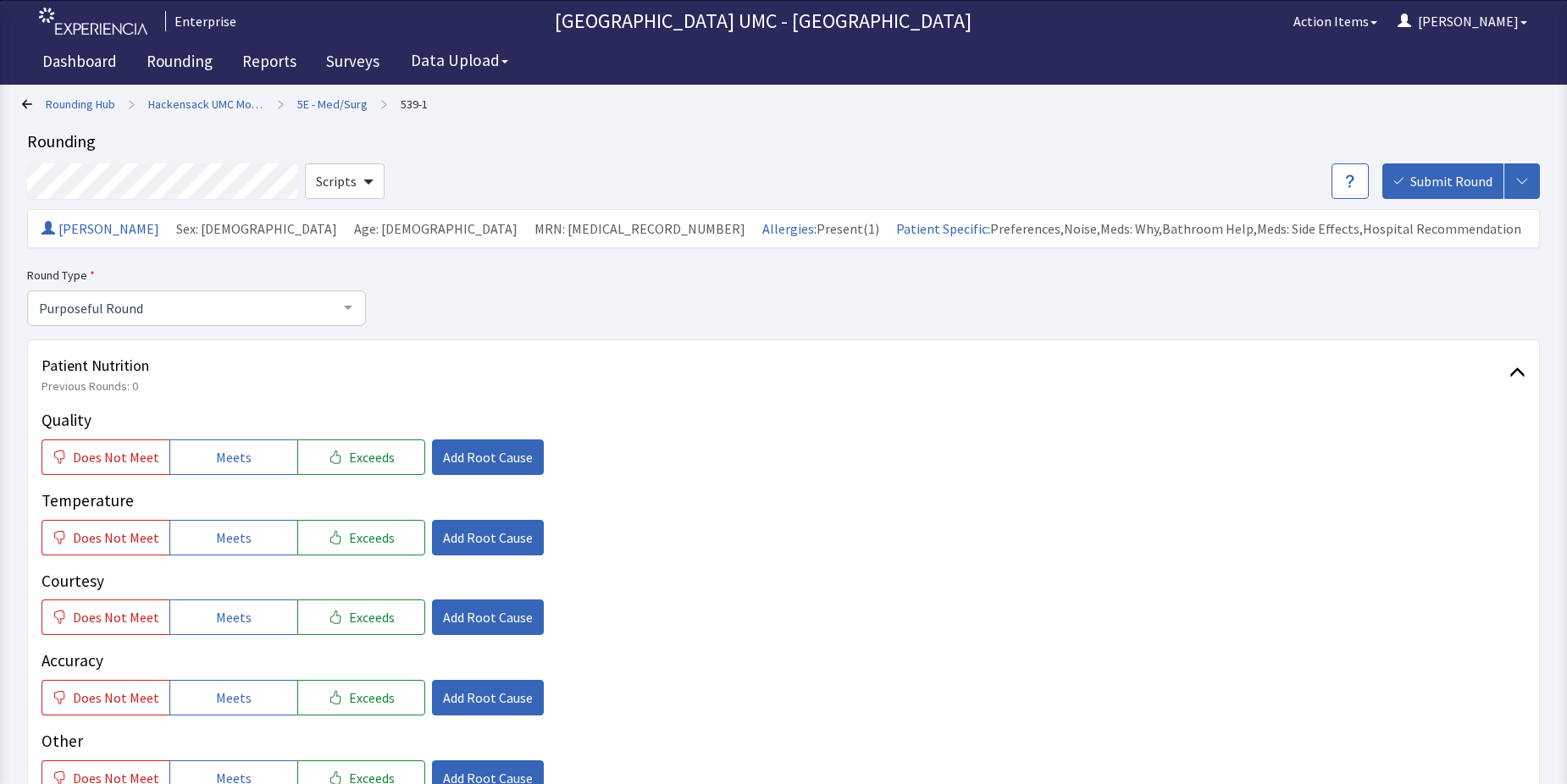
scroll to position [85, 0]
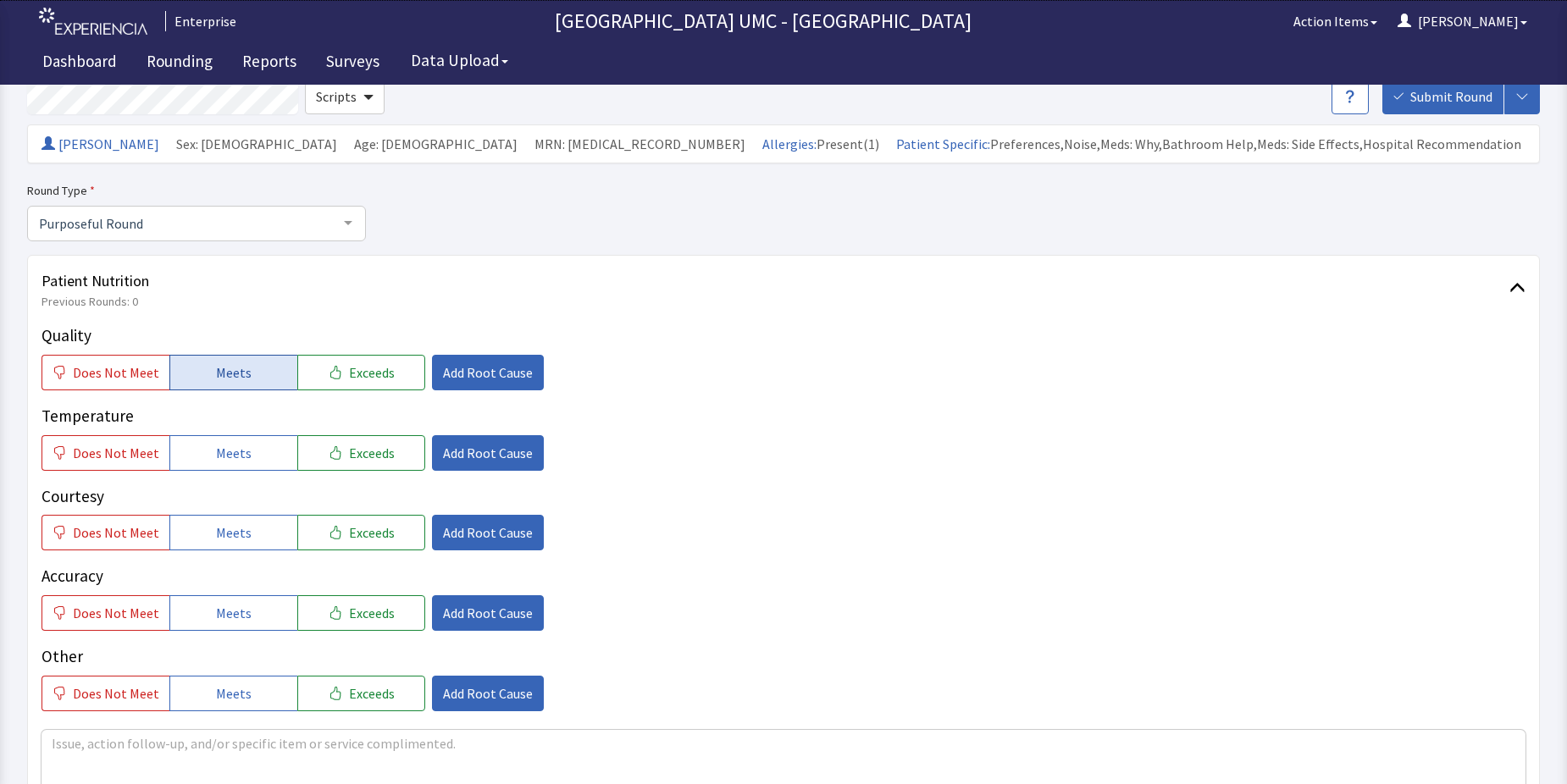
click at [237, 373] on span "Meets" at bounding box center [234, 372] width 36 height 20
click at [223, 454] on span "Meets" at bounding box center [234, 453] width 36 height 20
click at [207, 535] on button "Meets" at bounding box center [233, 533] width 128 height 36
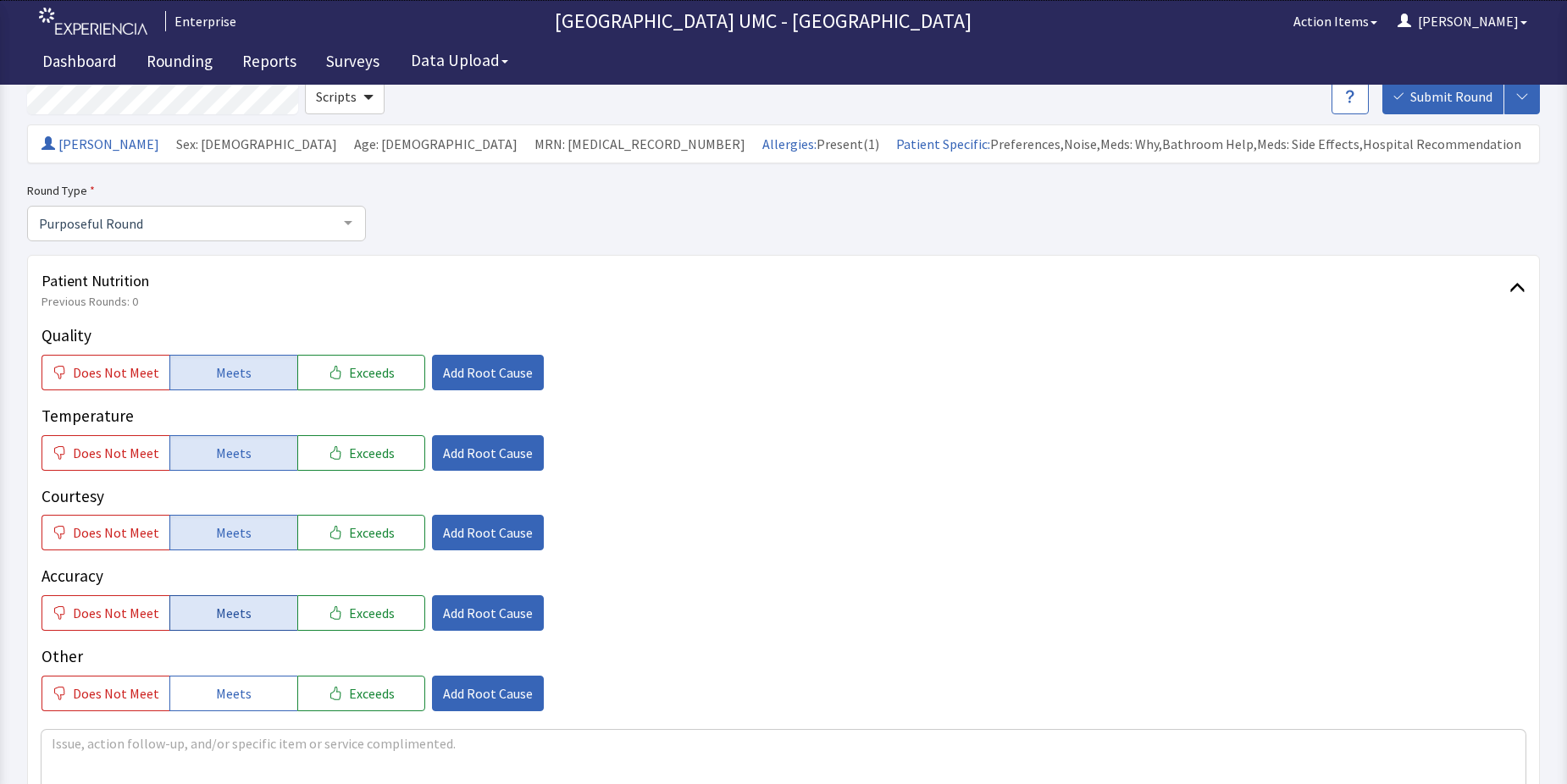
click at [216, 621] on span "Meets" at bounding box center [234, 613] width 36 height 20
click at [224, 686] on span "Meets" at bounding box center [234, 693] width 36 height 20
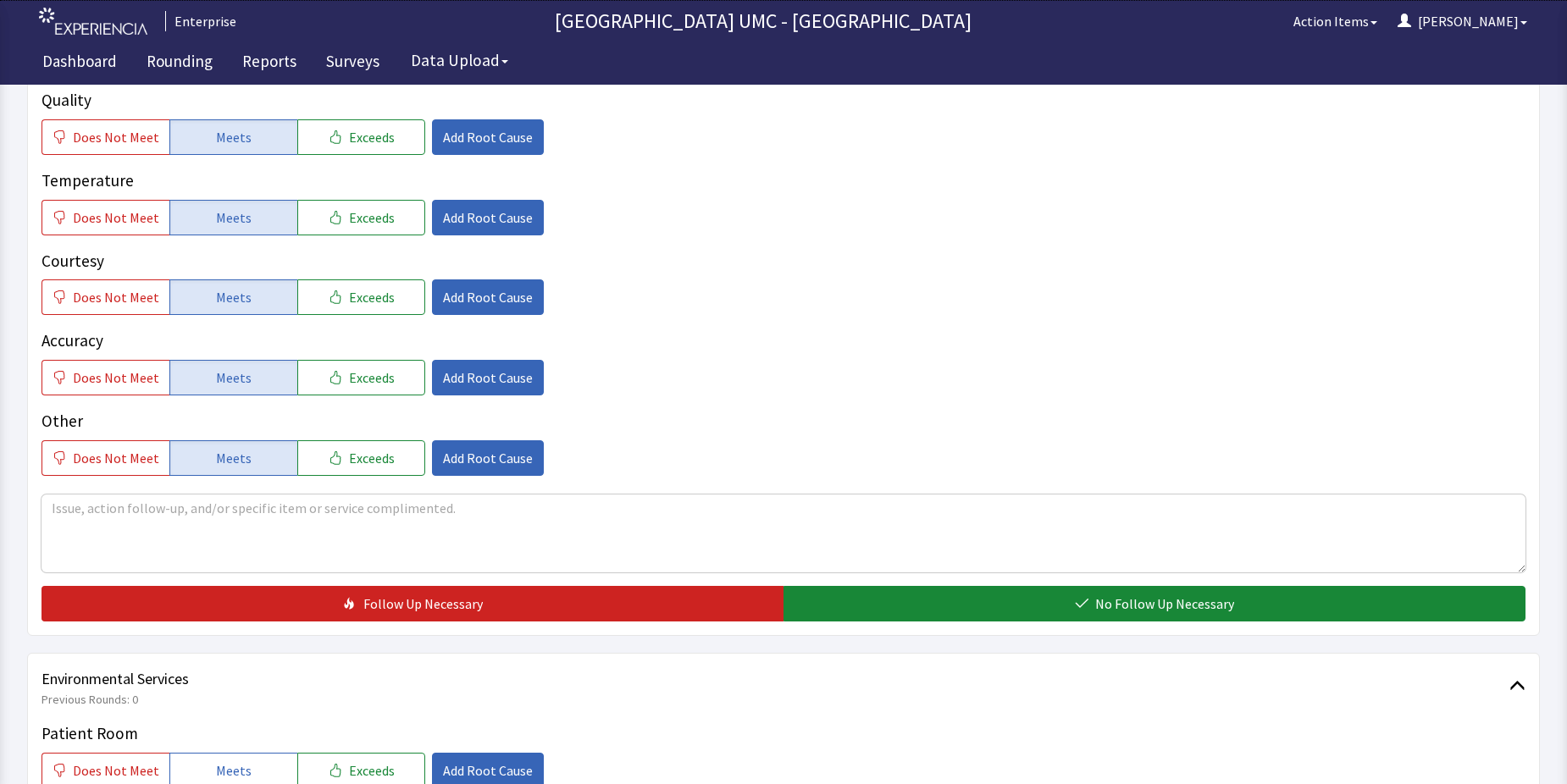
scroll to position [339, 0]
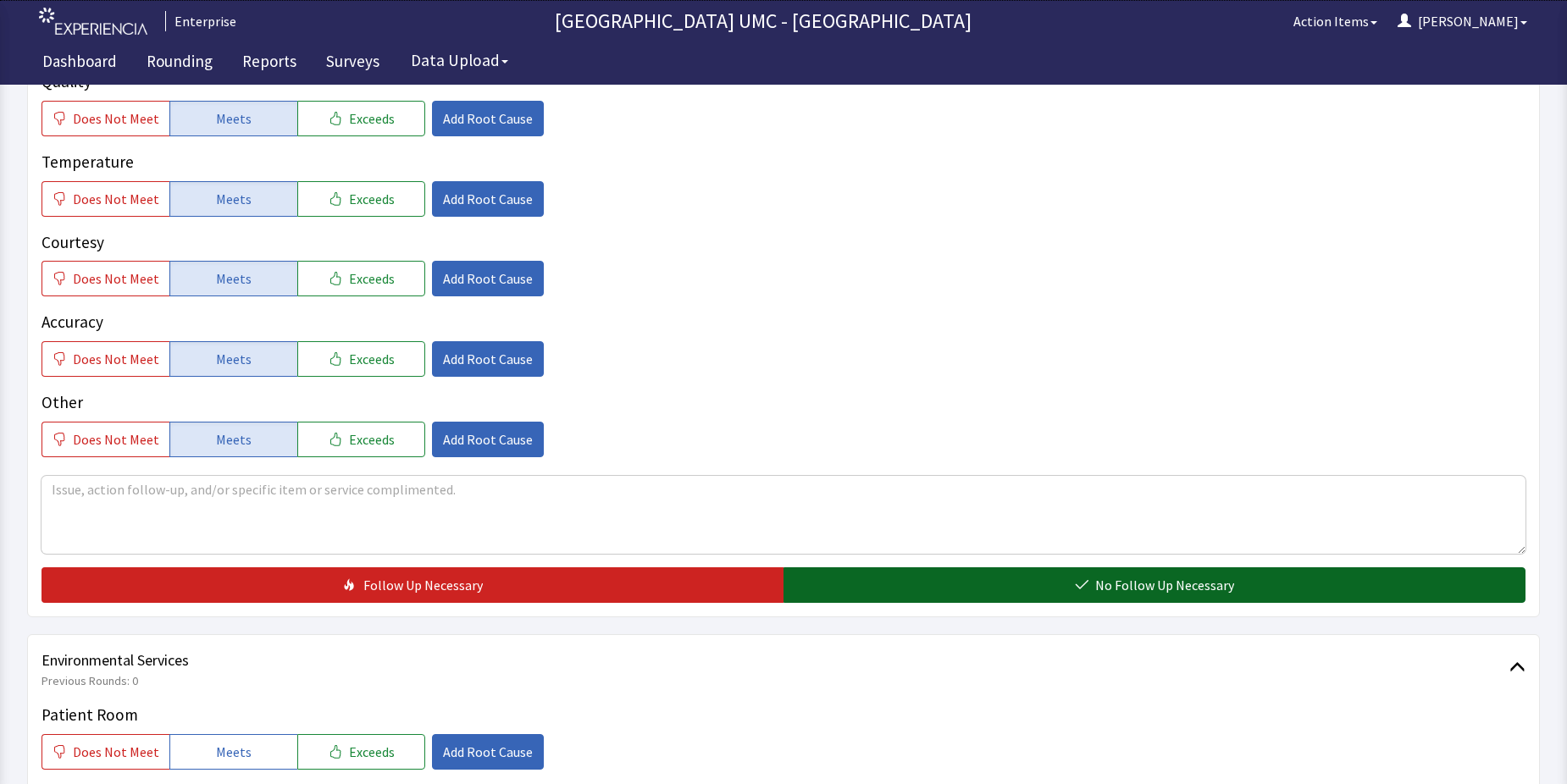
click at [963, 579] on button "No Follow Up Necessary" at bounding box center [1154, 585] width 742 height 36
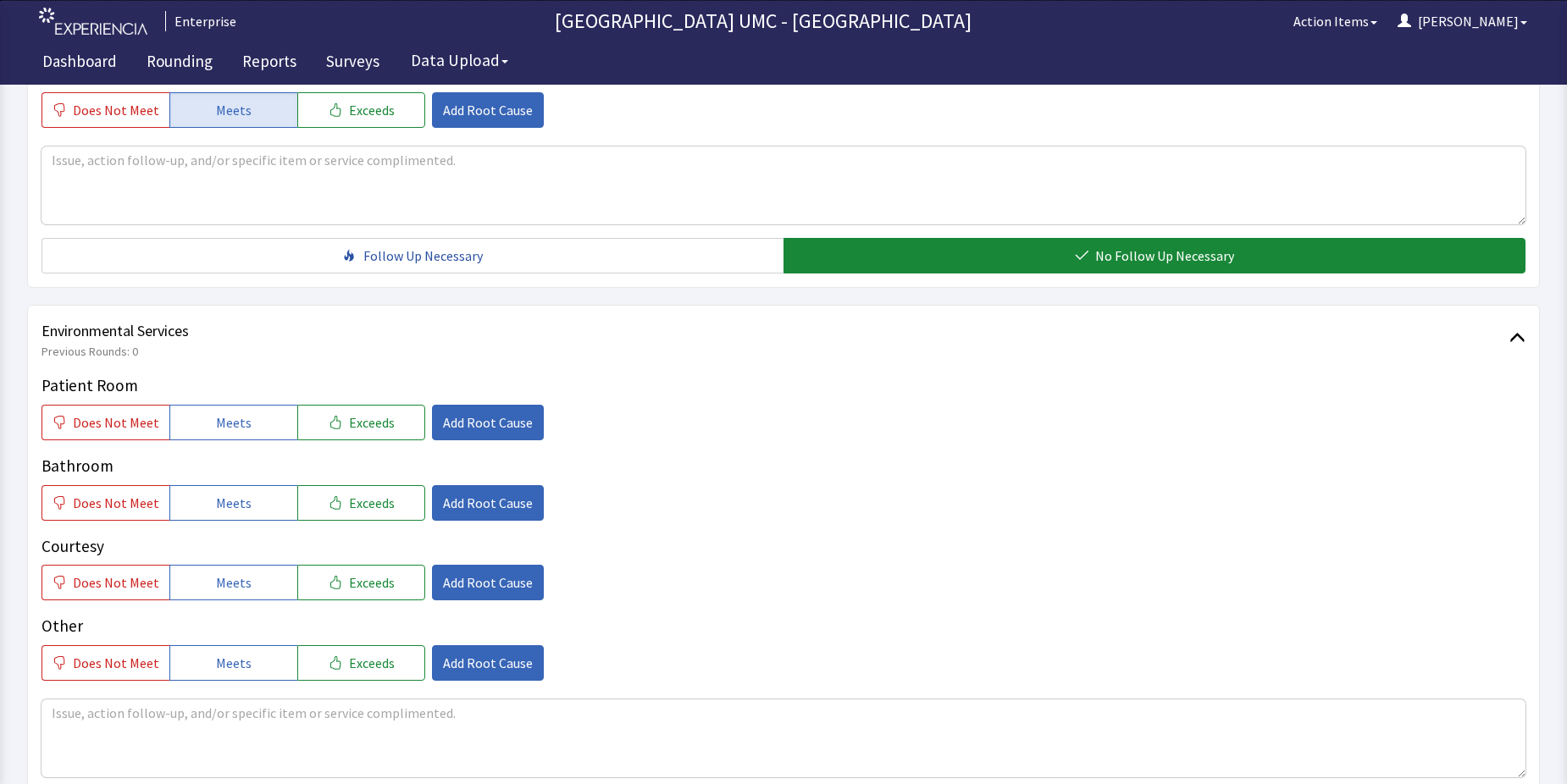
scroll to position [678, 0]
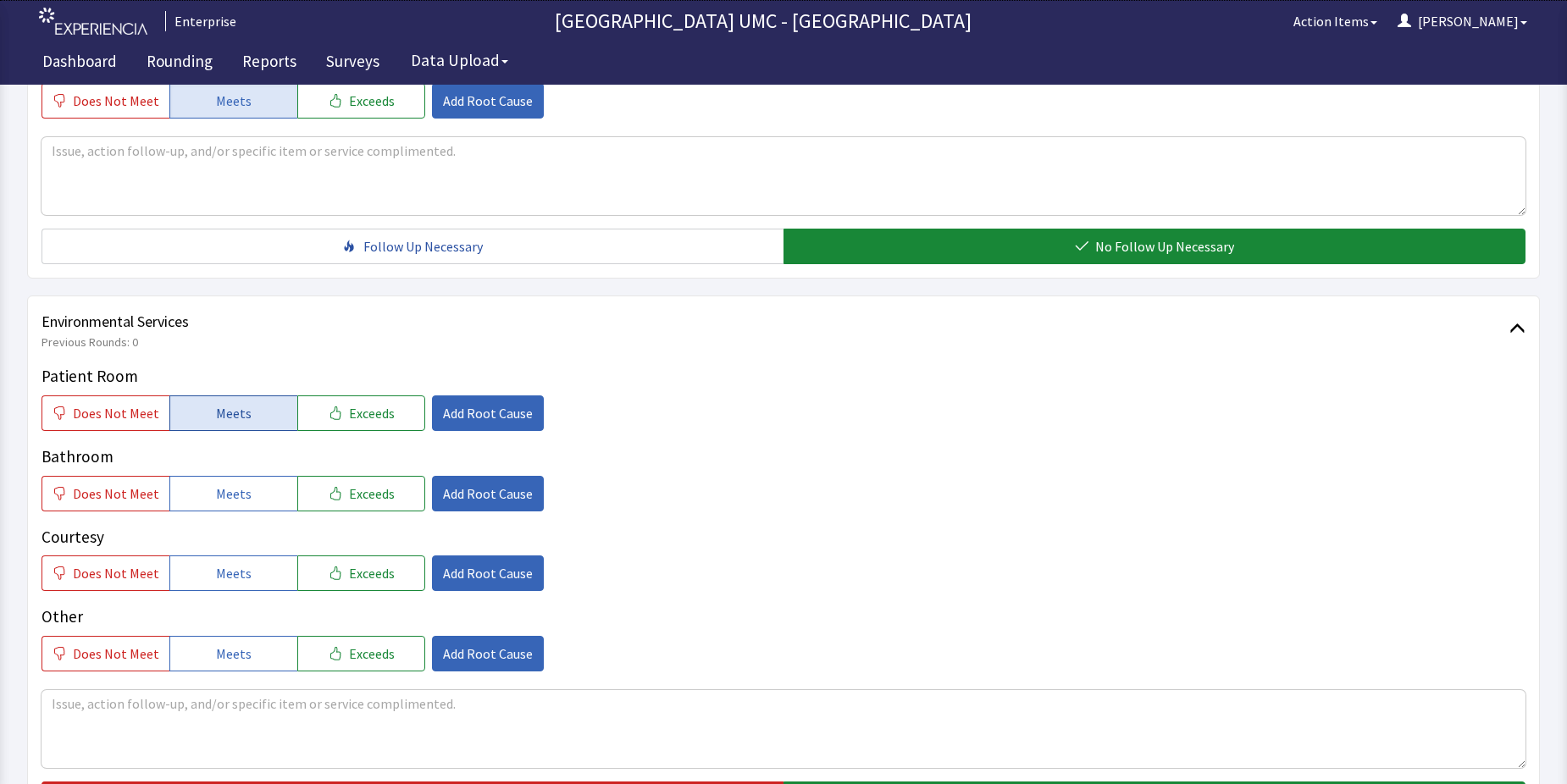
click at [216, 423] on span "Meets" at bounding box center [234, 413] width 36 height 20
drag, startPoint x: 216, startPoint y: 490, endPoint x: 225, endPoint y: 528, distance: 40.1
click at [216, 491] on span "Meets" at bounding box center [234, 494] width 36 height 20
click at [222, 572] on span "Meets" at bounding box center [234, 573] width 36 height 20
click at [220, 653] on span "Meets" at bounding box center [234, 654] width 36 height 20
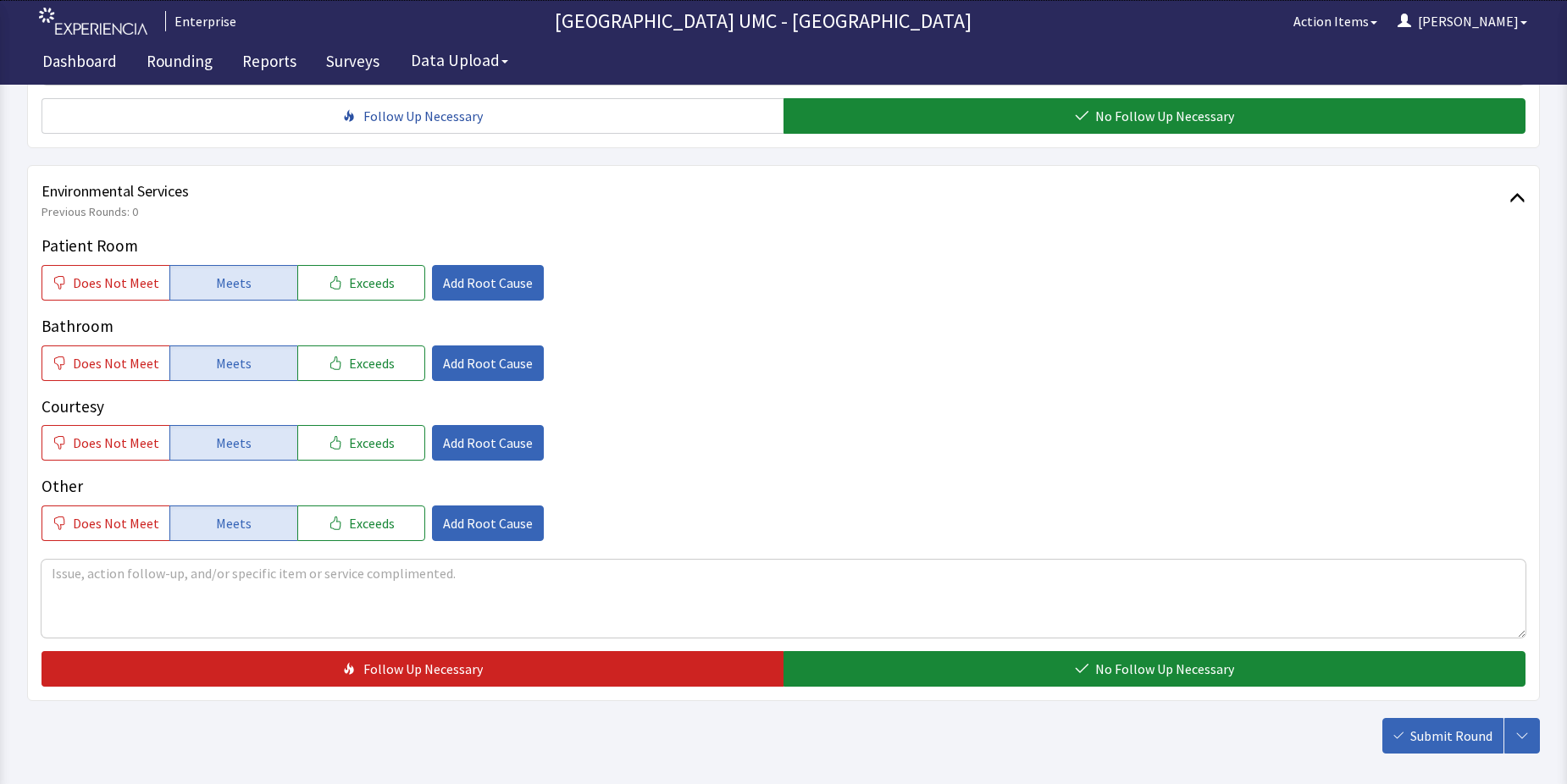
scroll to position [847, 0]
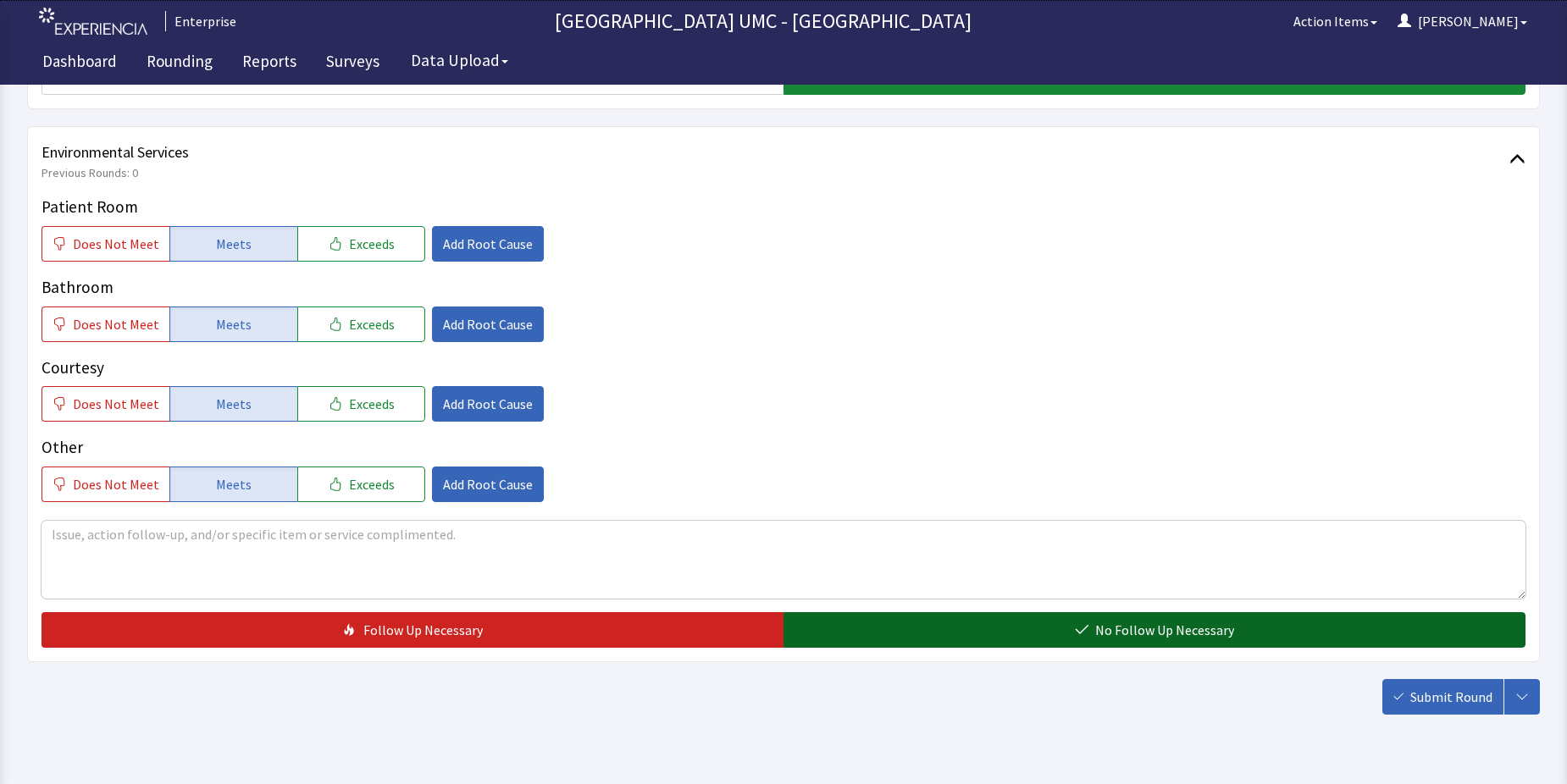
click at [1090, 631] on button "No Follow Up Necessary" at bounding box center [1154, 630] width 742 height 36
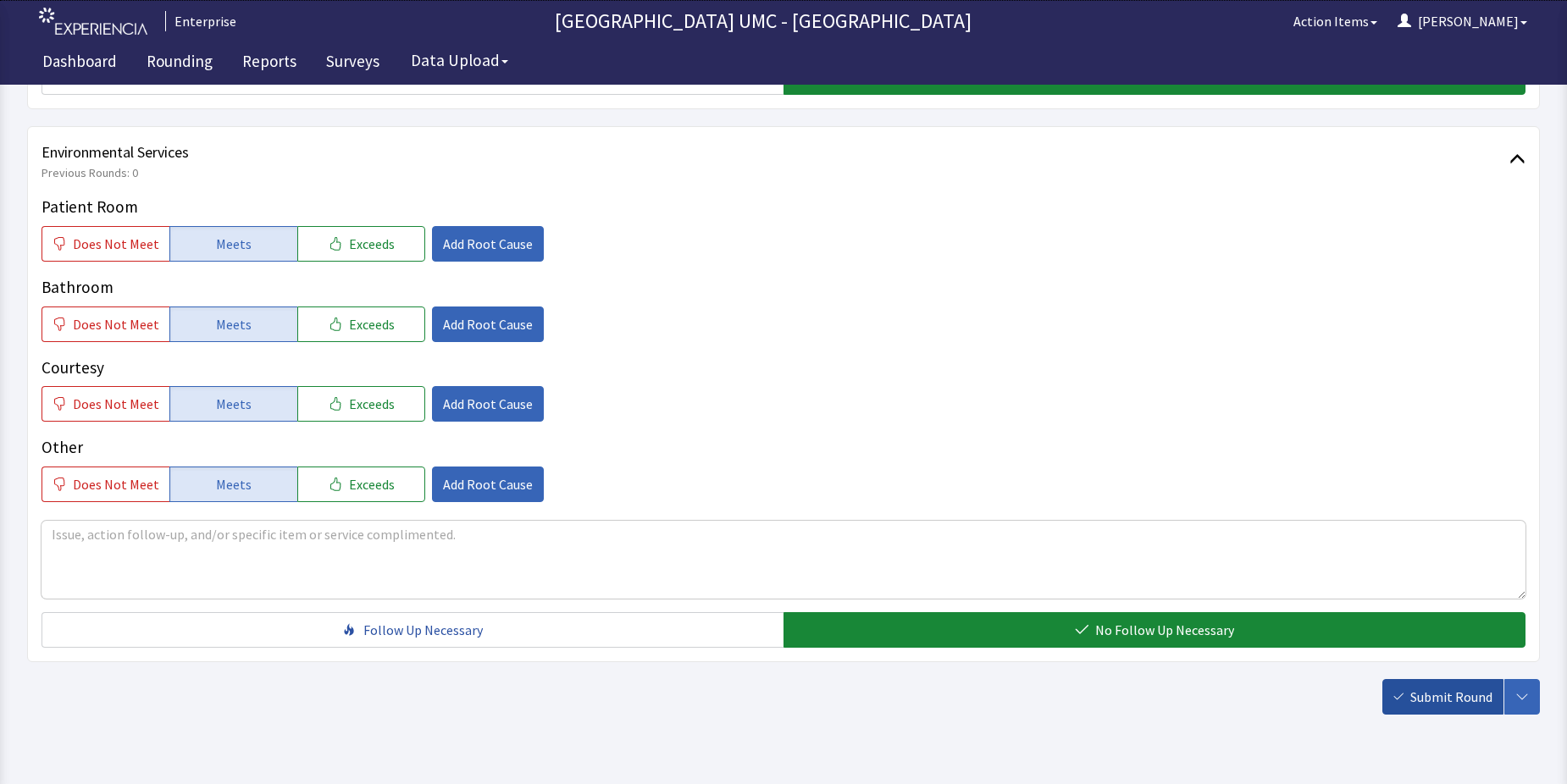
click at [1397, 690] on button "Submit Round" at bounding box center [1442, 697] width 121 height 36
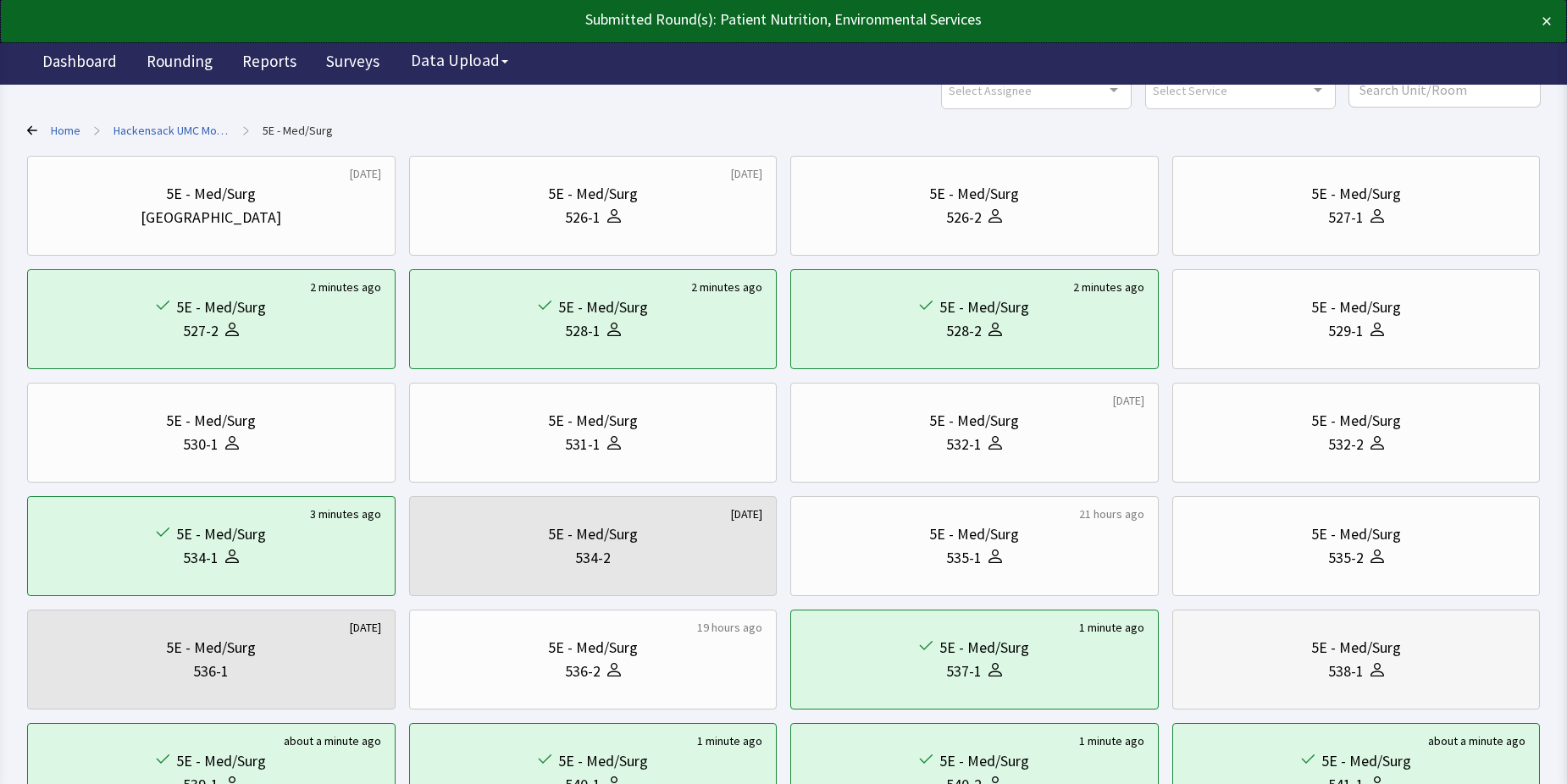
scroll to position [169, 0]
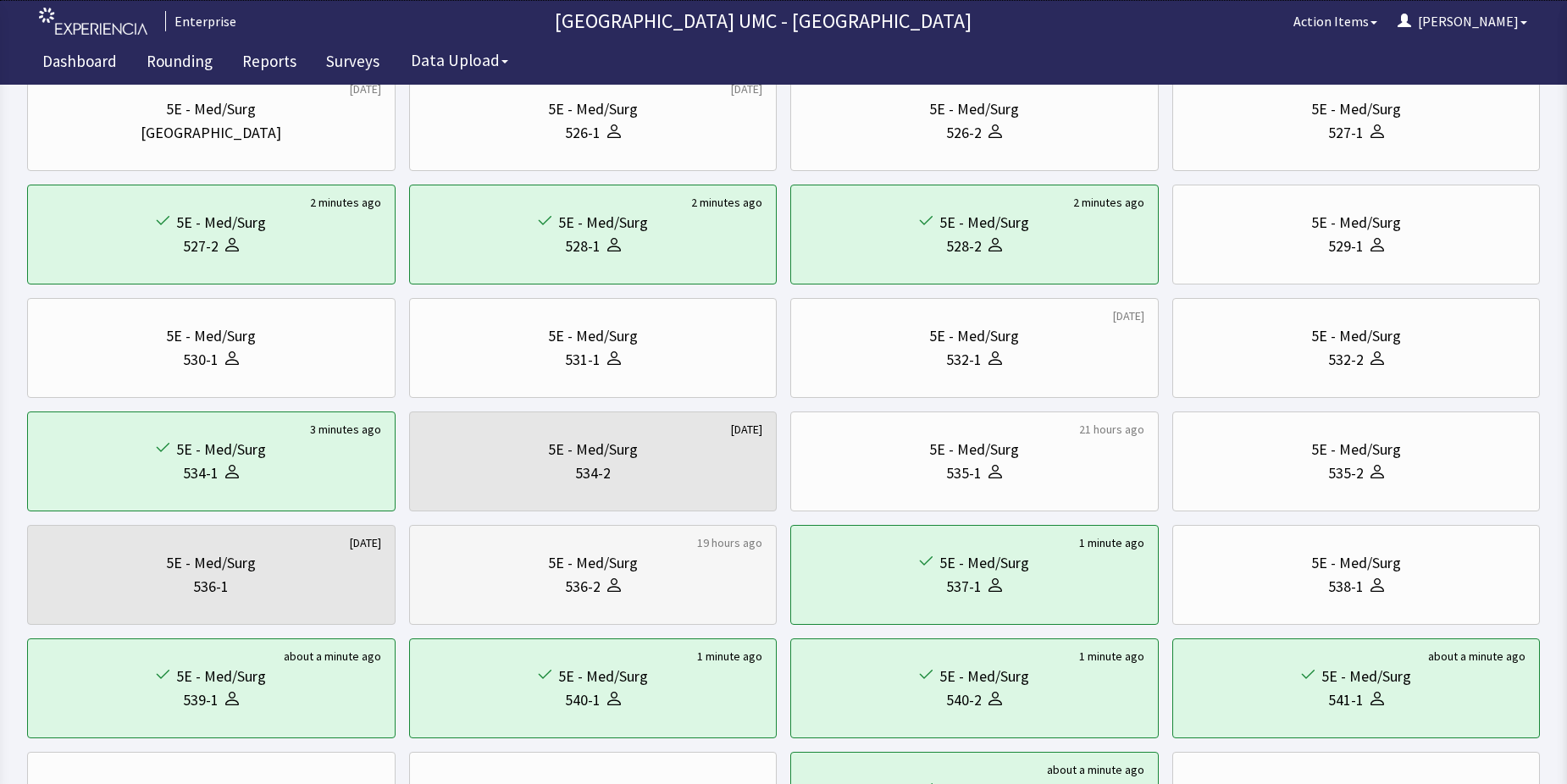
click at [614, 591] on icon at bounding box center [614, 589] width 14 height 6
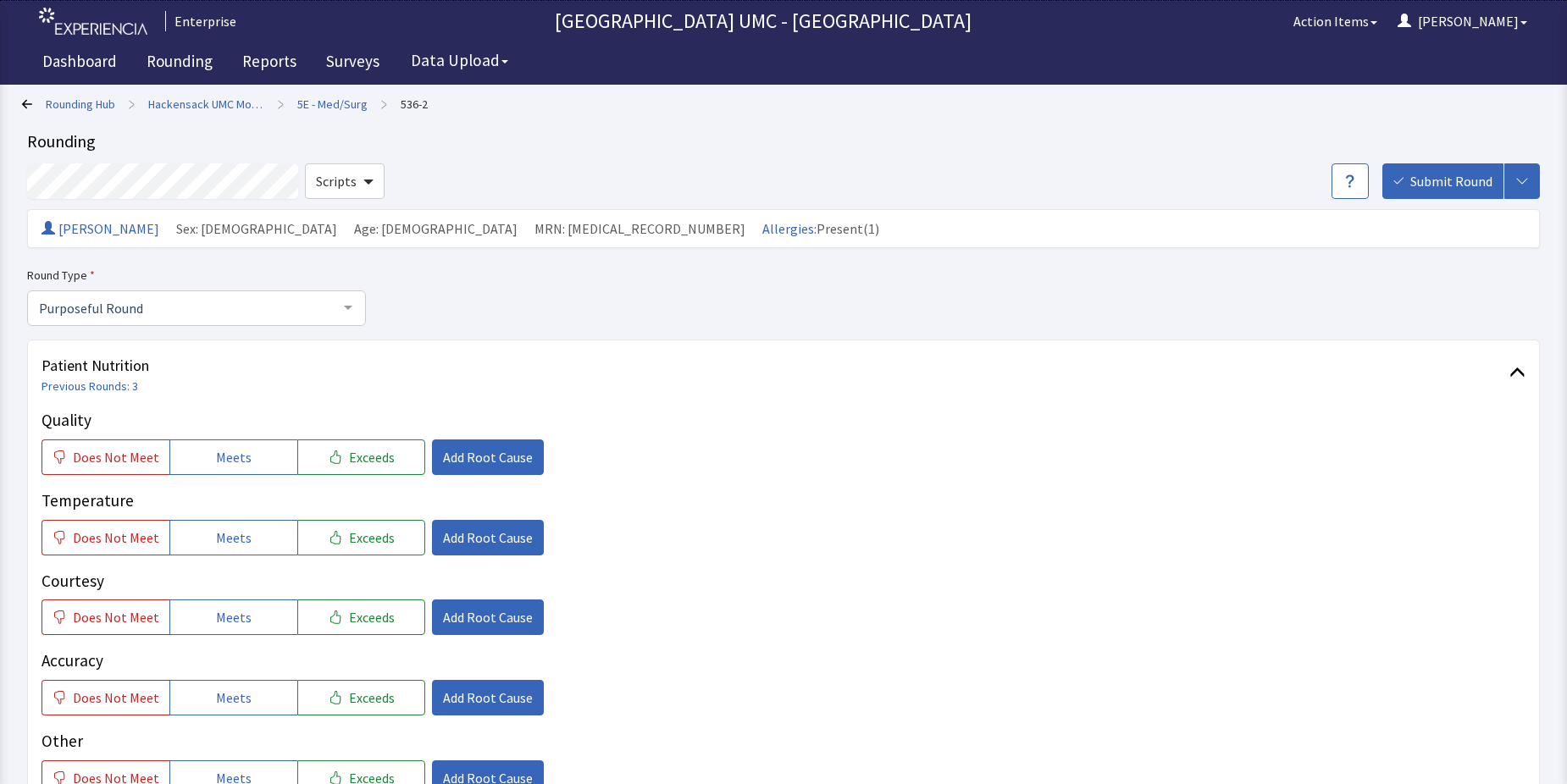
scroll to position [85, 0]
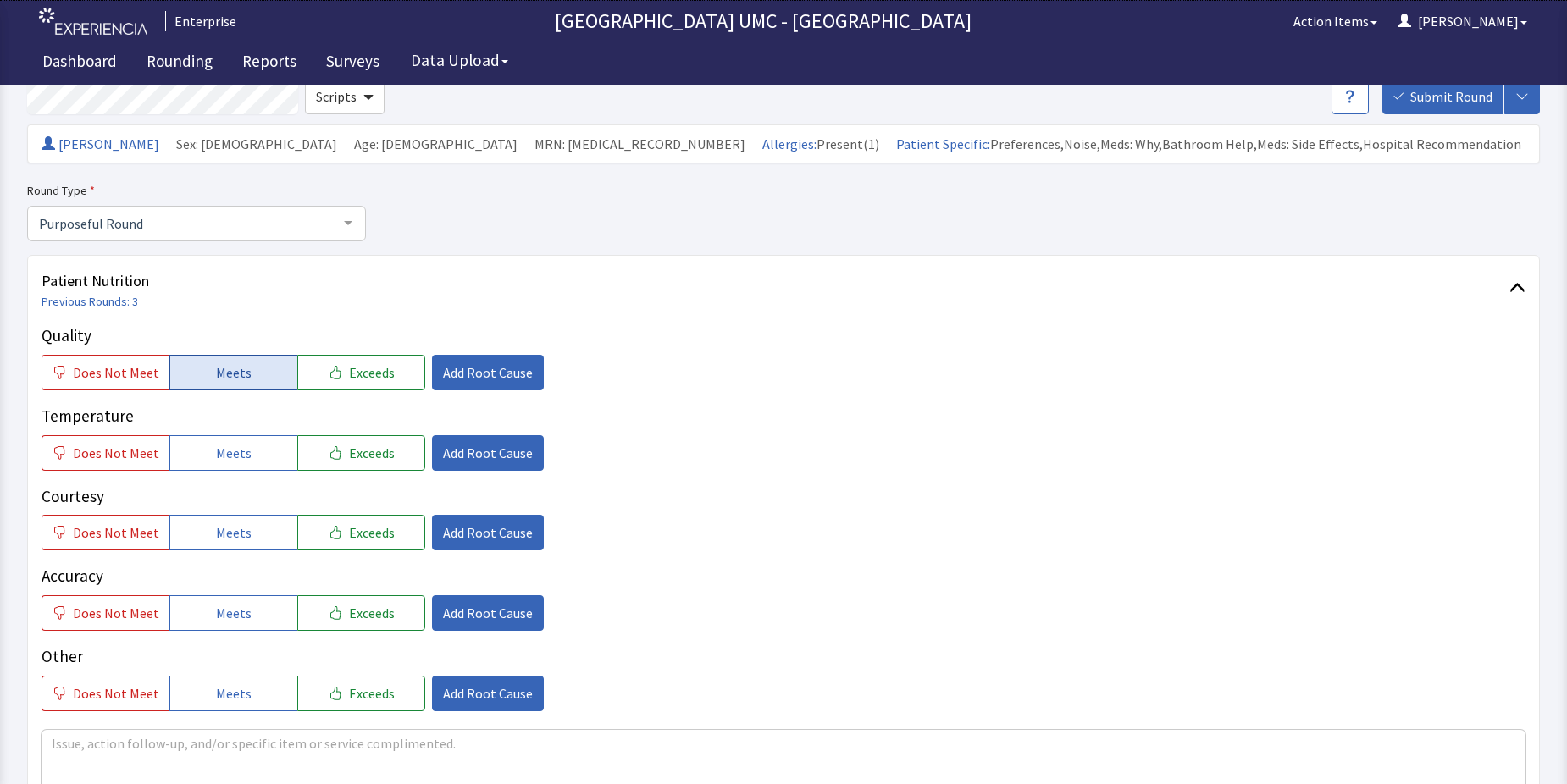
click at [250, 383] on button "Meets" at bounding box center [233, 373] width 128 height 36
click at [230, 451] on span "Meets" at bounding box center [234, 453] width 36 height 20
click at [227, 539] on span "Meets" at bounding box center [234, 533] width 36 height 20
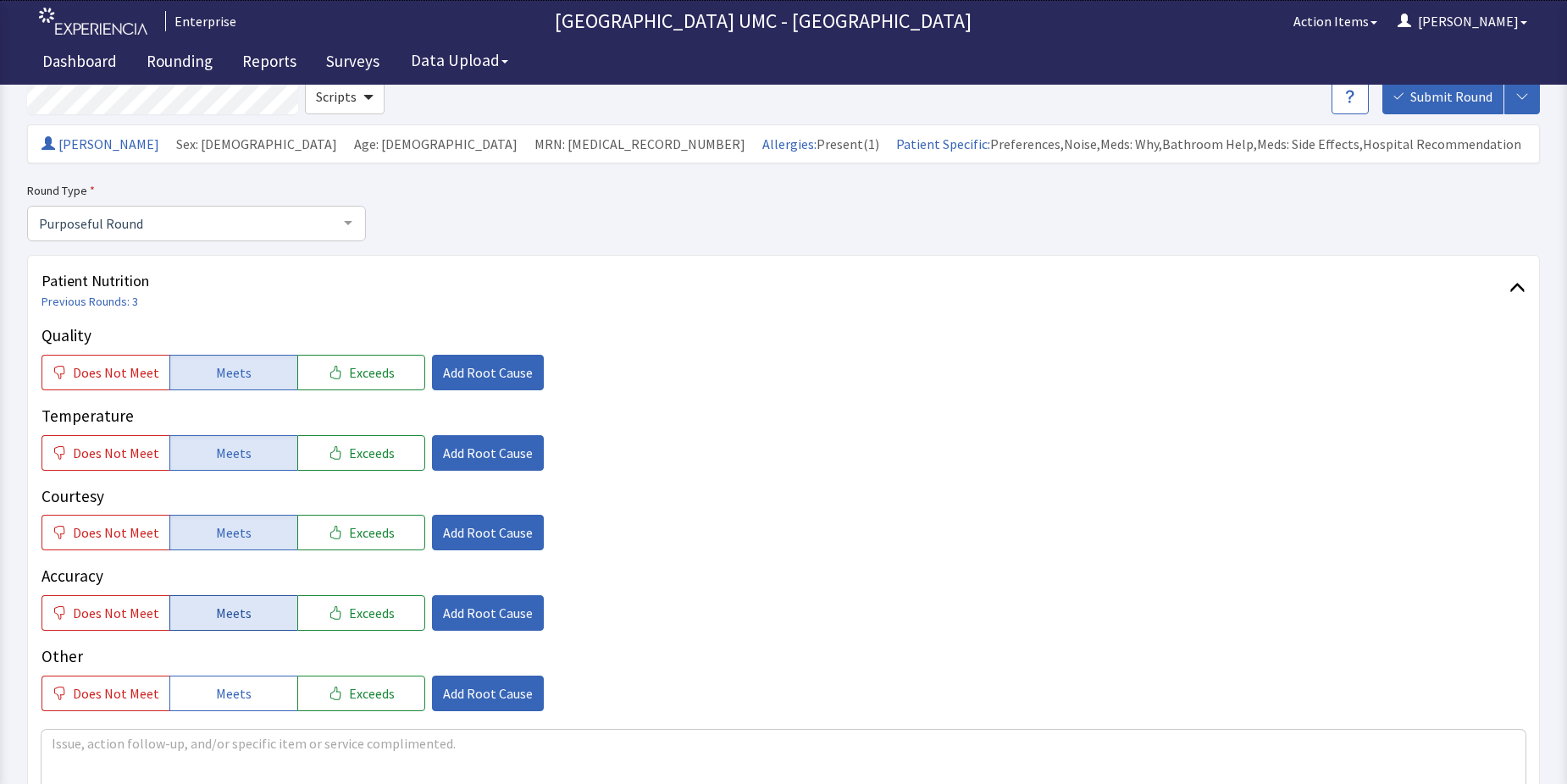
click at [224, 611] on span "Meets" at bounding box center [234, 613] width 36 height 20
click at [235, 691] on span "Meets" at bounding box center [234, 693] width 36 height 20
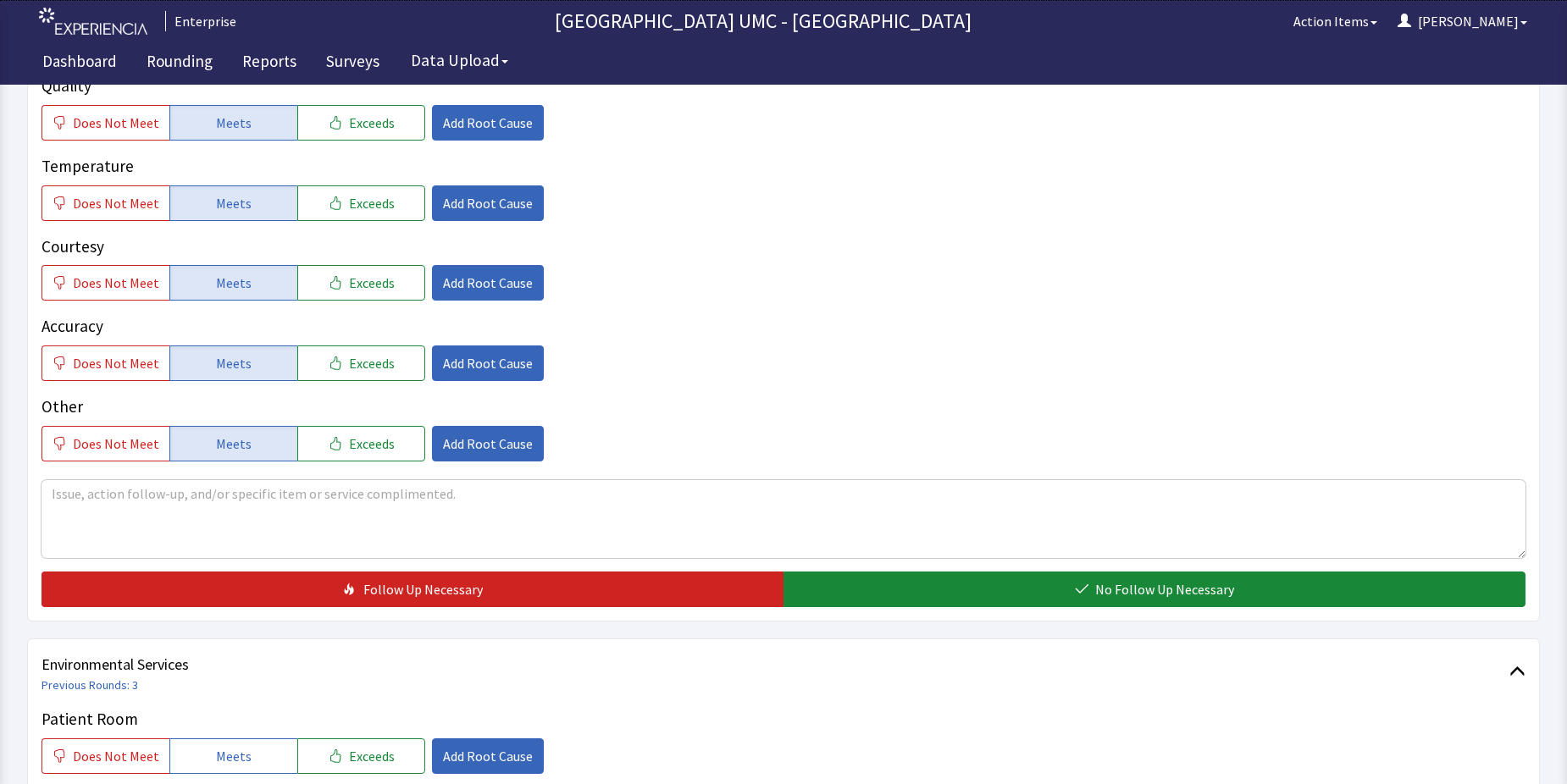
scroll to position [339, 0]
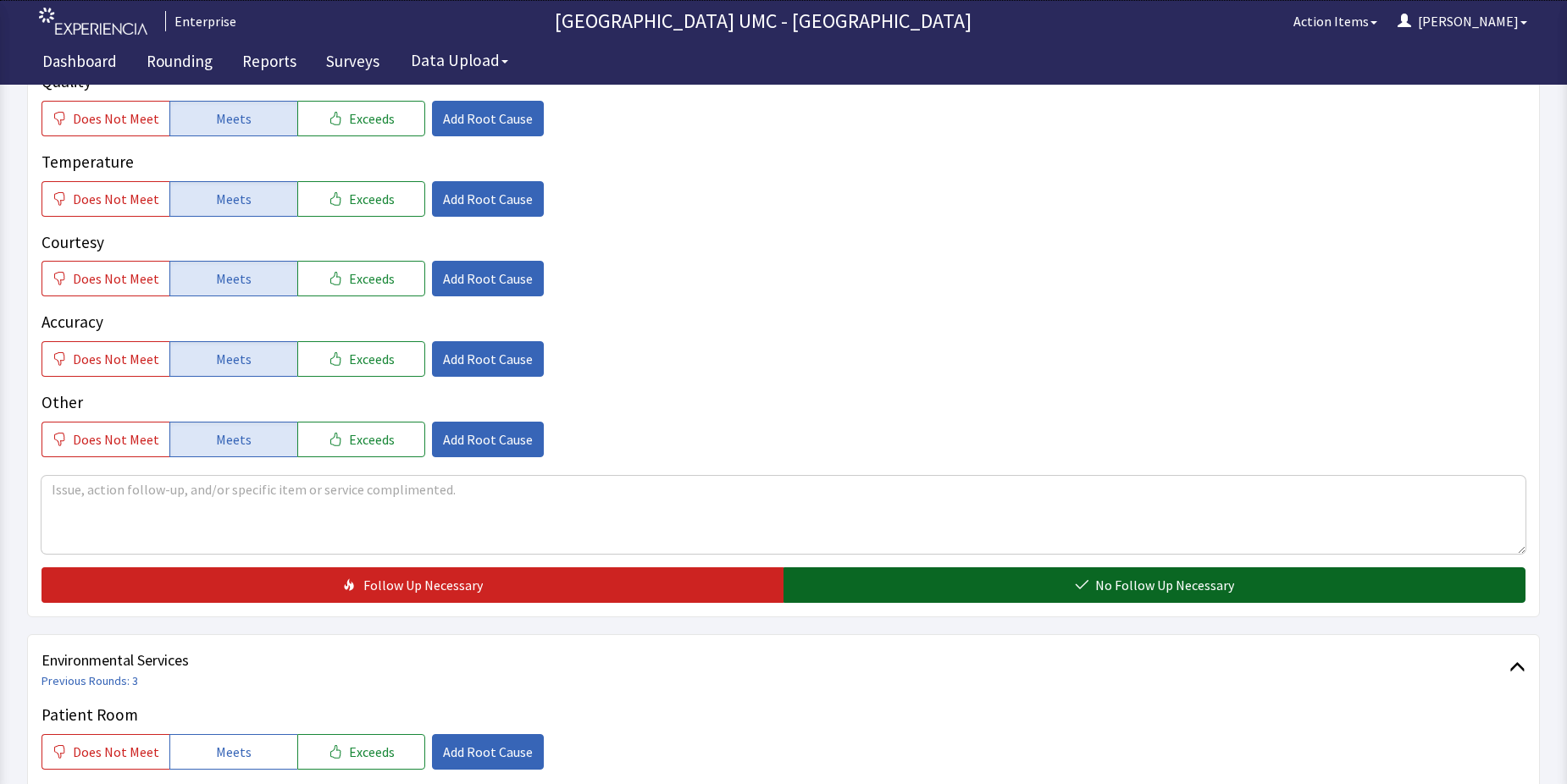
click at [1039, 589] on button "No Follow Up Necessary" at bounding box center [1154, 585] width 742 height 36
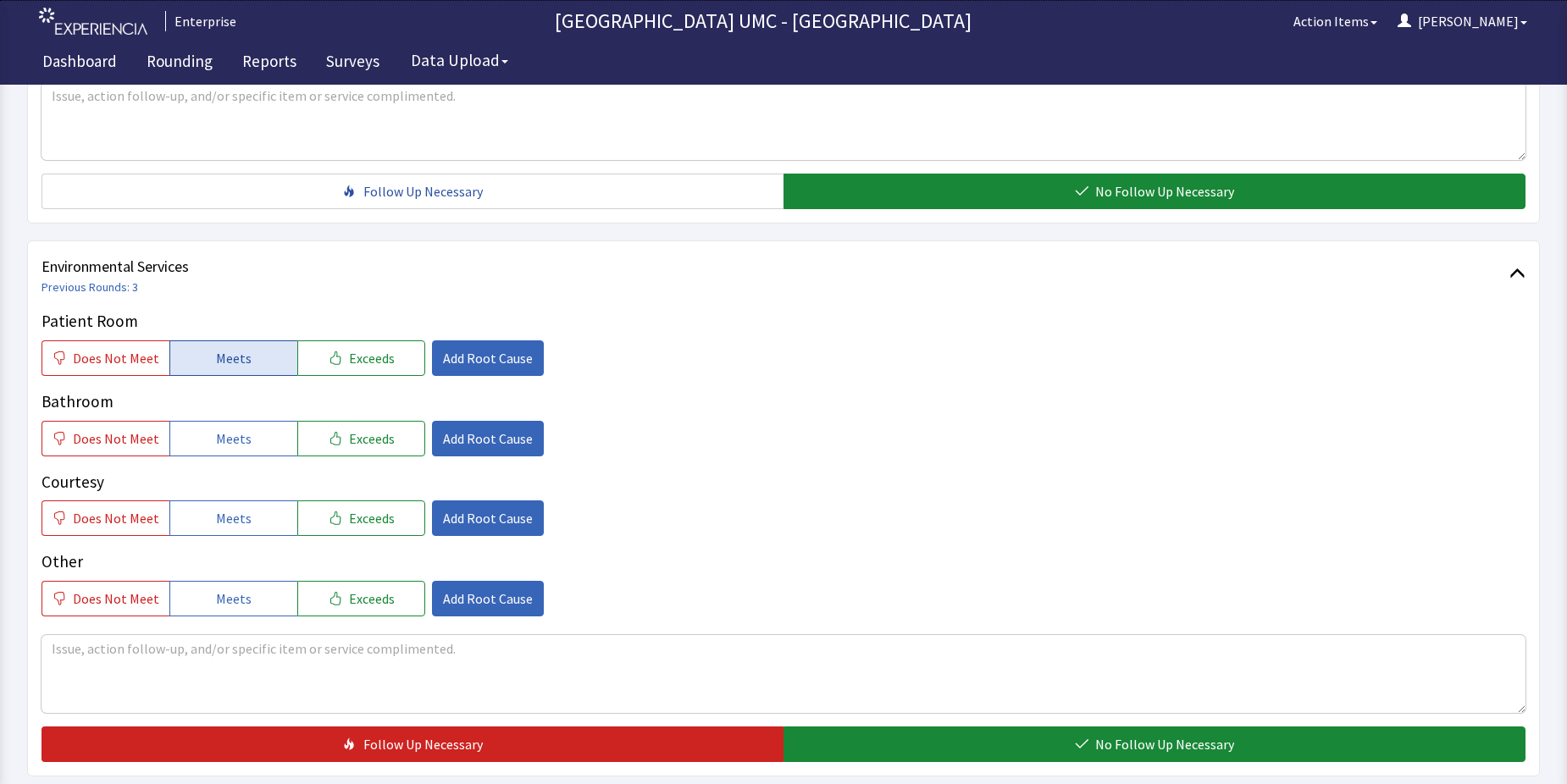
scroll to position [762, 0]
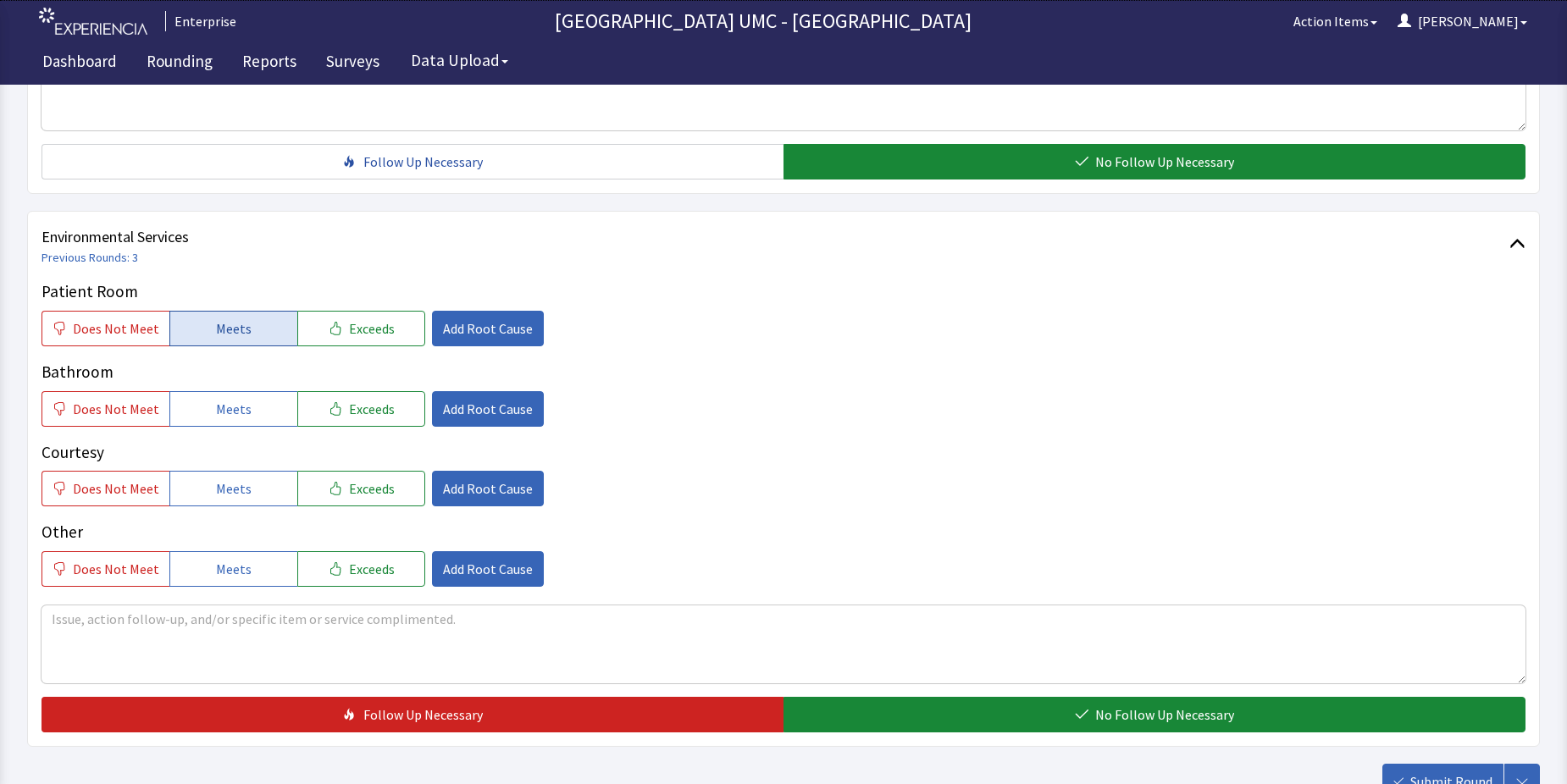
click at [237, 329] on span "Meets" at bounding box center [234, 328] width 36 height 20
click at [224, 413] on span "Meets" at bounding box center [234, 409] width 36 height 20
click at [216, 486] on span "Meets" at bounding box center [234, 488] width 36 height 20
click at [225, 566] on span "Meets" at bounding box center [234, 569] width 36 height 20
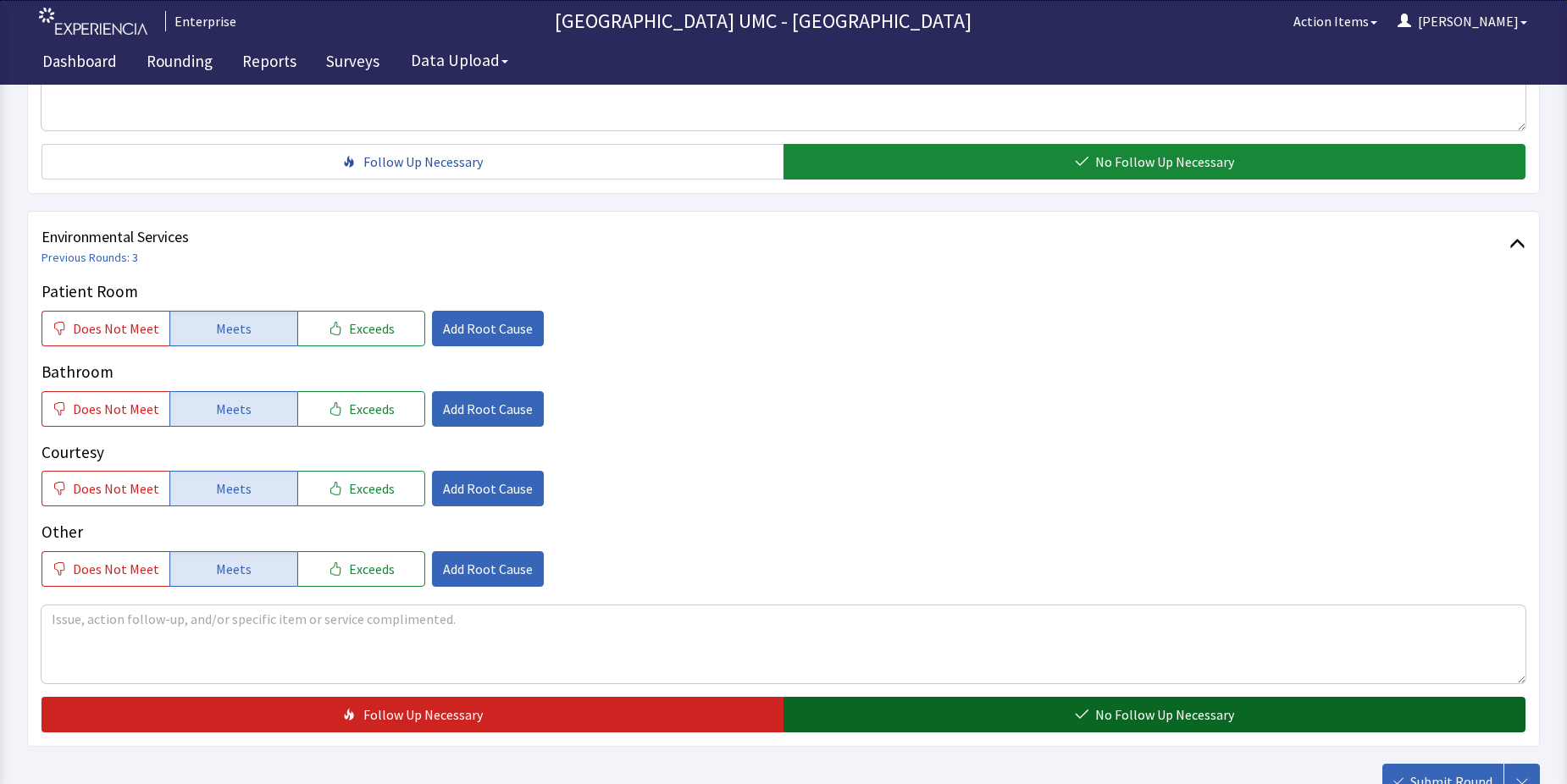
click at [1077, 727] on button "No Follow Up Necessary" at bounding box center [1154, 715] width 742 height 36
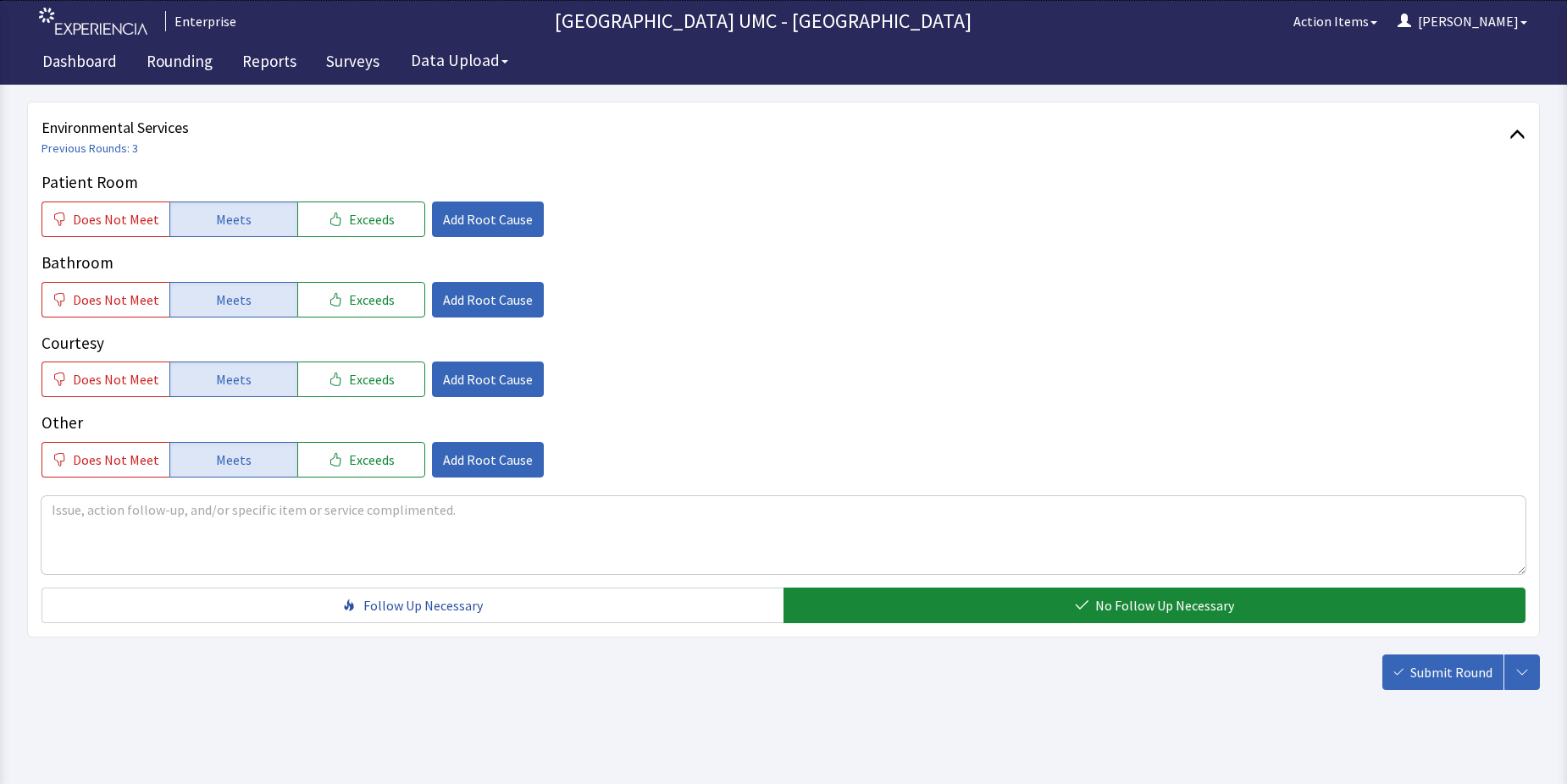
scroll to position [889, 0]
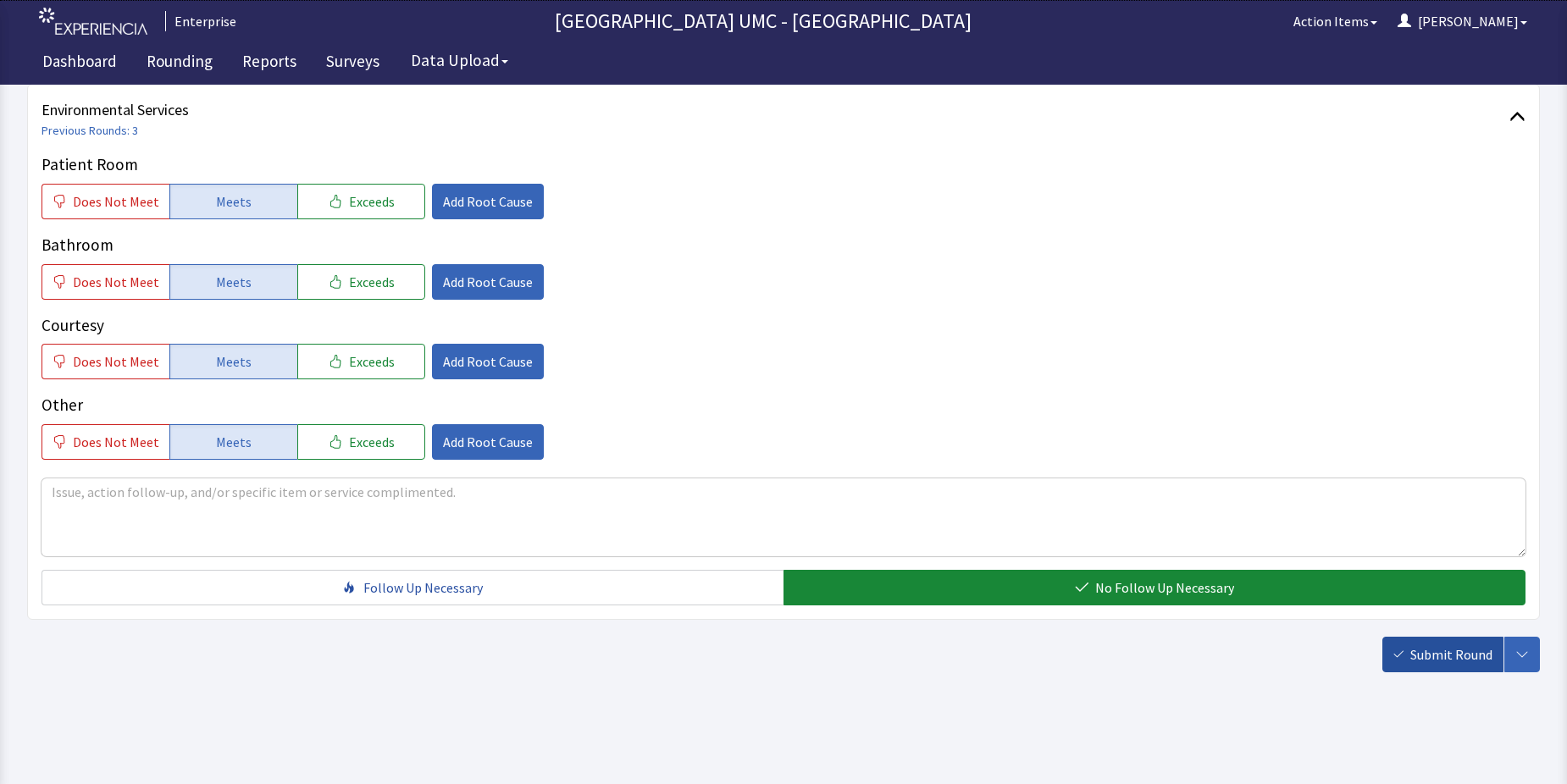
click at [1449, 667] on button "Submit Round" at bounding box center [1442, 655] width 121 height 36
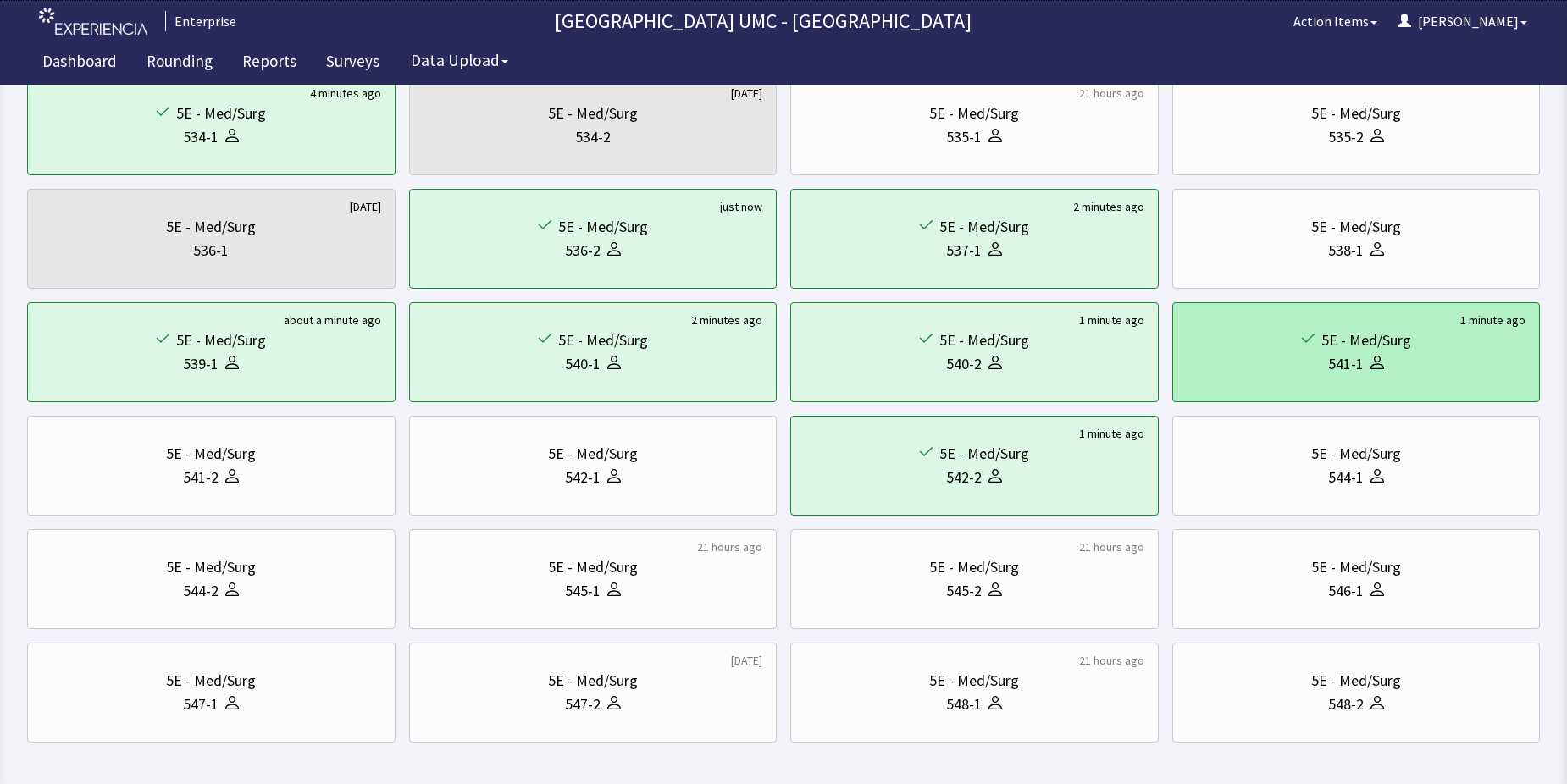
scroll to position [508, 0]
